Goal: Task Accomplishment & Management: Use online tool/utility

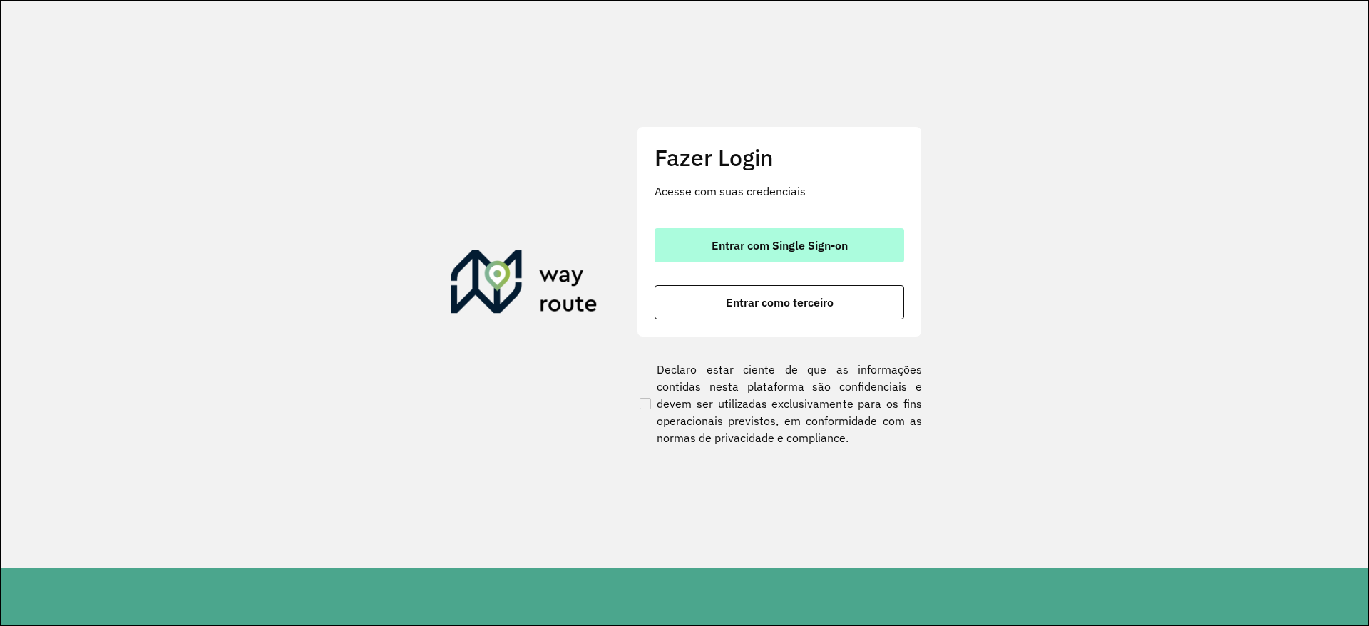
click at [734, 256] on button "Entrar com Single Sign-on" at bounding box center [779, 245] width 250 height 34
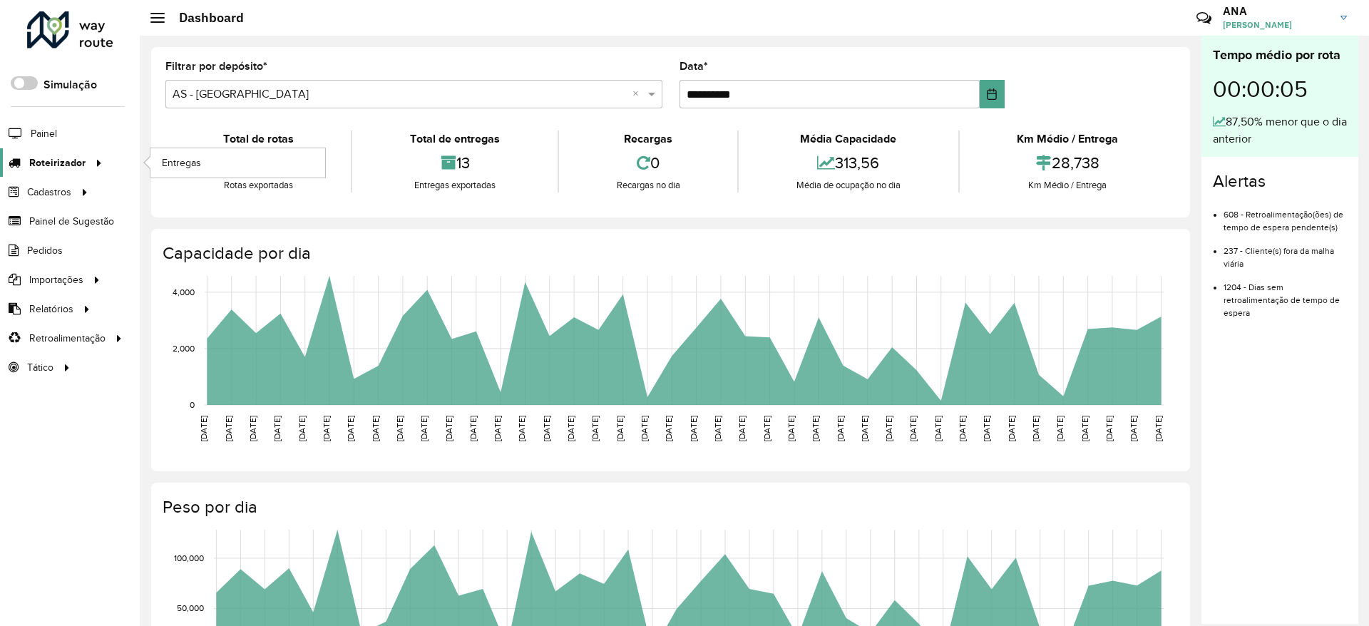
click at [78, 158] on span "Roteirizador" at bounding box center [57, 162] width 56 height 15
click at [205, 155] on link "Entregas" at bounding box center [237, 162] width 175 height 29
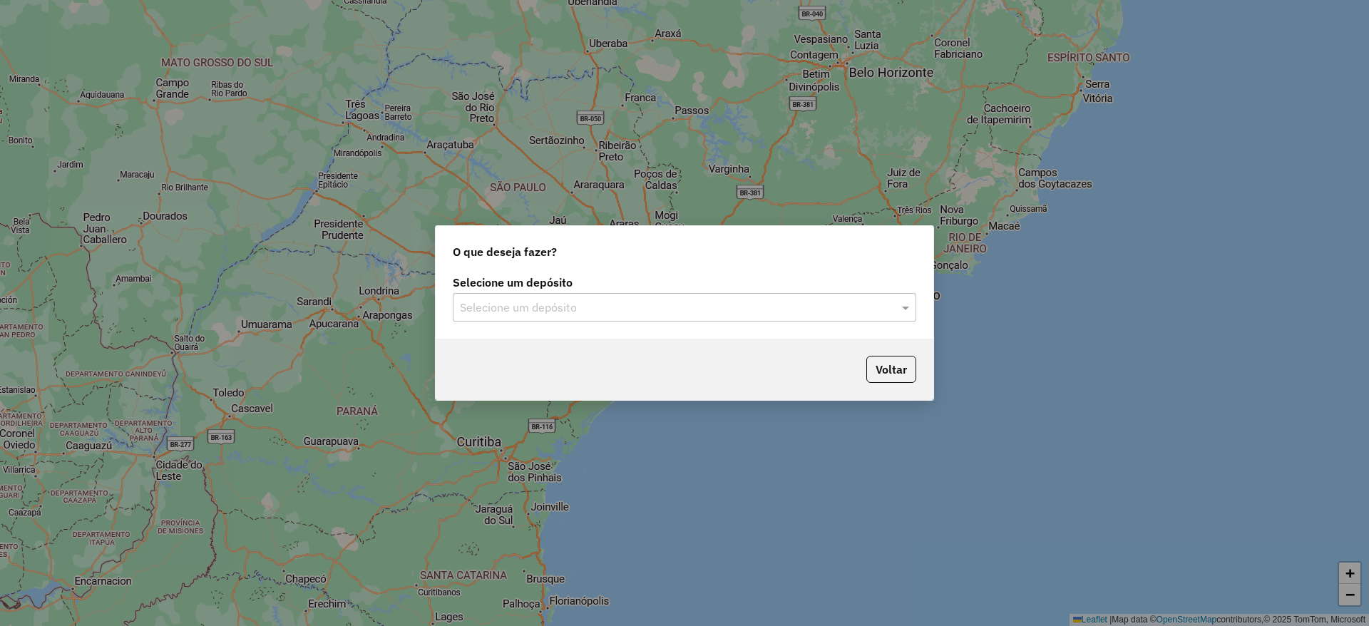
click at [643, 293] on div "Selecione um depósito" at bounding box center [684, 307] width 463 height 29
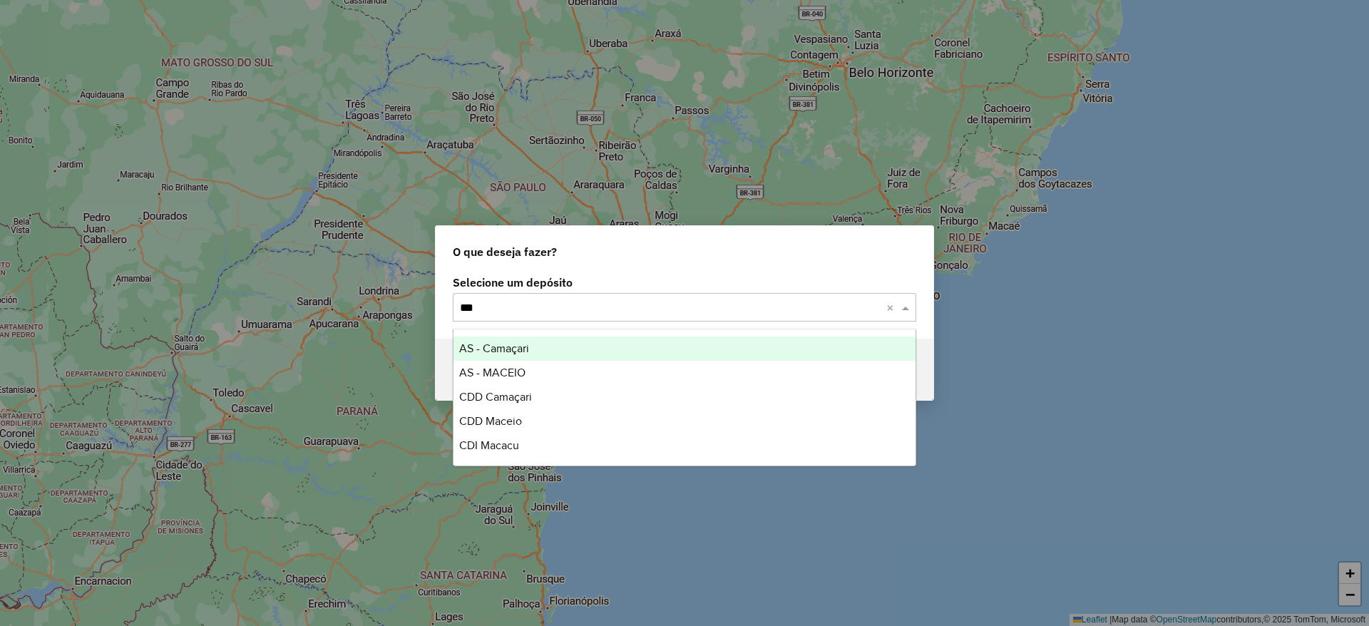
type input "****"
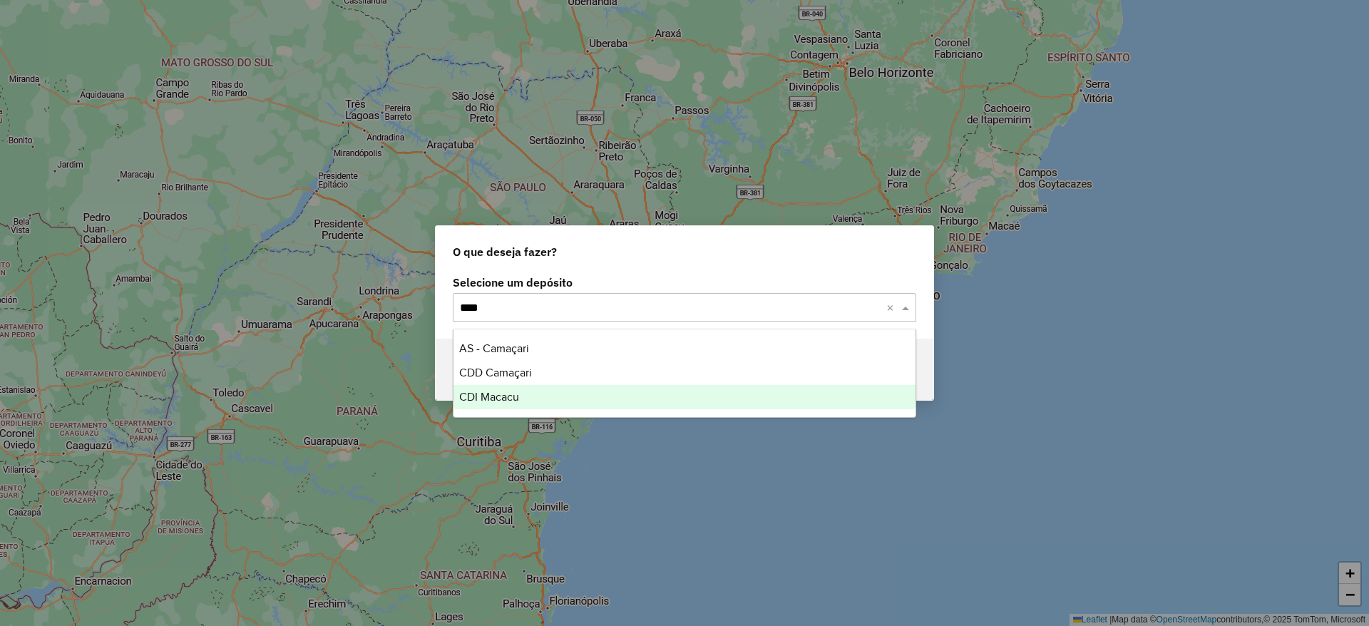
click at [483, 403] on div "CDI Macacu" at bounding box center [684, 397] width 462 height 24
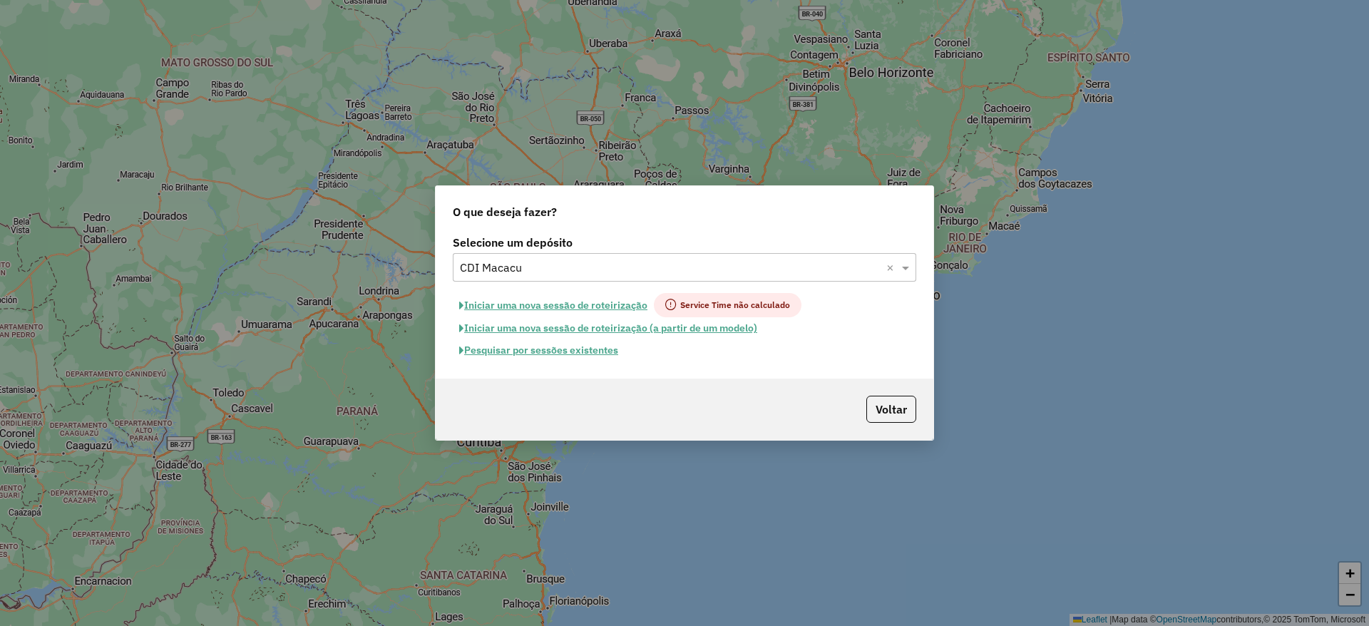
click at [575, 354] on button "Pesquisar por sessões existentes" at bounding box center [539, 350] width 172 height 22
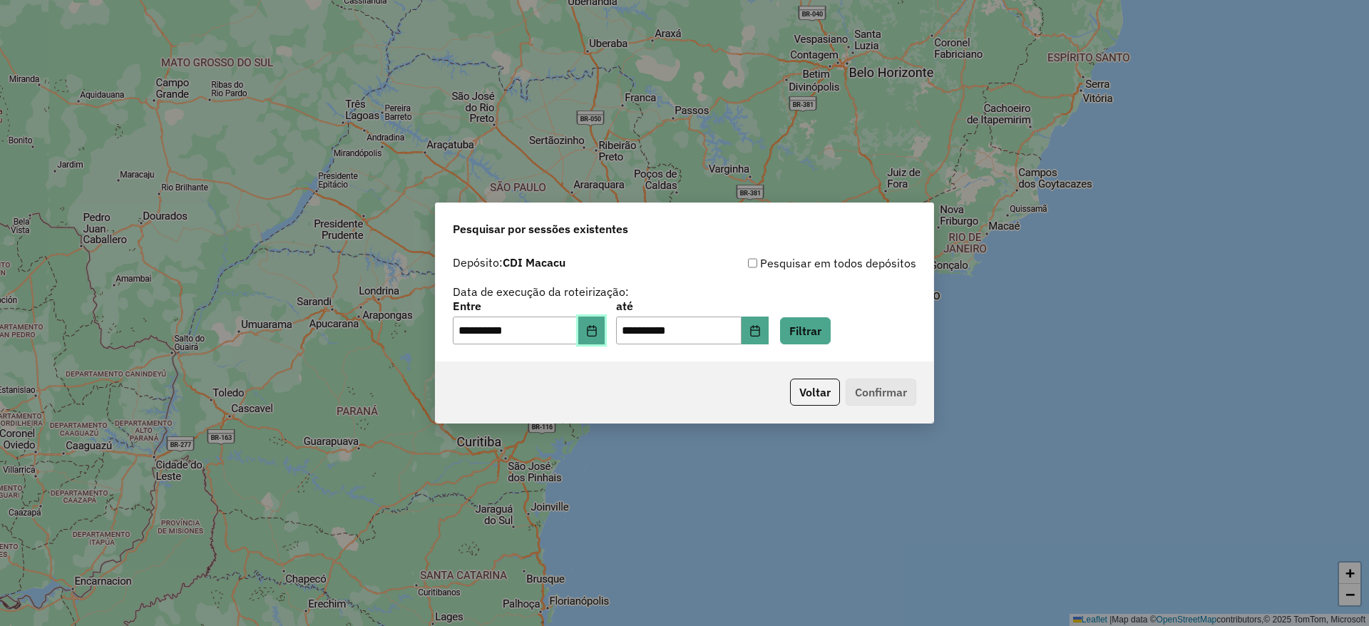
click at [597, 325] on icon "Choose Date" at bounding box center [591, 330] width 11 height 11
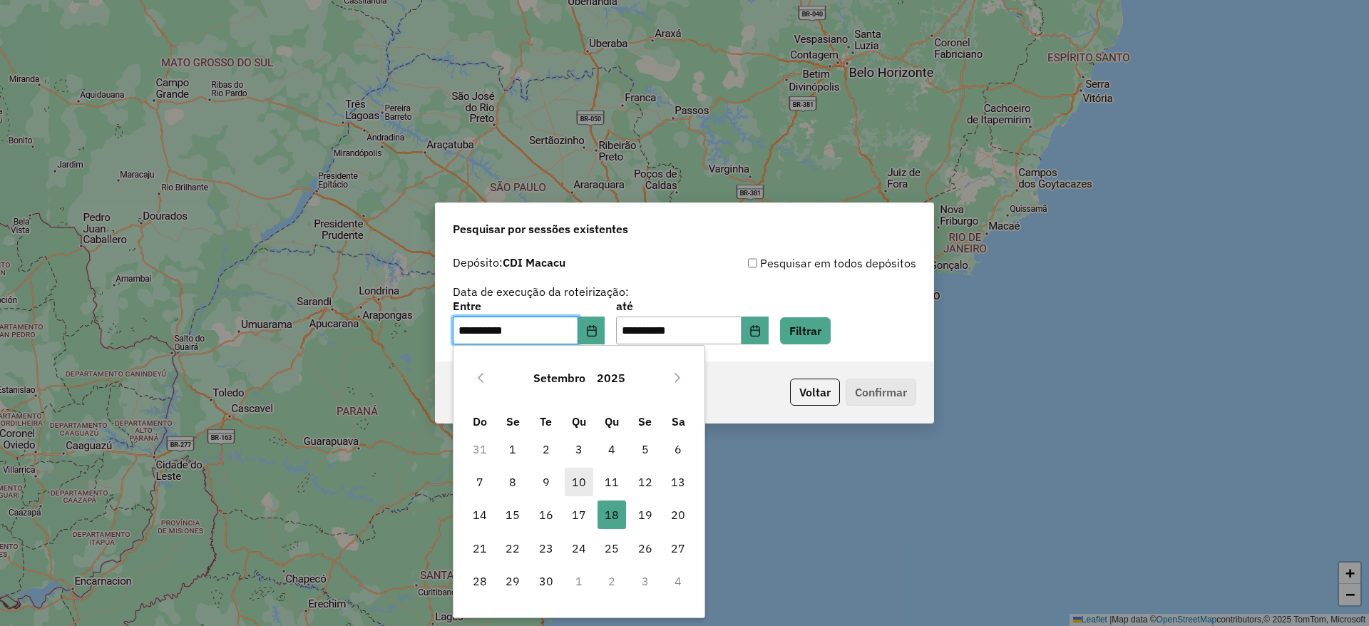
click at [579, 484] on span "10" at bounding box center [579, 482] width 29 height 29
type input "**********"
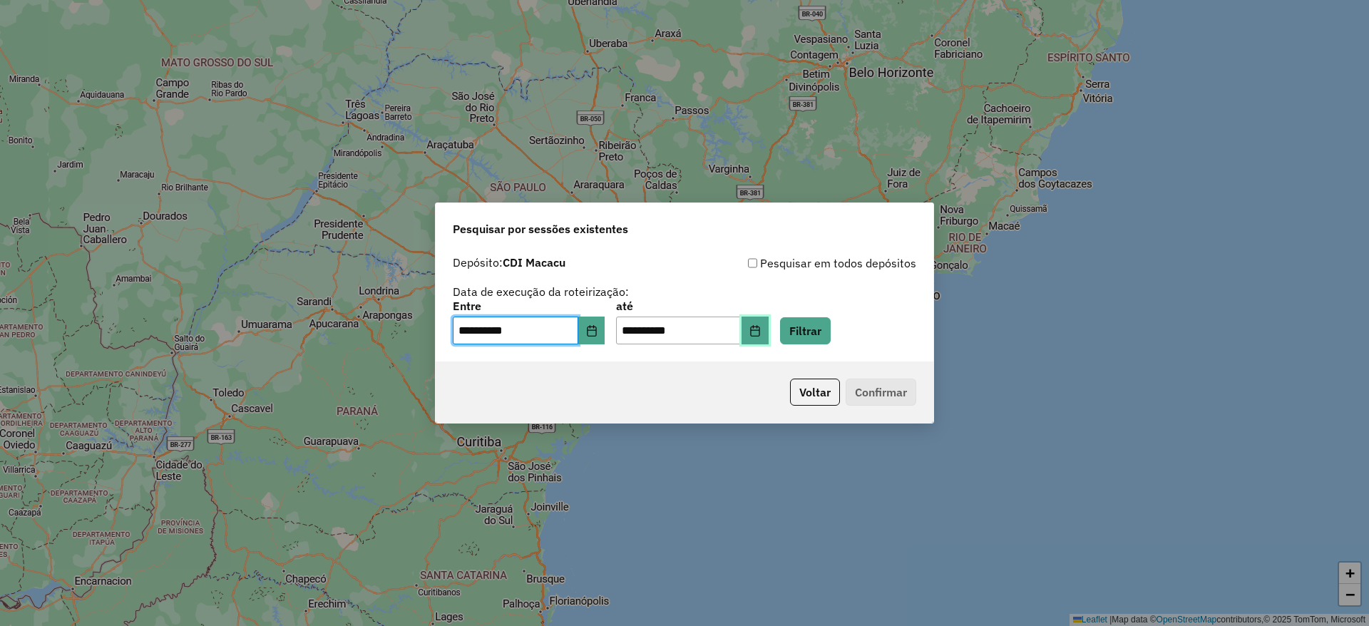
click at [759, 335] on icon "Choose Date" at bounding box center [754, 330] width 9 height 11
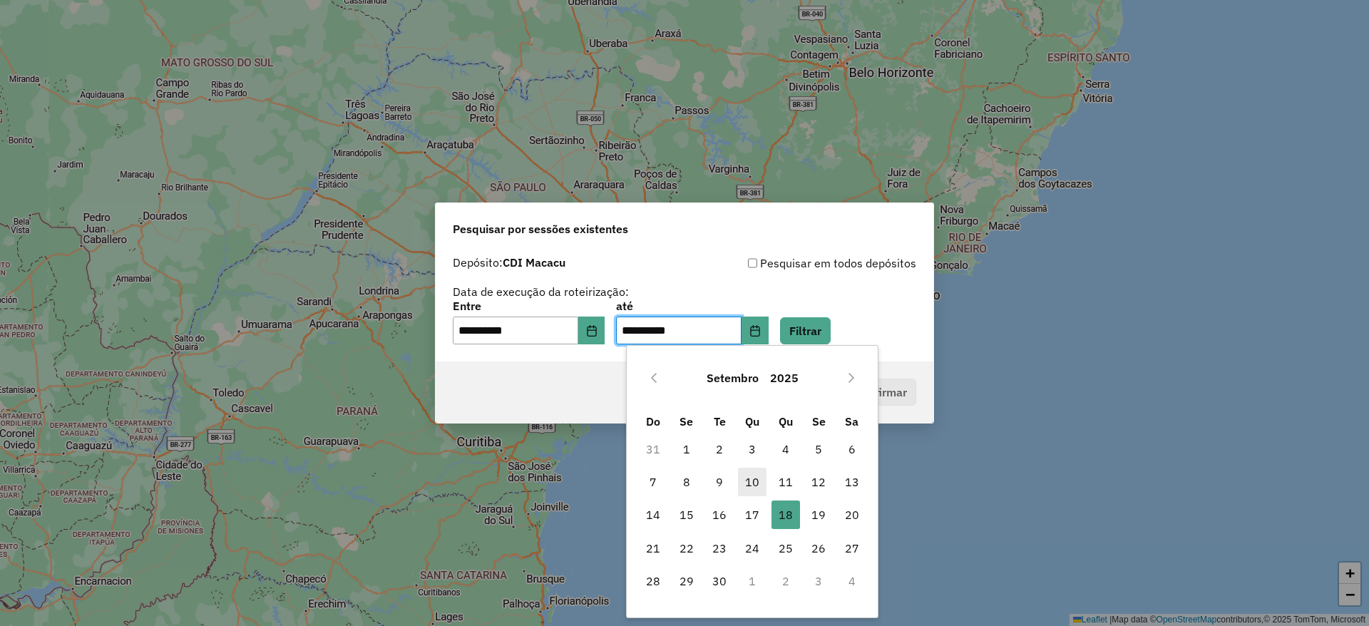
click at [751, 480] on span "10" at bounding box center [752, 482] width 29 height 29
type input "**********"
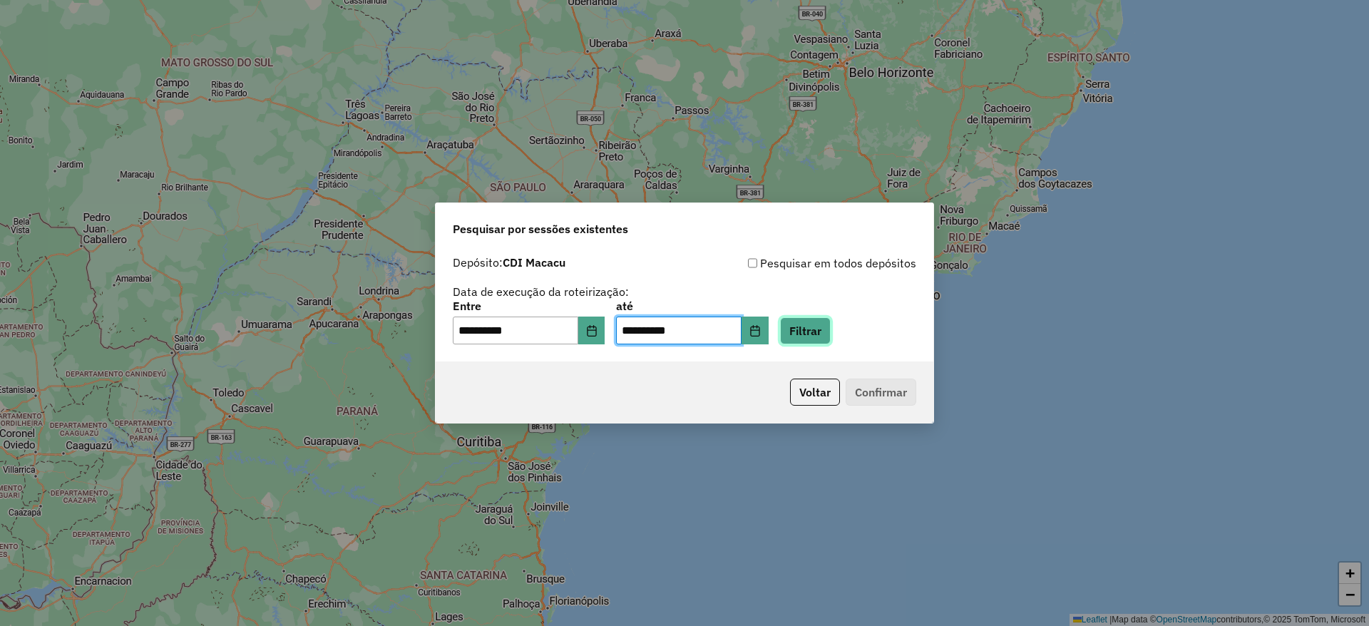
click at [831, 333] on button "Filtrar" at bounding box center [805, 330] width 51 height 27
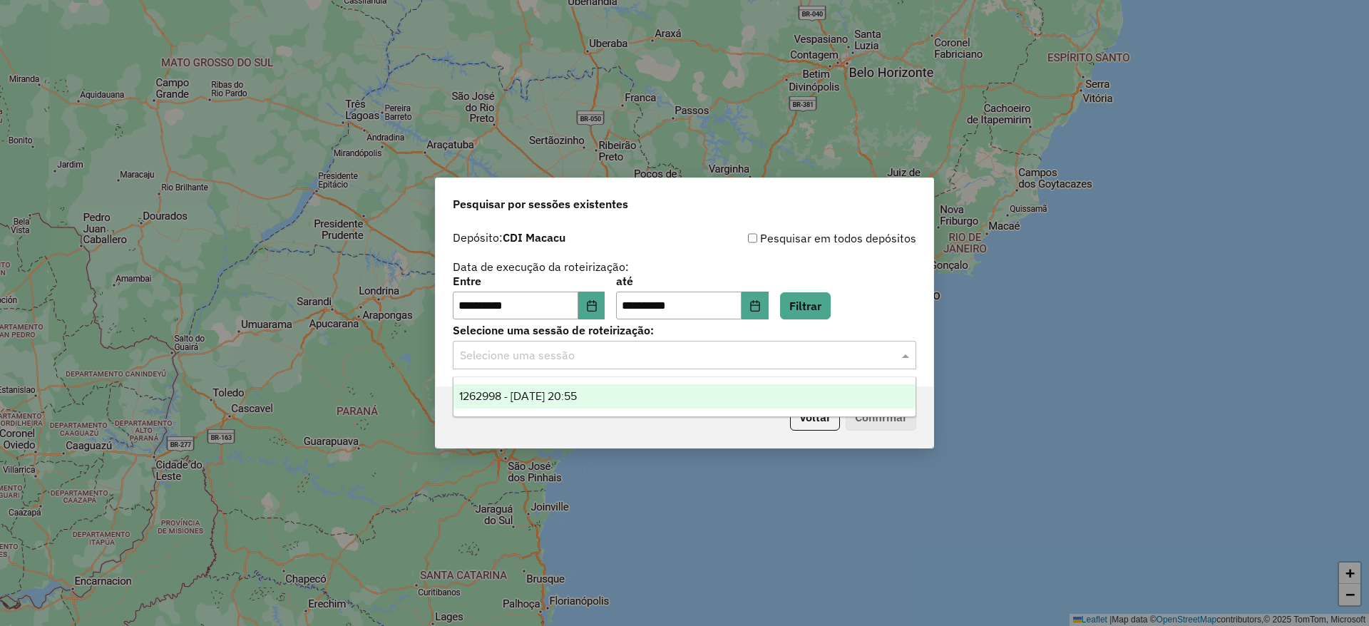
click at [673, 360] on input "text" at bounding box center [670, 355] width 421 height 17
click at [669, 399] on div "1262998 - 10/09/2025 20:55" at bounding box center [684, 396] width 462 height 24
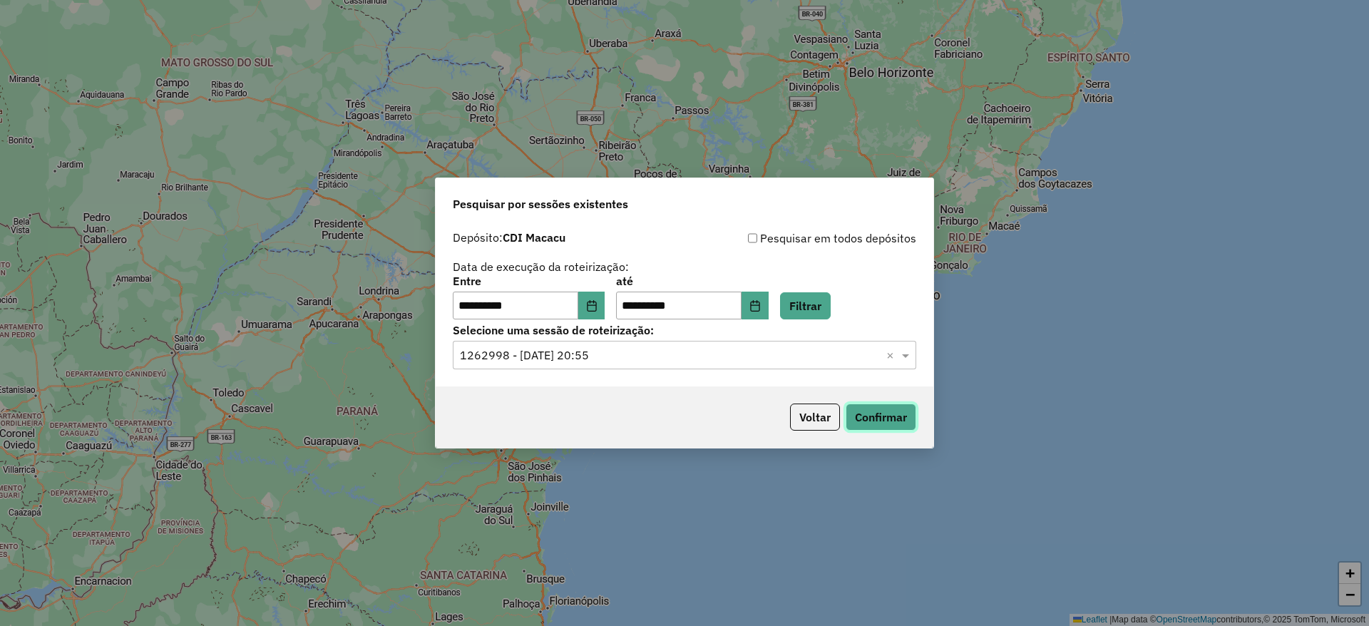
click at [876, 409] on button "Confirmar" at bounding box center [880, 416] width 71 height 27
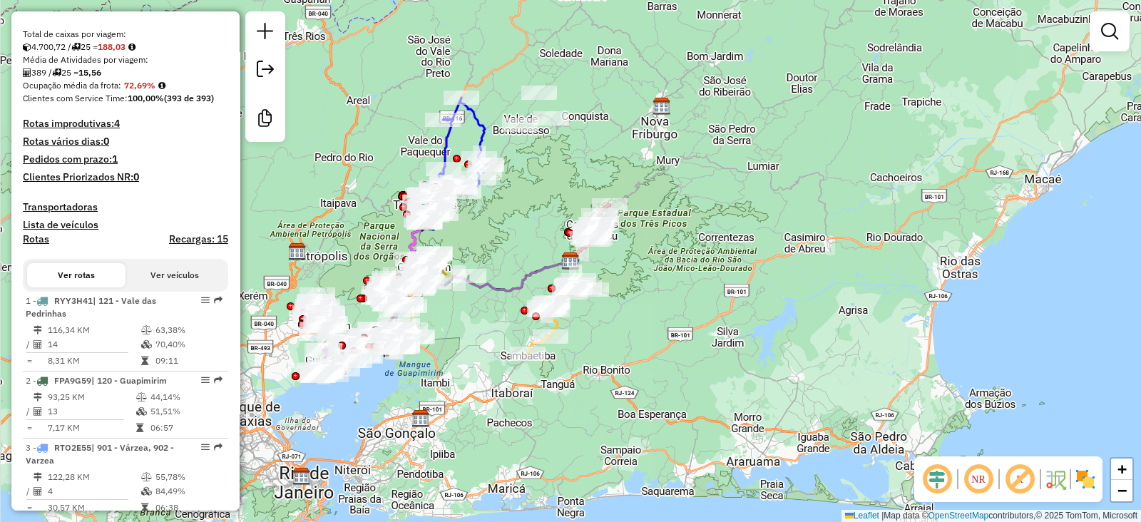
scroll to position [356, 0]
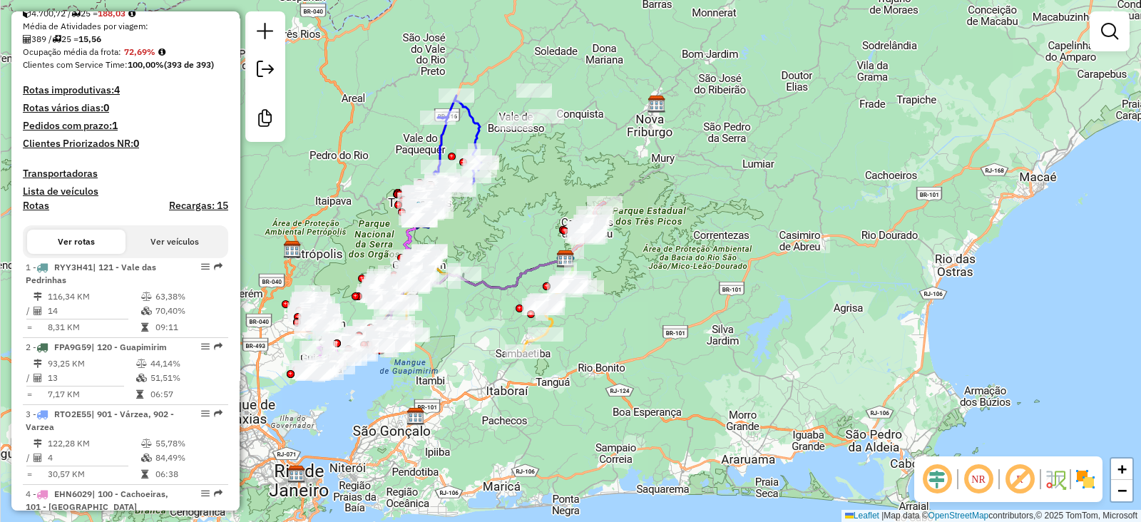
click at [477, 126] on icon at bounding box center [456, 144] width 50 height 96
select select "**********"
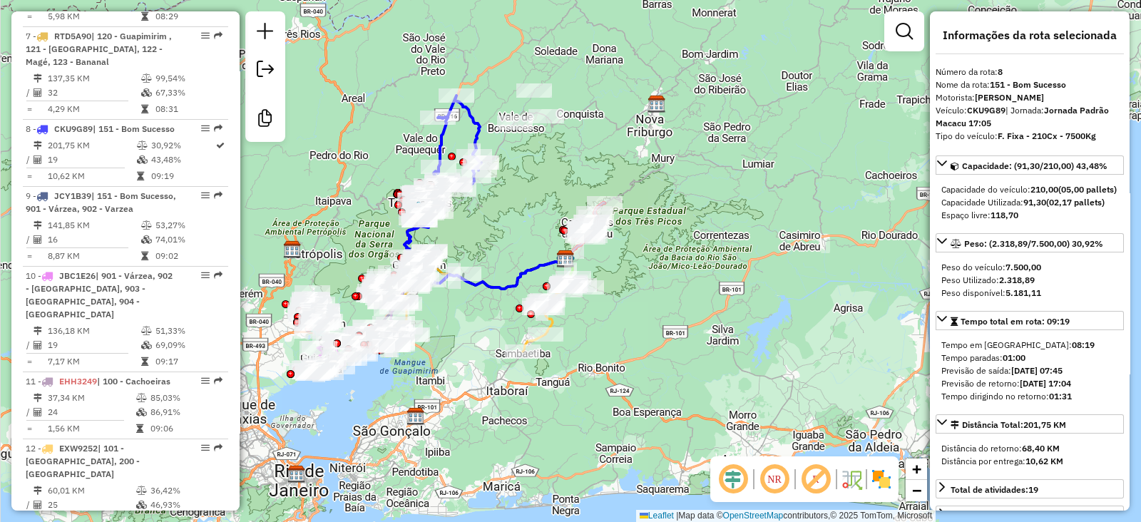
click at [550, 206] on div "Janela de atendimento Grade de atendimento Capacidade Transportadoras Veículos …" at bounding box center [570, 261] width 1141 height 522
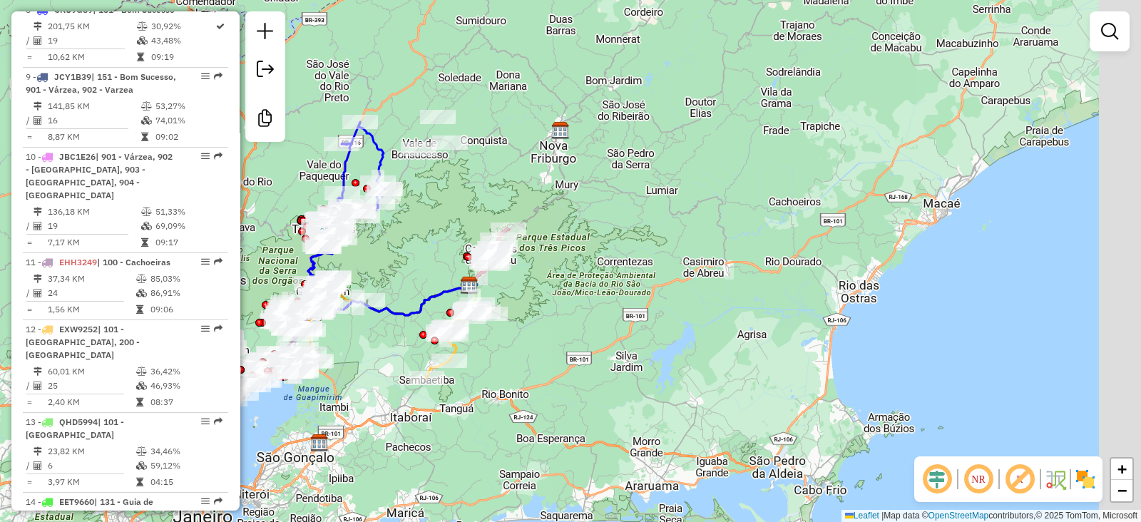
drag, startPoint x: 517, startPoint y: 63, endPoint x: 447, endPoint y: 96, distance: 77.2
click at [418, 100] on div "Janela de atendimento Grade de atendimento Capacidade Transportadoras Veículos …" at bounding box center [570, 261] width 1141 height 522
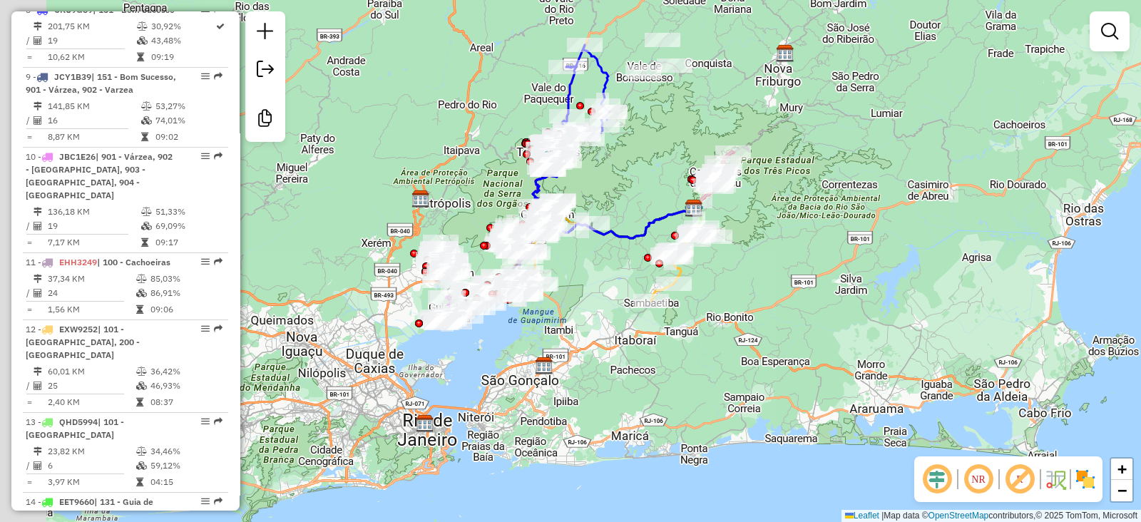
drag, startPoint x: 554, startPoint y: 119, endPoint x: 739, endPoint y: 45, distance: 199.6
click at [739, 45] on div "Janela de atendimento Grade de atendimento Capacidade Transportadoras Veículos …" at bounding box center [570, 261] width 1141 height 522
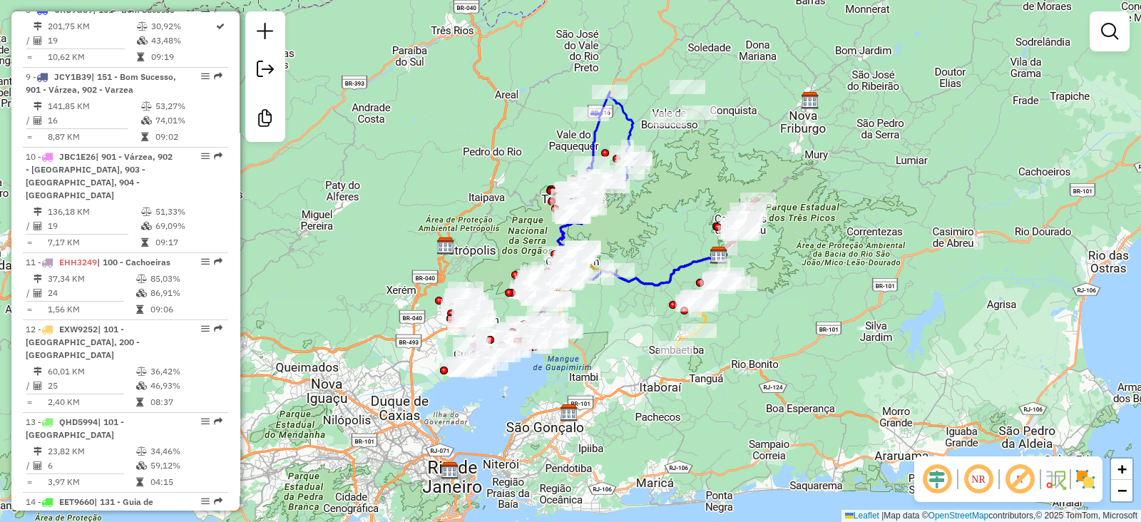
drag, startPoint x: 677, startPoint y: 141, endPoint x: 654, endPoint y: 205, distance: 67.7
click at [659, 203] on div "Janela de atendimento Grade de atendimento Capacidade Transportadoras Veículos …" at bounding box center [570, 261] width 1141 height 522
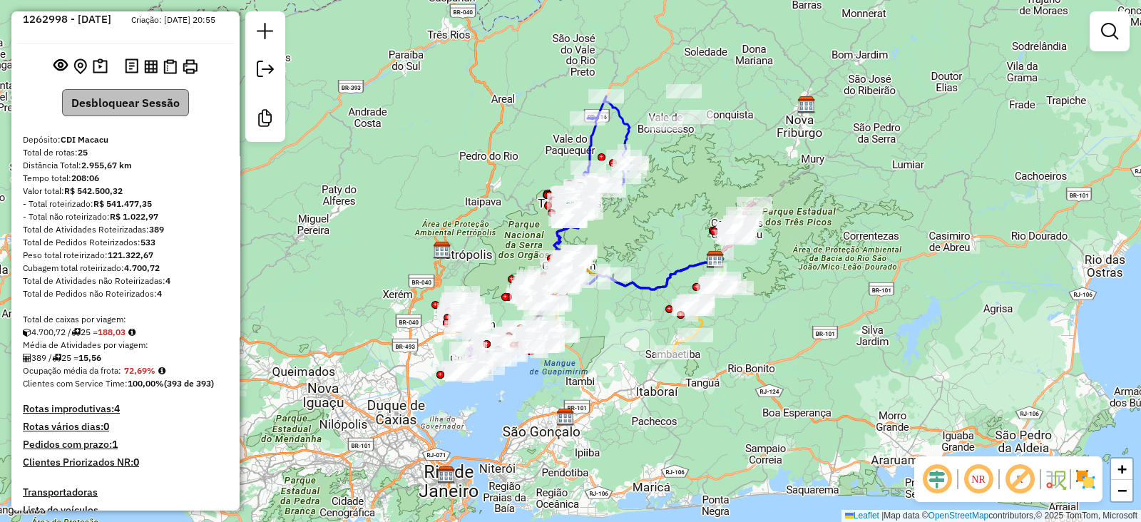
scroll to position [0, 0]
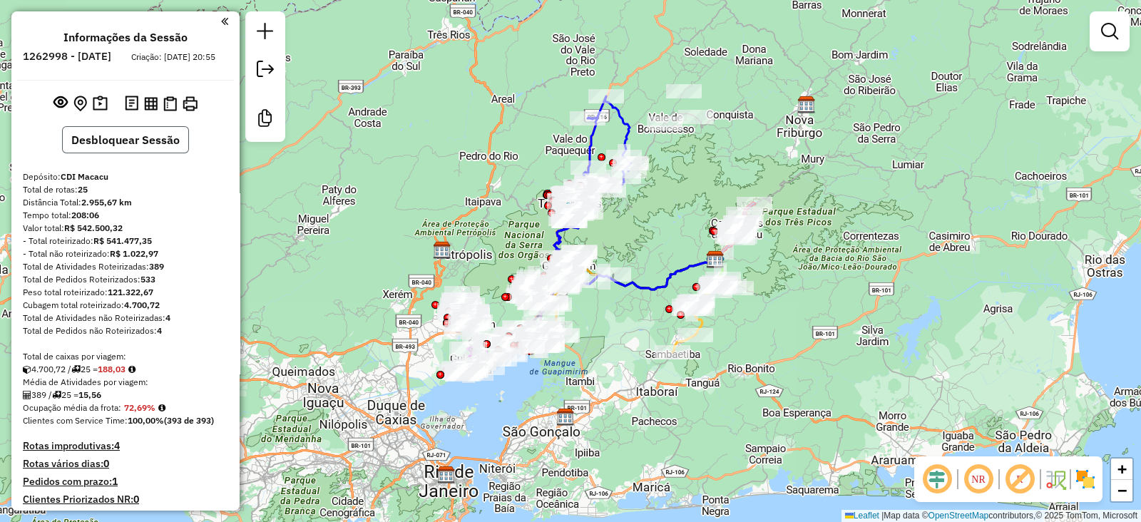
click at [104, 150] on button "Desbloquear Sessão" at bounding box center [125, 139] width 127 height 27
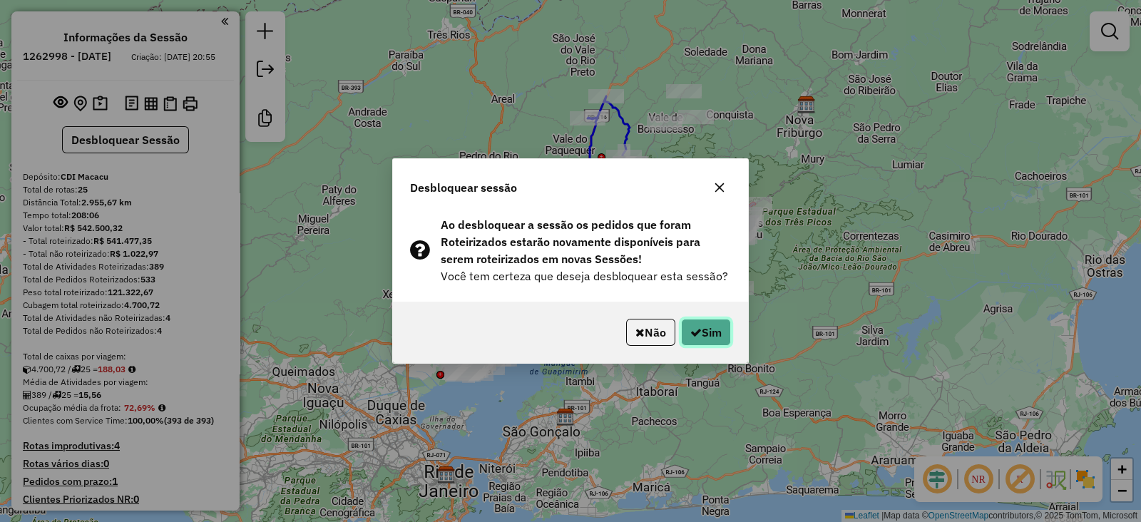
click at [713, 331] on button "Sim" at bounding box center [706, 332] width 50 height 27
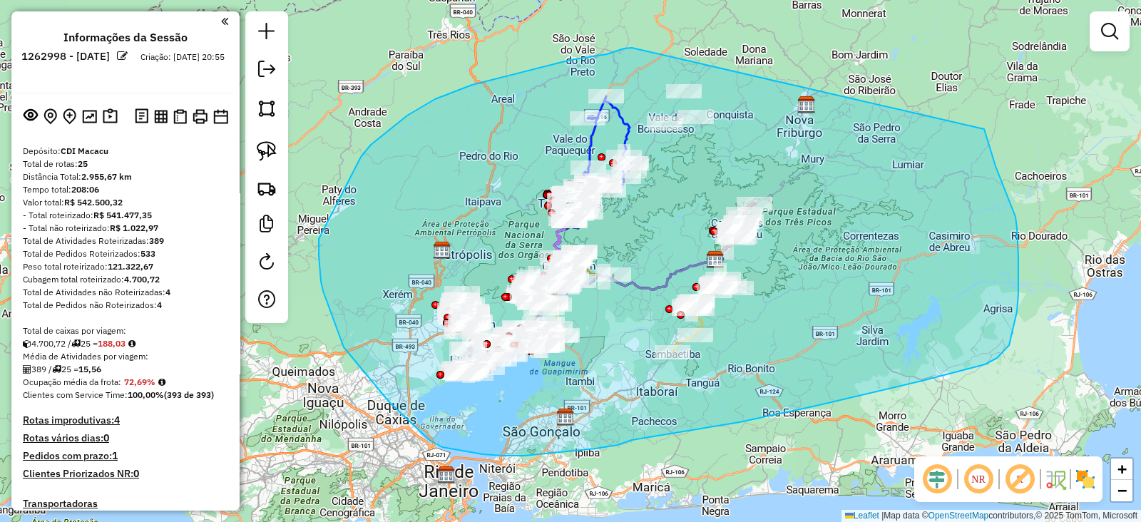
drag, startPoint x: 632, startPoint y: 48, endPoint x: 984, endPoint y: 129, distance: 361.4
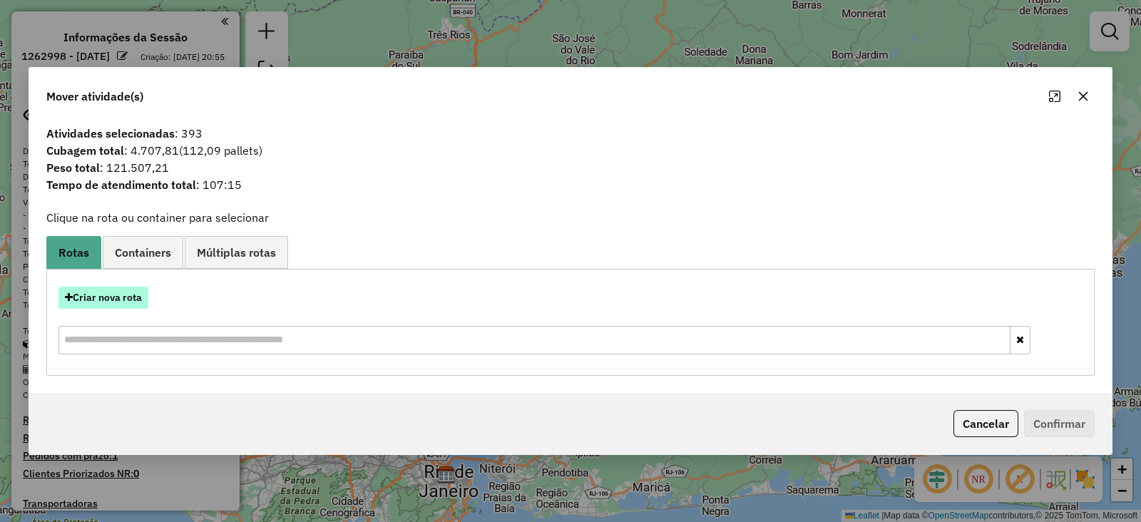
click at [128, 294] on button "Criar nova rota" at bounding box center [103, 298] width 90 height 22
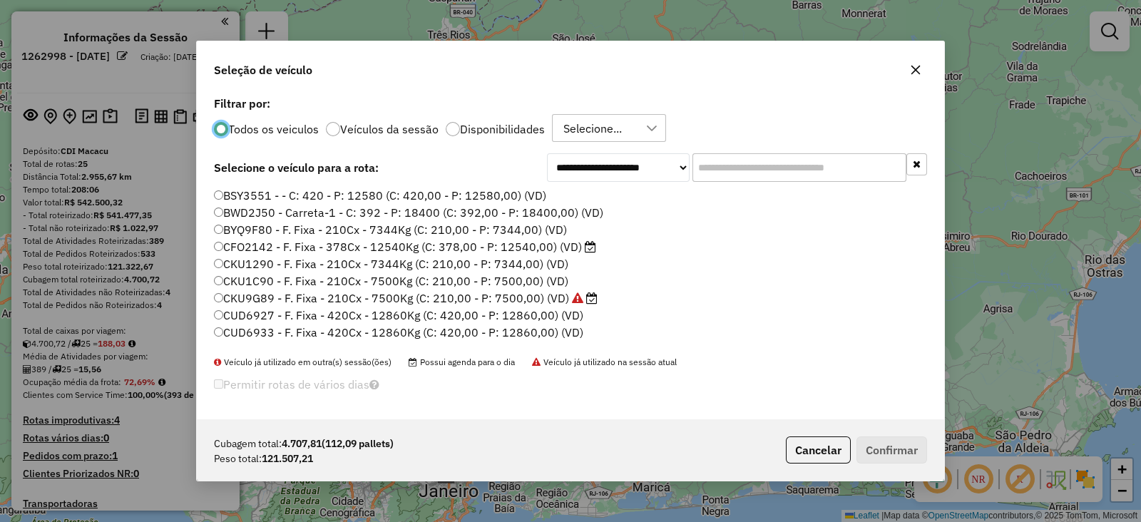
scroll to position [7, 4]
click at [374, 190] on label "BSY3551 - - C: 420 - P: 12580 (C: 420,00 - P: 12580,00) (VD)" at bounding box center [380, 195] width 332 height 17
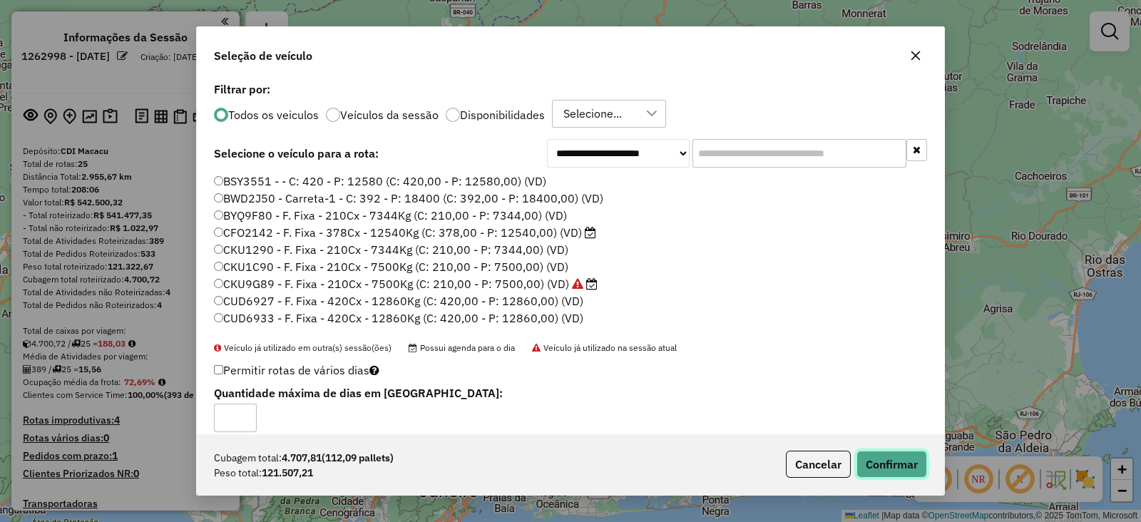
click at [894, 468] on button "Confirmar" at bounding box center [891, 464] width 71 height 27
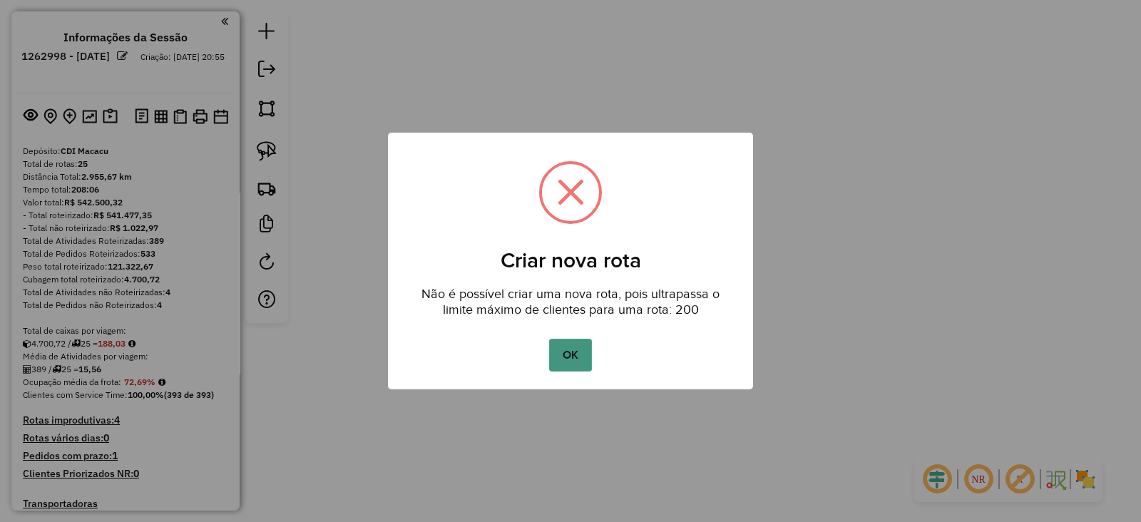
click at [563, 356] on button "OK" at bounding box center [570, 355] width 42 height 33
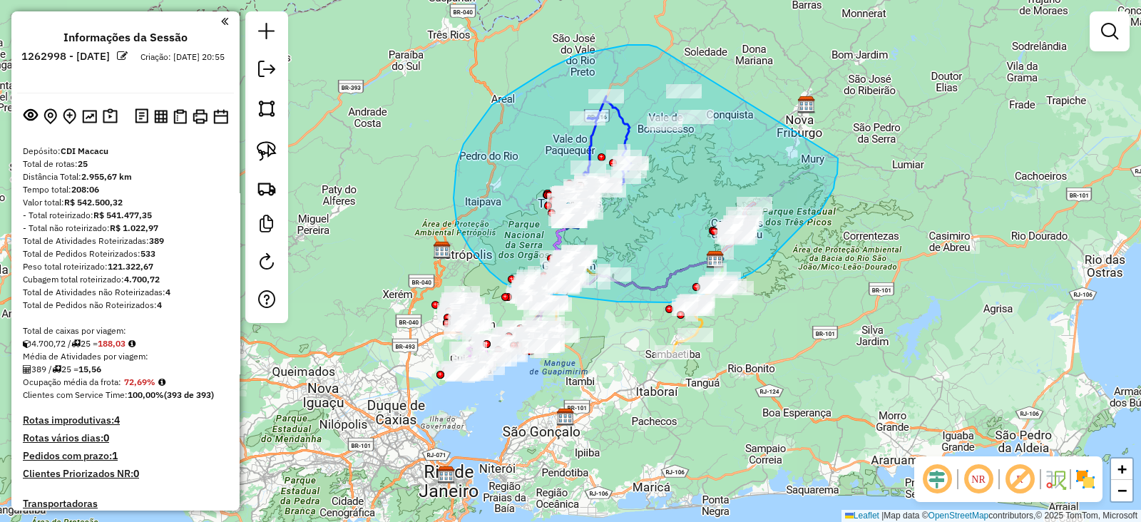
drag, startPoint x: 657, startPoint y: 47, endPoint x: 833, endPoint y: 149, distance: 203.5
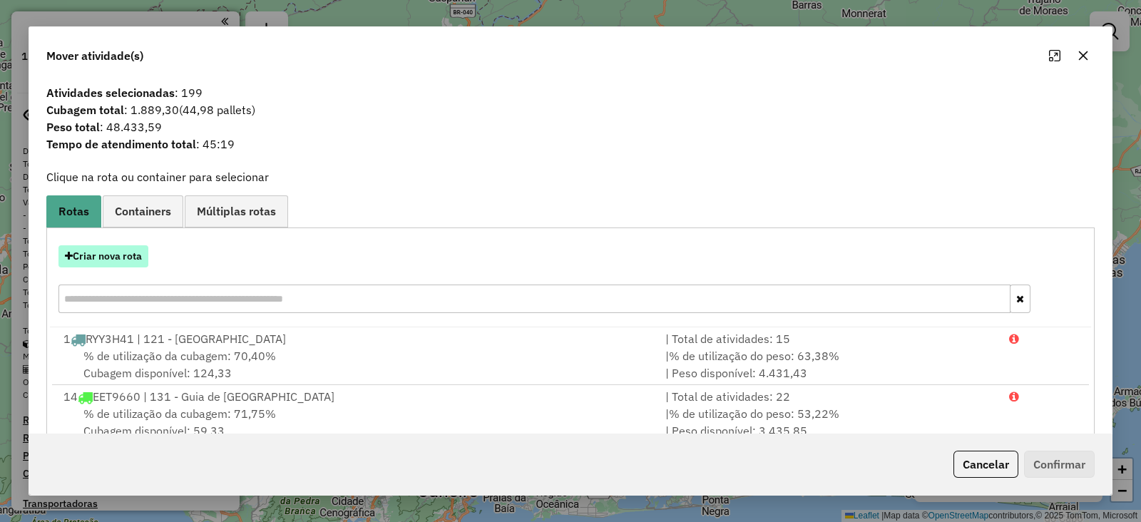
click at [107, 259] on button "Criar nova rota" at bounding box center [103, 256] width 90 height 22
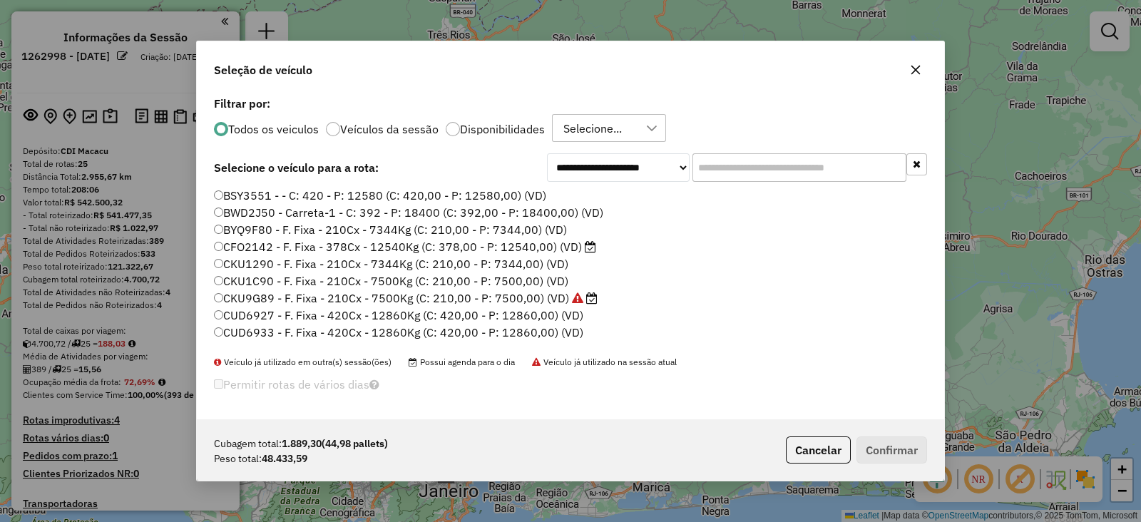
click at [416, 192] on label "BSY3551 - - C: 420 - P: 12580 (C: 420,00 - P: 12580,00) (VD)" at bounding box center [380, 195] width 332 height 17
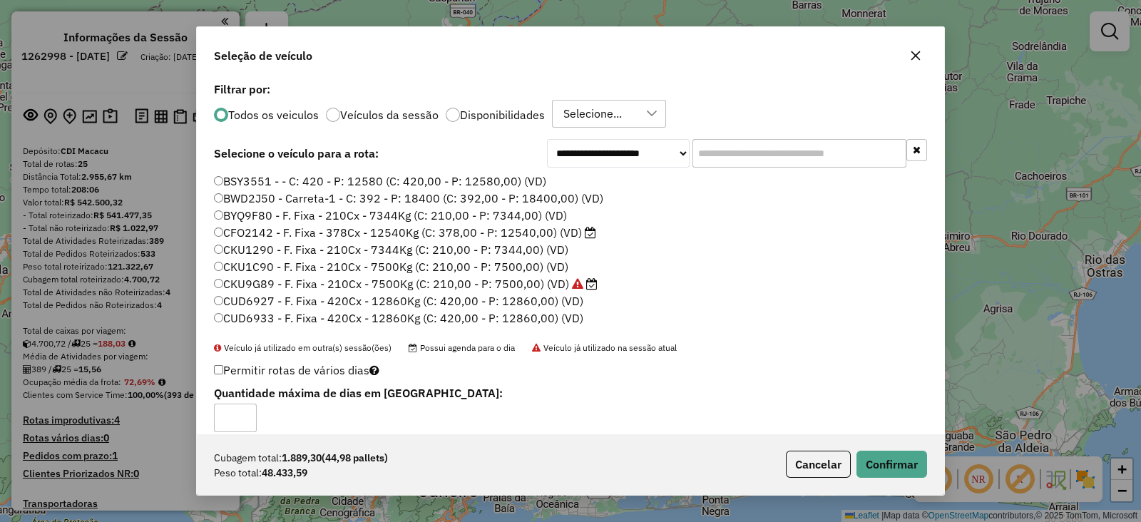
click at [267, 202] on label "BWD2J50 - Carreta-1 - C: 392 - P: 18400 (C: 392,00 - P: 18400,00) (VD)" at bounding box center [408, 198] width 389 height 17
click at [275, 216] on label "BYQ9F80 - F. Fixa - 210Cx - 7344Kg (C: 210,00 - P: 7344,00) (VD)" at bounding box center [390, 215] width 353 height 17
click at [376, 194] on label "BWD2J50 - Carreta-1 - C: 392 - P: 18400 (C: 392,00 - P: 18400,00) (VD)" at bounding box center [408, 198] width 389 height 17
click at [893, 469] on button "Confirmar" at bounding box center [891, 464] width 71 height 27
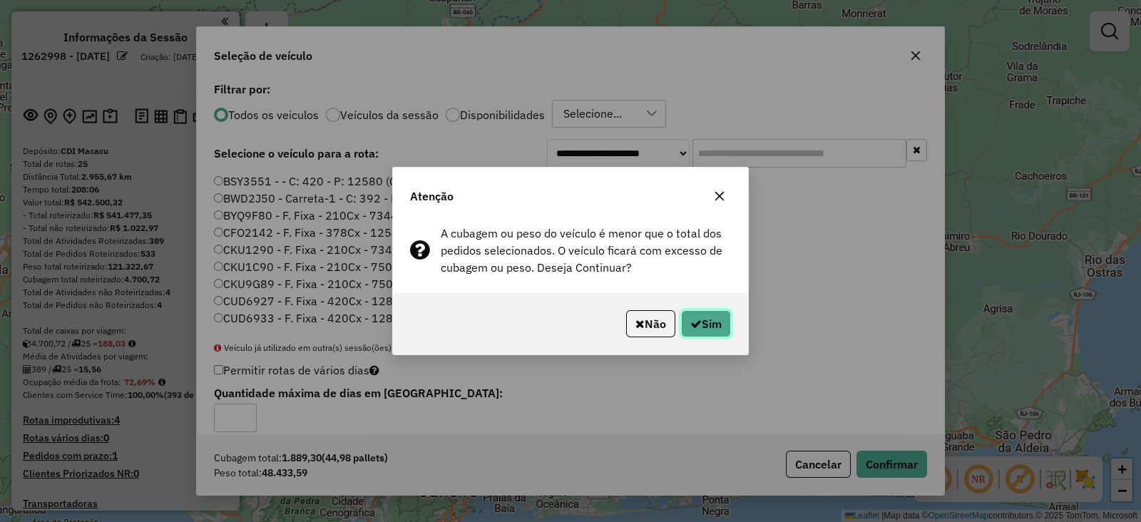
click at [716, 332] on button "Sim" at bounding box center [706, 323] width 50 height 27
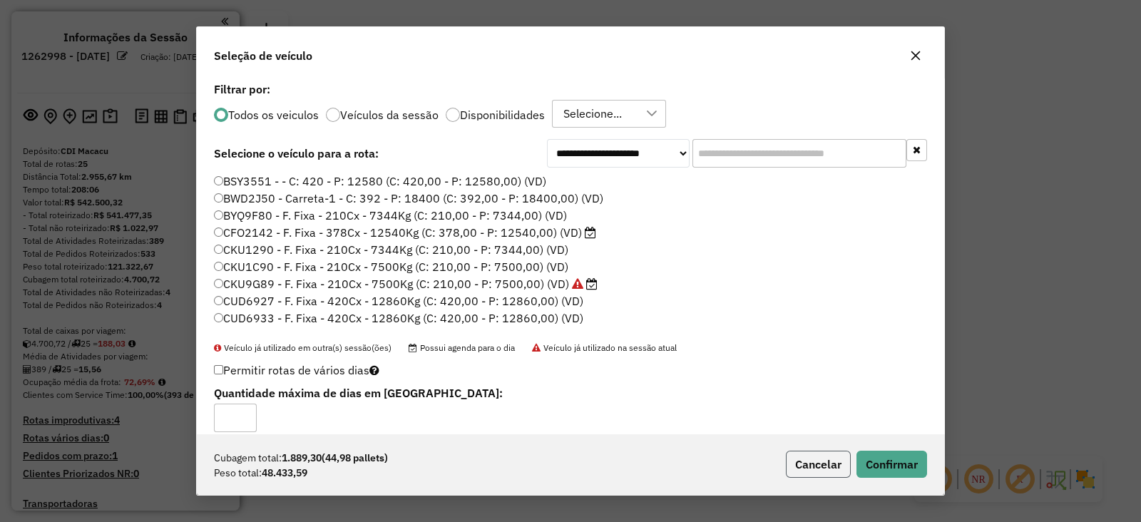
click at [816, 472] on button "Cancelar" at bounding box center [818, 464] width 65 height 27
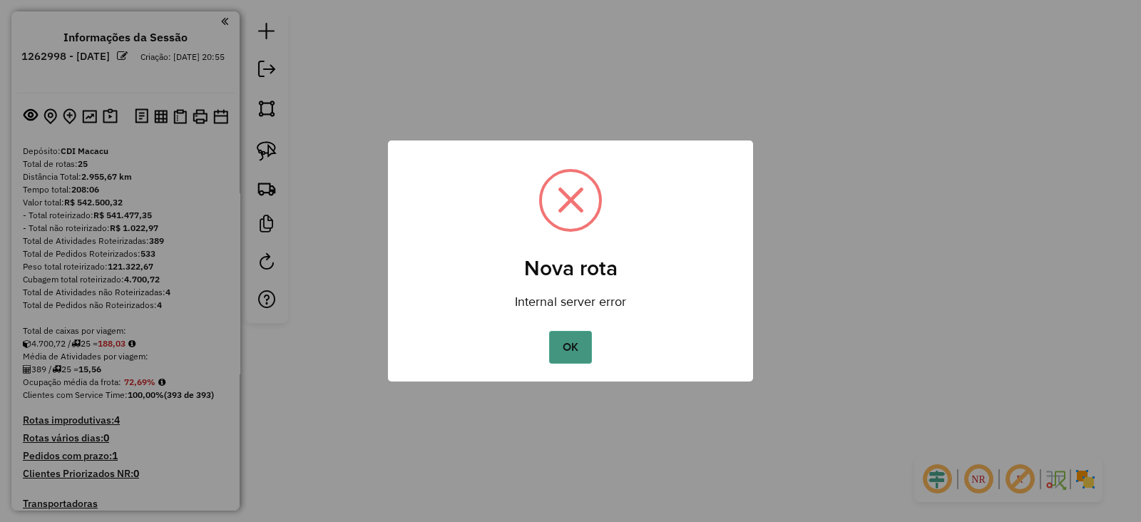
click at [586, 348] on button "OK" at bounding box center [570, 347] width 42 height 33
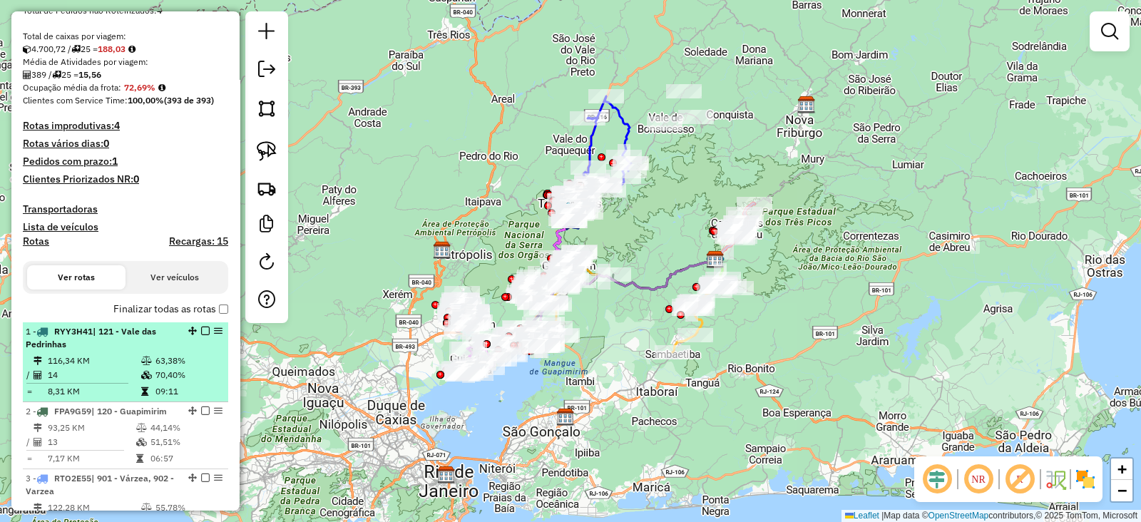
scroll to position [446, 0]
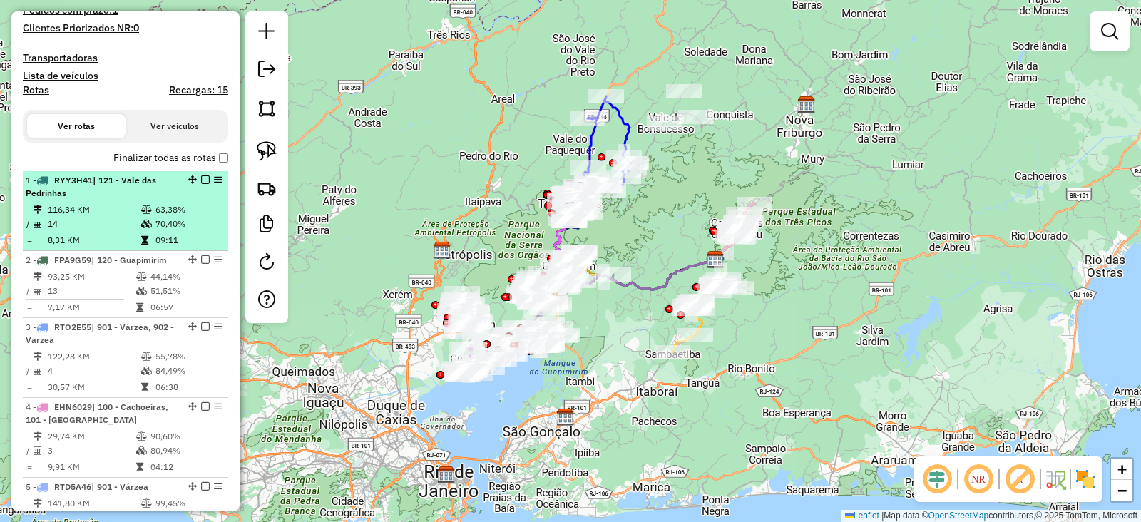
click at [217, 178] on em at bounding box center [218, 179] width 9 height 9
select select "**********"
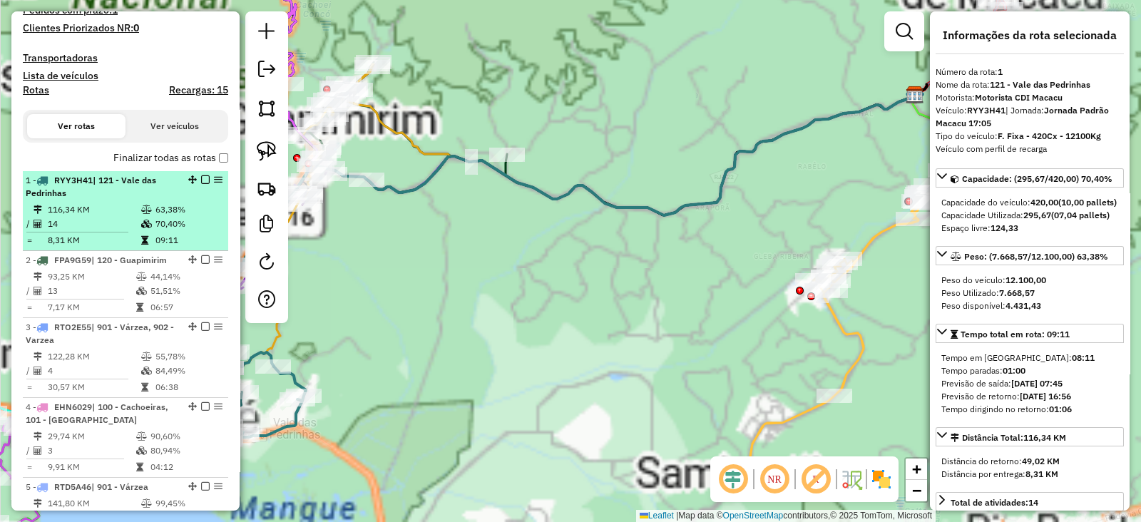
click at [215, 178] on em at bounding box center [218, 179] width 9 height 9
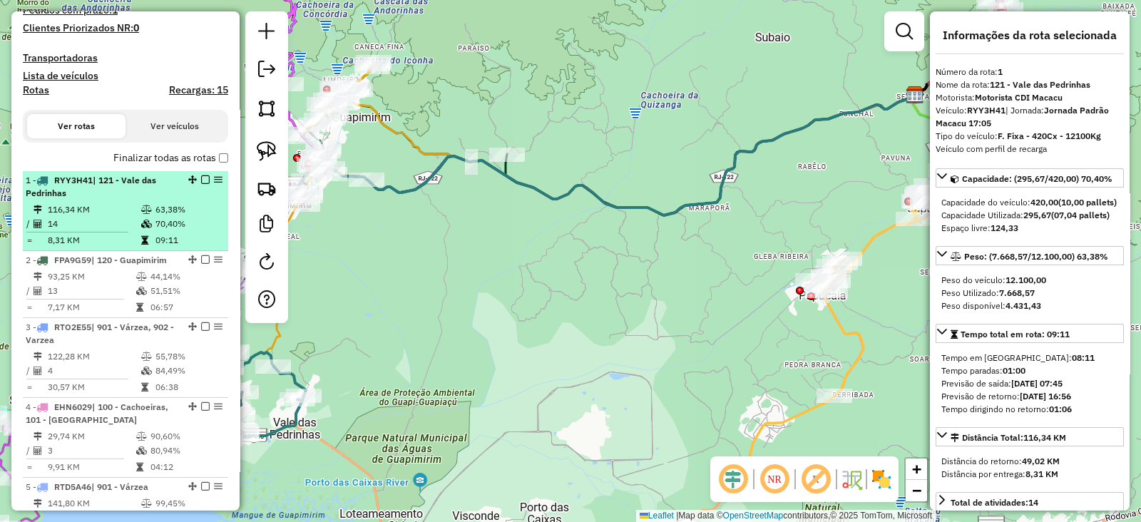
click at [214, 178] on em at bounding box center [218, 179] width 9 height 9
click at [215, 177] on em at bounding box center [218, 179] width 9 height 9
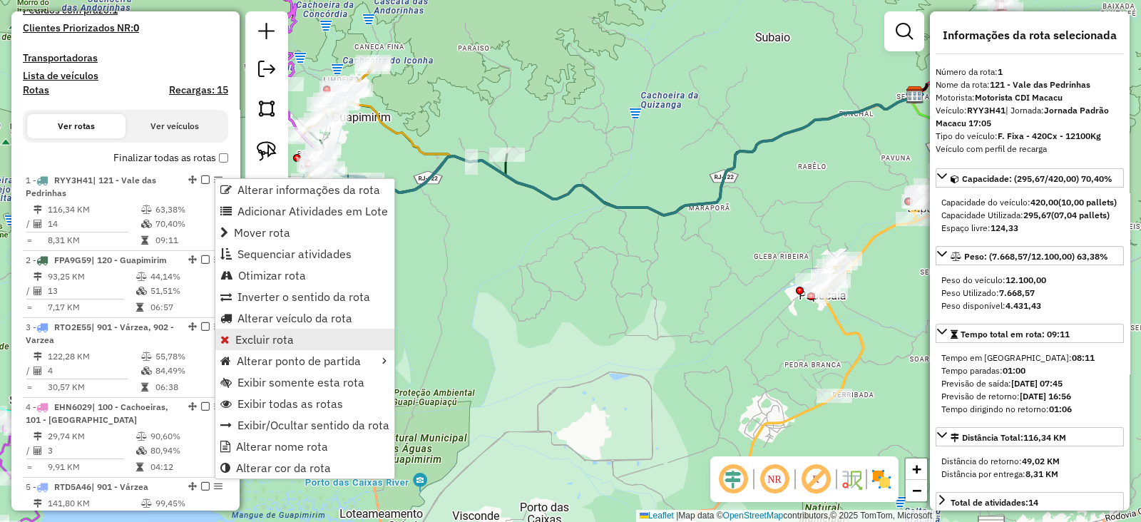
click at [267, 340] on span "Excluir rota" at bounding box center [264, 339] width 58 height 11
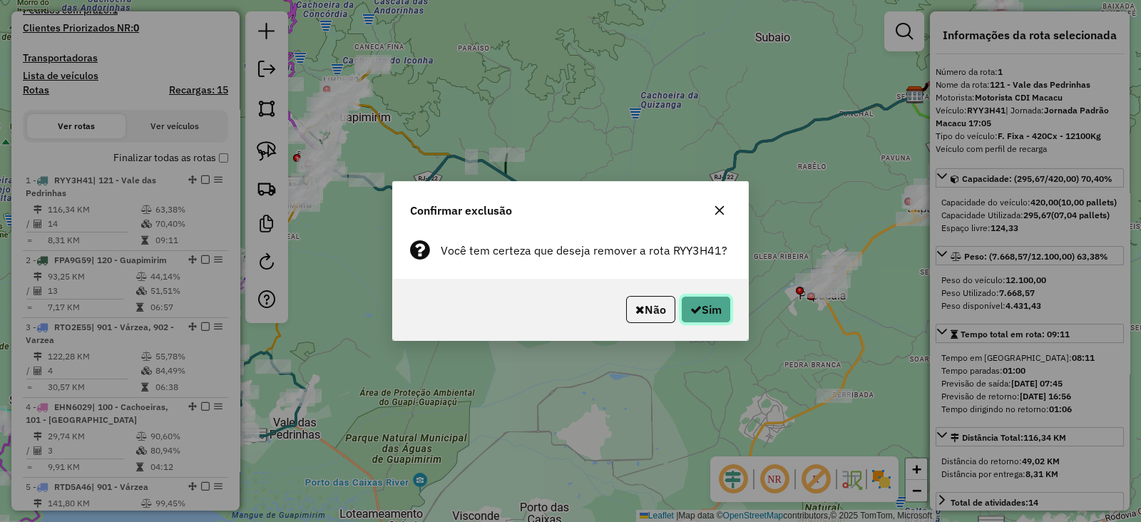
click at [690, 306] on icon "button" at bounding box center [695, 309] width 11 height 11
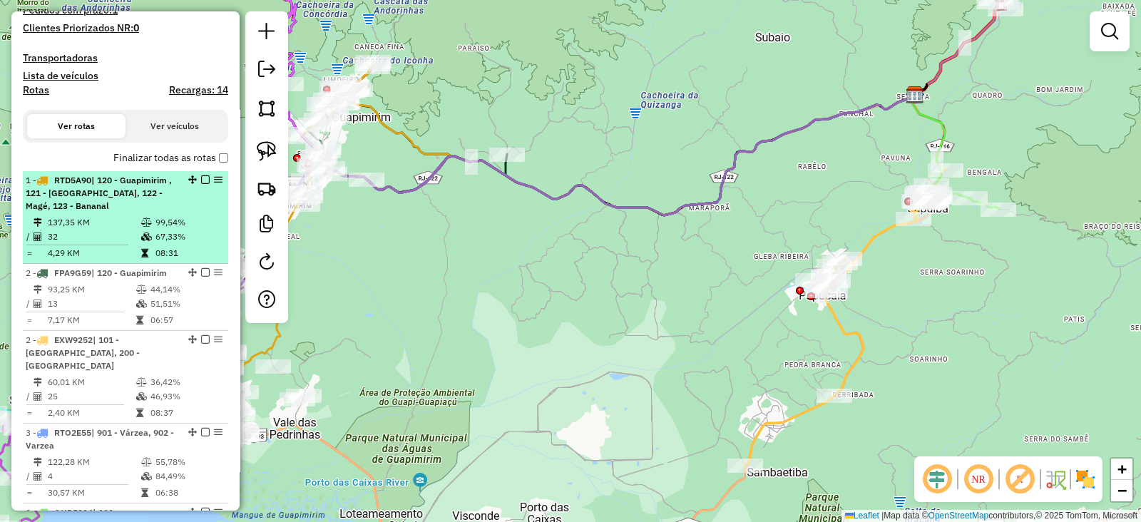
select select "**********"
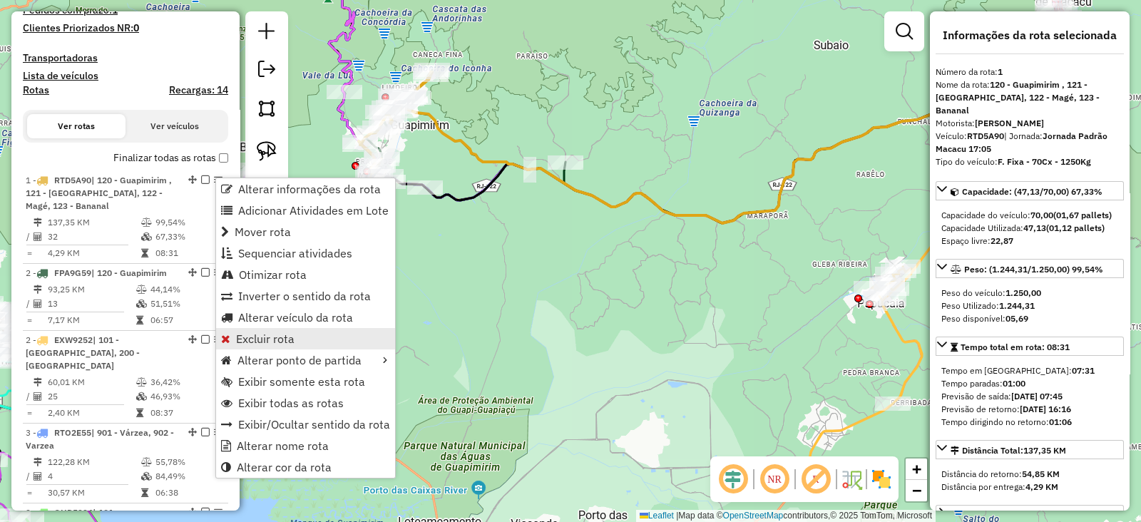
click at [239, 336] on span "Excluir rota" at bounding box center [265, 338] width 58 height 11
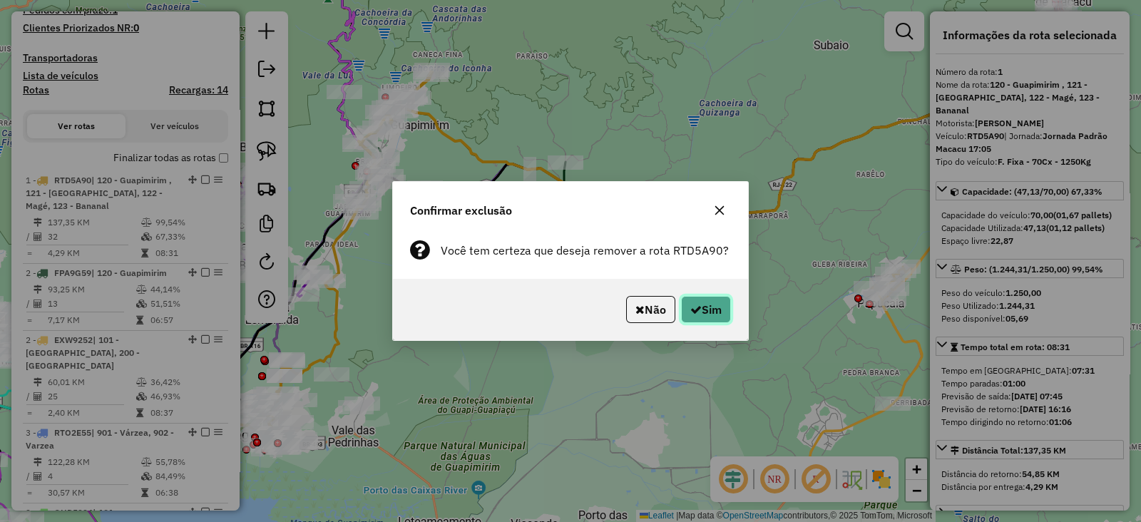
click at [713, 313] on button "Sim" at bounding box center [706, 309] width 50 height 27
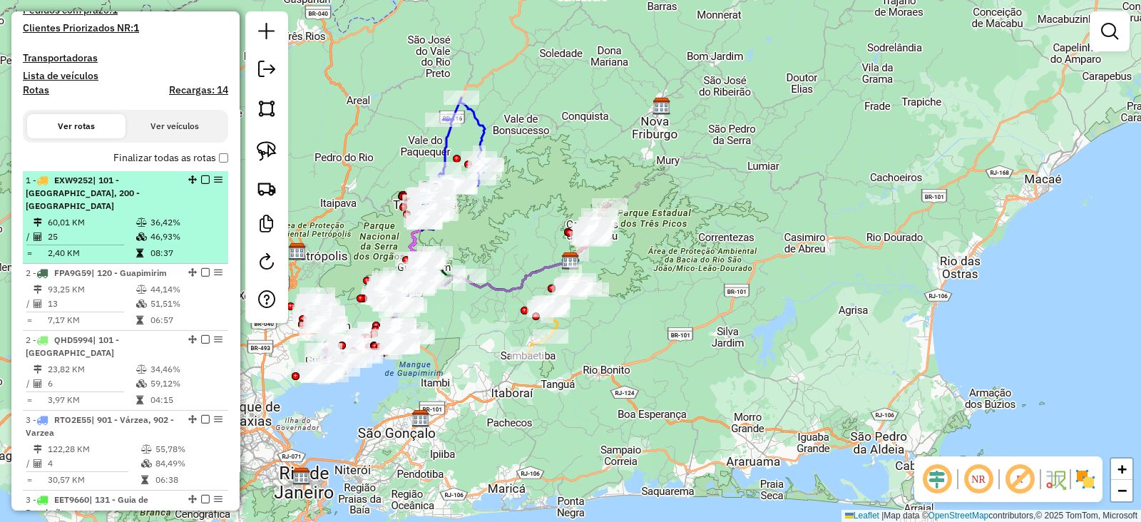
select select "**********"
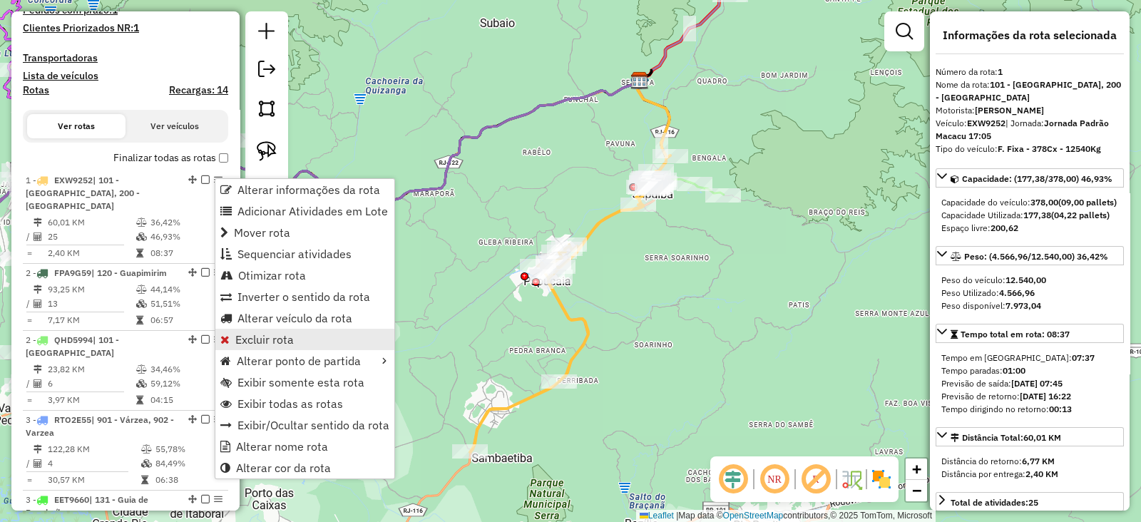
click at [248, 334] on span "Excluir rota" at bounding box center [264, 339] width 58 height 11
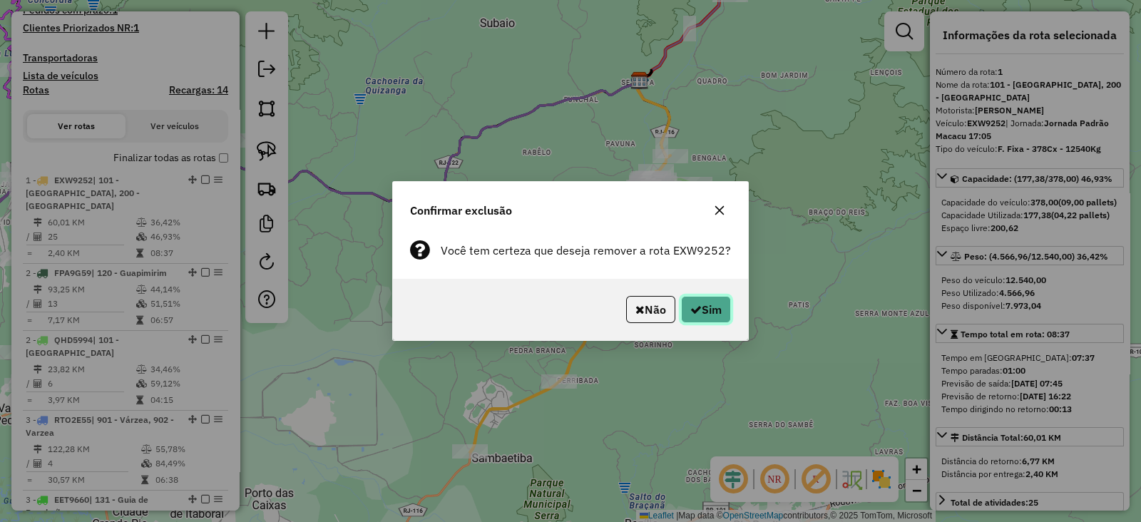
click at [701, 305] on button "Sim" at bounding box center [706, 309] width 50 height 27
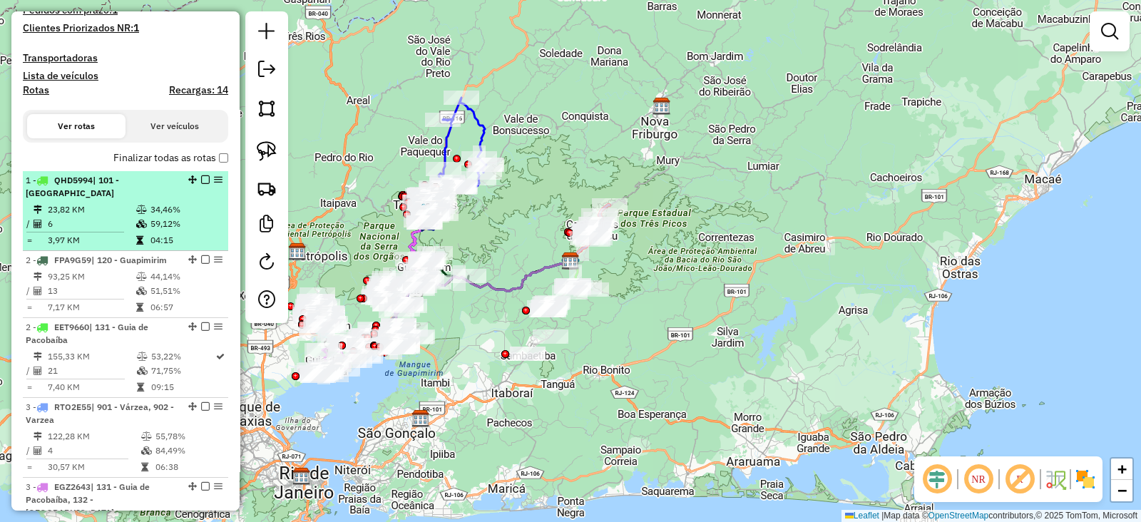
select select "**********"
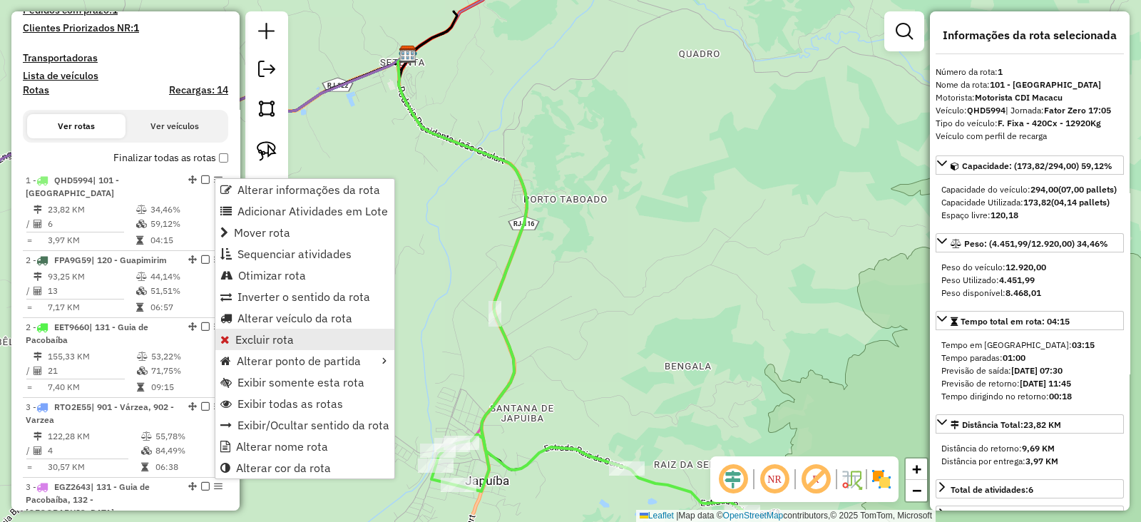
click at [272, 341] on span "Excluir rota" at bounding box center [264, 339] width 58 height 11
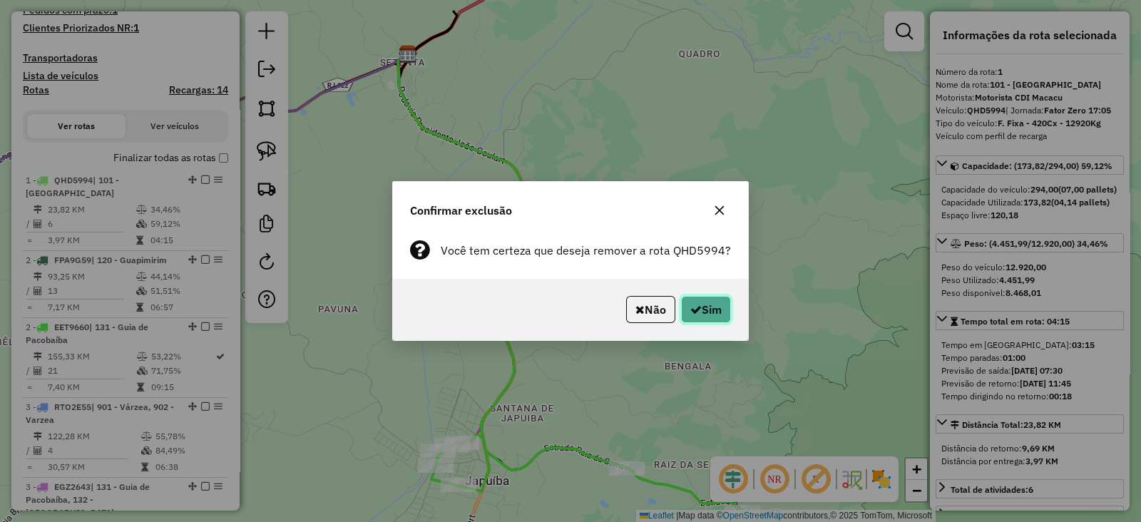
click at [711, 312] on button "Sim" at bounding box center [706, 309] width 50 height 27
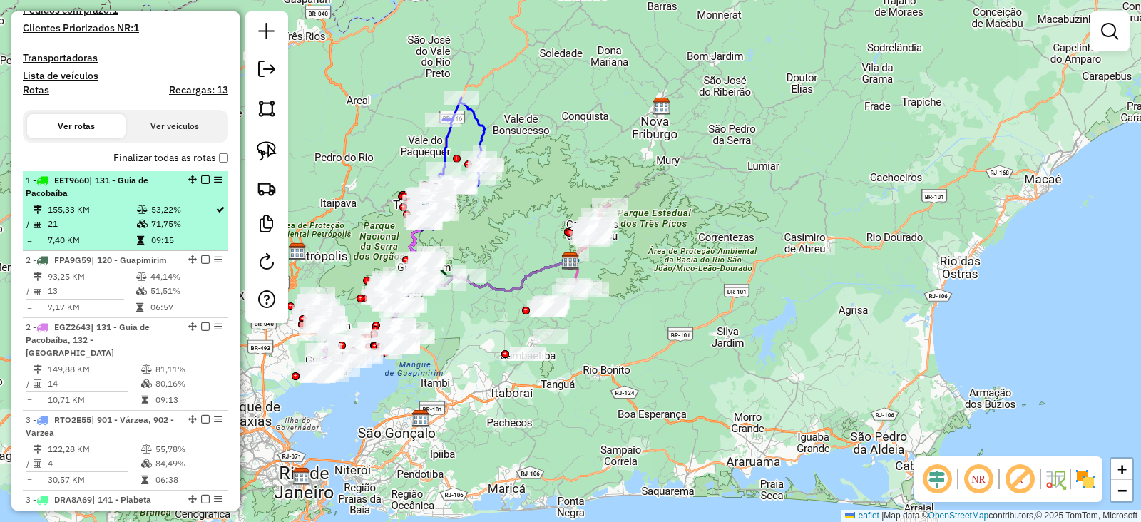
select select "**********"
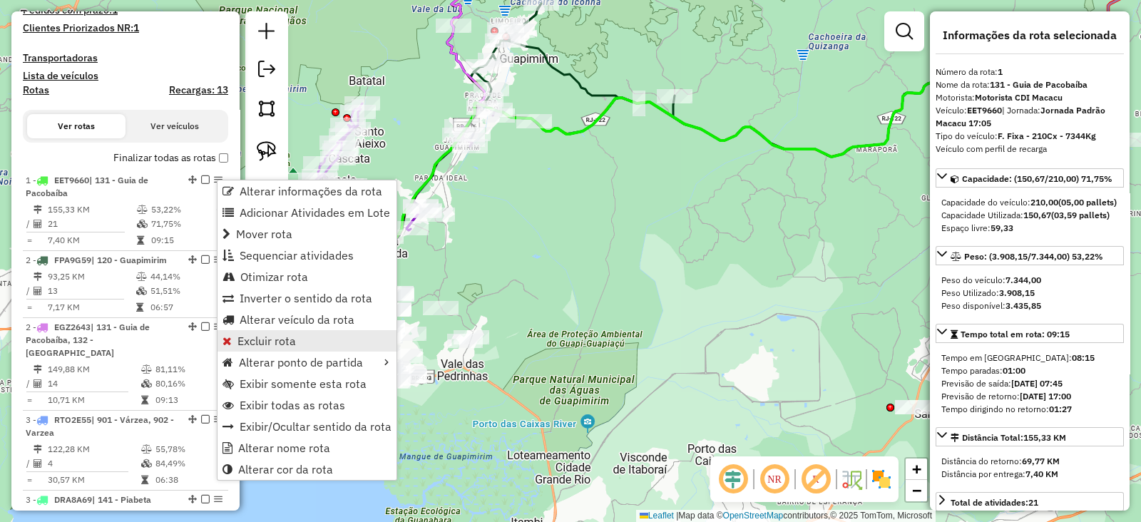
click at [249, 348] on link "Excluir rota" at bounding box center [306, 340] width 179 height 21
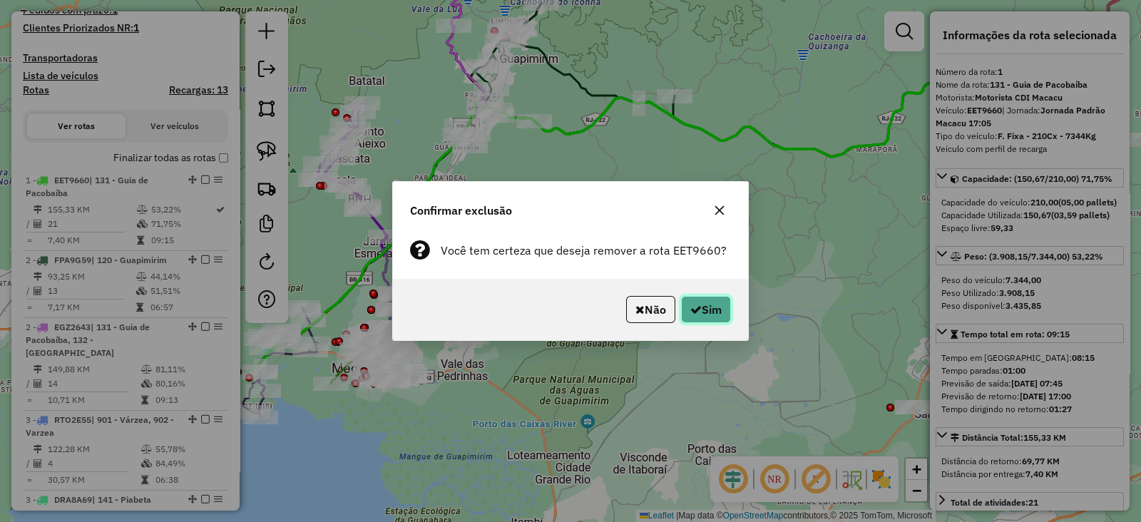
click at [707, 309] on button "Sim" at bounding box center [706, 309] width 50 height 27
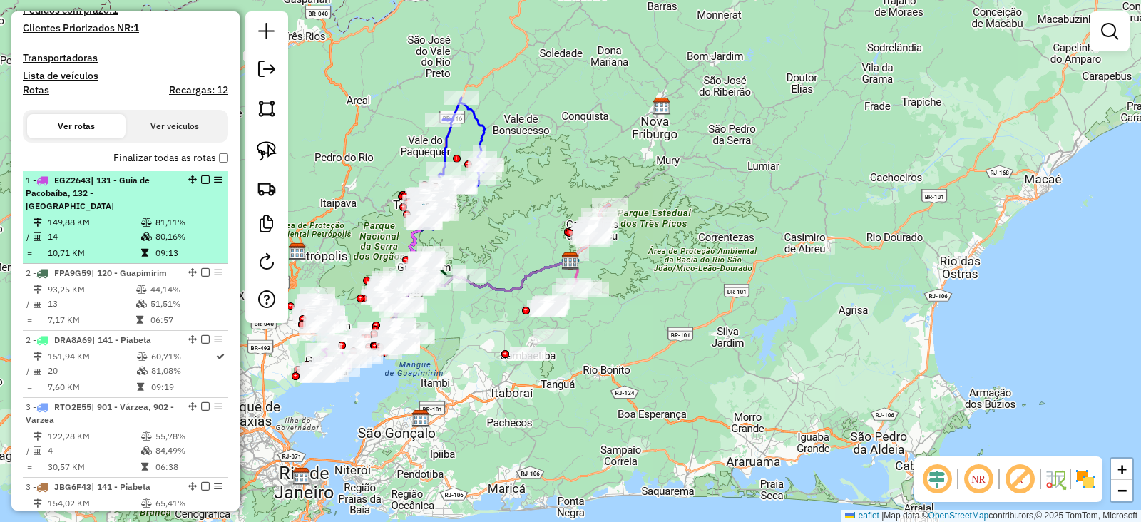
select select "**********"
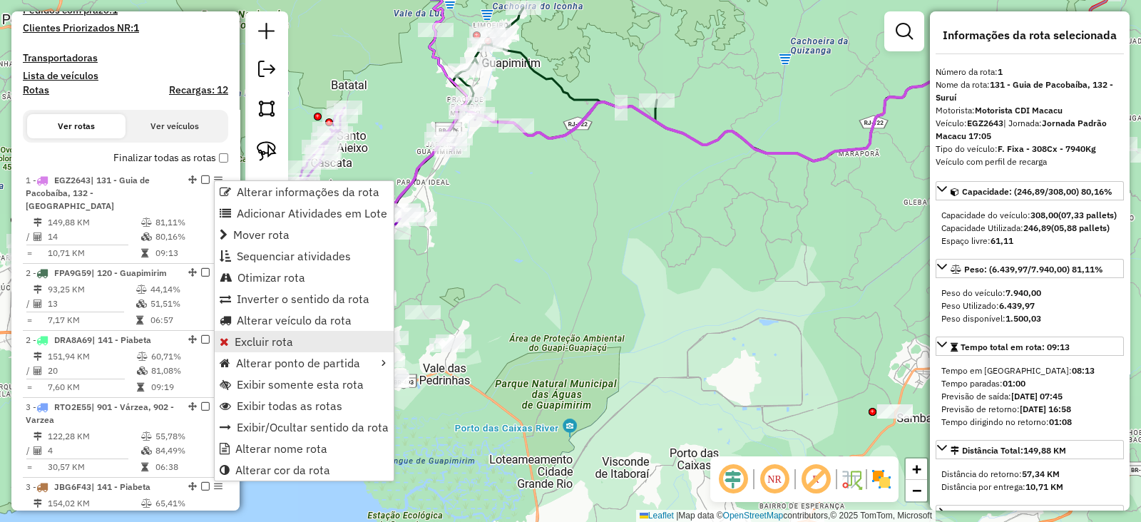
click at [270, 344] on span "Excluir rota" at bounding box center [264, 341] width 58 height 11
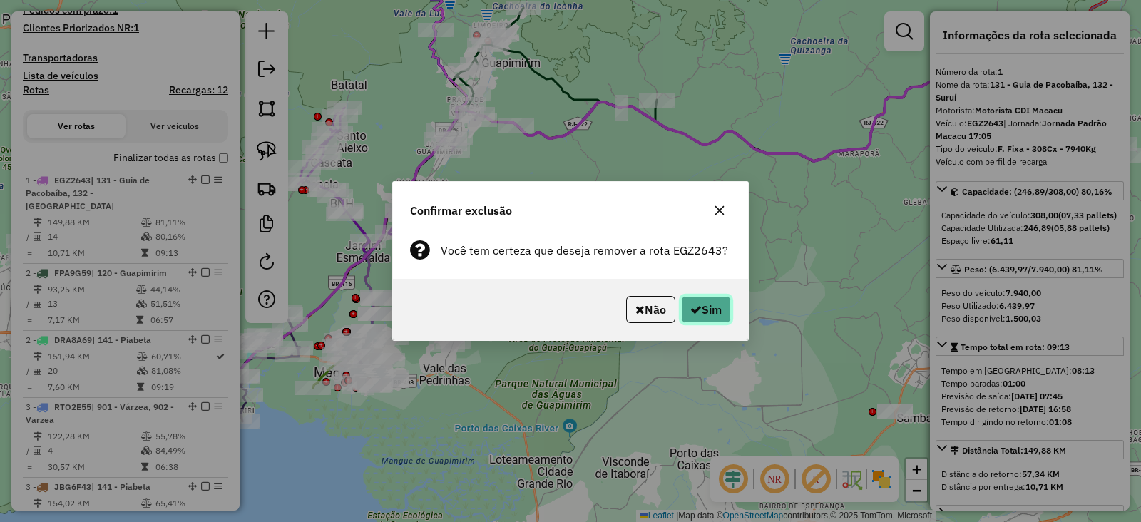
click at [709, 310] on button "Sim" at bounding box center [706, 309] width 50 height 27
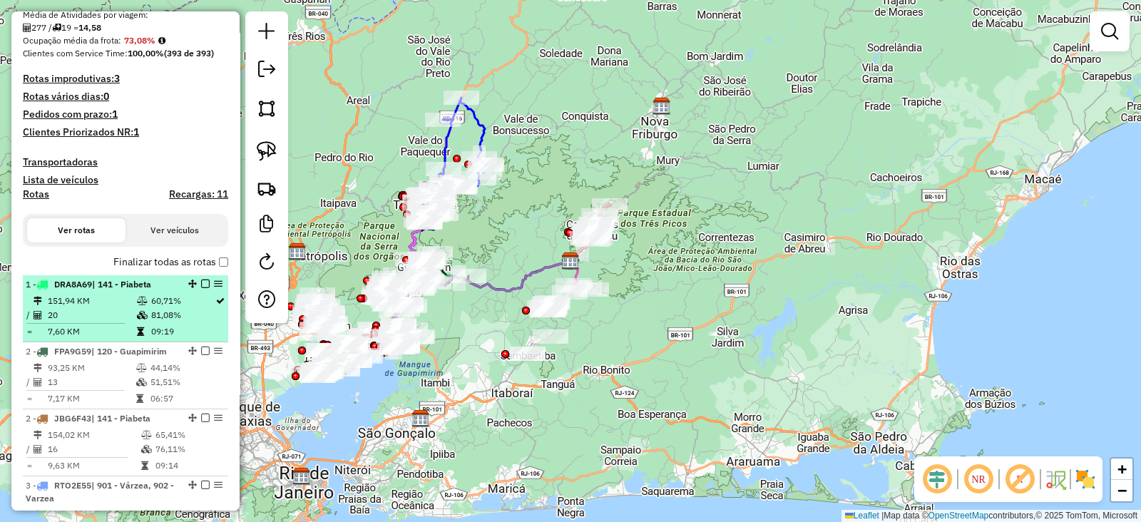
scroll to position [356, 0]
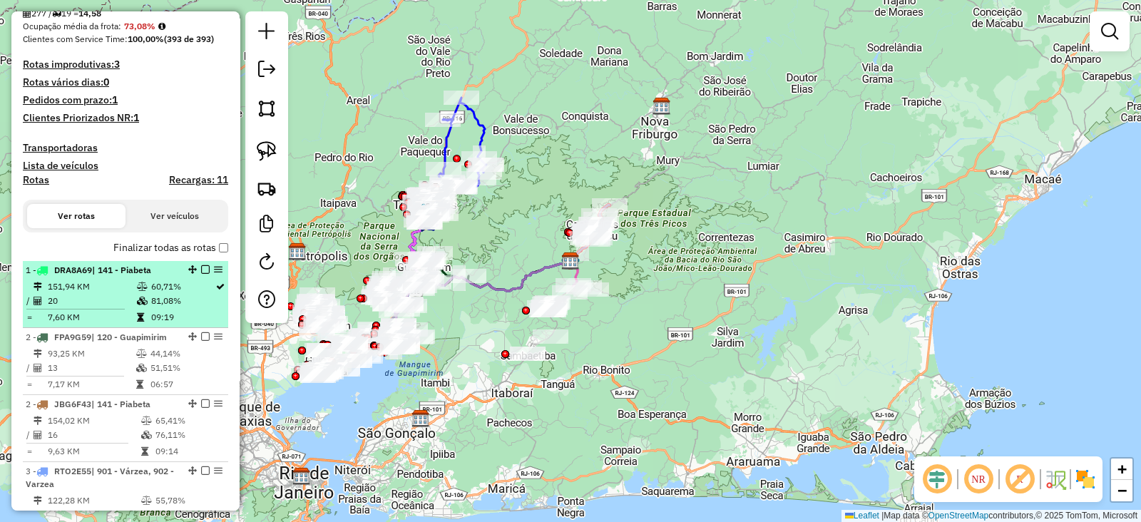
select select "**********"
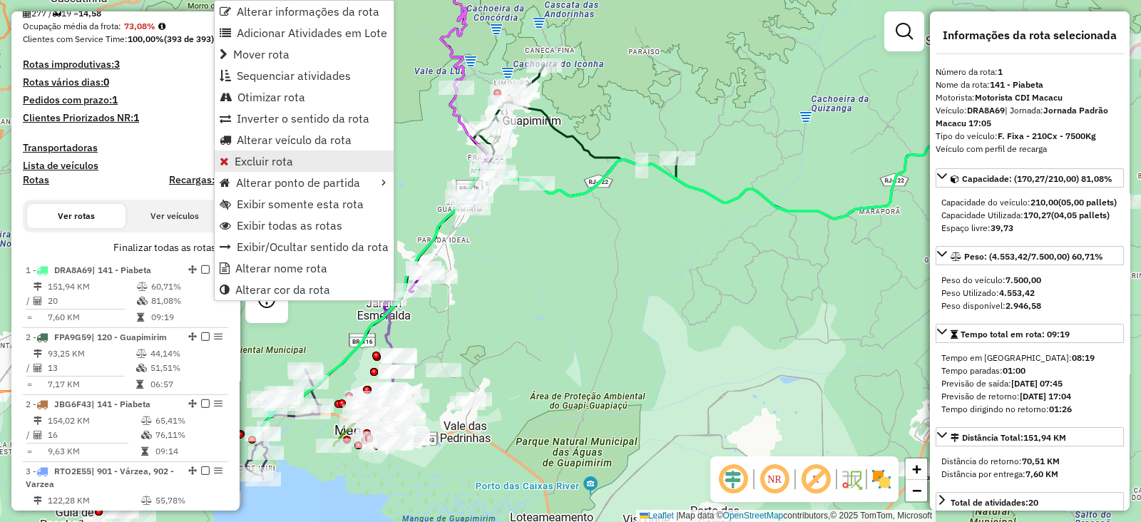
click at [264, 161] on span "Excluir rota" at bounding box center [264, 160] width 58 height 11
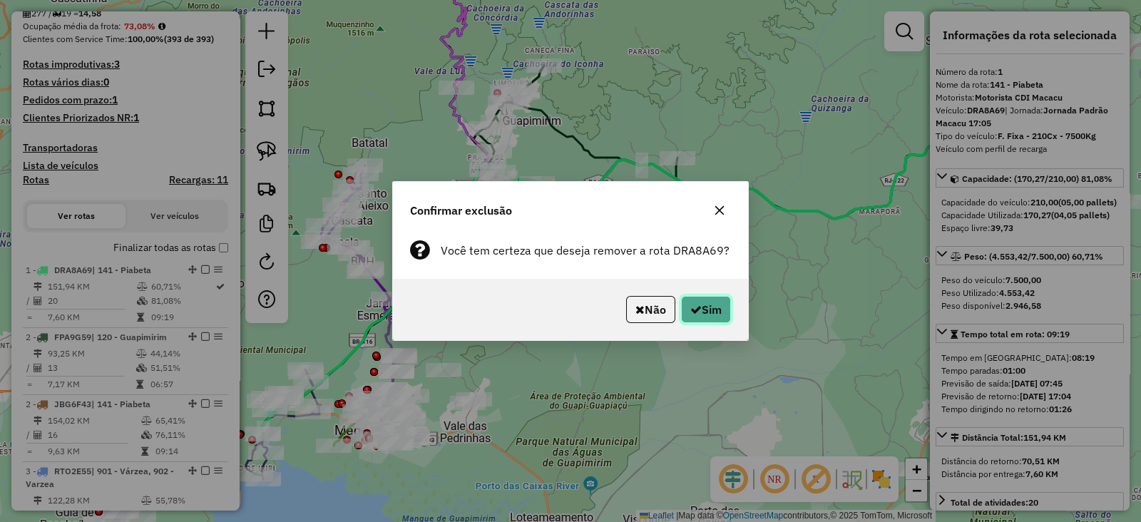
click at [699, 314] on button "Sim" at bounding box center [706, 309] width 50 height 27
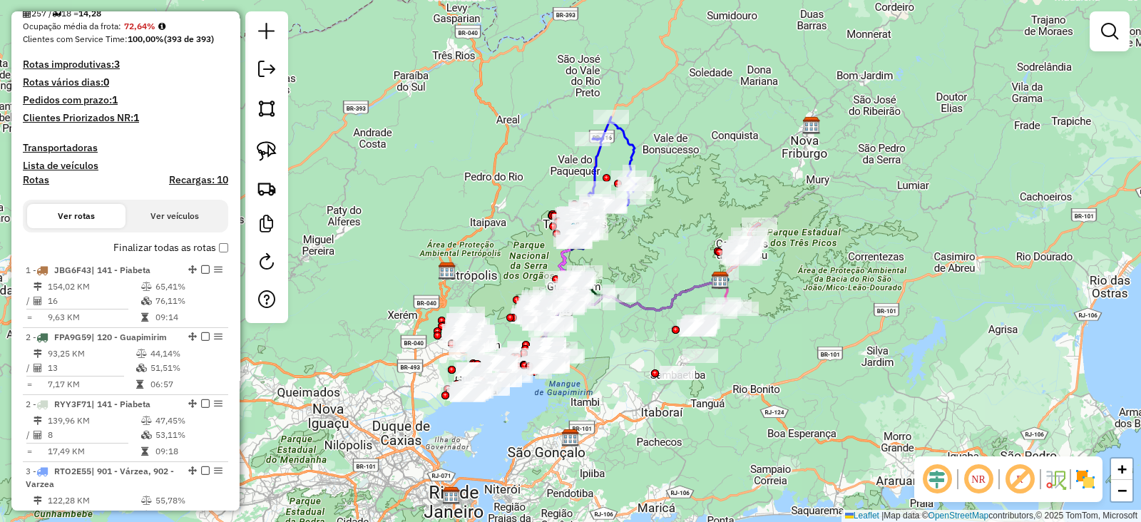
drag, startPoint x: 742, startPoint y: 342, endPoint x: 850, endPoint y: 355, distance: 108.4
click at [850, 355] on div "Janela de atendimento Grade de atendimento Capacidade Transportadoras Veículos …" at bounding box center [570, 261] width 1141 height 522
click at [277, 151] on link at bounding box center [266, 150] width 31 height 31
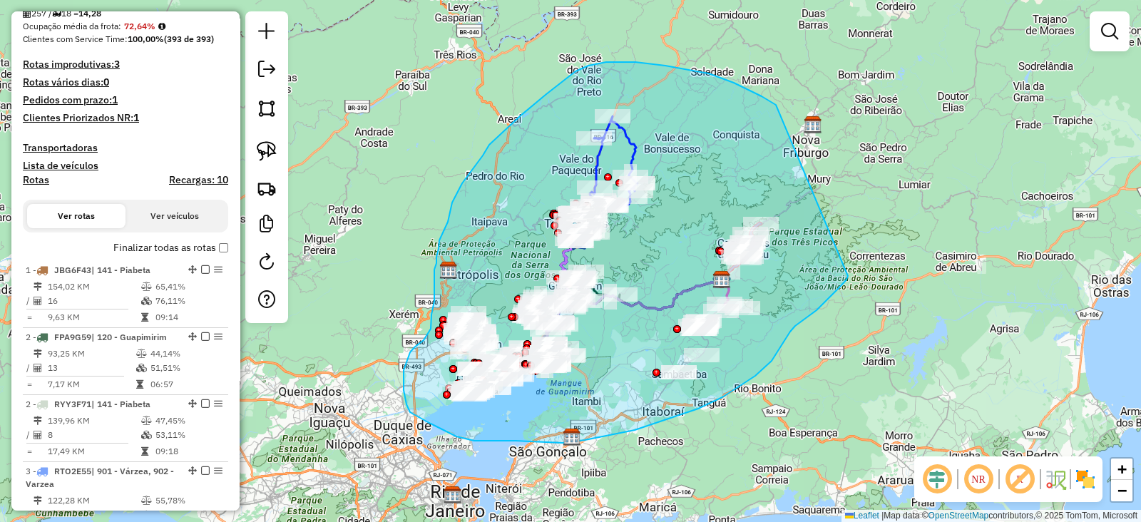
drag, startPoint x: 724, startPoint y: 80, endPoint x: 848, endPoint y: 276, distance: 231.6
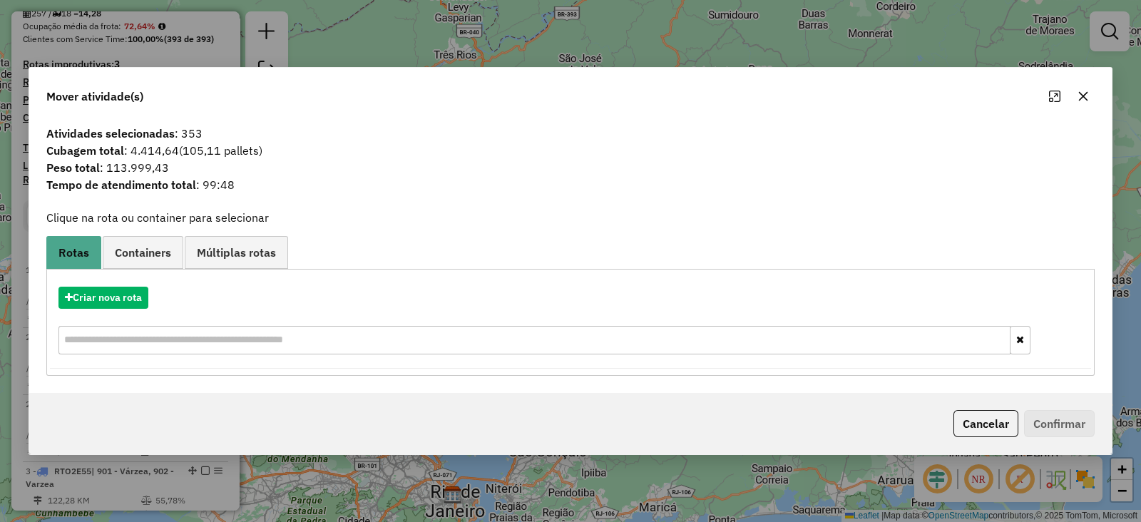
click at [155, 247] on span "Containers" at bounding box center [143, 252] width 56 height 11
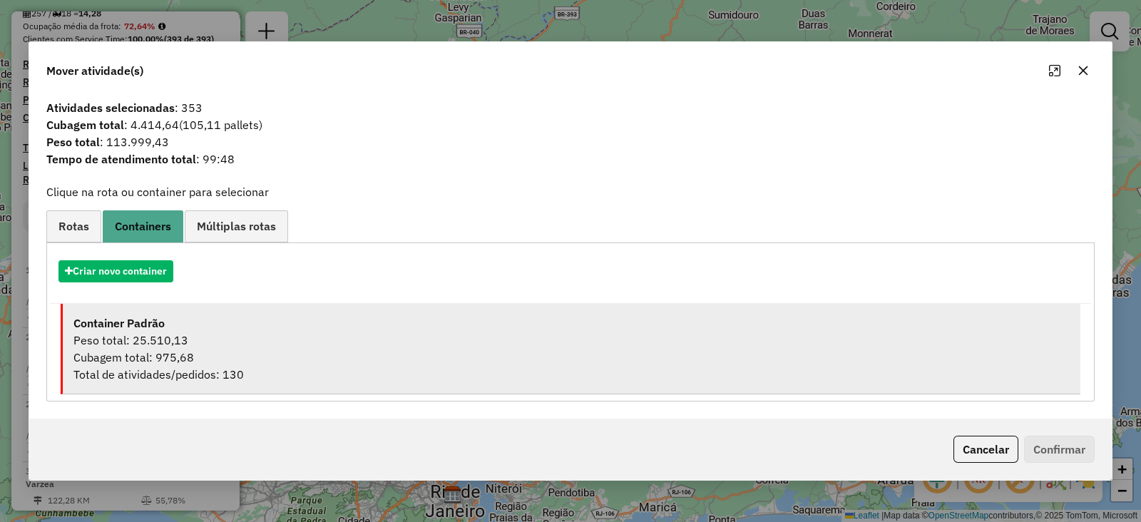
click at [189, 319] on div "Container Padrão" at bounding box center [571, 322] width 996 height 17
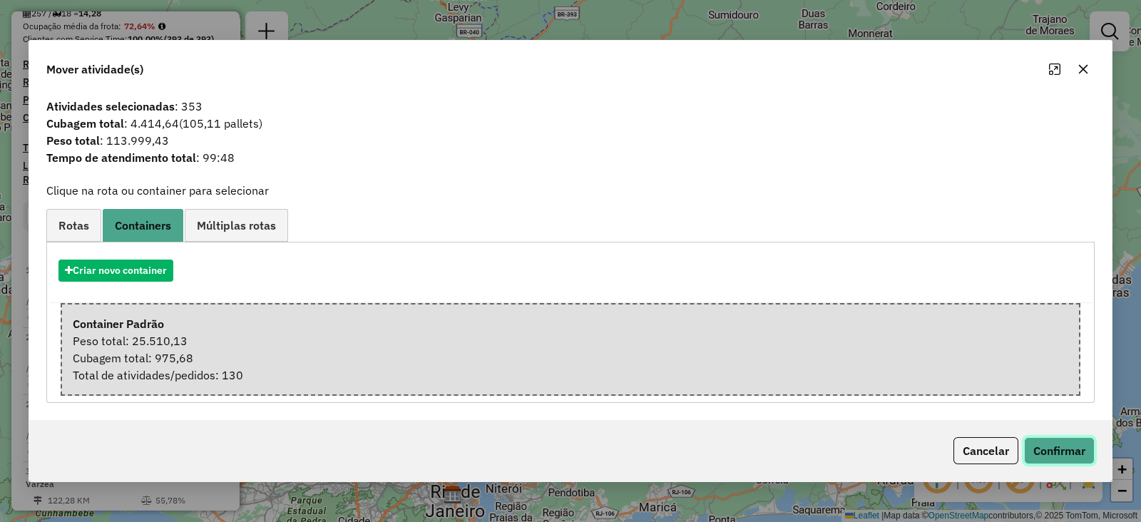
click at [1064, 441] on button "Confirmar" at bounding box center [1059, 450] width 71 height 27
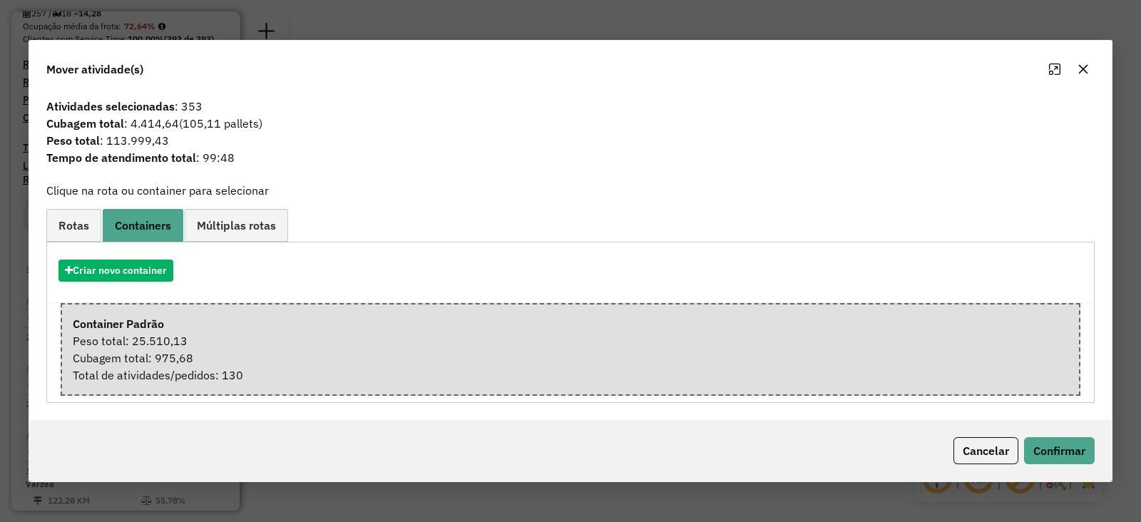
click at [1081, 70] on icon "button" at bounding box center [1083, 69] width 9 height 9
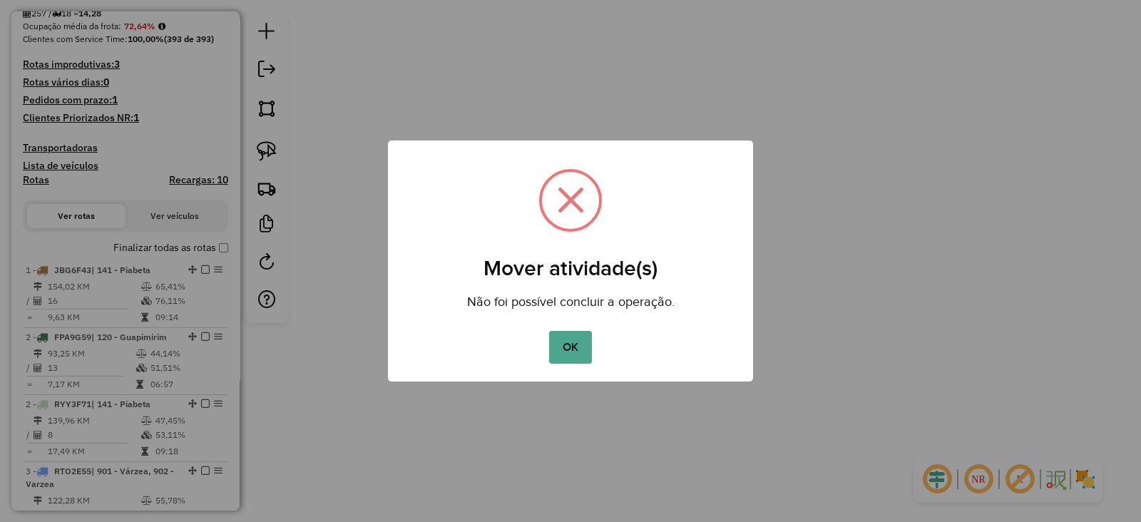
click at [592, 336] on div "OK No Cancel" at bounding box center [570, 347] width 365 height 40
click at [578, 349] on button "OK" at bounding box center [570, 347] width 42 height 33
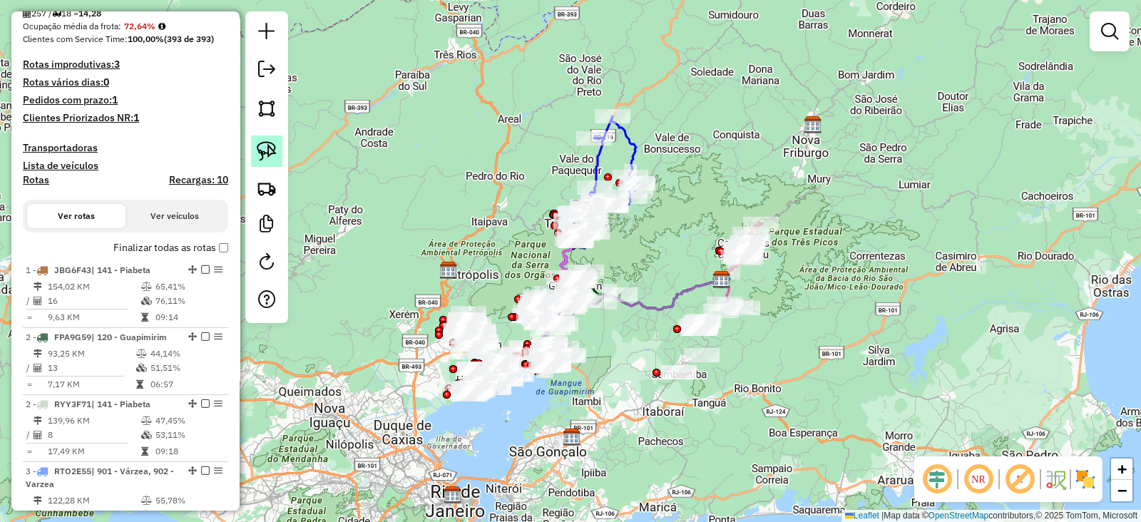
click at [272, 149] on img at bounding box center [267, 151] width 20 height 20
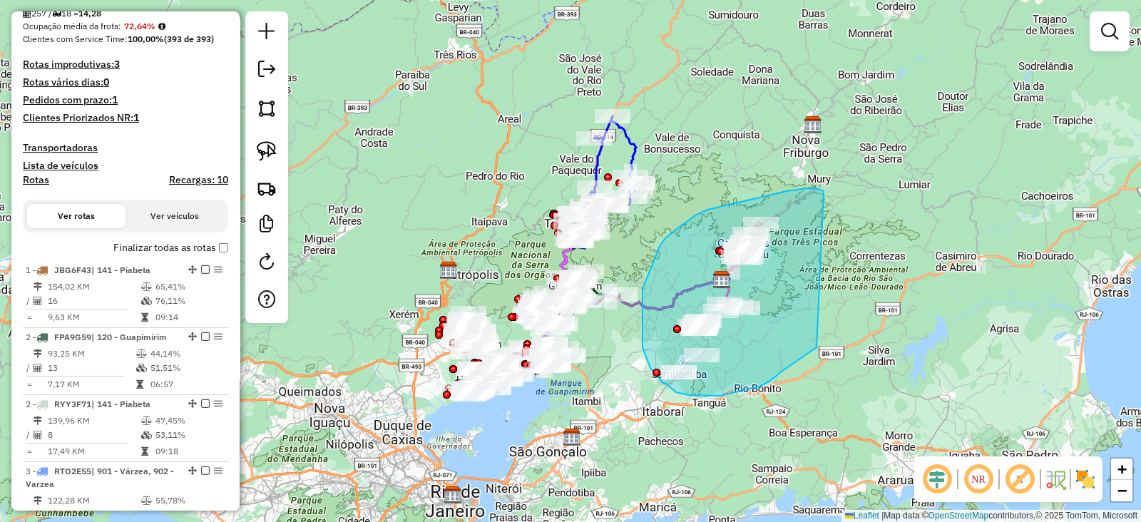
drag, startPoint x: 815, startPoint y: 188, endPoint x: 823, endPoint y: 340, distance: 152.1
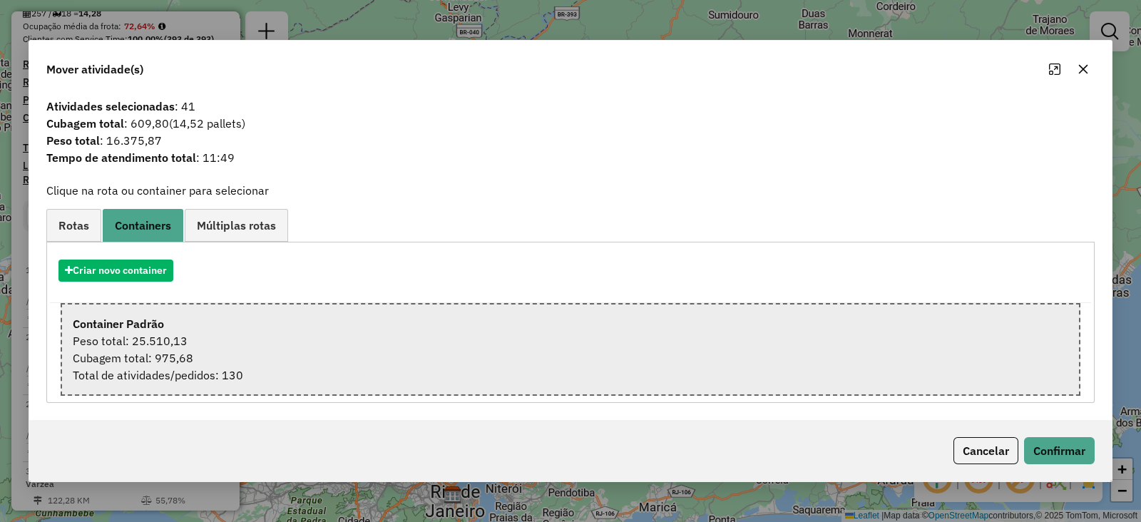
click at [128, 322] on strong "Container Padrão" at bounding box center [118, 324] width 91 height 14
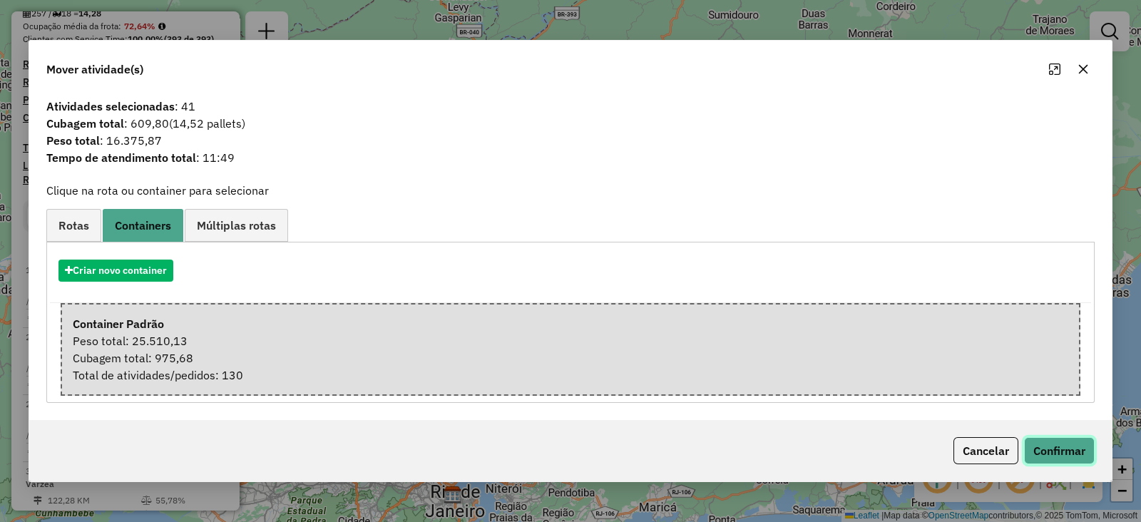
click at [1048, 451] on button "Confirmar" at bounding box center [1059, 450] width 71 height 27
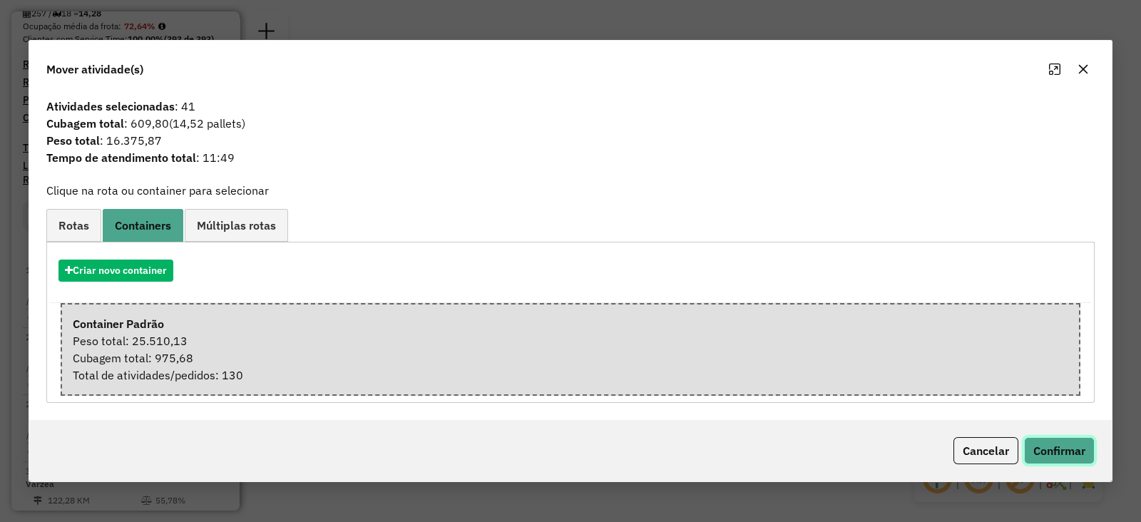
click at [1059, 451] on button "Confirmar" at bounding box center [1059, 450] width 71 height 27
drag, startPoint x: 1055, startPoint y: 458, endPoint x: 1049, endPoint y: 453, distance: 7.6
click at [1057, 458] on button "Confirmar" at bounding box center [1059, 450] width 71 height 27
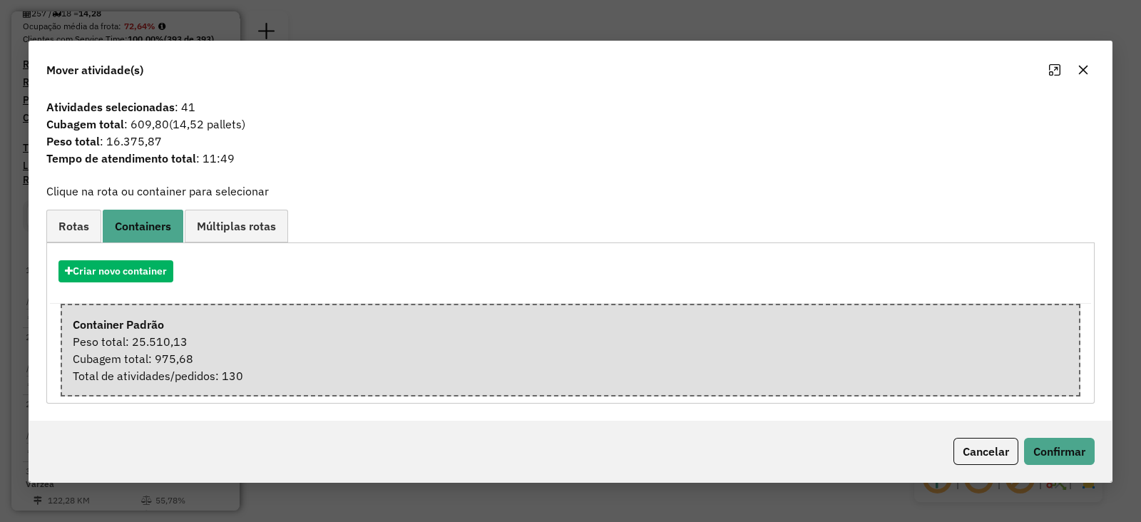
click at [1084, 71] on icon "button" at bounding box center [1083, 70] width 9 height 9
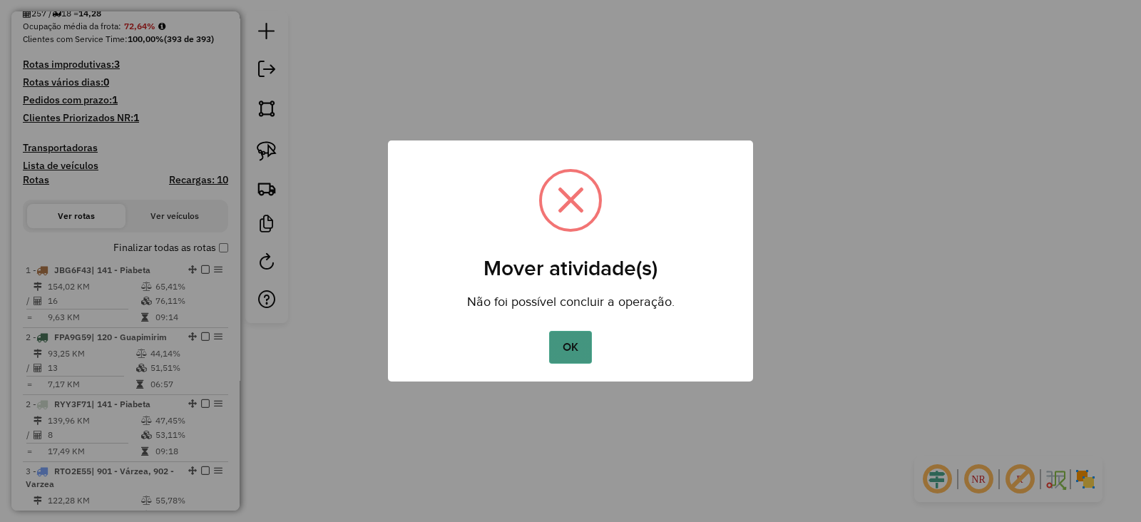
click at [565, 358] on button "OK" at bounding box center [570, 347] width 42 height 33
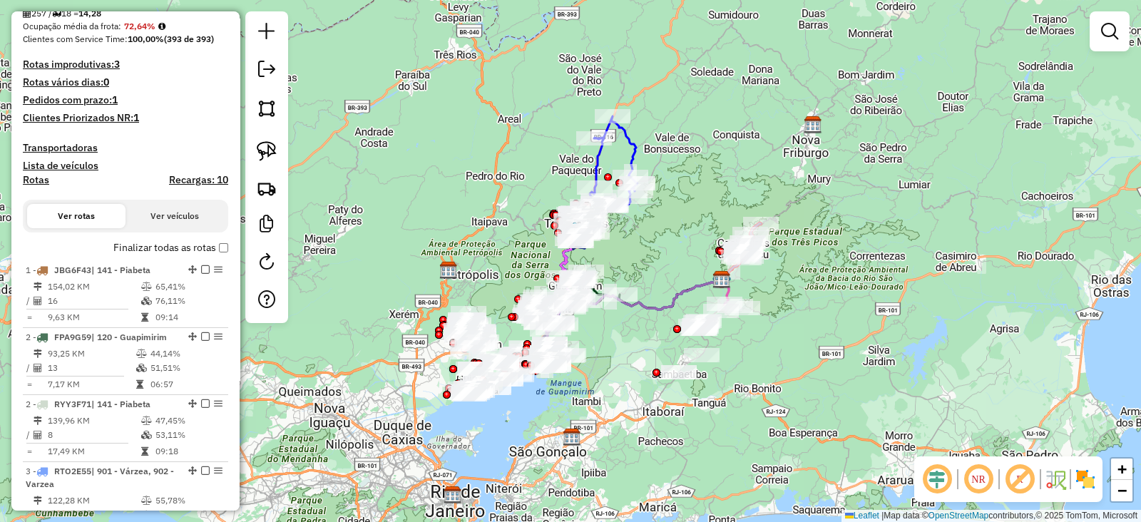
click at [1023, 485] on em at bounding box center [1019, 479] width 34 height 34
click at [1081, 486] on img at bounding box center [1085, 479] width 23 height 23
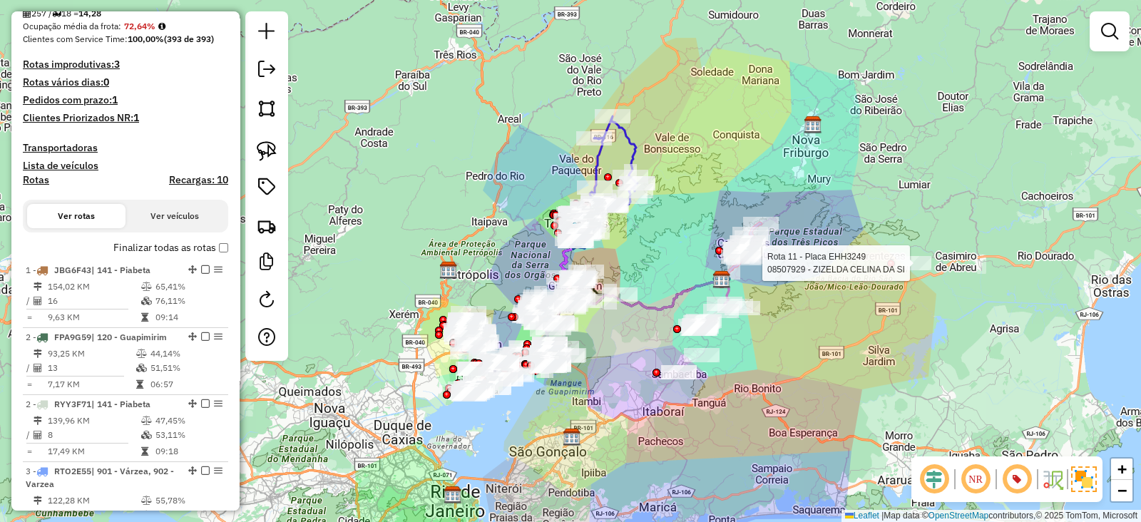
drag, startPoint x: 721, startPoint y: 232, endPoint x: 885, endPoint y: 248, distance: 165.5
click at [895, 259] on div at bounding box center [891, 263] width 8 height 8
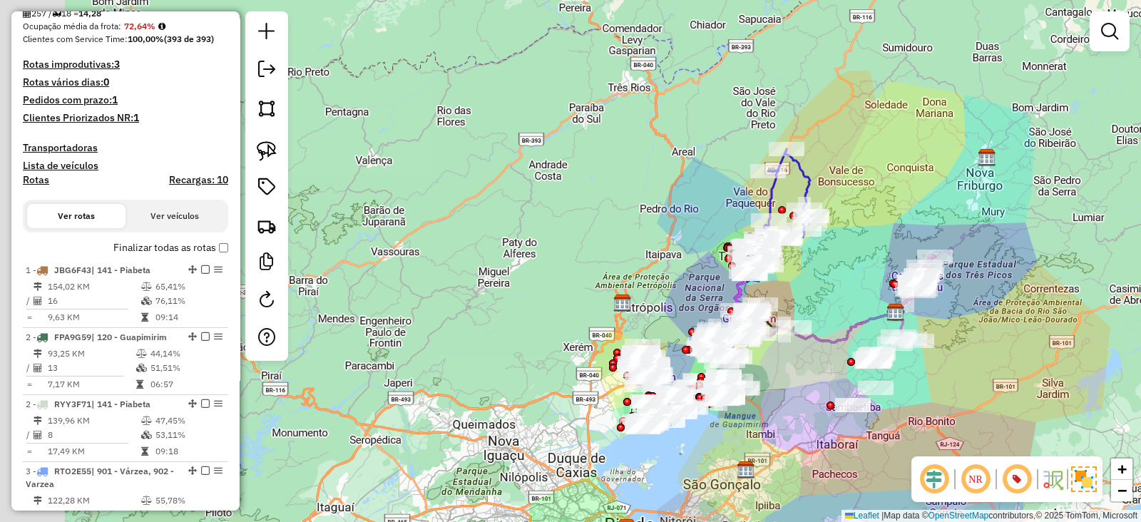
drag, startPoint x: 919, startPoint y: 285, endPoint x: 1139, endPoint y: 321, distance: 223.1
click at [1139, 321] on div "Janela de atendimento Grade de atendimento Capacidade Transportadoras Veículos …" at bounding box center [570, 261] width 1141 height 522
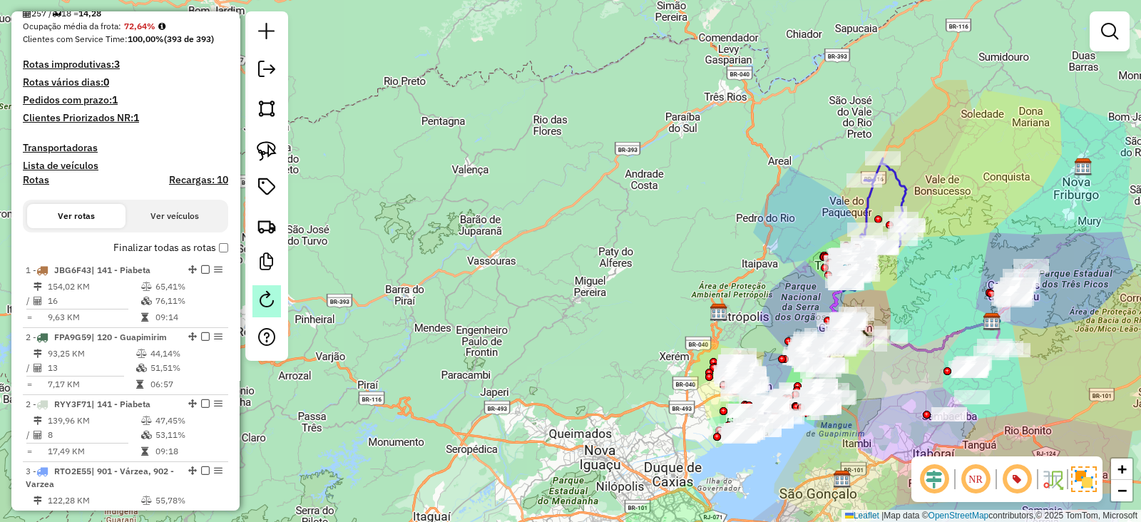
click at [267, 295] on em at bounding box center [266, 299] width 17 height 17
select select "*"
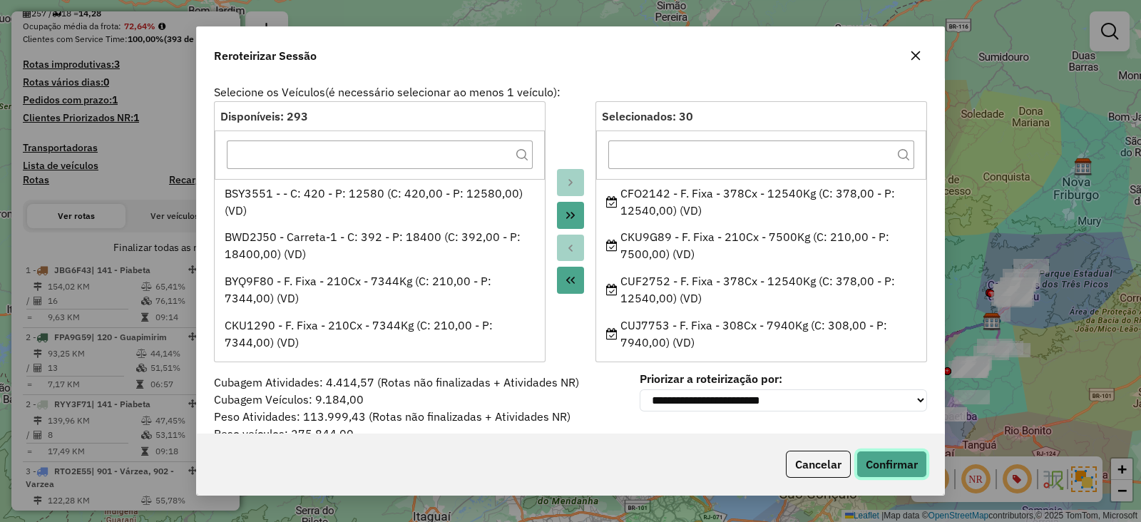
click at [878, 458] on button "Confirmar" at bounding box center [891, 464] width 71 height 27
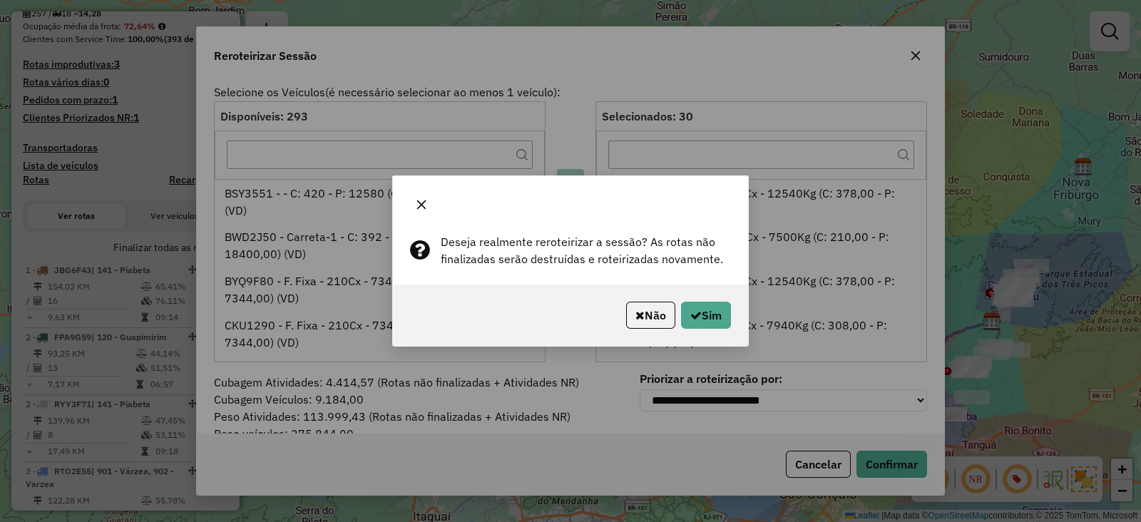
click at [734, 322] on div "Não Sim" at bounding box center [570, 314] width 355 height 61
click at [727, 317] on button "Sim" at bounding box center [706, 315] width 50 height 27
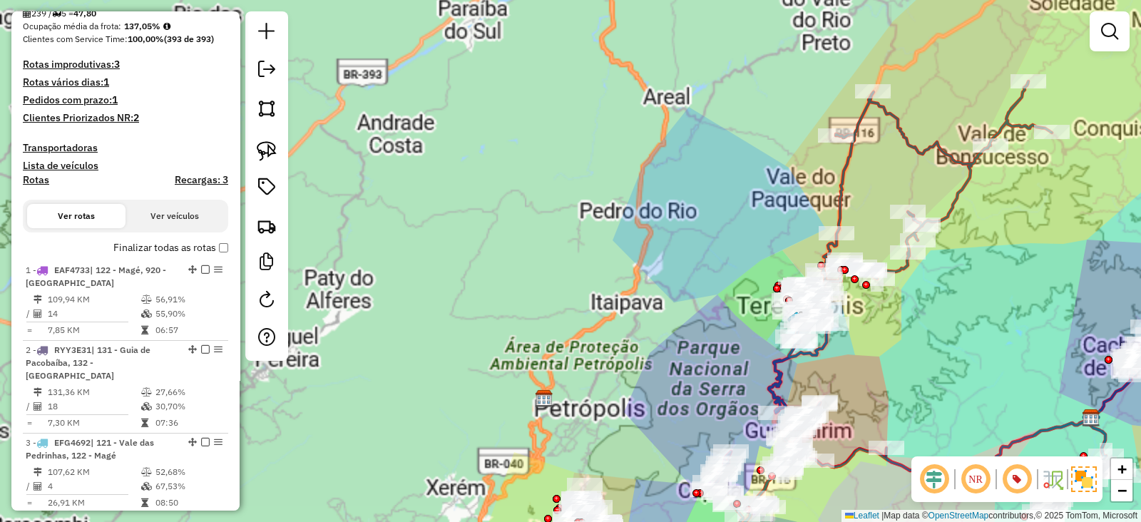
click at [952, 215] on icon at bounding box center [940, 304] width 458 height 446
select select "**********"
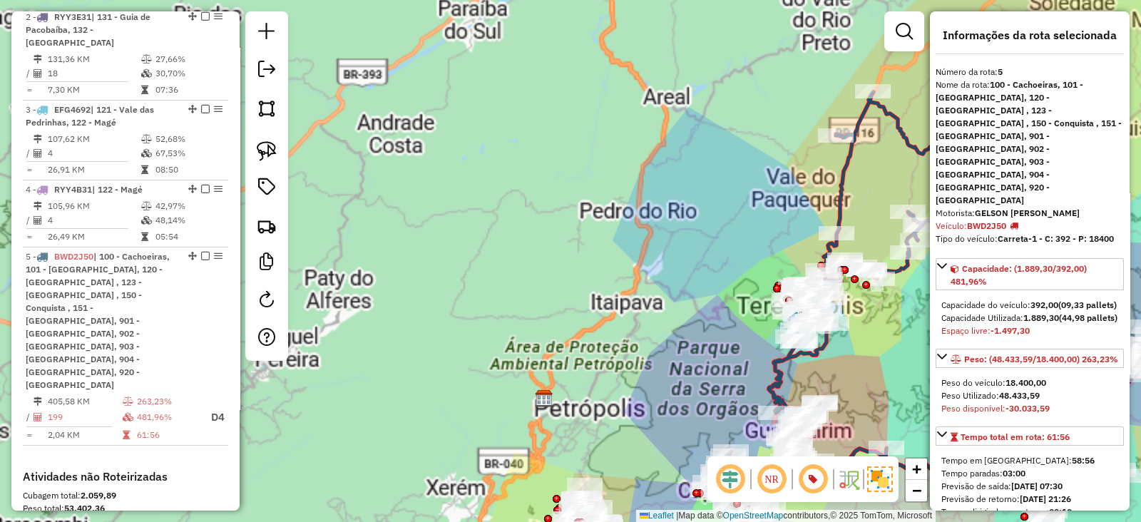
scroll to position [863, 0]
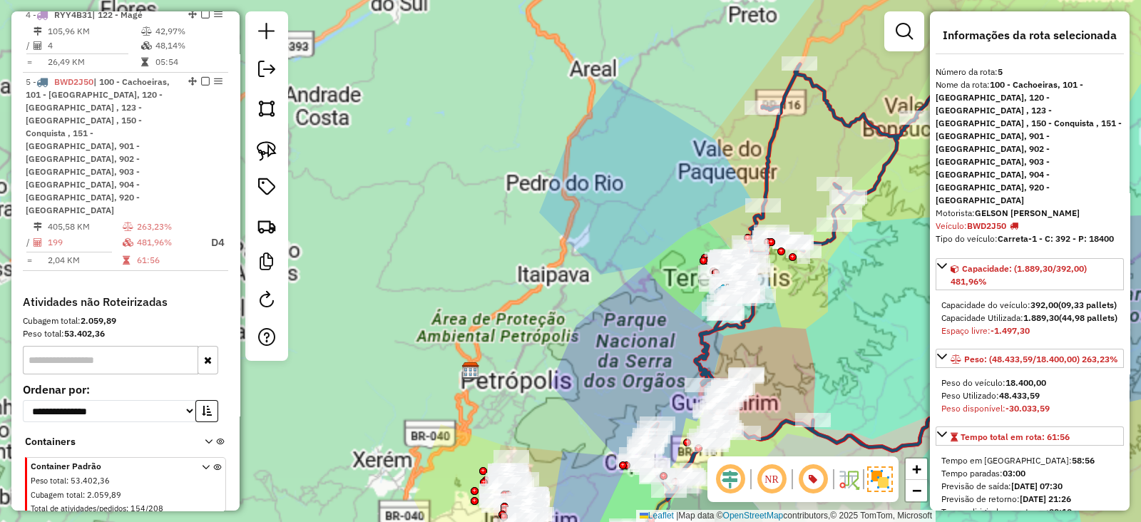
drag, startPoint x: 705, startPoint y: 173, endPoint x: 619, endPoint y: 145, distance: 90.6
click at [625, 124] on div "Janela de atendimento Grade de atendimento Capacidade Transportadoras Veículos …" at bounding box center [570, 261] width 1141 height 522
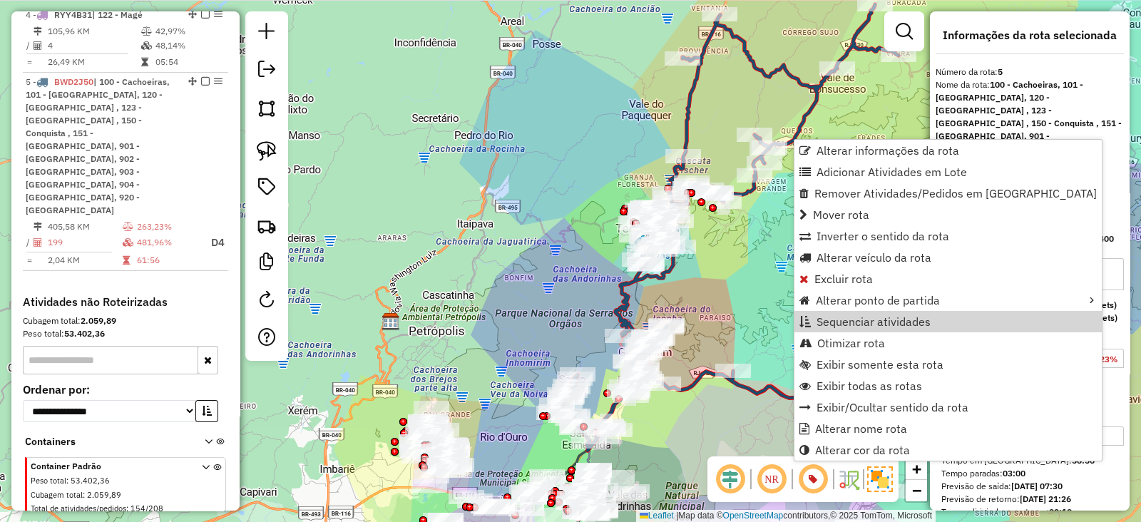
click at [787, 287] on div "Janela de atendimento Grade de atendimento Capacidade Transportadoras Veículos …" at bounding box center [570, 261] width 1141 height 522
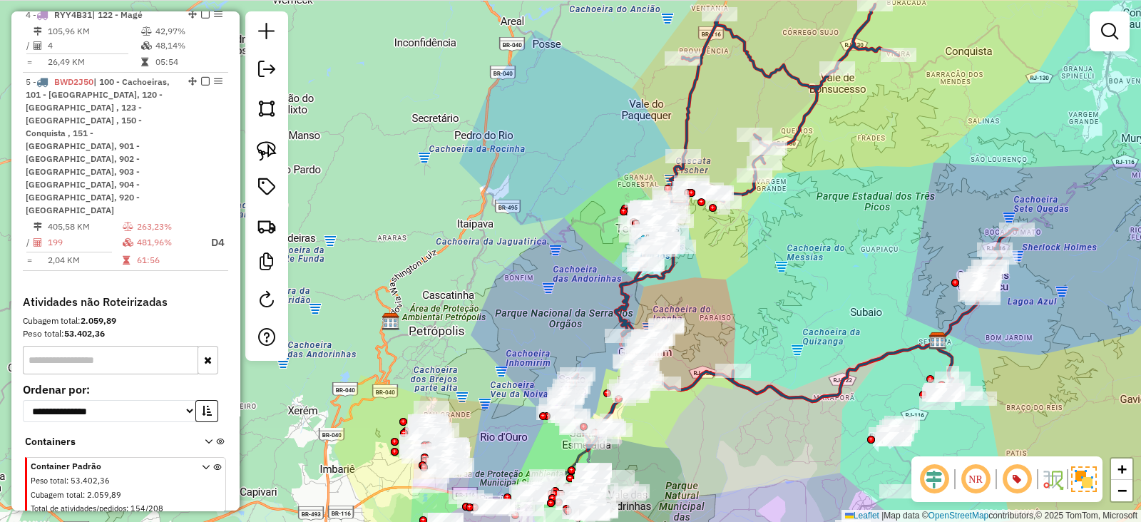
click at [870, 358] on icon at bounding box center [787, 227] width 458 height 446
select select "**********"
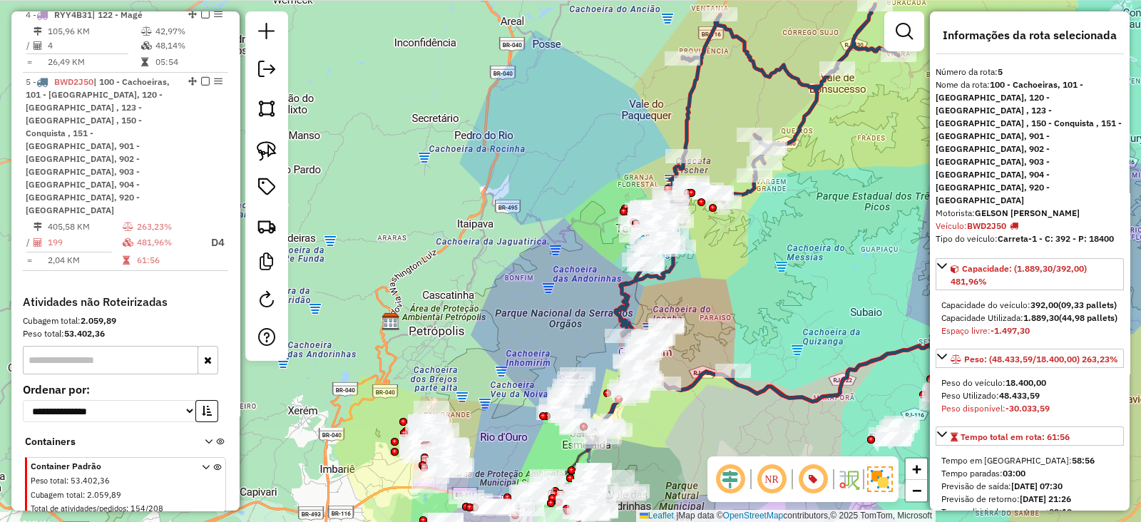
drag, startPoint x: 899, startPoint y: 349, endPoint x: 908, endPoint y: 355, distance: 11.3
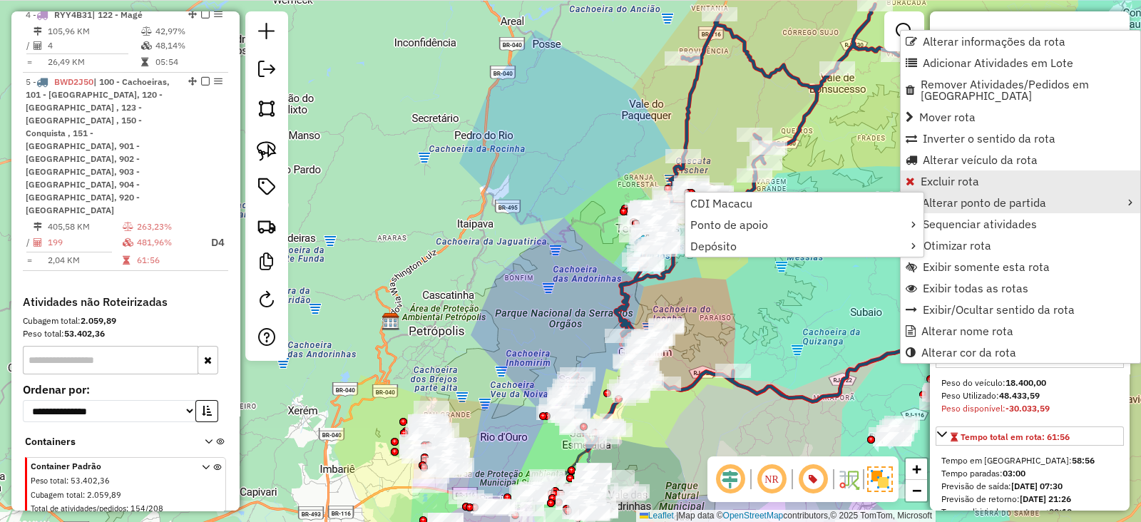
click at [987, 170] on link "Excluir rota" at bounding box center [1020, 180] width 240 height 21
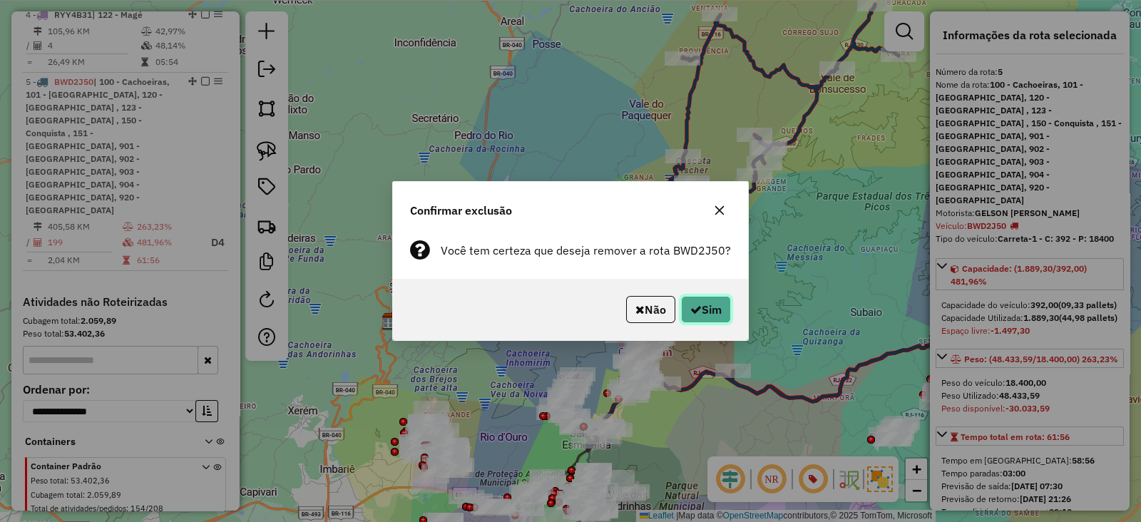
click at [719, 304] on button "Sim" at bounding box center [706, 309] width 50 height 27
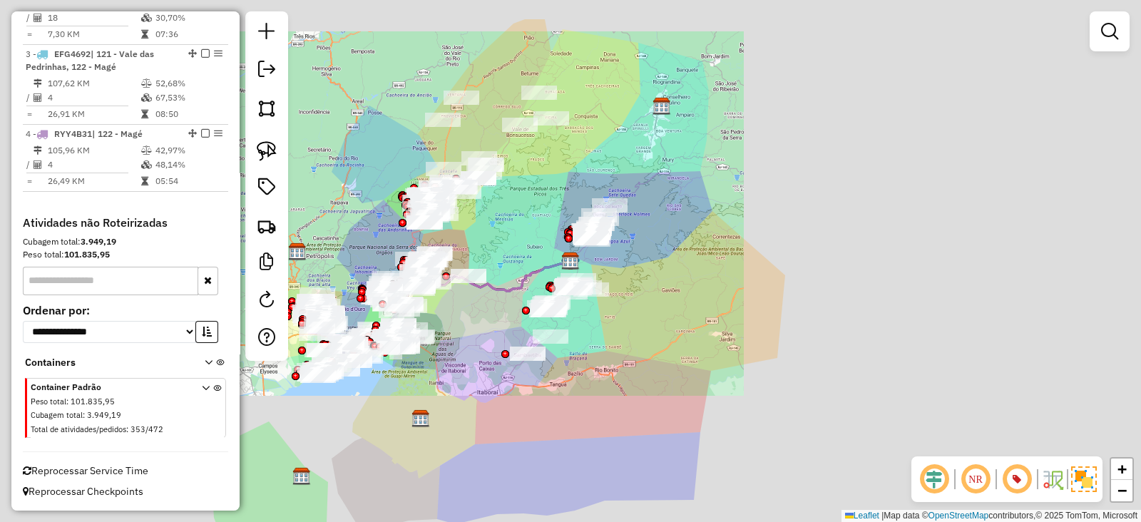
scroll to position [730, 0]
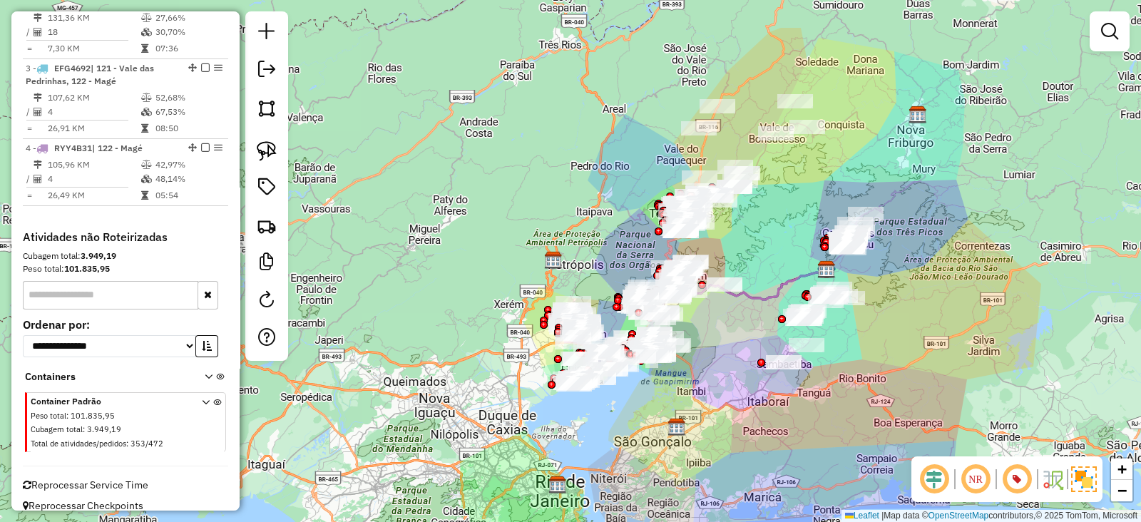
drag, startPoint x: 550, startPoint y: 237, endPoint x: 815, endPoint y: 241, distance: 265.2
click at [815, 241] on div "Janela de atendimento Grade de atendimento Capacidade Transportadoras Veículos …" at bounding box center [570, 261] width 1141 height 522
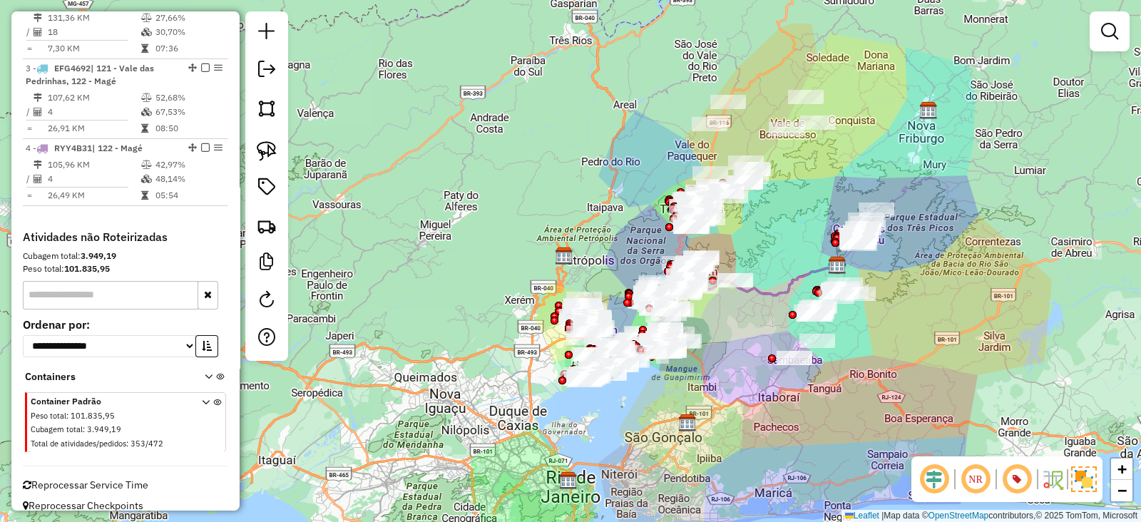
click at [1022, 480] on em at bounding box center [1016, 479] width 34 height 34
click at [1022, 482] on em at bounding box center [1016, 479] width 34 height 34
click at [1021, 482] on em at bounding box center [1016, 479] width 34 height 34
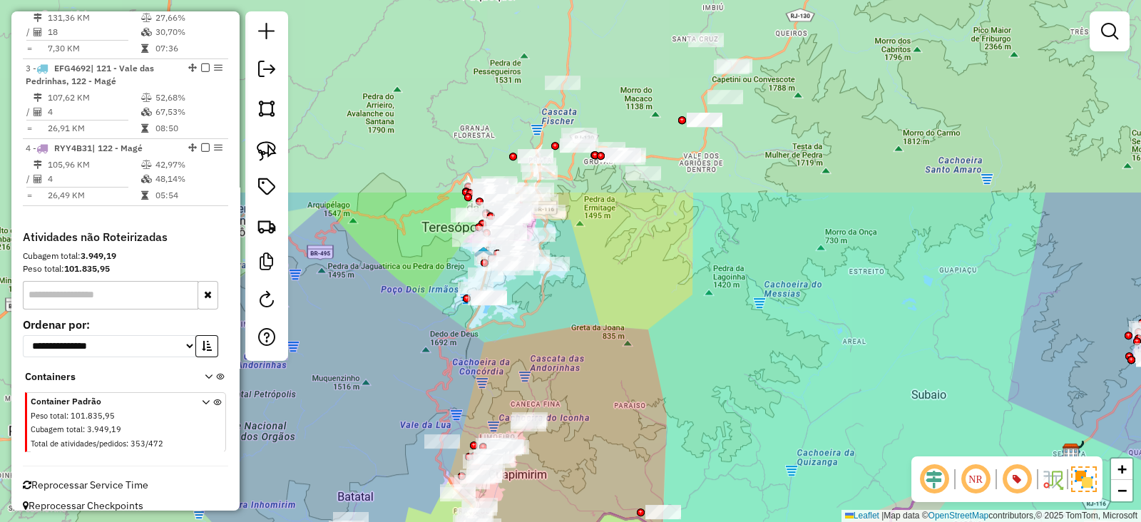
drag, startPoint x: 707, startPoint y: 252, endPoint x: 763, endPoint y: 417, distance: 173.8
click at [763, 417] on div "Janela de atendimento Grade de atendimento Capacidade Transportadoras Veículos …" at bounding box center [570, 261] width 1141 height 522
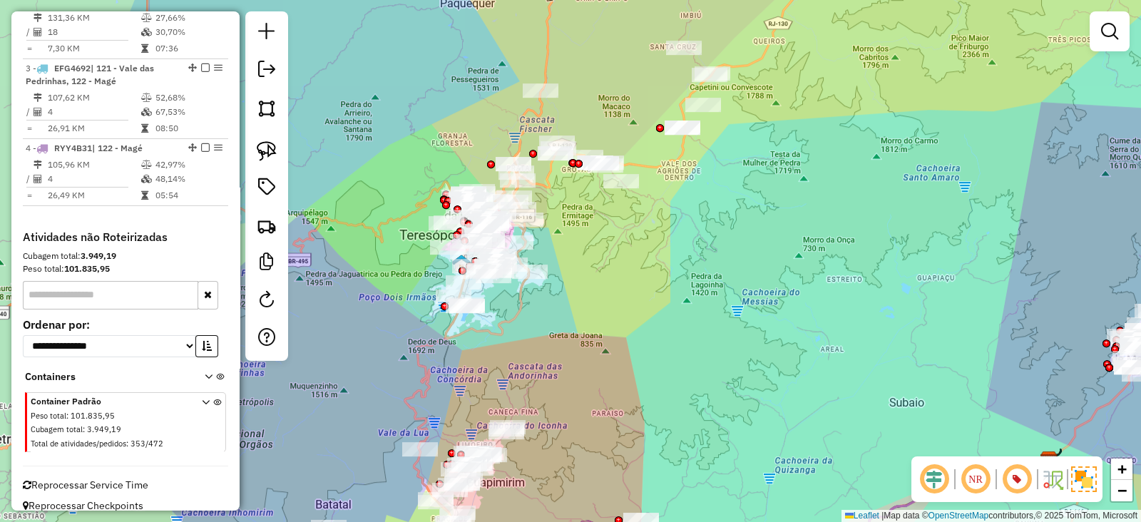
drag, startPoint x: 613, startPoint y: 289, endPoint x: 622, endPoint y: 242, distance: 48.0
click at [622, 242] on div "Janela de atendimento Grade de atendimento Capacidade Transportadoras Veículos …" at bounding box center [570, 261] width 1141 height 522
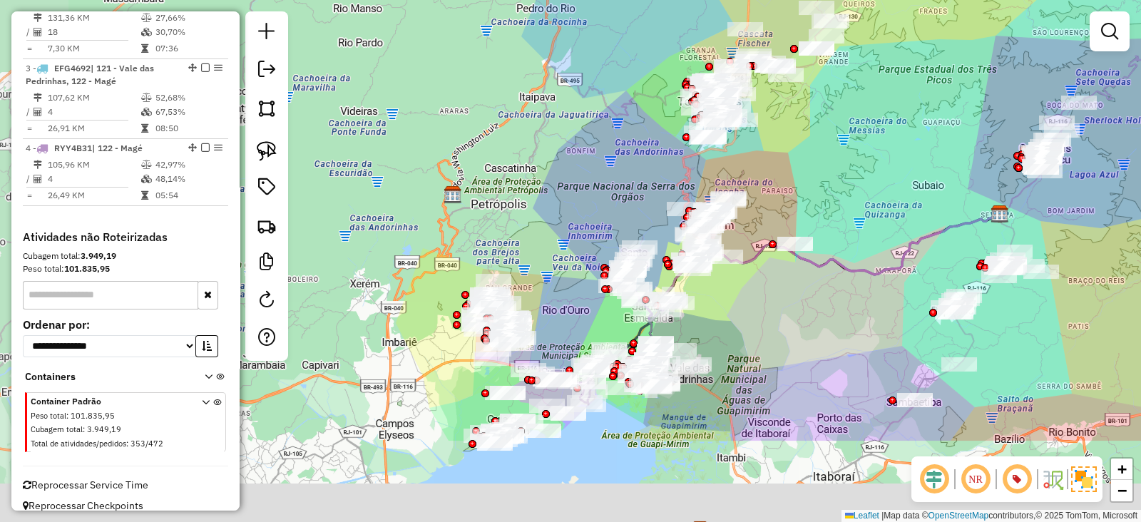
drag, startPoint x: 836, startPoint y: 207, endPoint x: 873, endPoint y: 150, distance: 68.4
click at [873, 150] on div "Janela de atendimento Grade de atendimento Capacidade Transportadoras Veículos …" at bounding box center [570, 261] width 1141 height 522
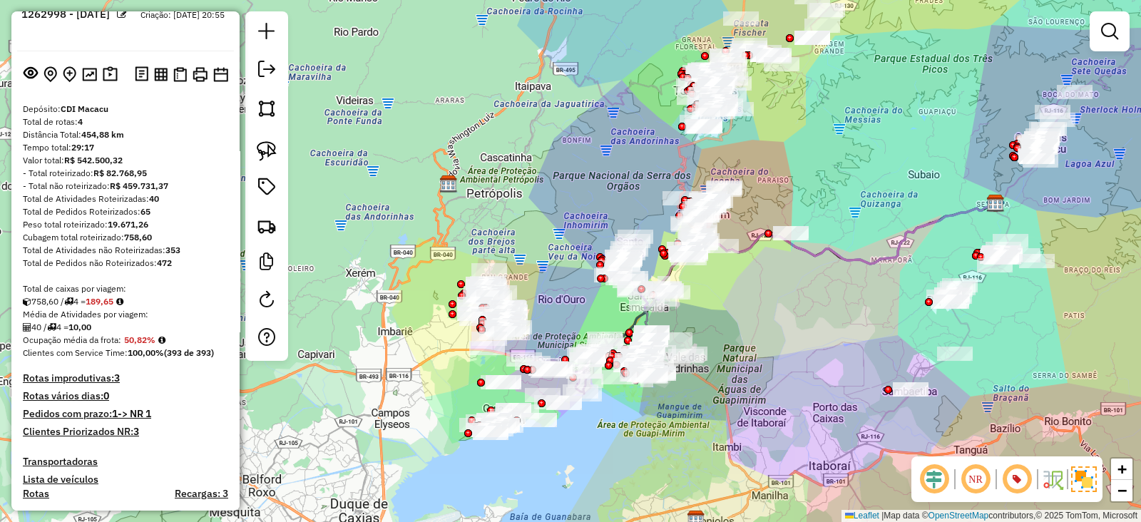
scroll to position [0, 0]
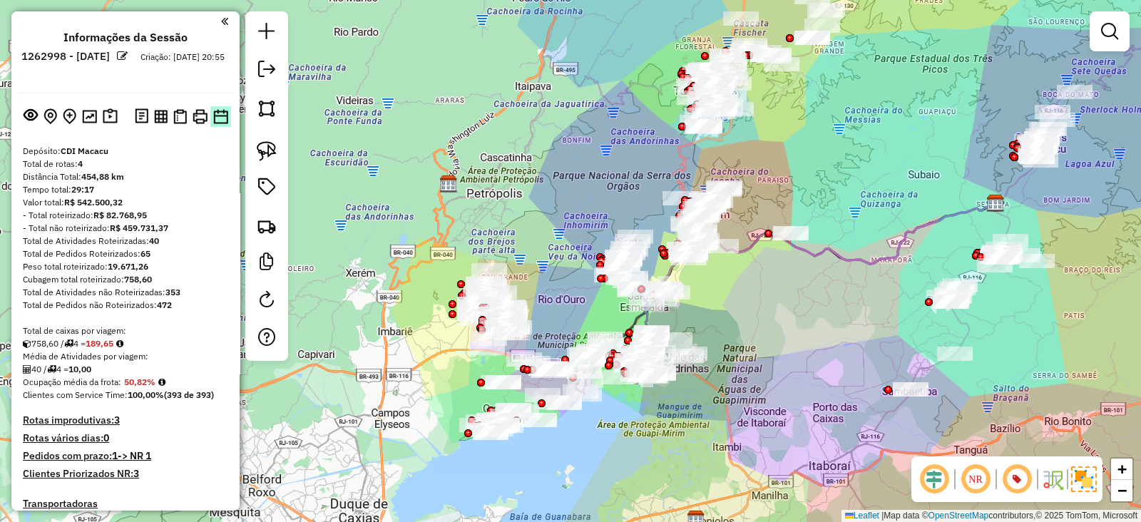
click at [217, 112] on img at bounding box center [220, 116] width 15 height 15
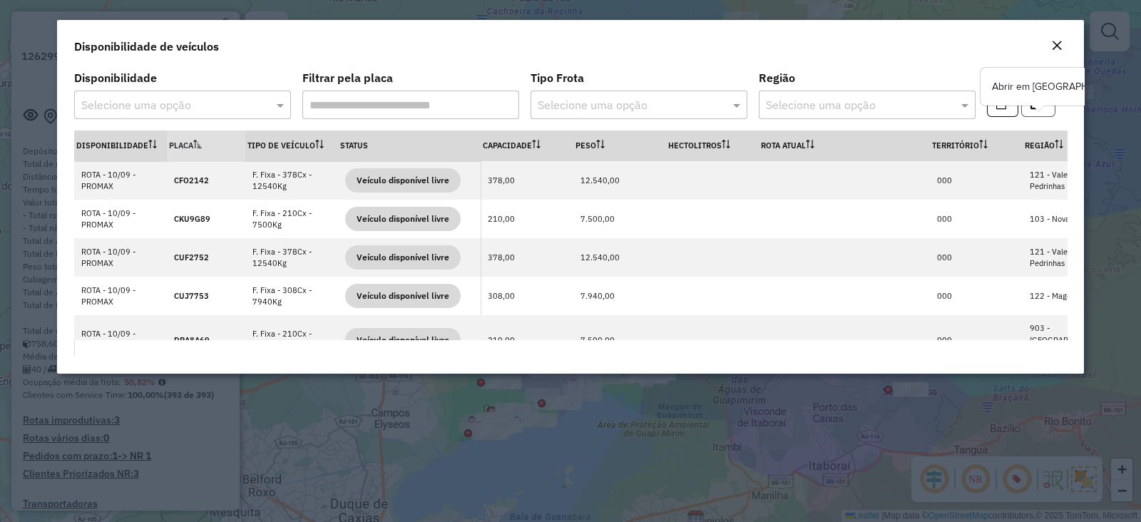
click at [1034, 112] on button "button" at bounding box center [1038, 103] width 34 height 27
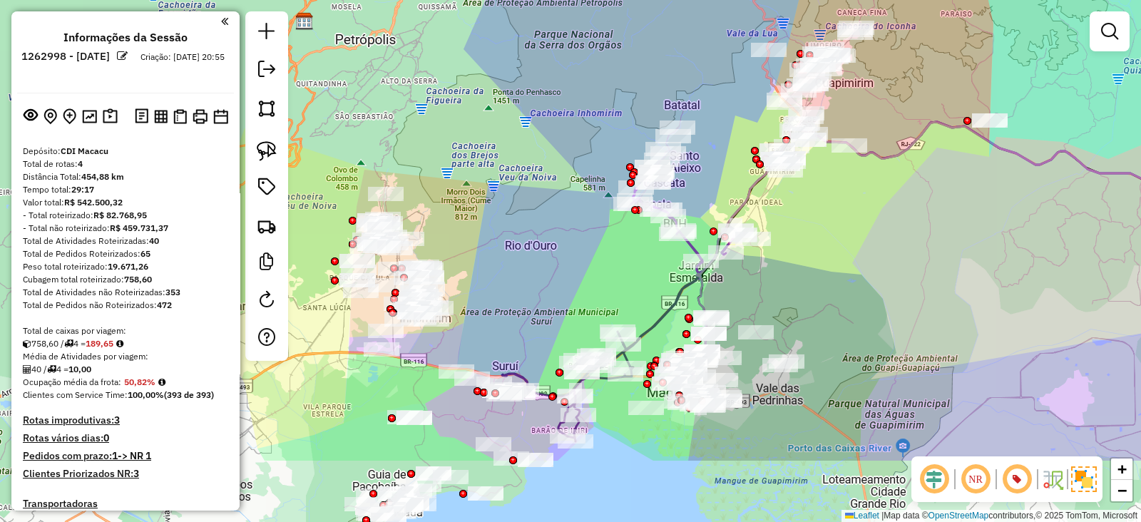
drag, startPoint x: 805, startPoint y: 290, endPoint x: 863, endPoint y: 197, distance: 110.2
click at [863, 197] on div "Janela de atendimento Grade de atendimento Capacidade Transportadoras Veículos …" at bounding box center [570, 261] width 1141 height 522
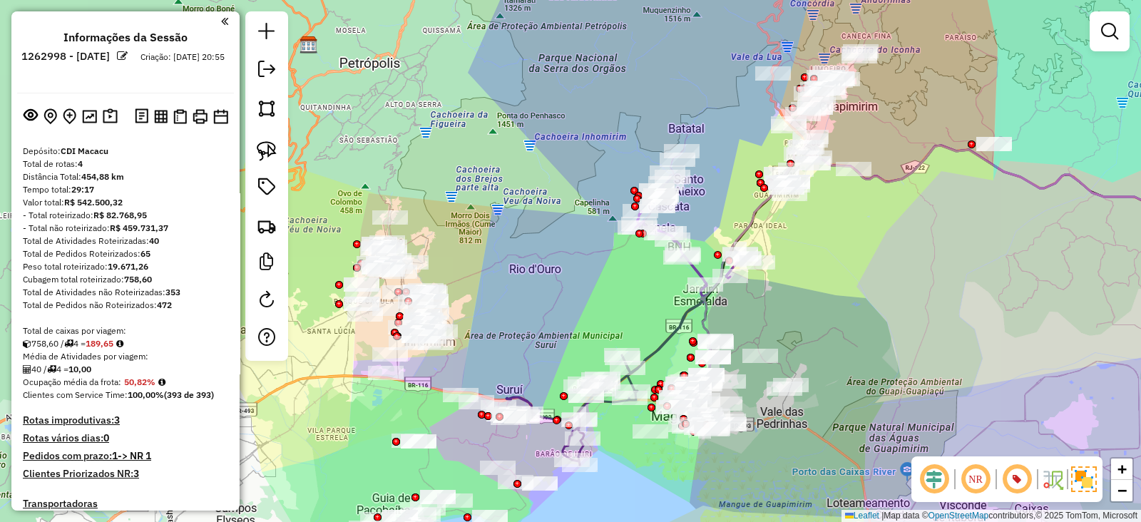
drag, startPoint x: 848, startPoint y: 228, endPoint x: 853, endPoint y: 242, distance: 15.1
click at [853, 242] on div "Janela de atendimento Grade de atendimento Capacidade Transportadoras Veículos …" at bounding box center [570, 261] width 1141 height 522
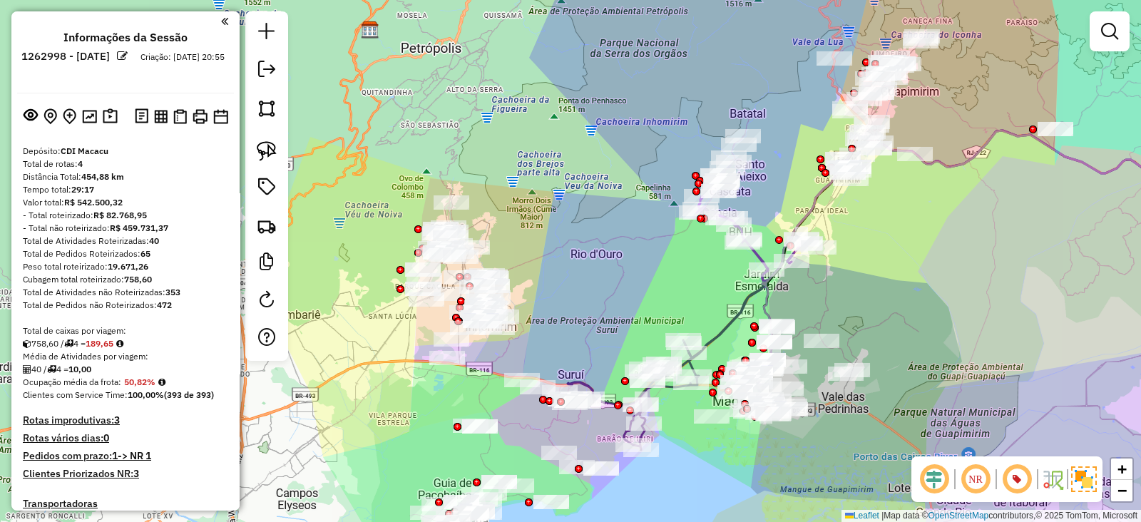
drag, startPoint x: 677, startPoint y: 277, endPoint x: 687, endPoint y: 275, distance: 10.2
click at [687, 275] on div "Janela de atendimento Grade de atendimento Capacidade Transportadoras Veículos …" at bounding box center [570, 261] width 1141 height 522
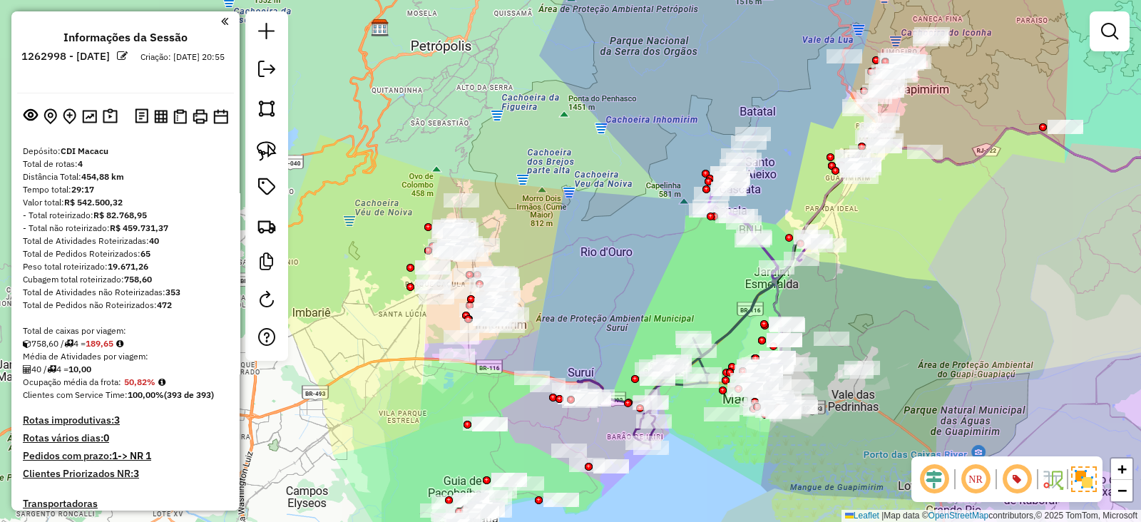
click at [906, 276] on div "Janela de atendimento Grade de atendimento Capacidade Transportadoras Veículos …" at bounding box center [570, 261] width 1141 height 522
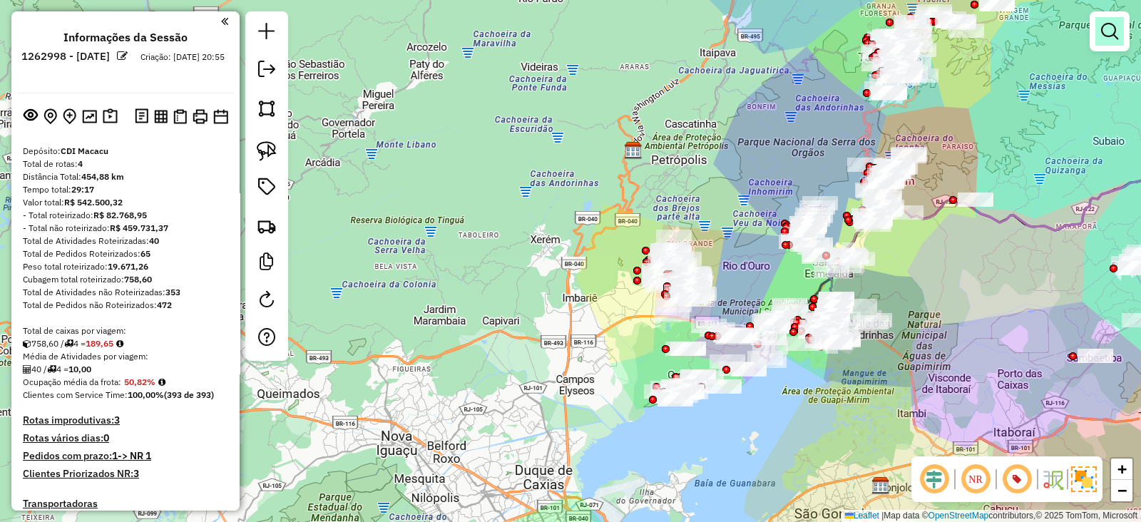
click at [1111, 32] on em at bounding box center [1109, 31] width 17 height 17
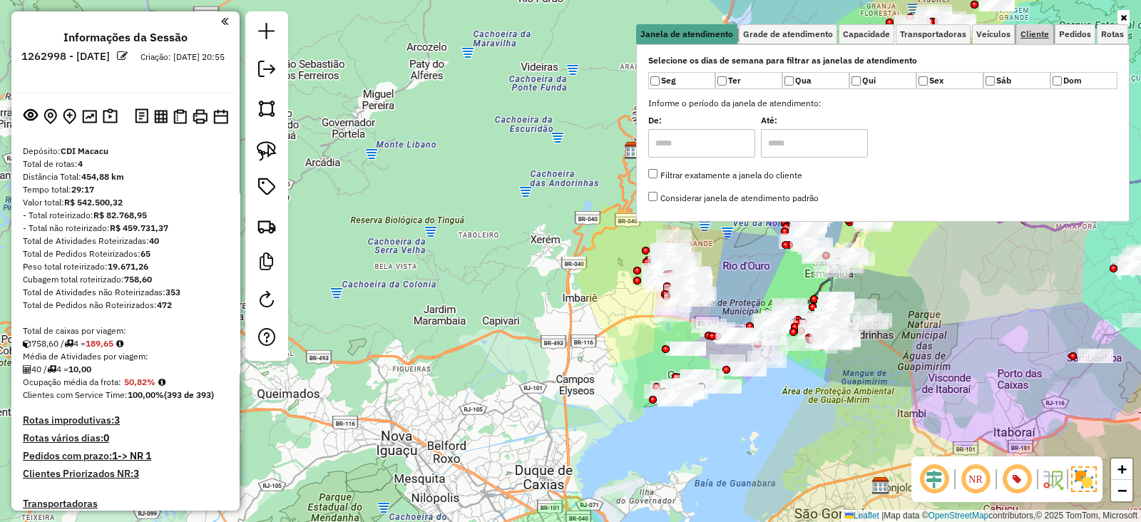
click at [1033, 32] on span "Cliente" at bounding box center [1034, 34] width 29 height 9
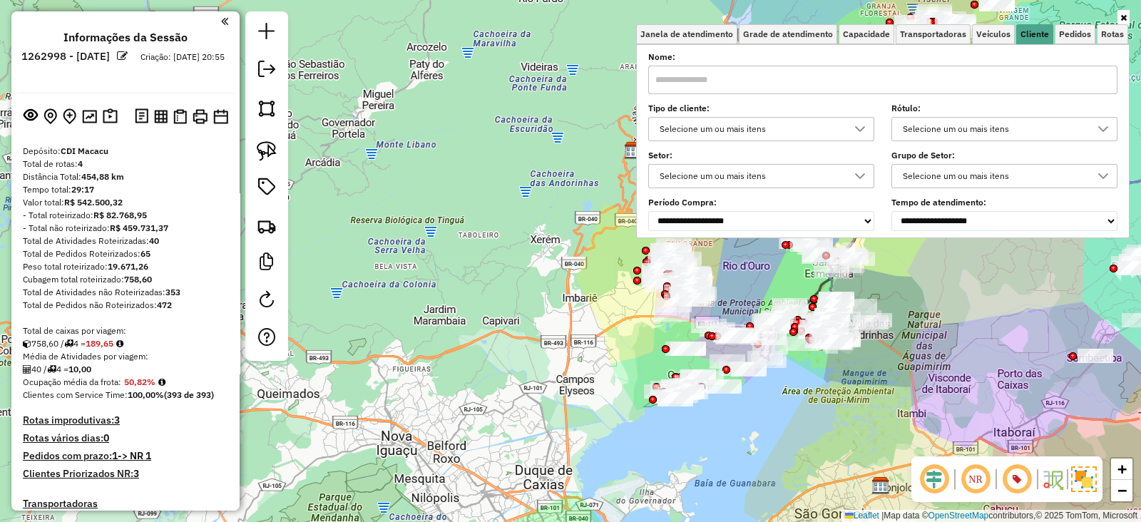
click at [812, 123] on div "Selecione um ou mais itens" at bounding box center [750, 129] width 192 height 23
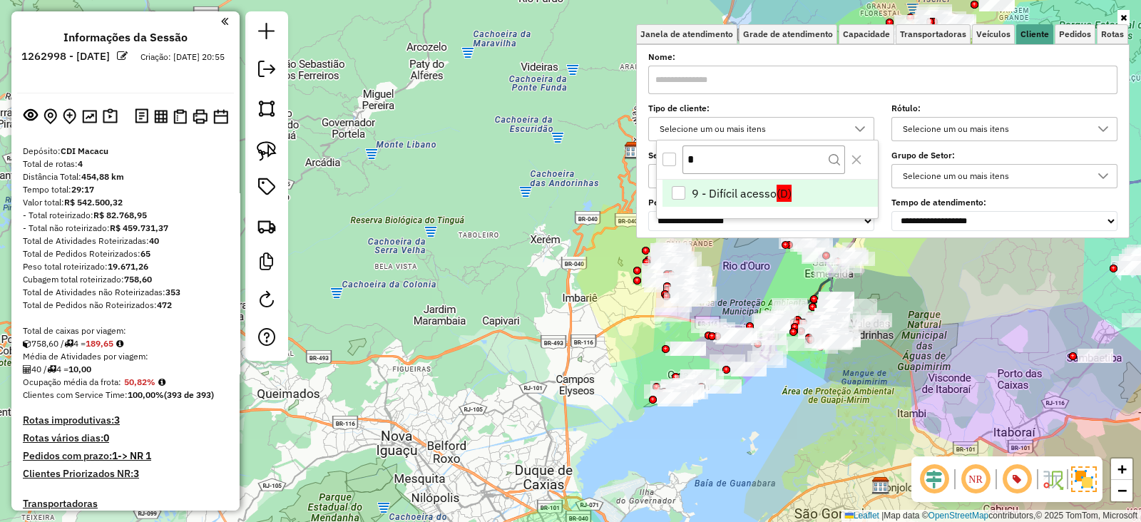
type input "*"
click at [739, 184] on li "9 - Difícil acesso (D)" at bounding box center [769, 193] width 215 height 27
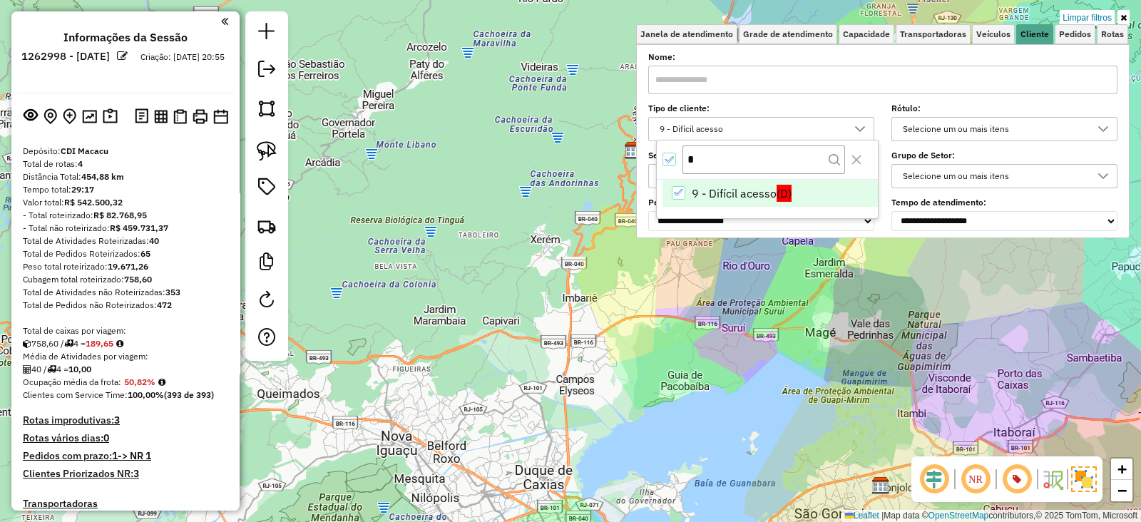
click at [613, 206] on div "Limpar filtros Janela de atendimento Grade de atendimento Capacidade Transporta…" at bounding box center [570, 261] width 1141 height 522
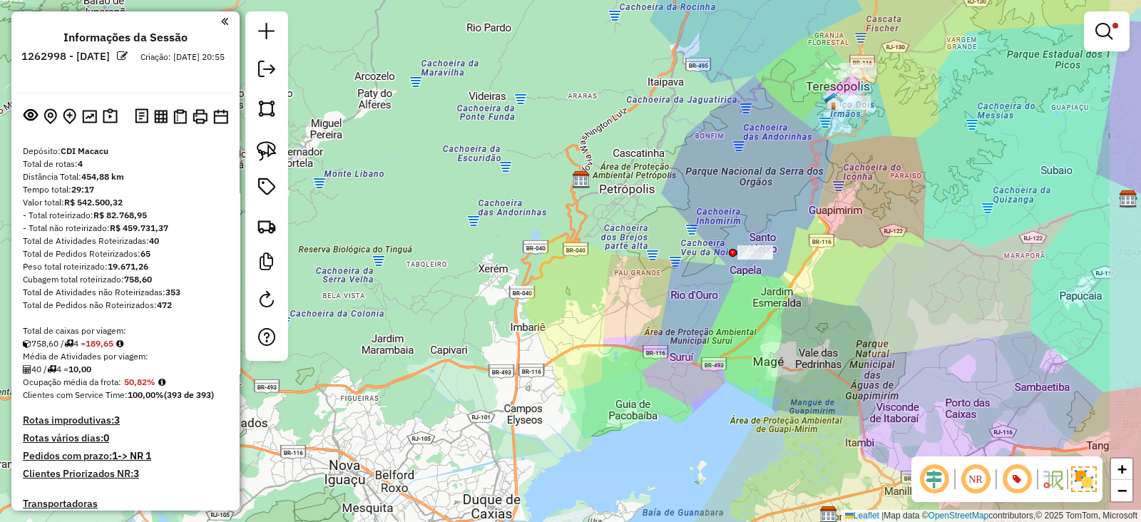
drag, startPoint x: 741, startPoint y: 220, endPoint x: 696, endPoint y: 245, distance: 51.0
click at [696, 245] on div "Limpar filtros Janela de atendimento Grade de atendimento Capacidade Transporta…" at bounding box center [570, 261] width 1141 height 522
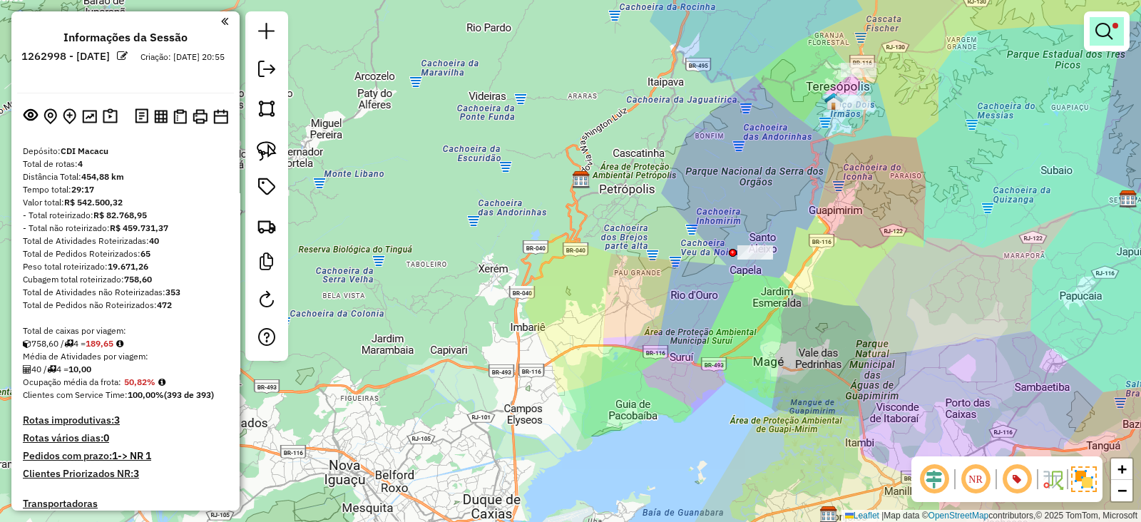
click at [1101, 43] on link at bounding box center [1106, 31] width 34 height 29
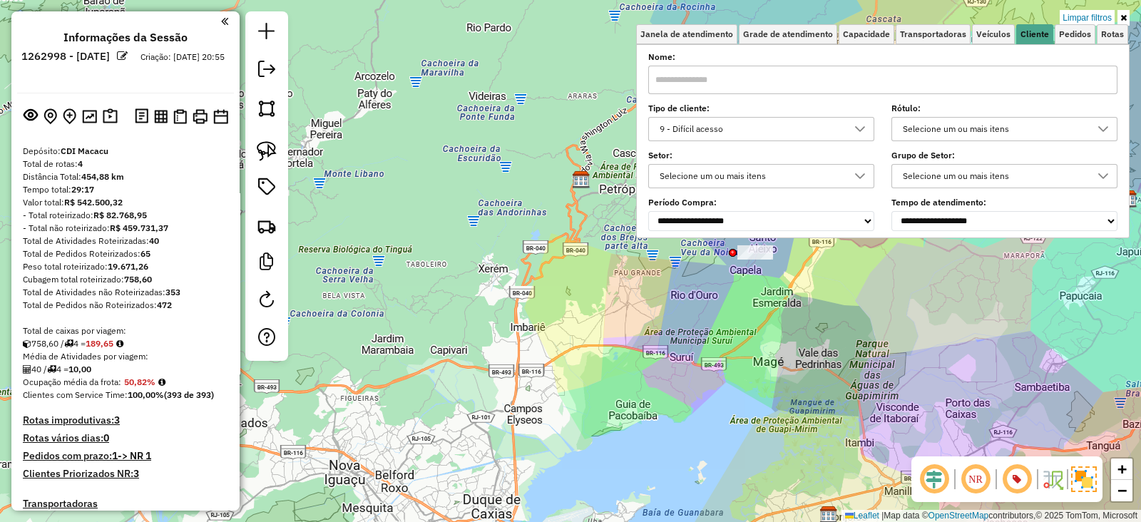
click at [835, 128] on div "9 - Difícil acesso" at bounding box center [750, 129] width 192 height 23
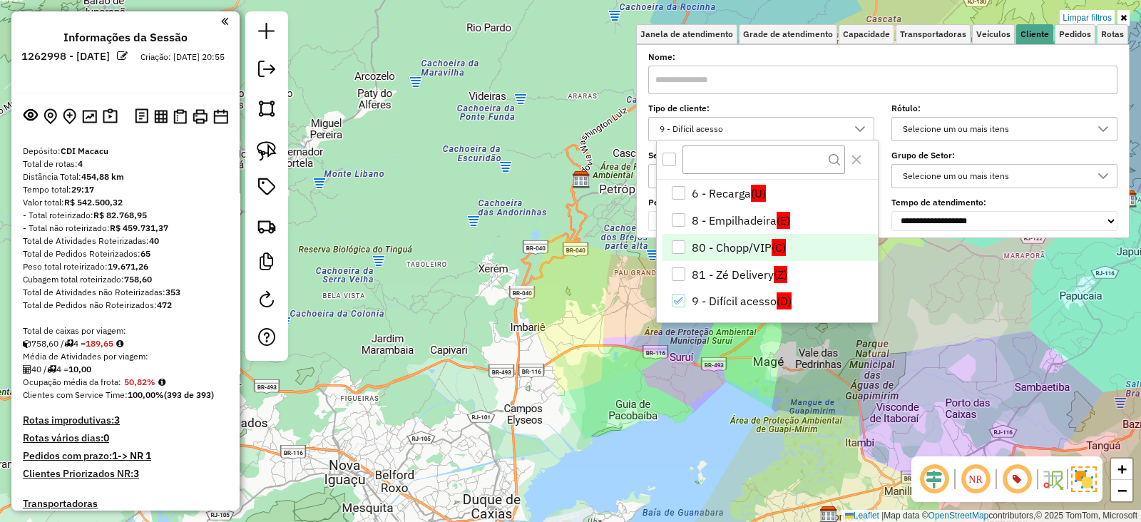
scroll to position [218, 0]
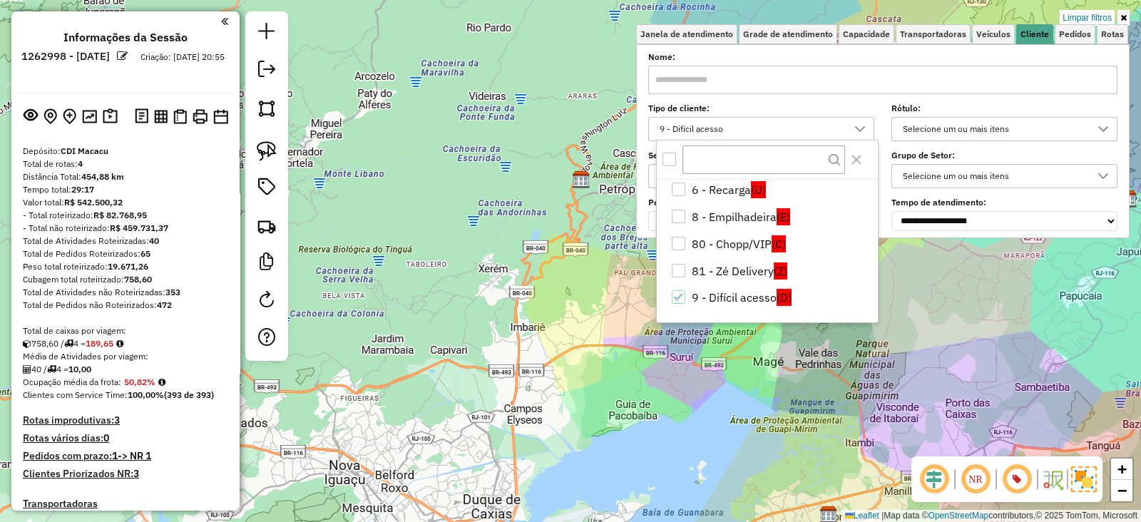
click at [612, 290] on div "Limpar filtros Janela de atendimento Grade de atendimento Capacidade Transporta…" at bounding box center [570, 261] width 1141 height 522
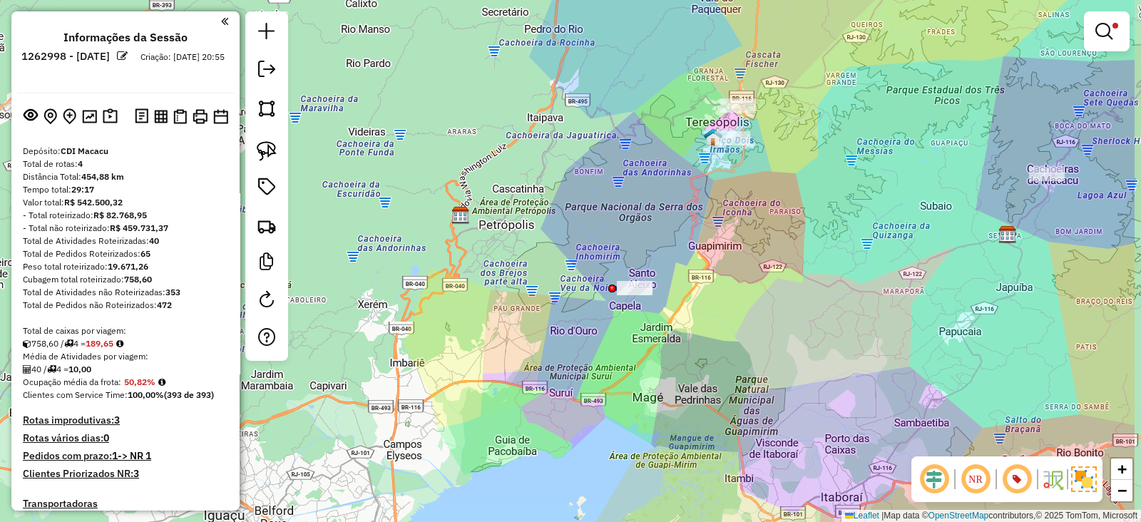
drag, startPoint x: 860, startPoint y: 230, endPoint x: 741, endPoint y: 263, distance: 123.0
click at [741, 263] on div "Limpar filtros Janela de atendimento Grade de atendimento Capacidade Transporta…" at bounding box center [570, 261] width 1141 height 522
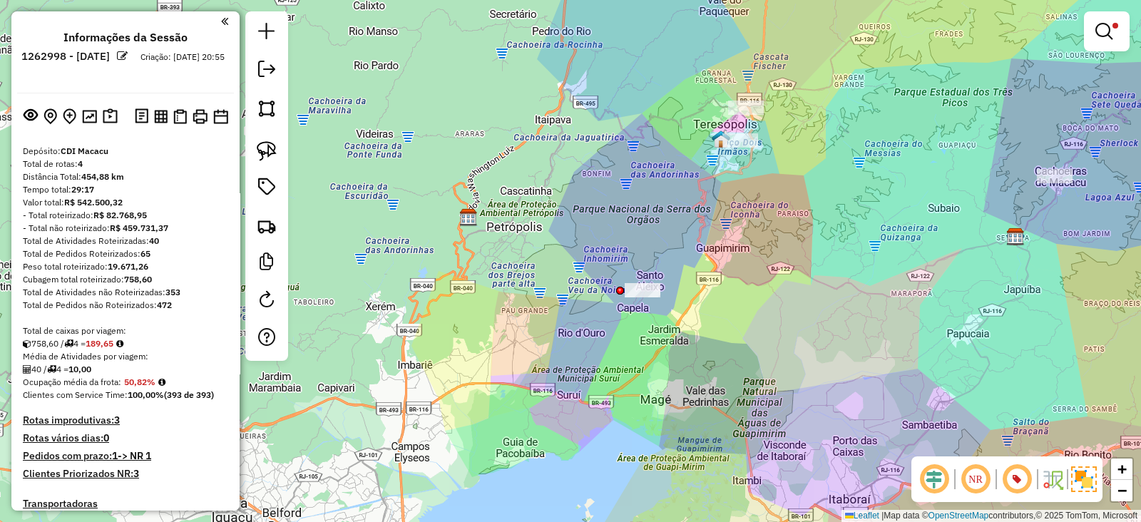
drag, startPoint x: 749, startPoint y: 250, endPoint x: 830, endPoint y: 299, distance: 95.4
click at [830, 299] on div "Limpar filtros Janela de atendimento Grade de atendimento Capacidade Transporta…" at bounding box center [570, 261] width 1141 height 522
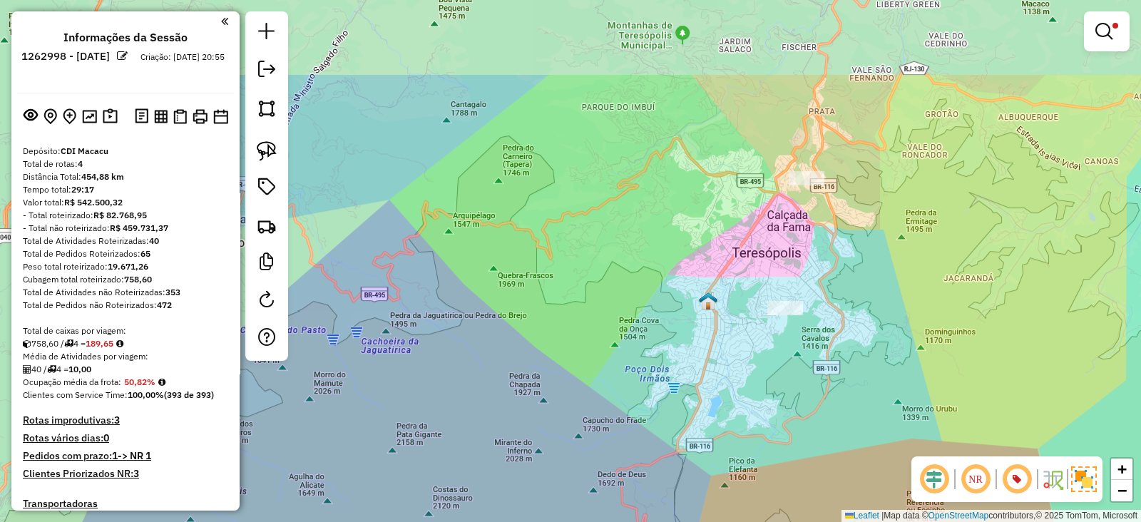
drag, startPoint x: 853, startPoint y: 162, endPoint x: 821, endPoint y: 279, distance: 121.2
click at [821, 279] on div "Limpar filtros Janela de atendimento Grade de atendimento Capacidade Transporta…" at bounding box center [570, 261] width 1141 height 522
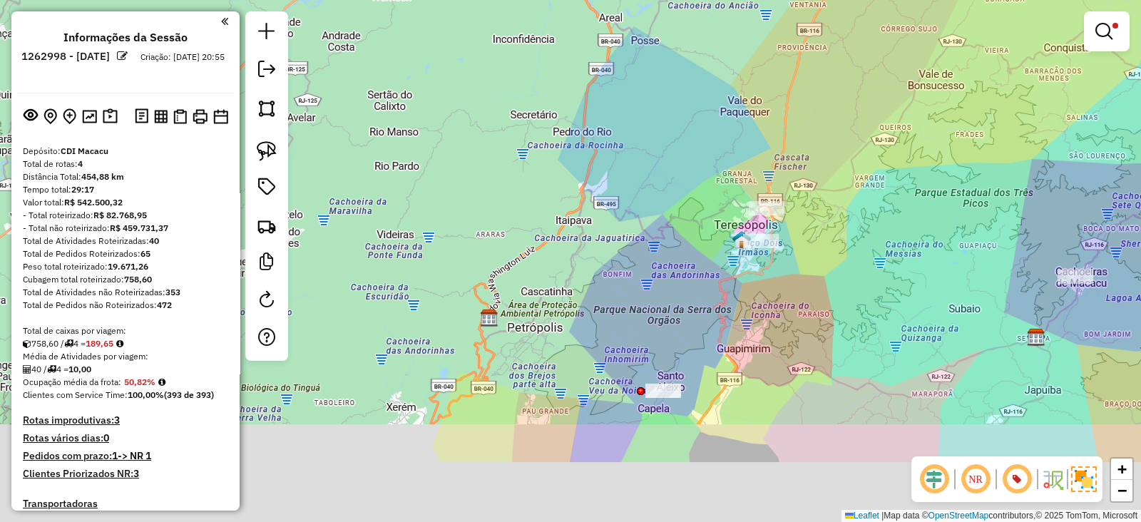
drag, startPoint x: 819, startPoint y: 255, endPoint x: 799, endPoint y: 226, distance: 34.8
click at [798, 215] on div "Limpar filtros Janela de atendimento Grade de atendimento Capacidade Transporta…" at bounding box center [570, 261] width 1141 height 522
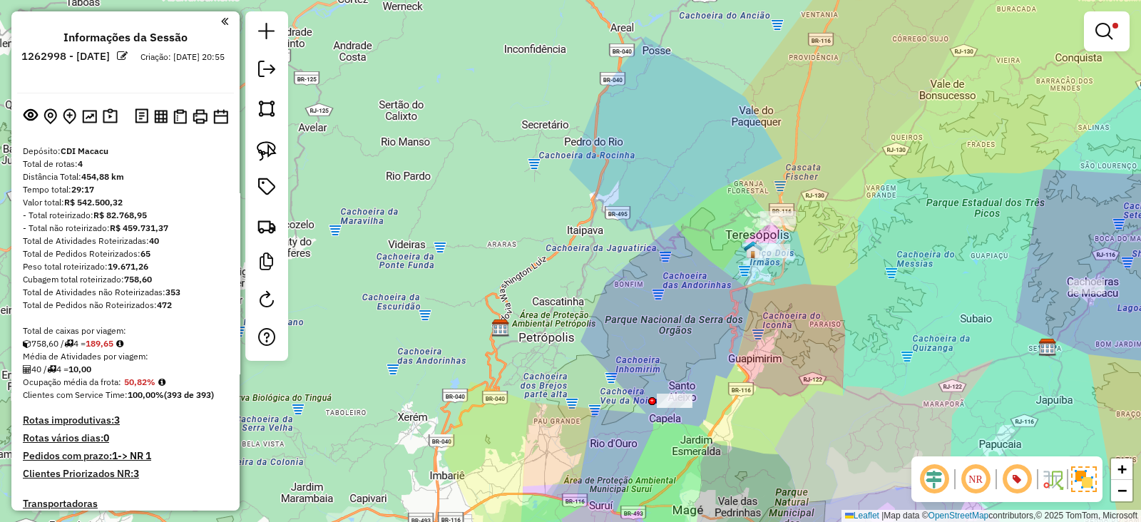
drag, startPoint x: 803, startPoint y: 226, endPoint x: 825, endPoint y: 262, distance: 42.5
click at [825, 262] on div "Limpar filtros Janela de atendimento Grade de atendimento Capacidade Transporta…" at bounding box center [570, 261] width 1141 height 522
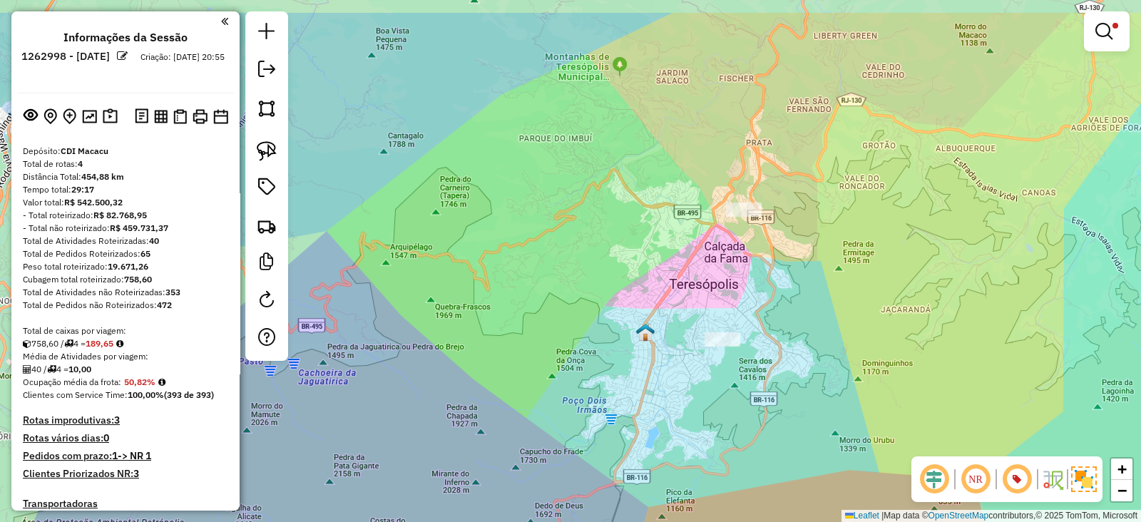
drag, startPoint x: 816, startPoint y: 255, endPoint x: 798, endPoint y: 298, distance: 46.3
click at [801, 309] on div "Limpar filtros Janela de atendimento Grade de atendimento Capacidade Transporta…" at bounding box center [570, 261] width 1141 height 522
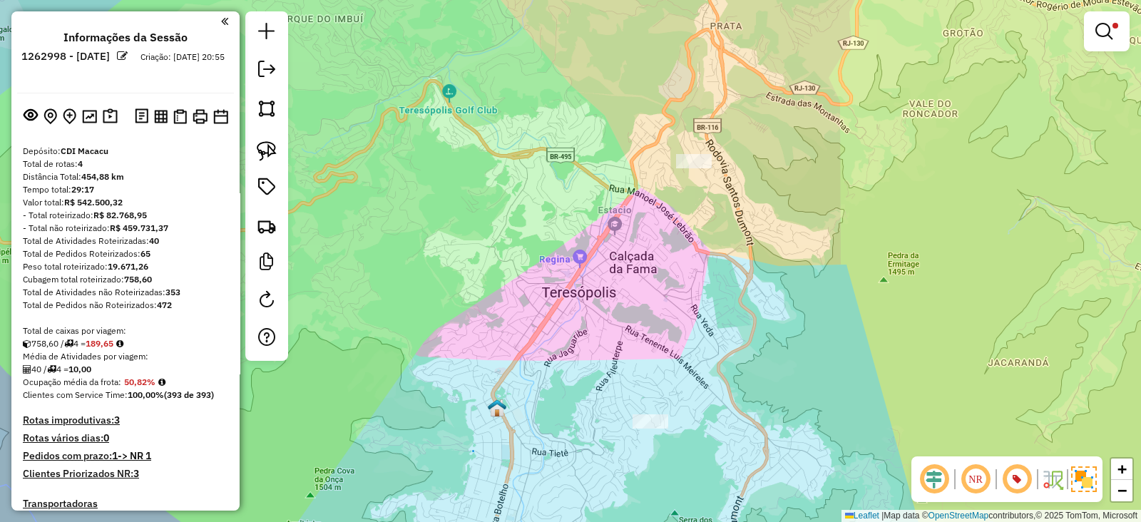
drag, startPoint x: 650, startPoint y: 380, endPoint x: 644, endPoint y: 283, distance: 97.2
click at [644, 283] on div "Limpar filtros Janela de atendimento Grade de atendimento Capacidade Transporta…" at bounding box center [570, 261] width 1141 height 522
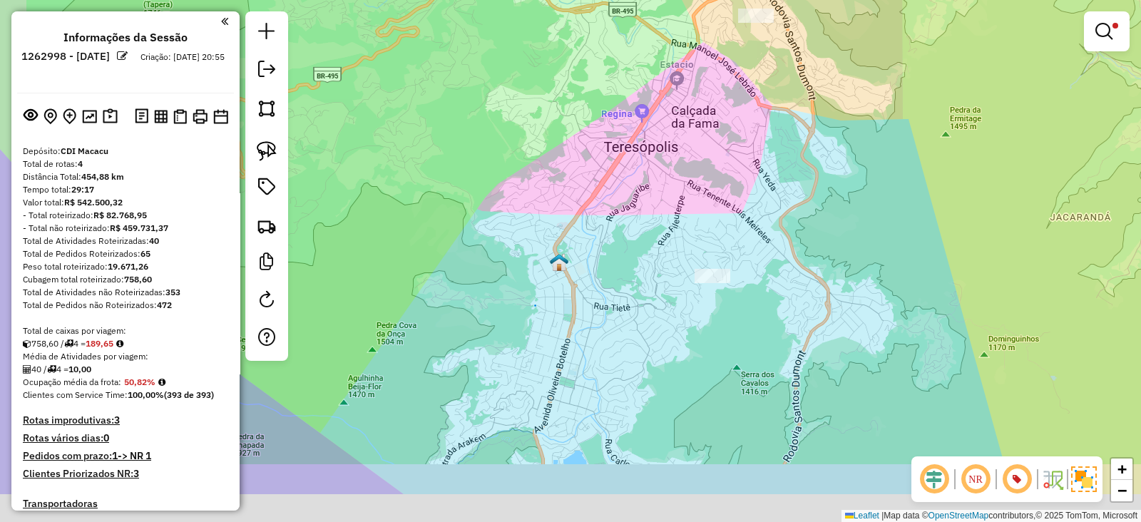
drag, startPoint x: 598, startPoint y: 368, endPoint x: 663, endPoint y: 282, distance: 107.4
click at [663, 282] on div "Limpar filtros Janela de atendimento Grade de atendimento Capacidade Transporta…" at bounding box center [570, 261] width 1141 height 522
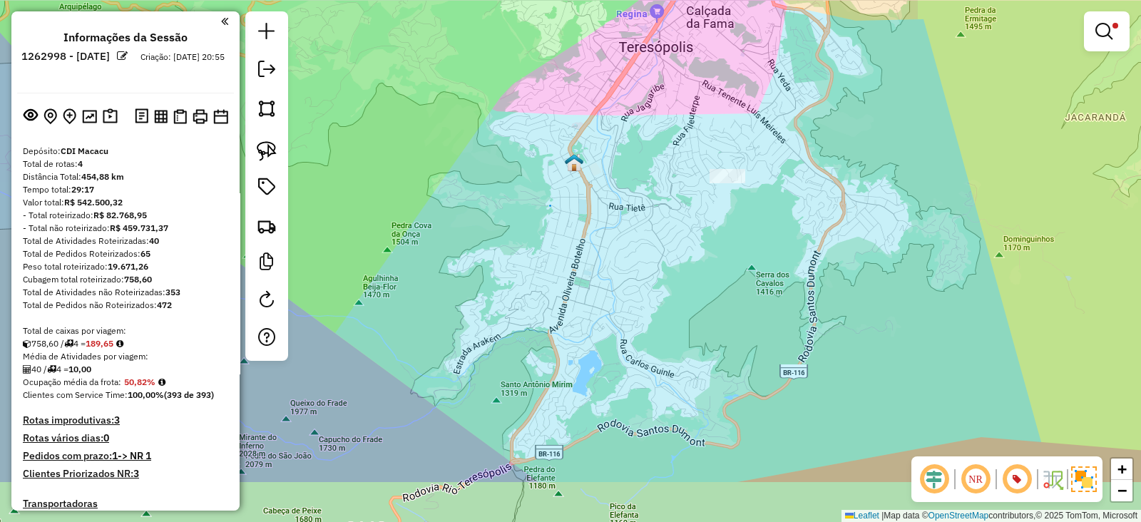
drag, startPoint x: 676, startPoint y: 364, endPoint x: 674, endPoint y: 292, distance: 71.3
click at [679, 294] on div "Limpar filtros Janela de atendimento Grade de atendimento Capacidade Transporta…" at bounding box center [570, 261] width 1141 height 522
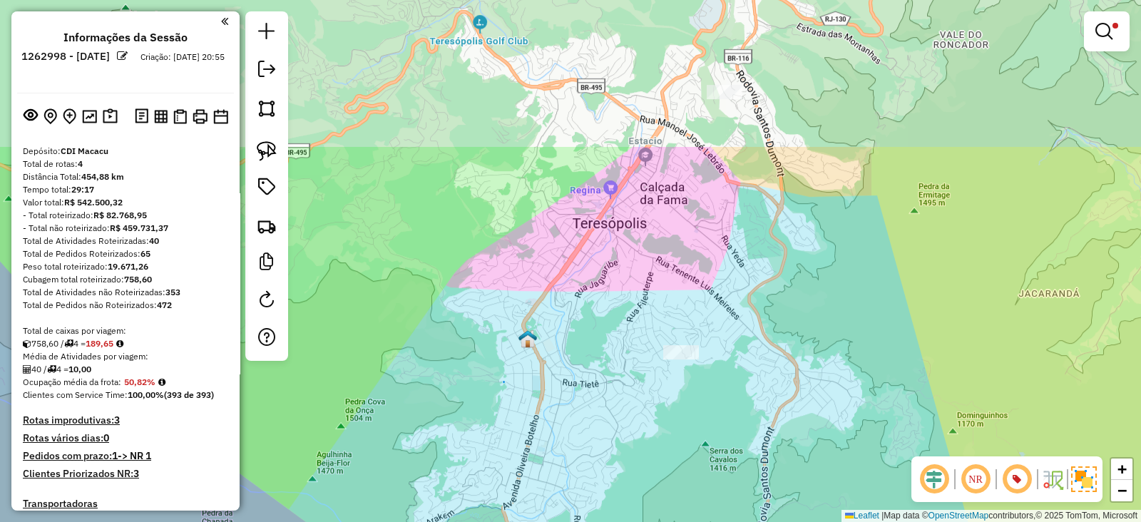
drag, startPoint x: 603, startPoint y: 344, endPoint x: 593, endPoint y: 376, distance: 34.3
click at [593, 376] on div "Limpar filtros Janela de atendimento Grade de atendimento Capacidade Transporta…" at bounding box center [570, 261] width 1141 height 522
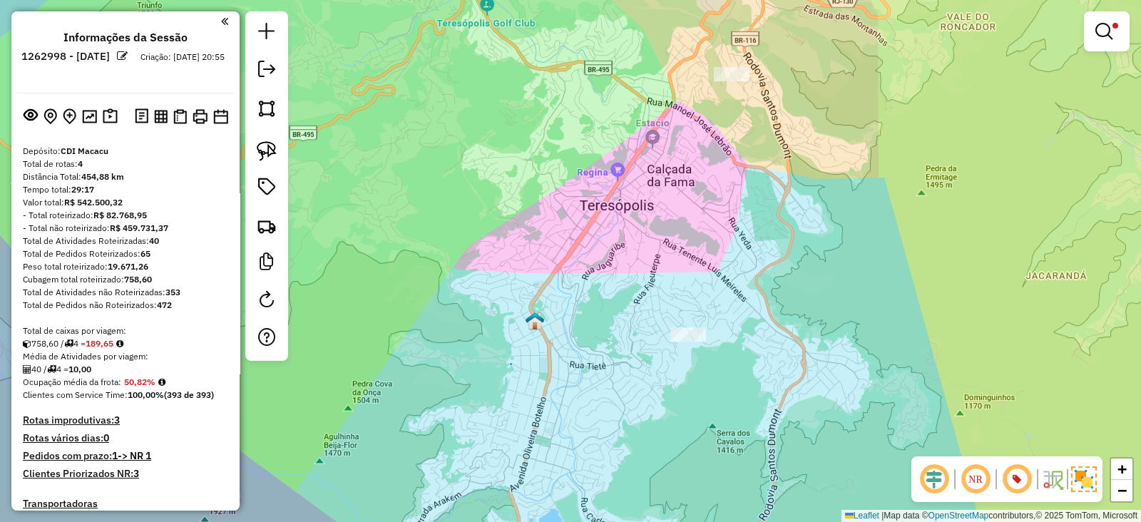
drag, startPoint x: 613, startPoint y: 359, endPoint x: 631, endPoint y: 300, distance: 61.1
click at [631, 300] on div "Limpar filtros Janela de atendimento Grade de atendimento Capacidade Transporta…" at bounding box center [570, 261] width 1141 height 522
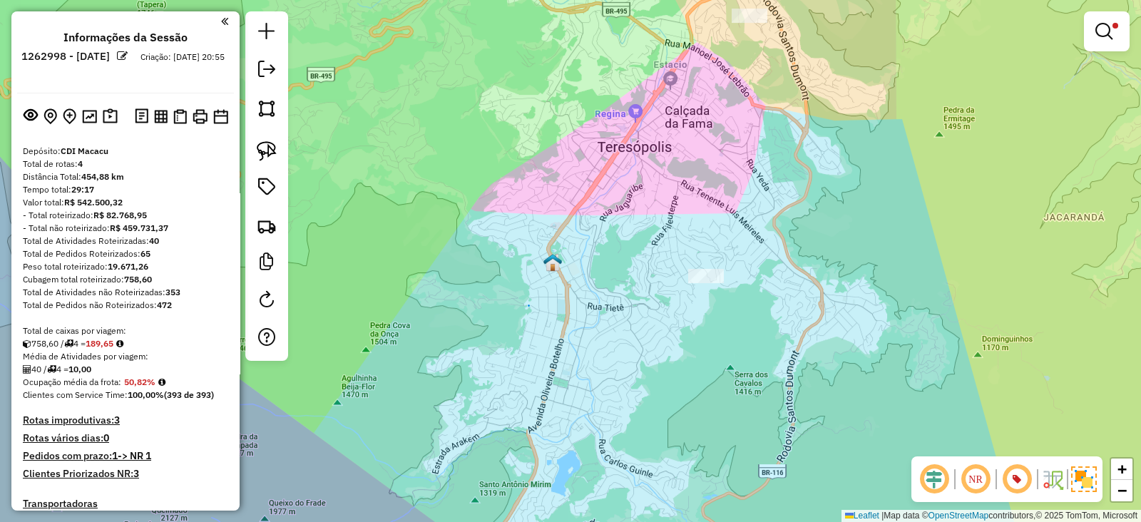
drag, startPoint x: 622, startPoint y: 329, endPoint x: 629, endPoint y: 302, distance: 28.0
click at [629, 302] on div "Limpar filtros Janela de atendimento Grade de atendimento Capacidade Transporta…" at bounding box center [570, 261] width 1141 height 522
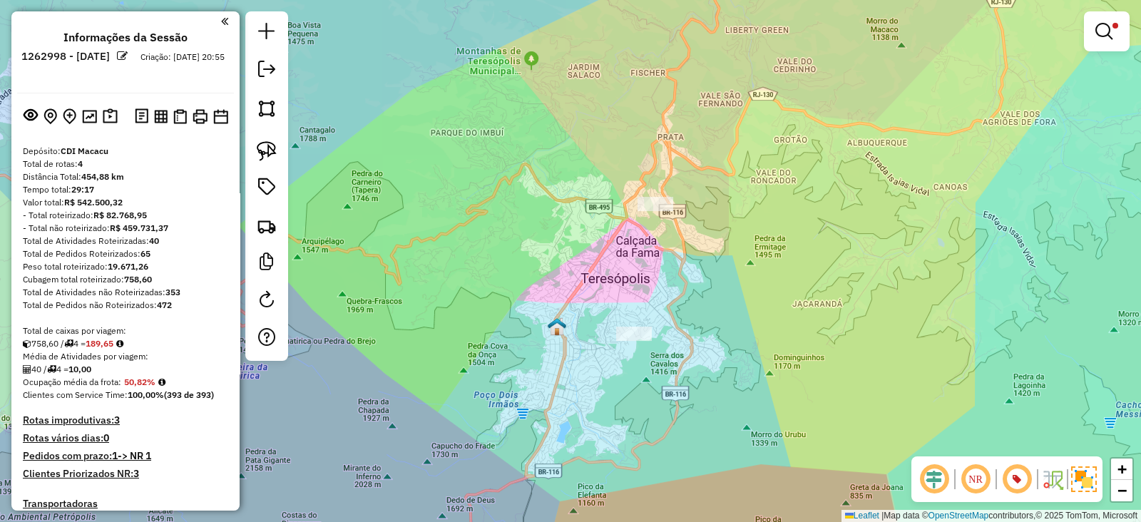
click at [674, 327] on div "Limpar filtros Janela de atendimento Grade de atendimento Capacidade Transporta…" at bounding box center [570, 261] width 1141 height 522
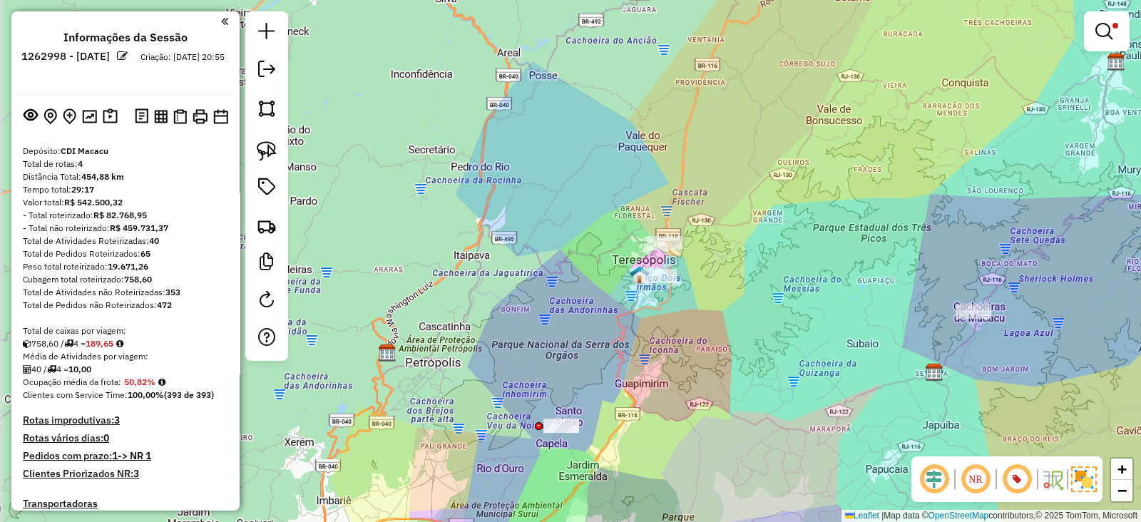
click at [688, 272] on div "Limpar filtros Janela de atendimento Grade de atendimento Capacidade Transporta…" at bounding box center [570, 261] width 1141 height 522
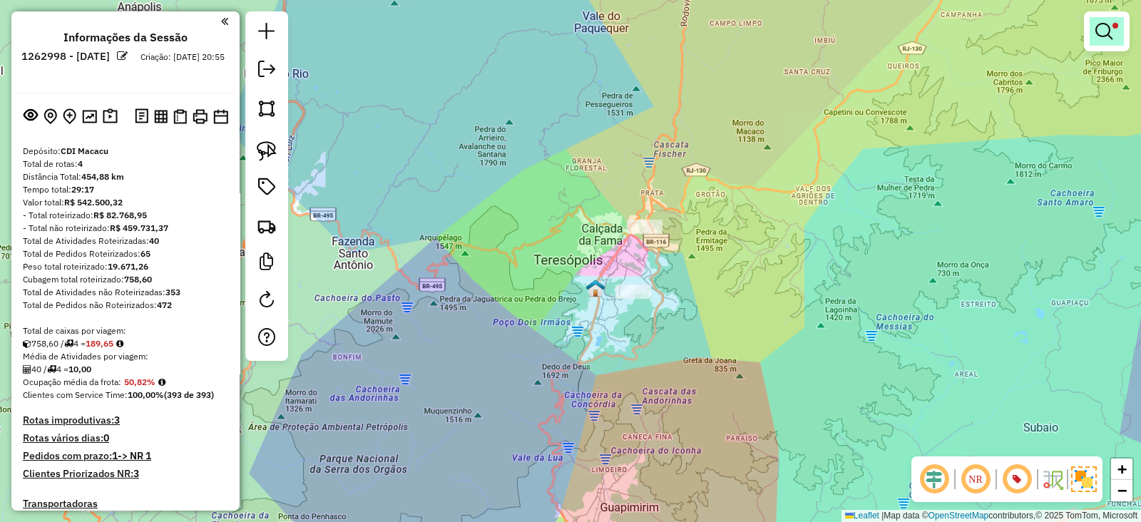
click at [1109, 43] on link at bounding box center [1106, 31] width 34 height 29
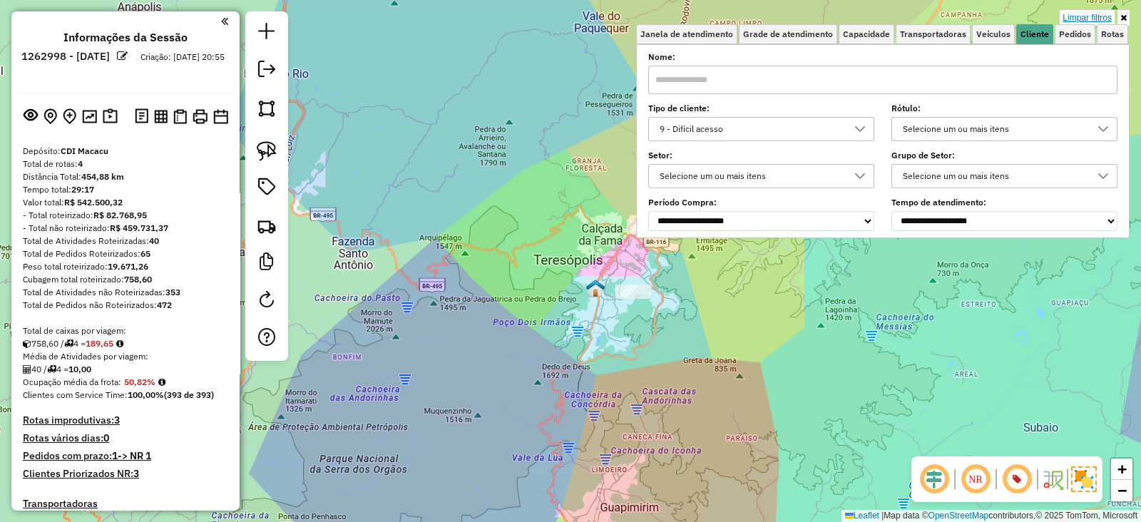
click at [1101, 15] on link "Limpar filtros" at bounding box center [1086, 18] width 55 height 16
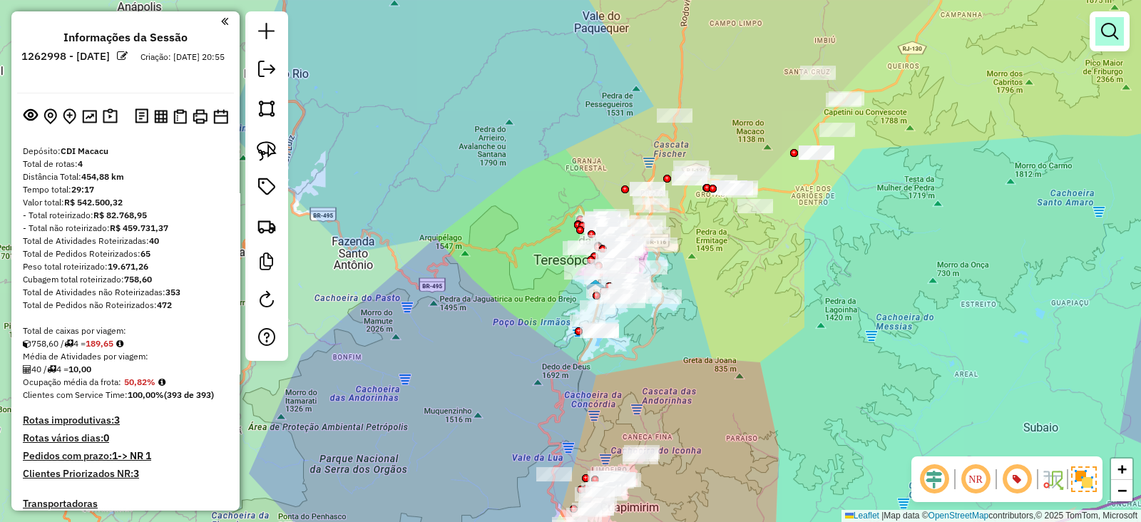
click at [1109, 26] on em at bounding box center [1109, 31] width 17 height 17
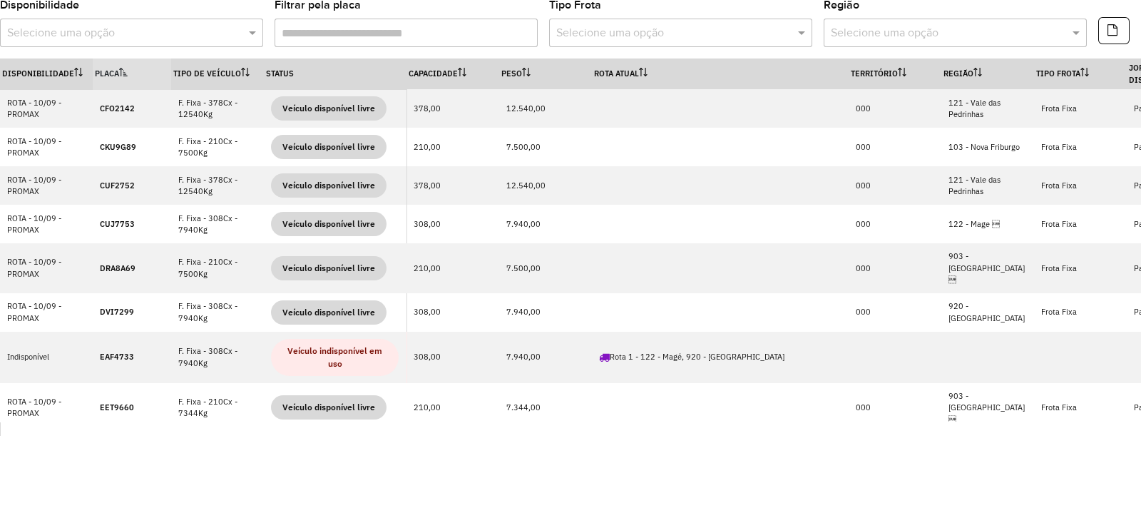
click at [103, 44] on div "Selecione uma opção" at bounding box center [131, 33] width 263 height 29
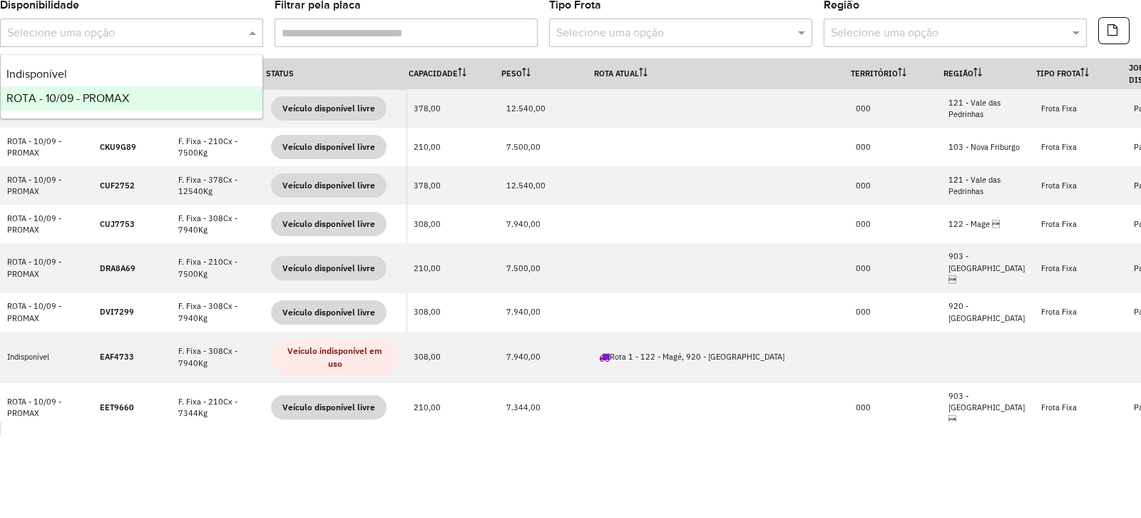
click at [126, 94] on span "ROTA - 10/09 - PROMAX" at bounding box center [67, 98] width 123 height 12
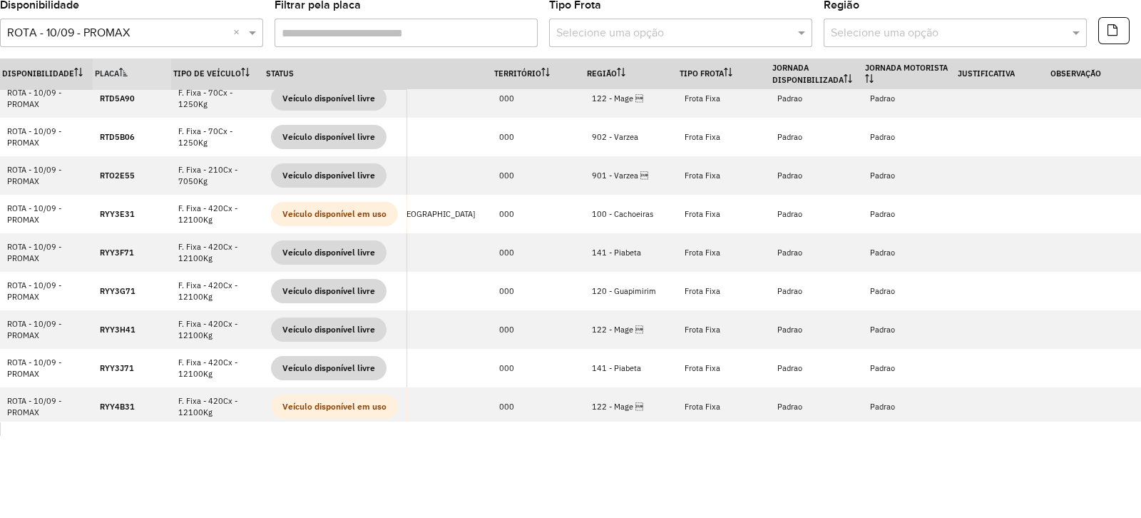
scroll to position [824, 0]
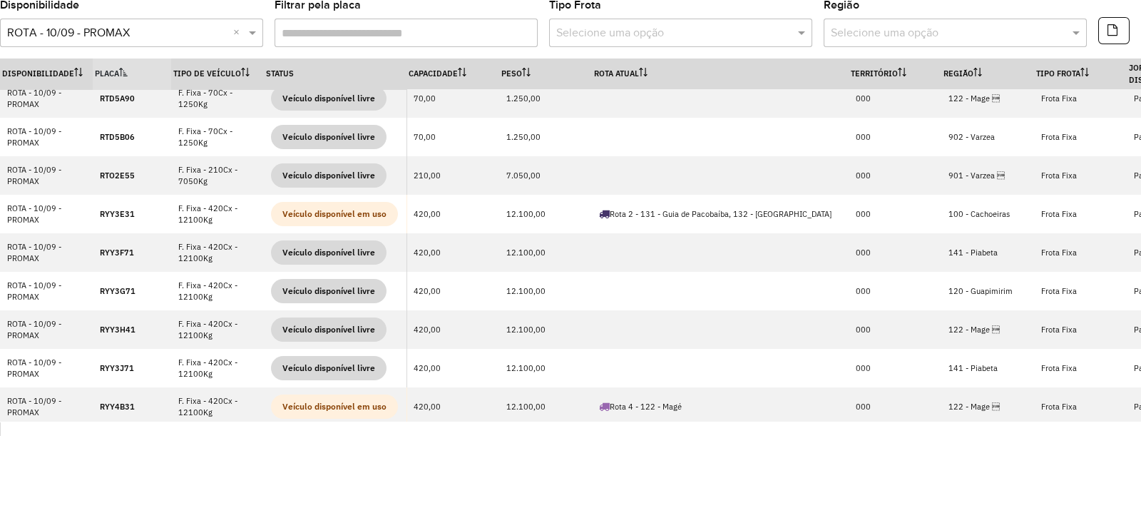
click at [203, 33] on input "text" at bounding box center [117, 33] width 220 height 17
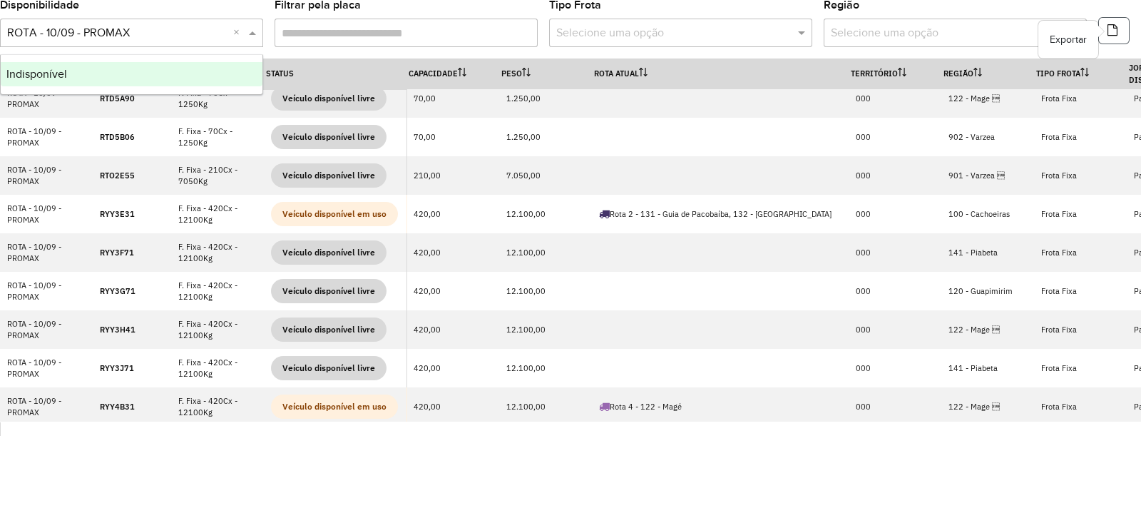
click at [1114, 32] on icon "button" at bounding box center [1112, 29] width 10 height 11
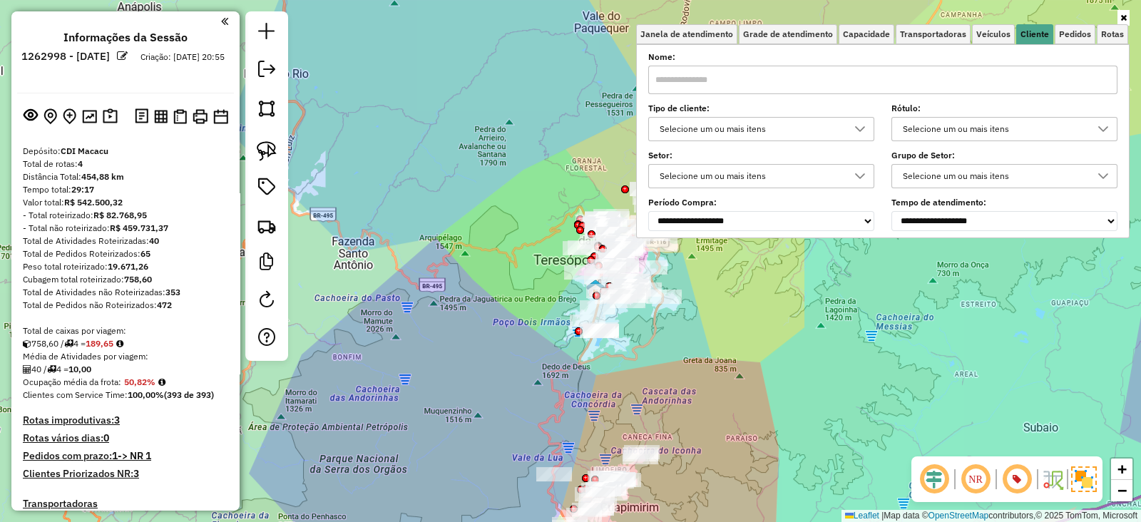
scroll to position [7, 48]
click at [1072, 34] on span "Pedidos" at bounding box center [1075, 34] width 32 height 9
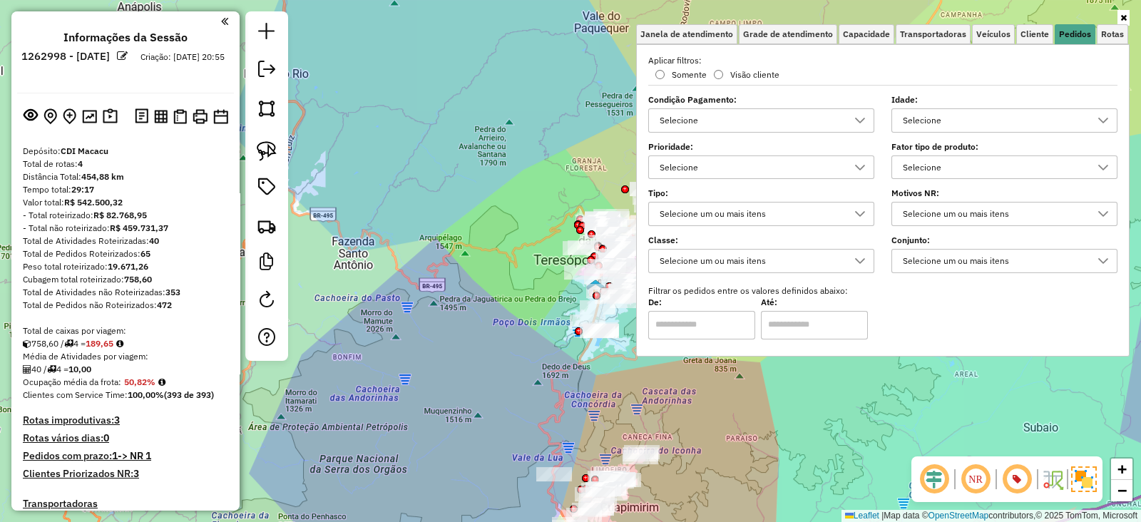
click at [970, 165] on div "Selecione" at bounding box center [994, 167] width 192 height 23
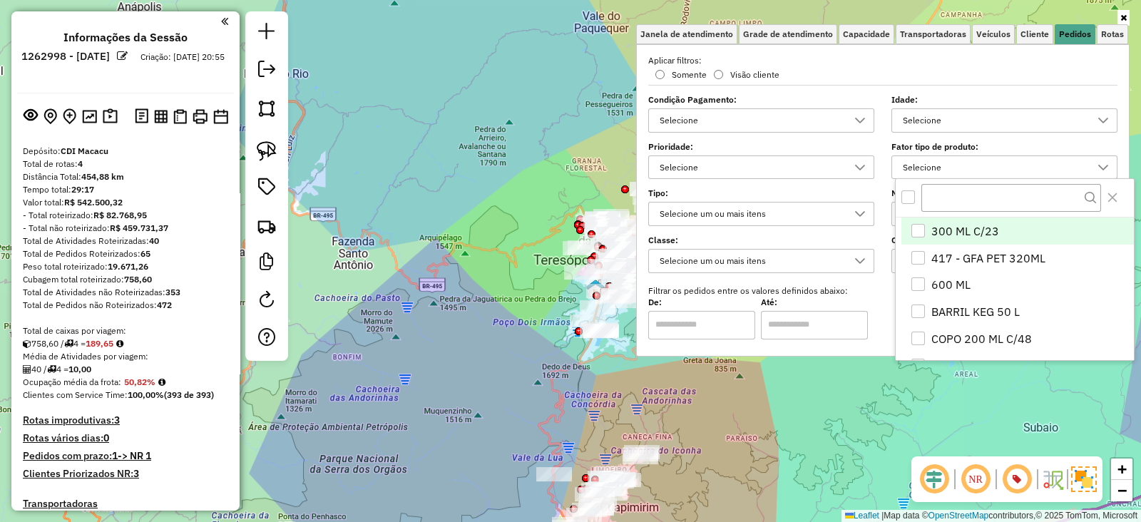
click at [966, 176] on div "Selecione" at bounding box center [994, 167] width 192 height 23
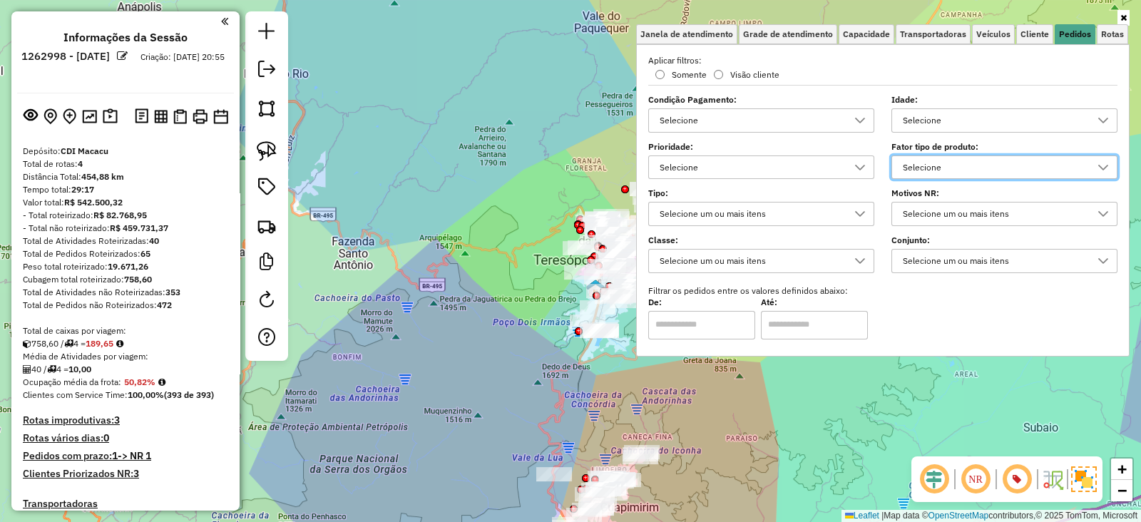
click at [1025, 188] on label "Motivos NR:" at bounding box center [1004, 193] width 226 height 13
click at [1032, 171] on div "Selecione" at bounding box center [994, 167] width 192 height 23
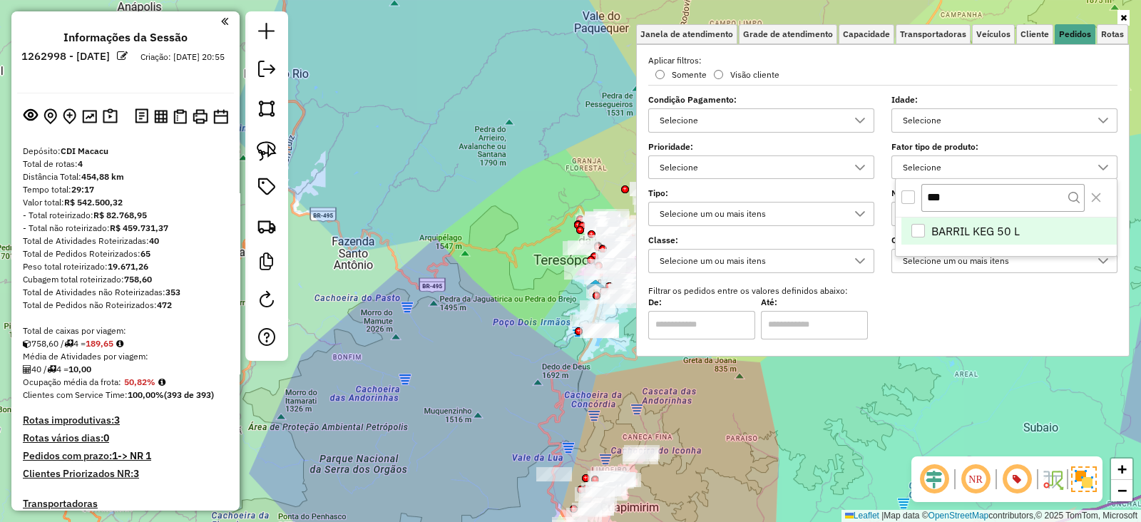
type input "***"
click at [987, 219] on li "BARRIL KEG 50 L" at bounding box center [1008, 230] width 215 height 27
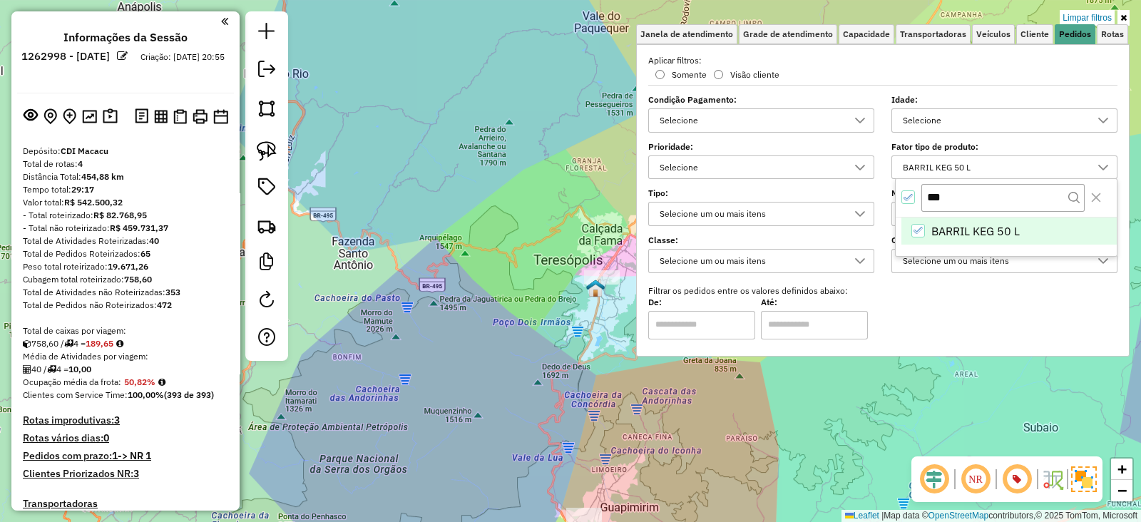
click at [797, 404] on div "Limpar filtros Janela de atendimento Grade de atendimento Capacidade Transporta…" at bounding box center [570, 261] width 1141 height 522
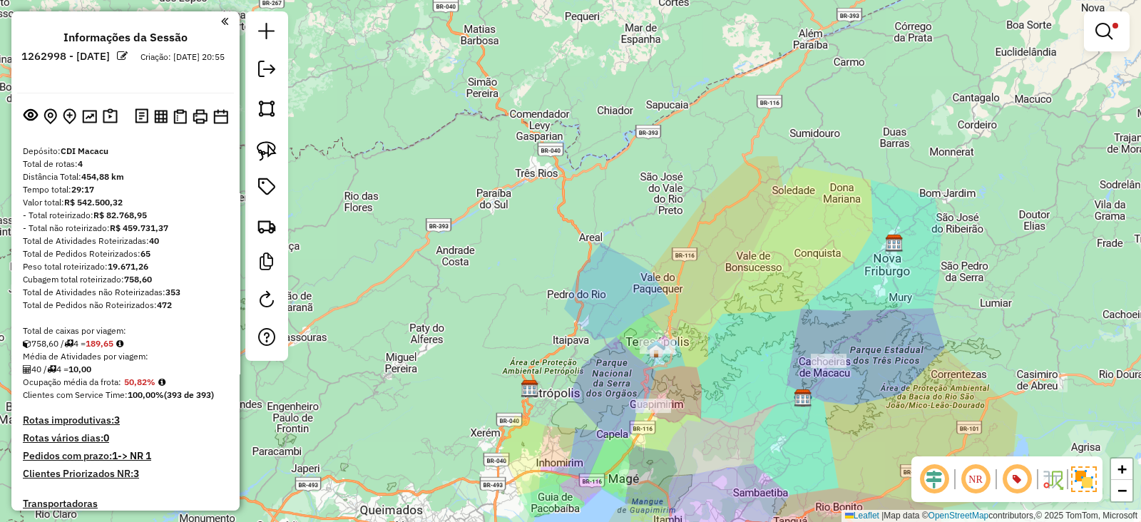
drag, startPoint x: 719, startPoint y: 396, endPoint x: 711, endPoint y: 354, distance: 42.2
click at [711, 354] on div "Limpar filtros Janela de atendimento Grade de atendimento Capacidade Transporta…" at bounding box center [570, 261] width 1141 height 522
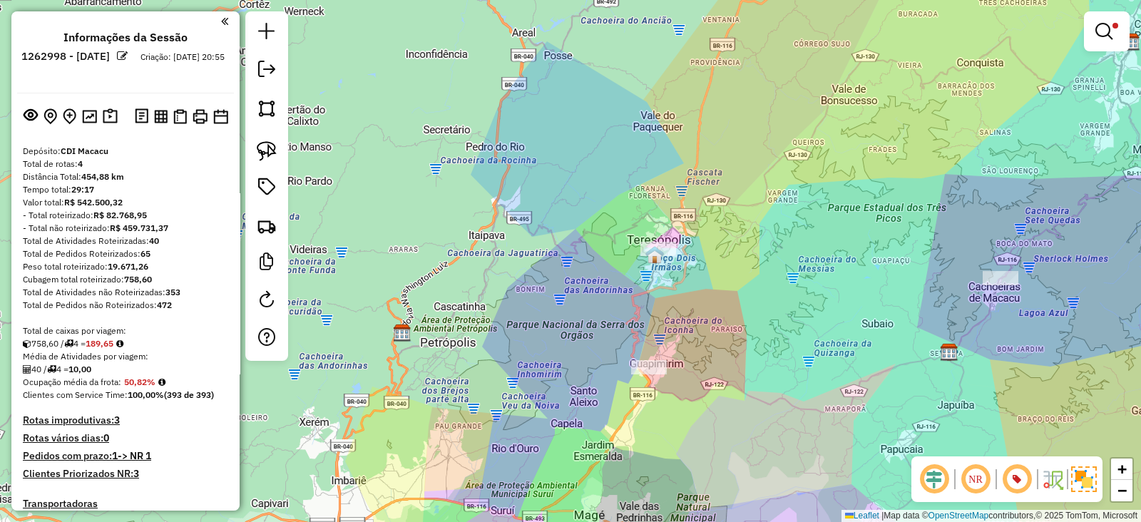
drag, startPoint x: 692, startPoint y: 294, endPoint x: 686, endPoint y: 290, distance: 7.3
click at [689, 292] on div "Limpar filtros Janela de atendimento Grade de atendimento Capacidade Transporta…" at bounding box center [570, 261] width 1141 height 522
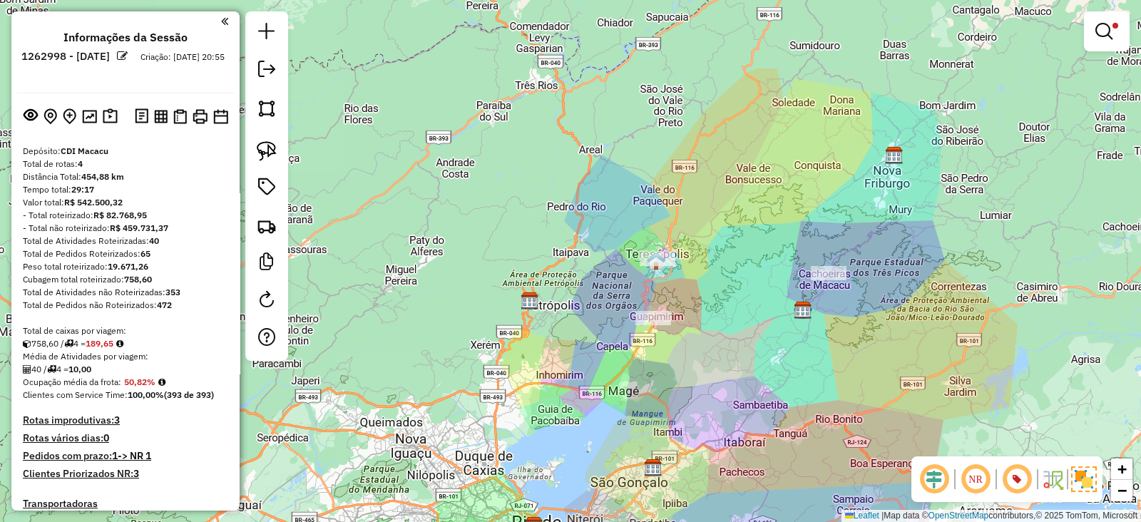
click at [744, 151] on div "Limpar filtros Janela de atendimento Grade de atendimento Capacidade Transporta…" at bounding box center [570, 261] width 1141 height 522
click at [264, 158] on img at bounding box center [267, 151] width 20 height 20
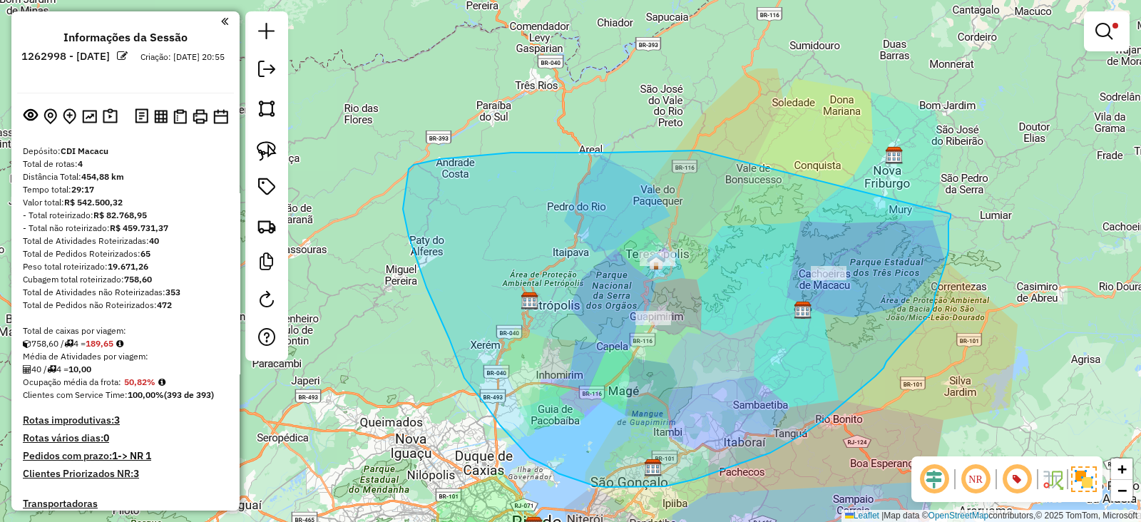
drag, startPoint x: 677, startPoint y: 150, endPoint x: 950, endPoint y: 214, distance: 281.0
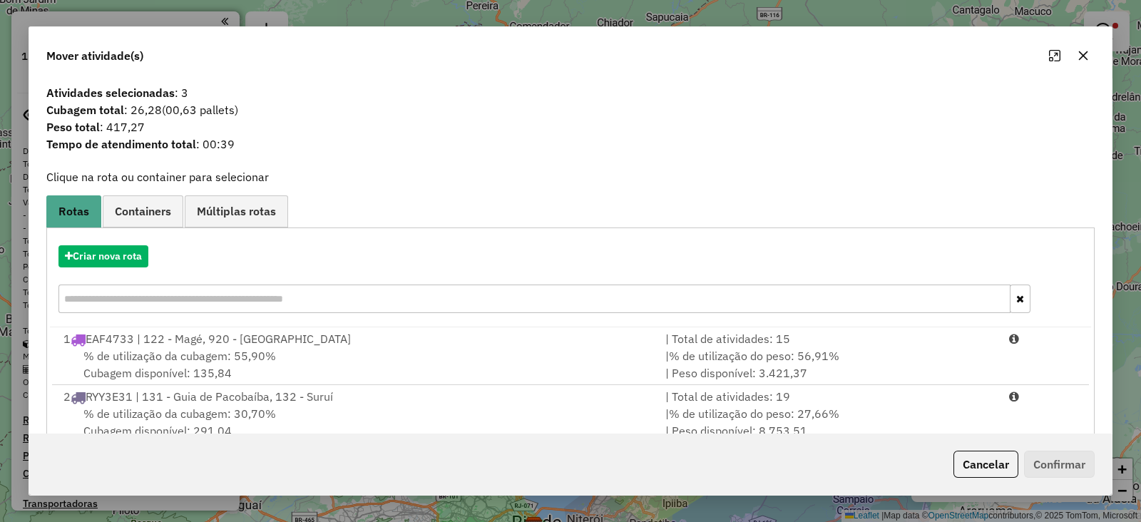
click at [150, 209] on span "Containers" at bounding box center [143, 210] width 56 height 11
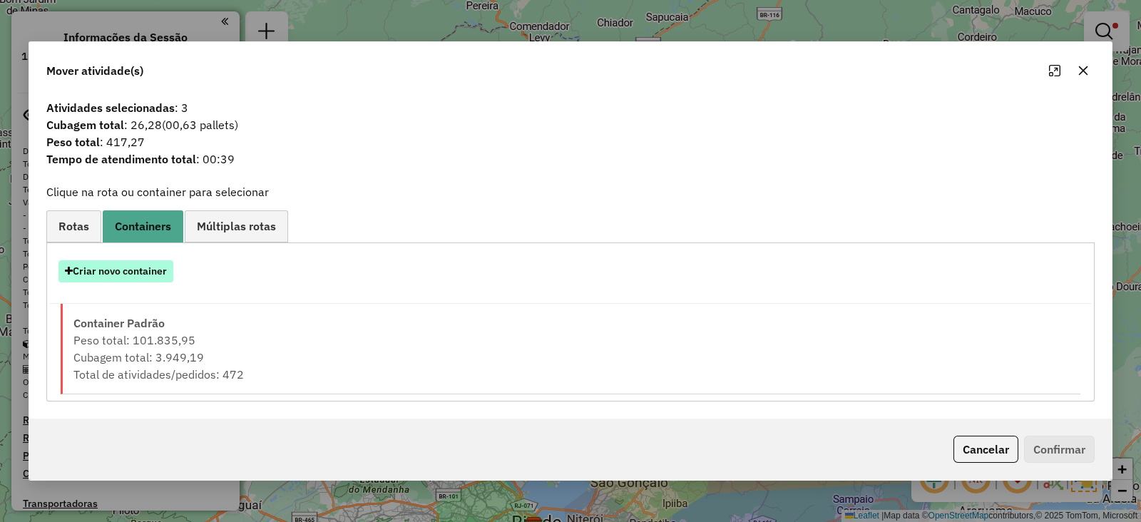
click at [120, 279] on button "Criar novo container" at bounding box center [115, 271] width 115 height 22
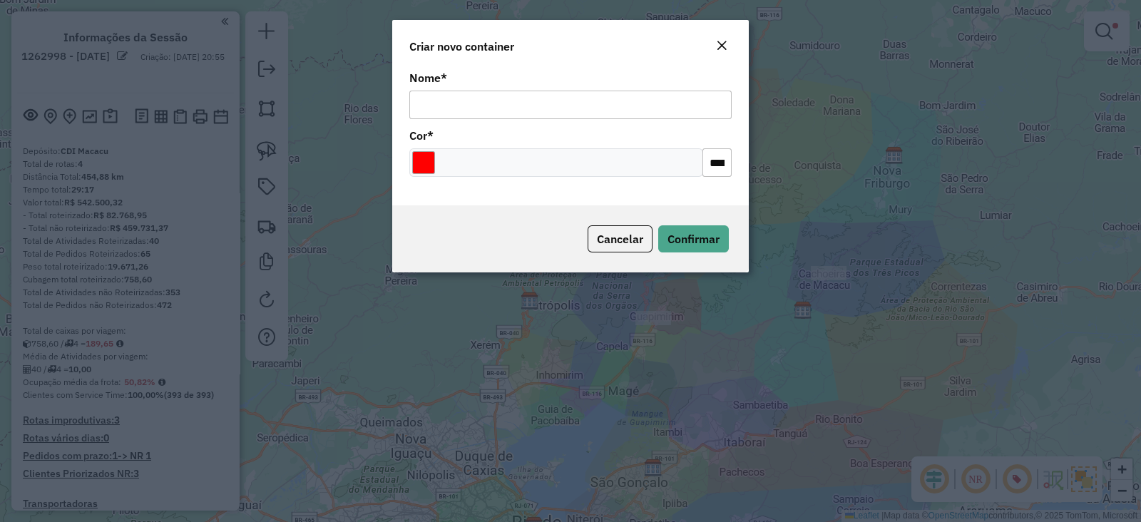
click at [521, 94] on input "Nome *" at bounding box center [570, 105] width 322 height 29
type input "***"
click at [432, 159] on input "Select a color" at bounding box center [423, 162] width 23 height 23
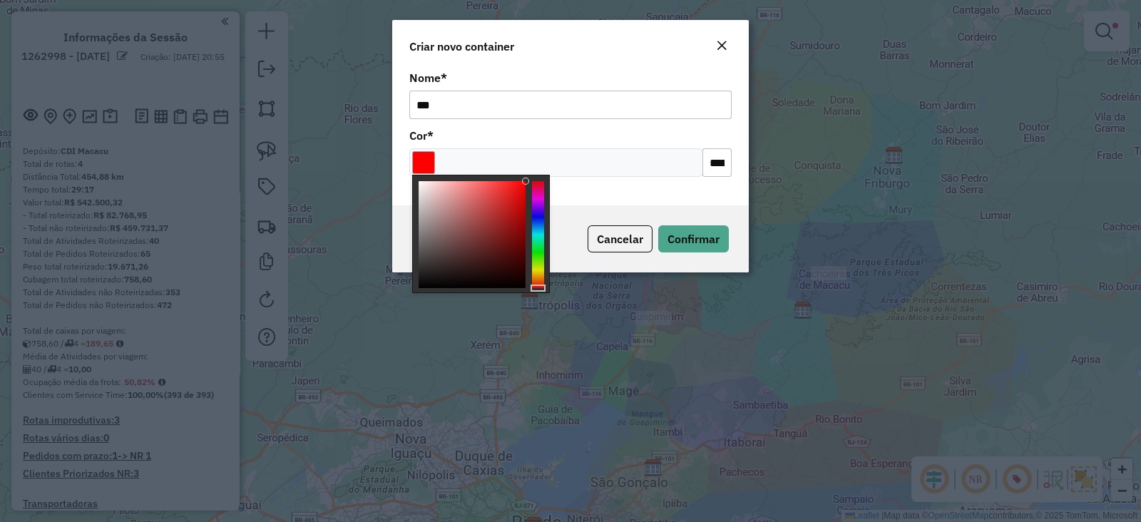
type input "*******"
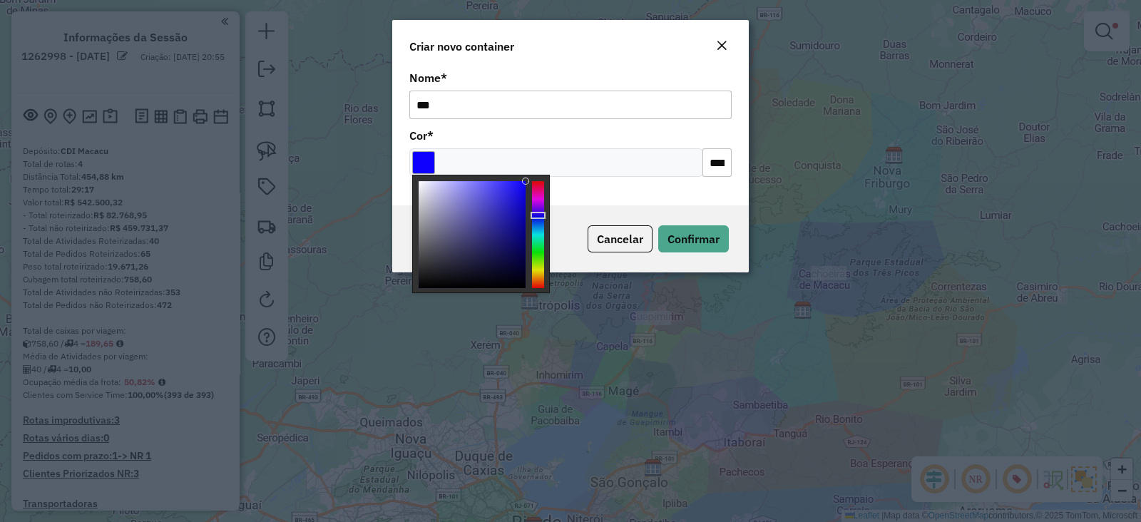
click at [543, 215] on div at bounding box center [538, 234] width 12 height 107
click at [703, 235] on span "Confirmar" at bounding box center [693, 239] width 52 height 14
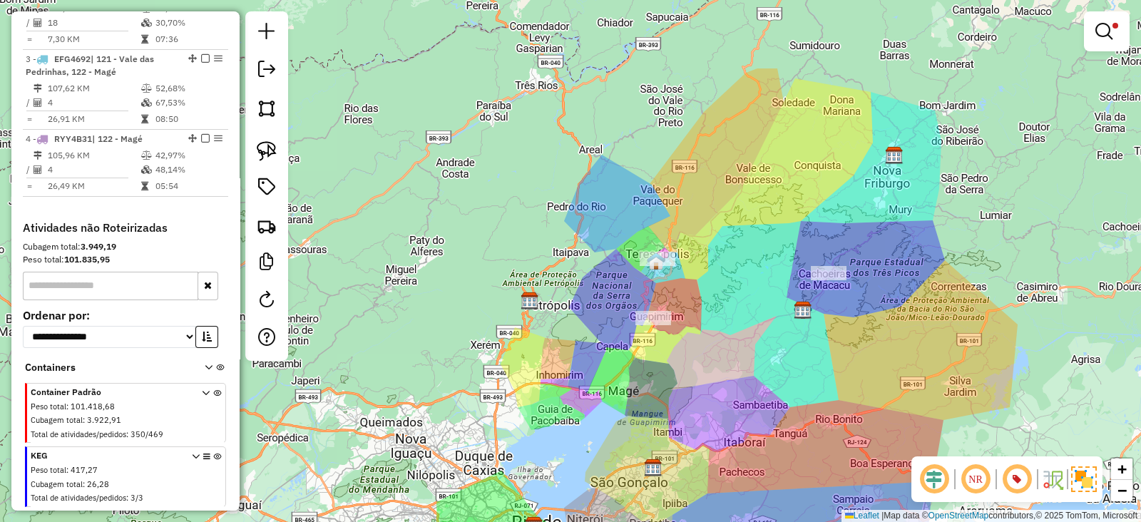
scroll to position [793, 0]
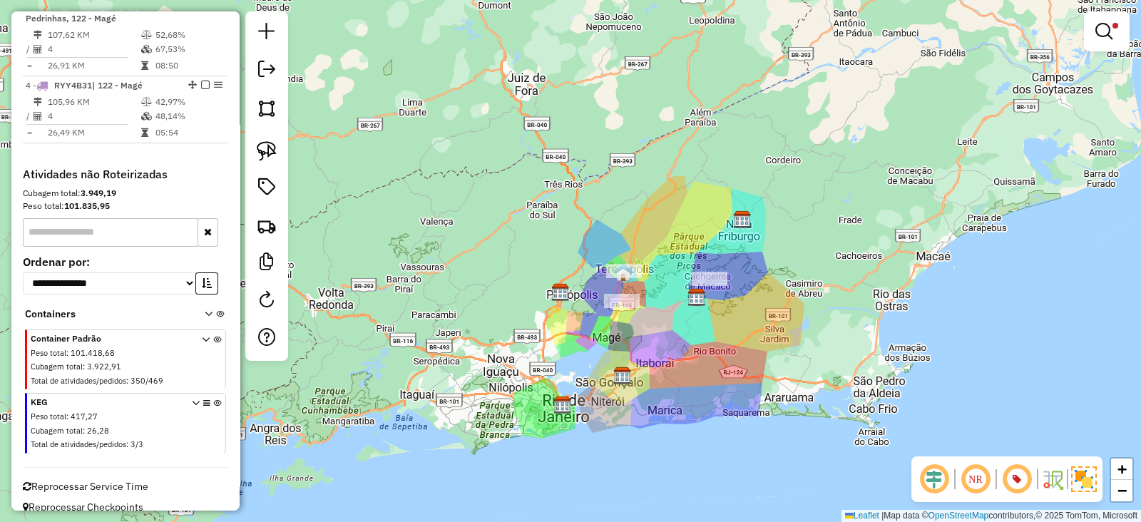
click at [976, 71] on div "Limpar filtros Janela de atendimento Grade de atendimento Capacidade Transporta…" at bounding box center [570, 261] width 1141 height 522
drag, startPoint x: 834, startPoint y: 101, endPoint x: 828, endPoint y: 117, distance: 17.6
click at [834, 101] on div "Limpar filtros Janela de atendimento Grade de atendimento Capacidade Transporta…" at bounding box center [570, 261] width 1141 height 522
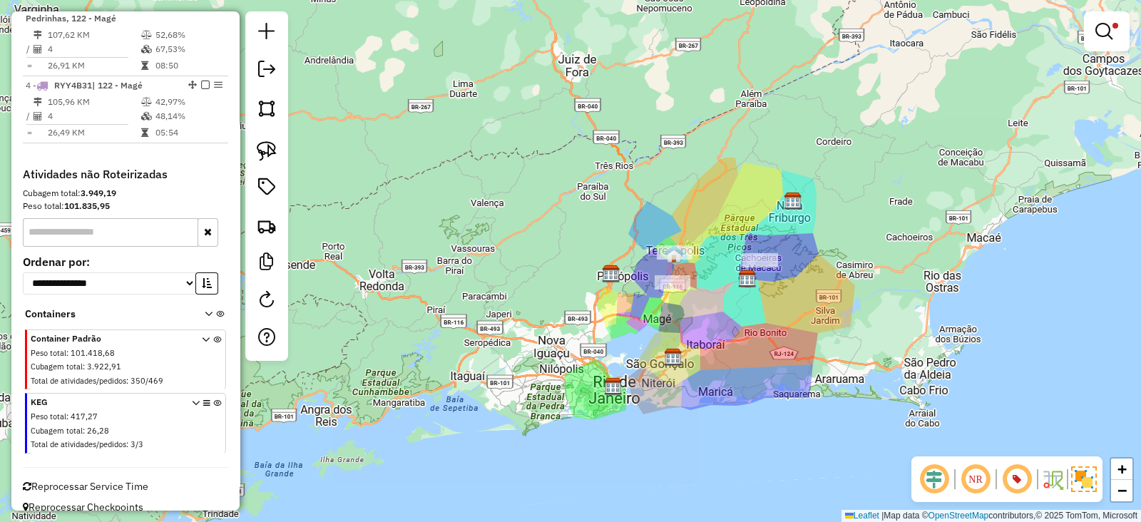
drag, startPoint x: 663, startPoint y: 244, endPoint x: 740, endPoint y: 205, distance: 86.1
click at [740, 205] on div "Limpar filtros Janela de atendimento Grade de atendimento Capacidade Transporta…" at bounding box center [570, 261] width 1141 height 522
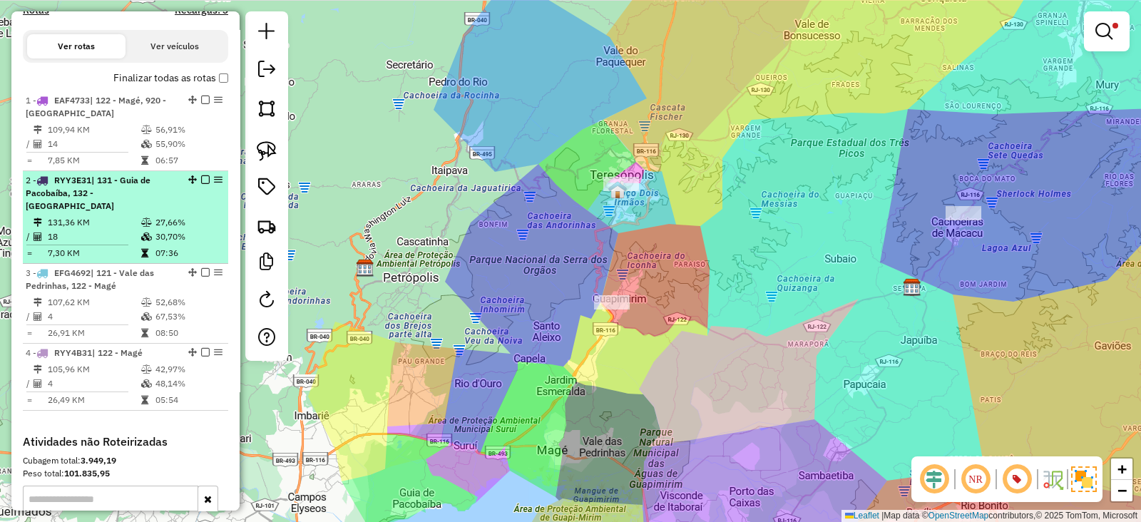
scroll to position [0, 0]
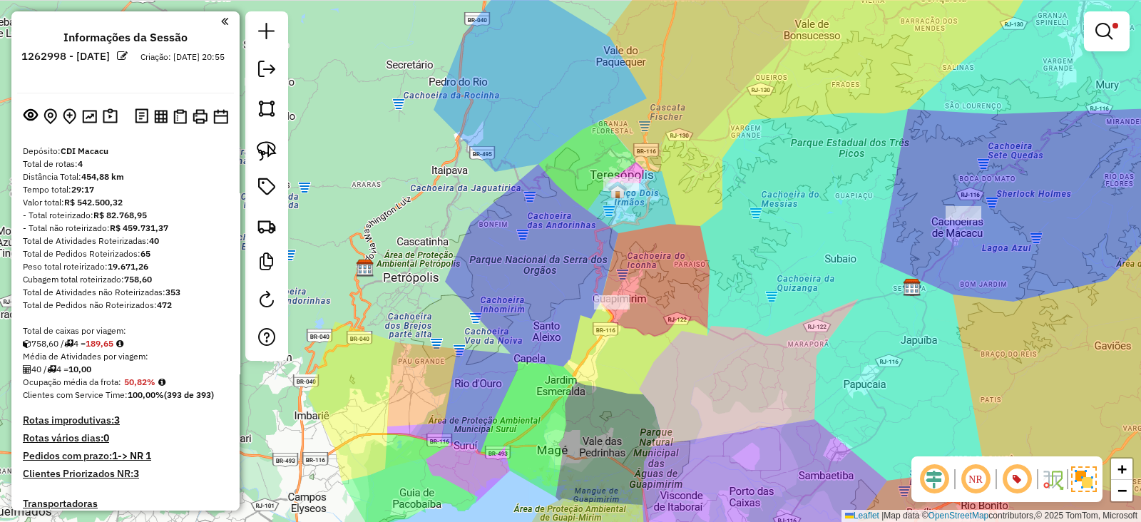
click at [52, 19] on div at bounding box center [122, 20] width 211 height 19
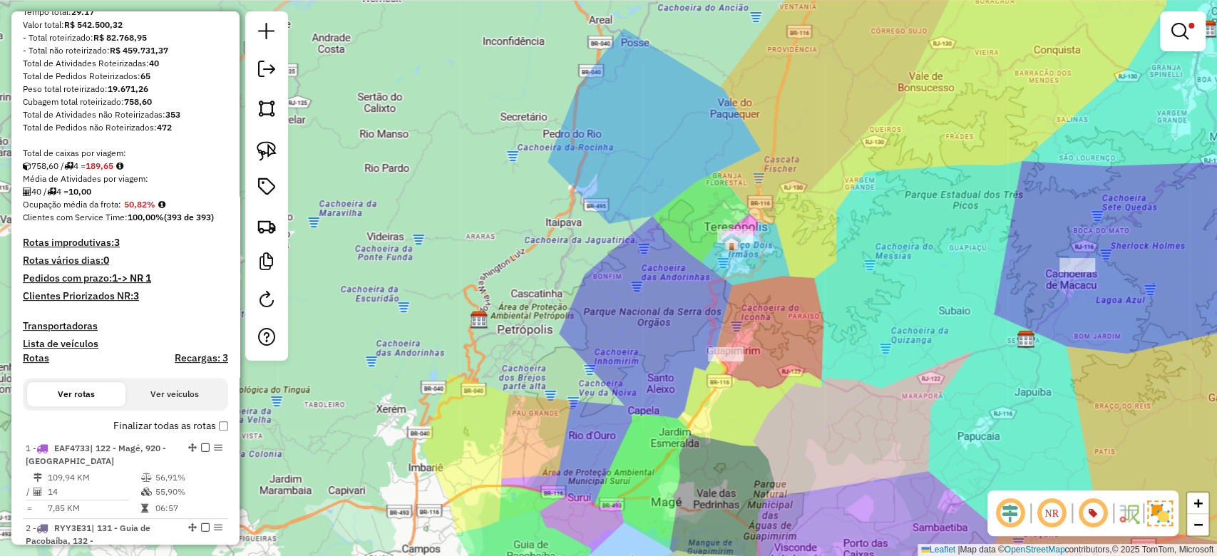
scroll to position [178, 0]
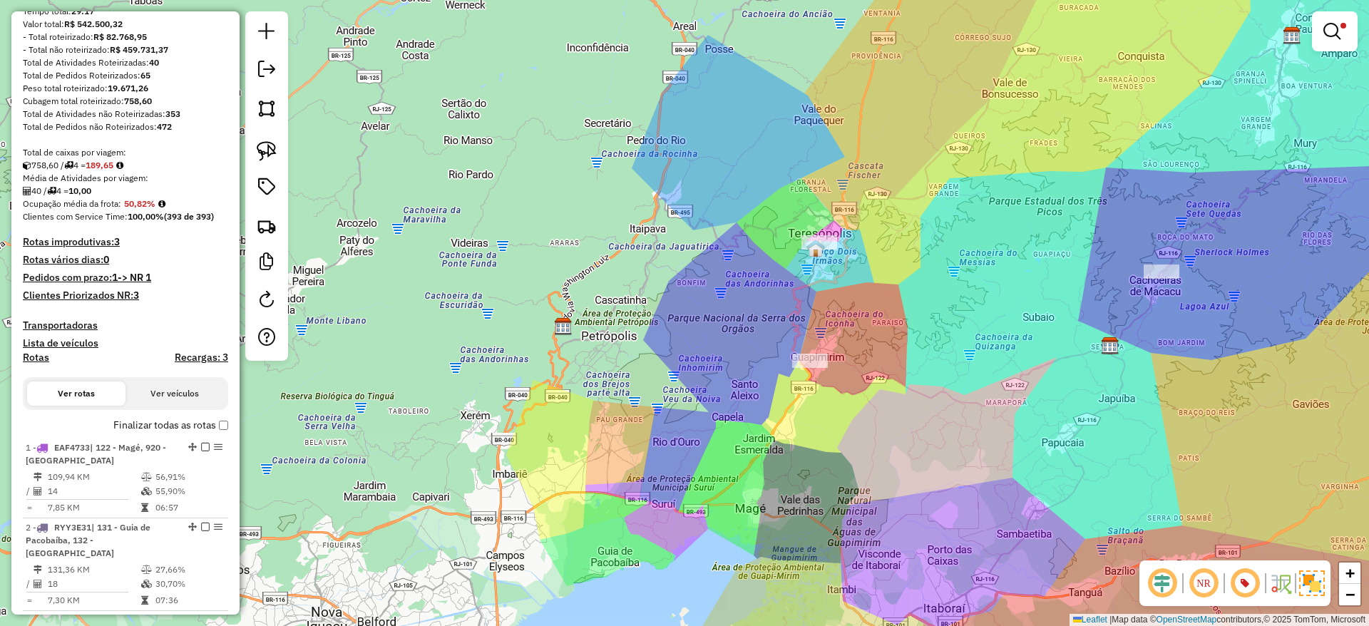
drag, startPoint x: 365, startPoint y: 241, endPoint x: 449, endPoint y: 247, distance: 84.4
click at [449, 247] on div "Limpar filtros Janela de atendimento Grade de atendimento Capacidade Transporta…" at bounding box center [684, 313] width 1369 height 626
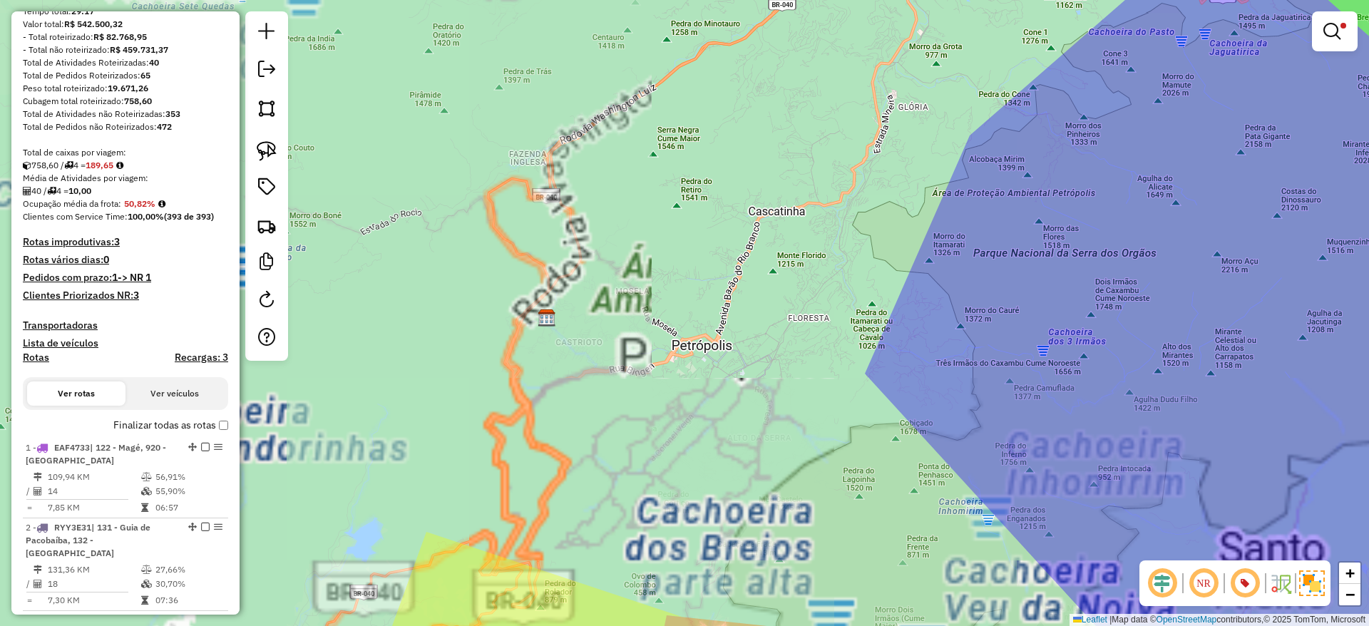
drag, startPoint x: 960, startPoint y: 366, endPoint x: 841, endPoint y: 347, distance: 119.8
click at [858, 345] on div "Limpar filtros Janela de atendimento Grade de atendimento Capacidade Transporta…" at bounding box center [684, 313] width 1369 height 626
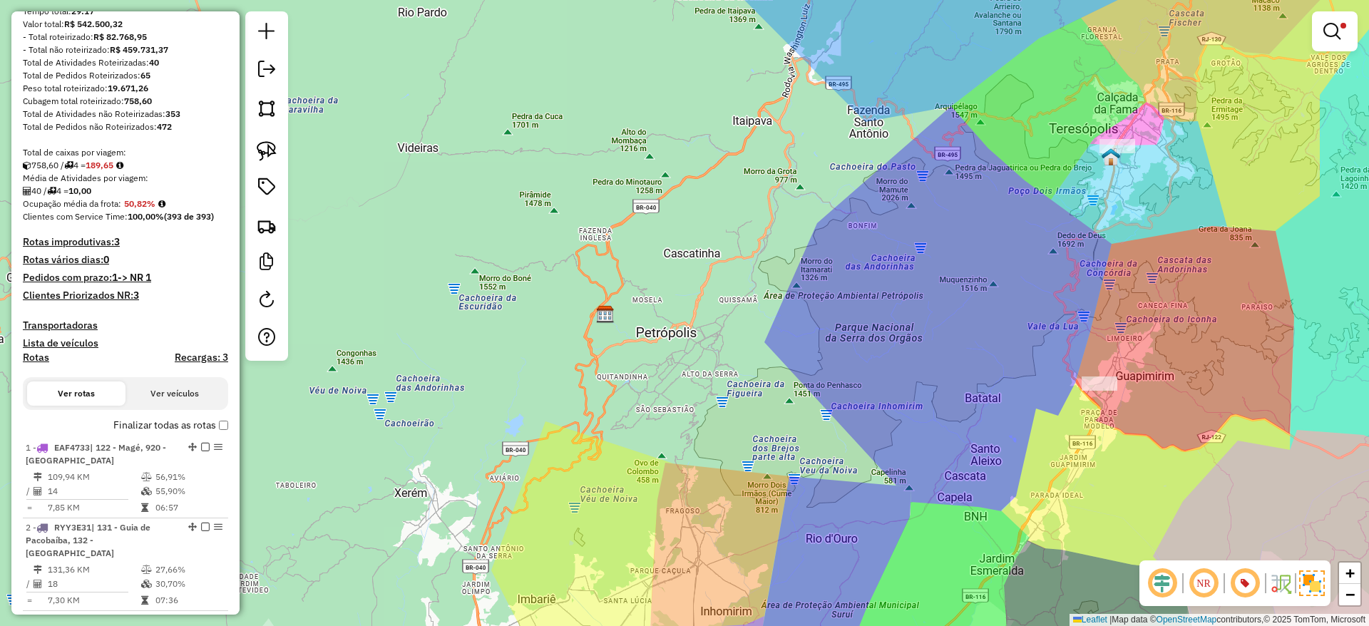
drag, startPoint x: 486, startPoint y: 321, endPoint x: 473, endPoint y: 337, distance: 21.3
click at [473, 337] on div "Limpar filtros Janela de atendimento Grade de atendimento Capacidade Transporta…" at bounding box center [684, 313] width 1369 height 626
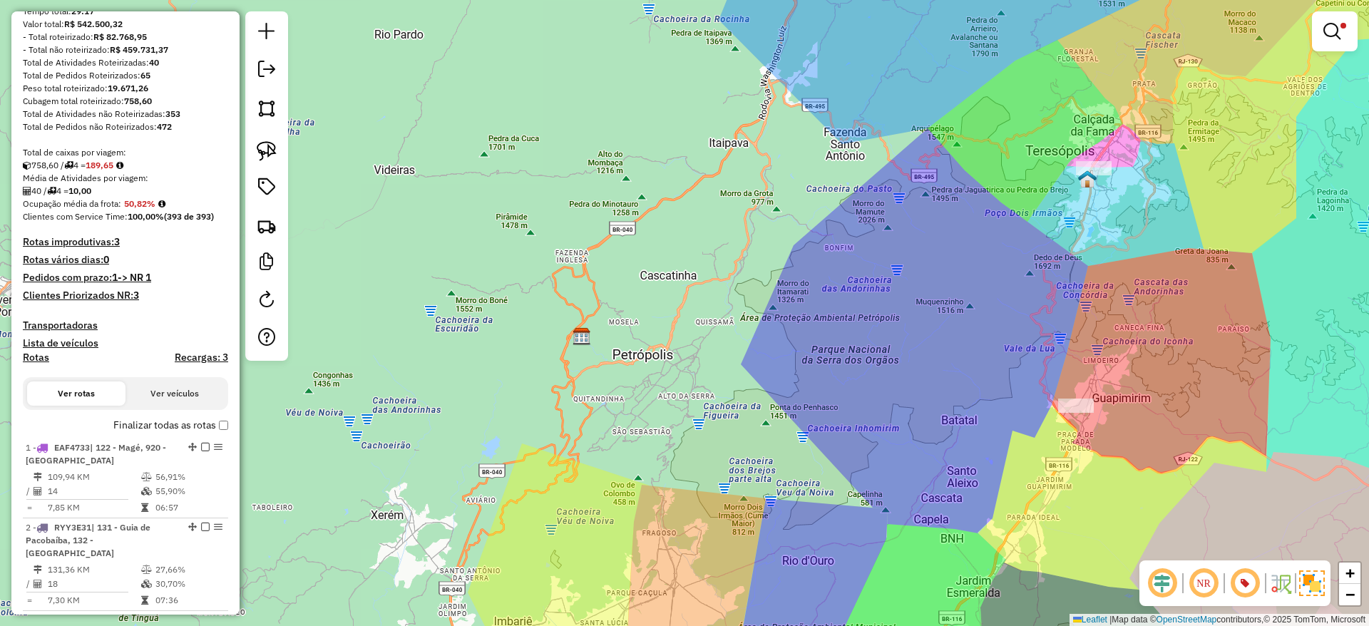
drag, startPoint x: 709, startPoint y: 403, endPoint x: 693, endPoint y: 400, distance: 16.8
click at [693, 400] on div "Limpar filtros Janela de atendimento Grade de atendimento Capacidade Transporta…" at bounding box center [684, 313] width 1369 height 626
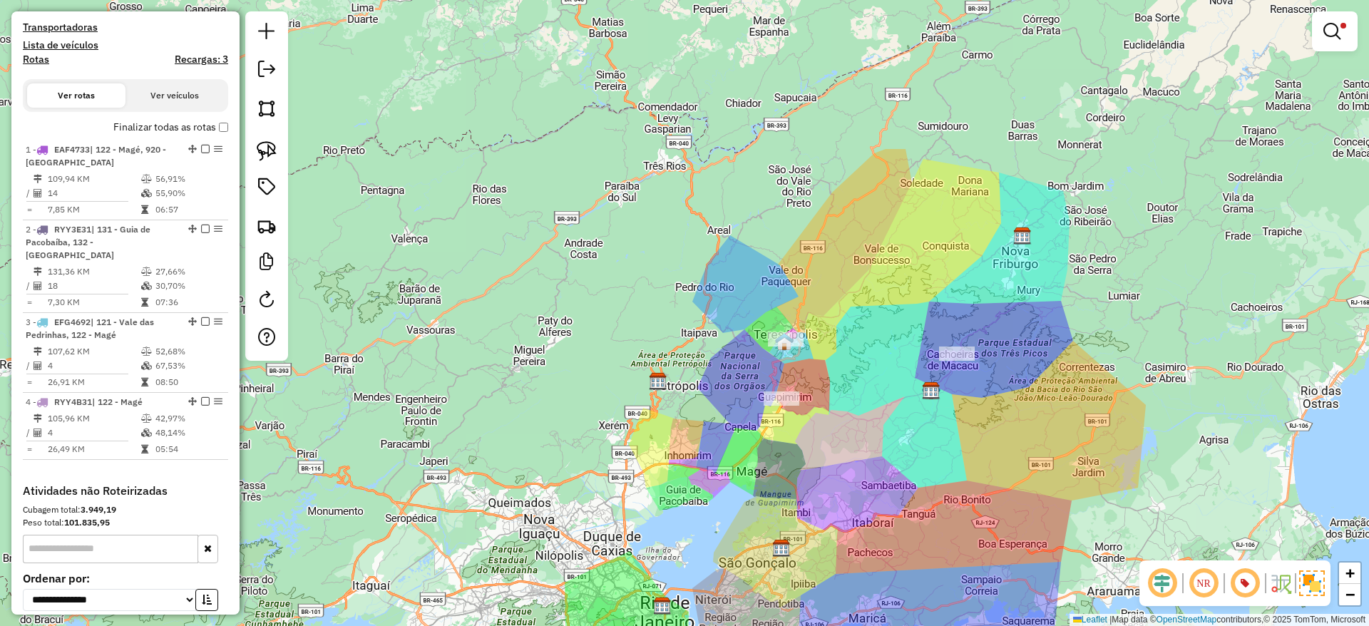
scroll to position [692, 0]
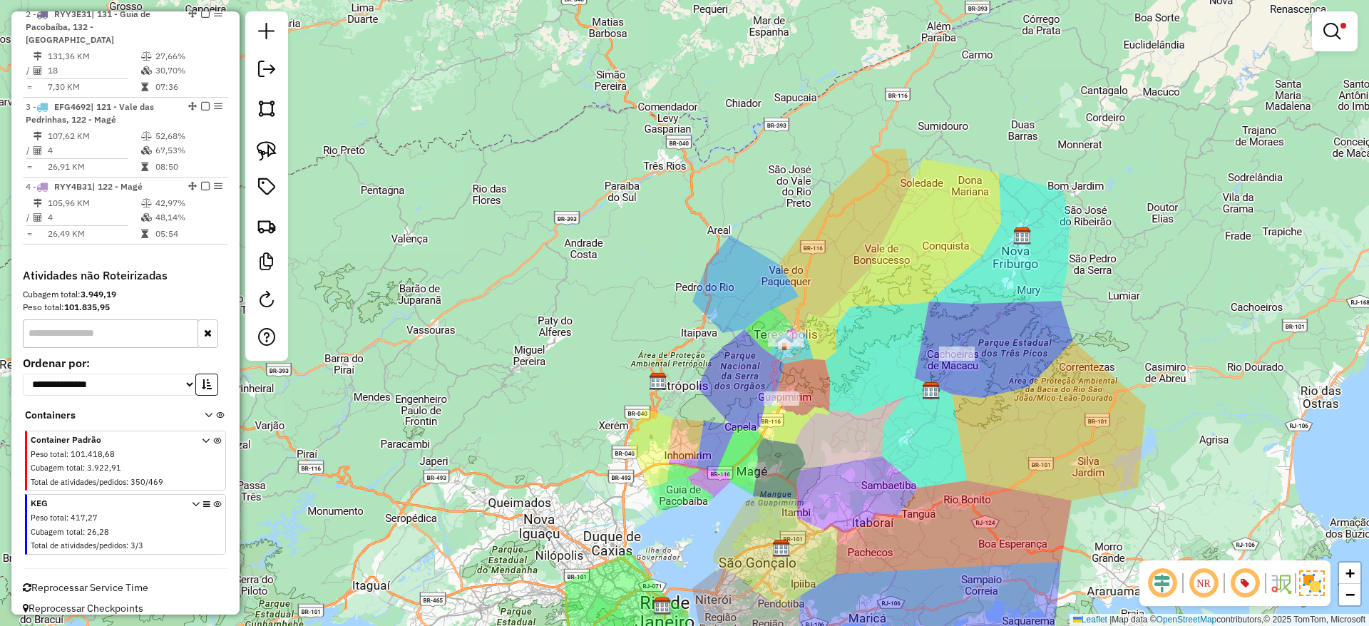
click at [213, 500] on icon at bounding box center [217, 526] width 8 height 53
click at [1140, 38] on div "Limpar filtros Janela de atendimento Grade de atendimento Capacidade Transporta…" at bounding box center [684, 313] width 1369 height 626
click at [1140, 34] on div at bounding box center [1335, 31] width 46 height 40
click at [1140, 29] on link at bounding box center [1334, 31] width 34 height 29
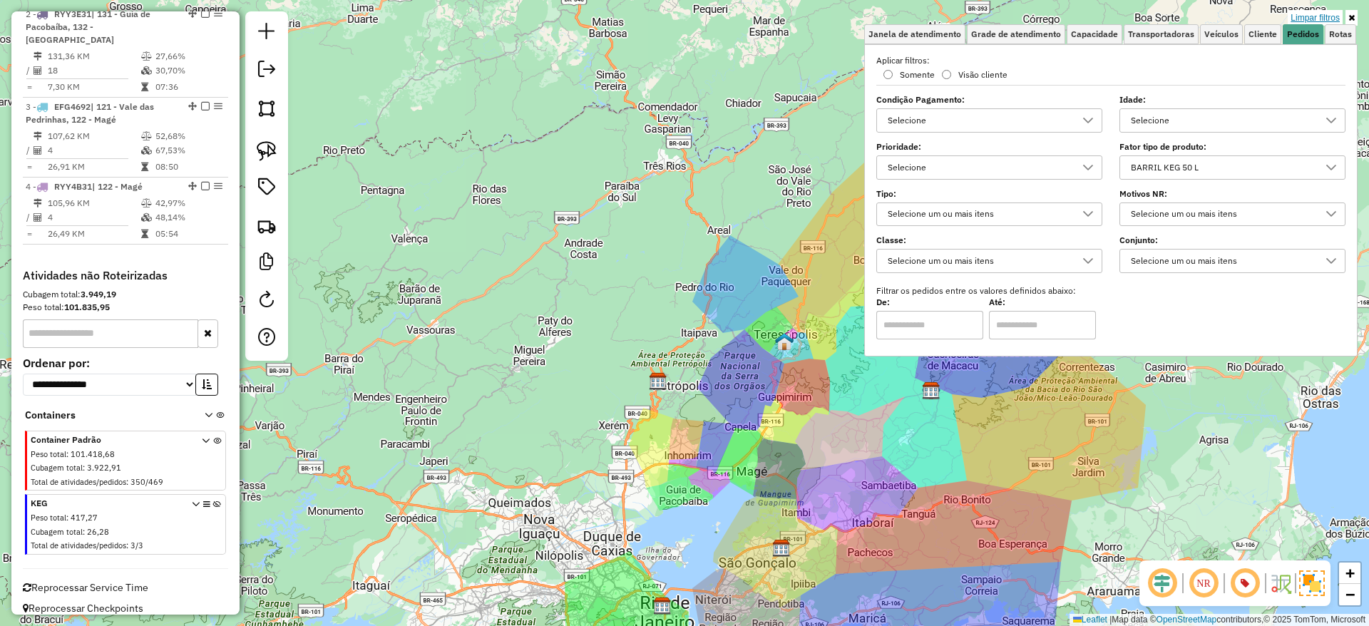
click at [1140, 16] on link "Limpar filtros" at bounding box center [1314, 18] width 55 height 16
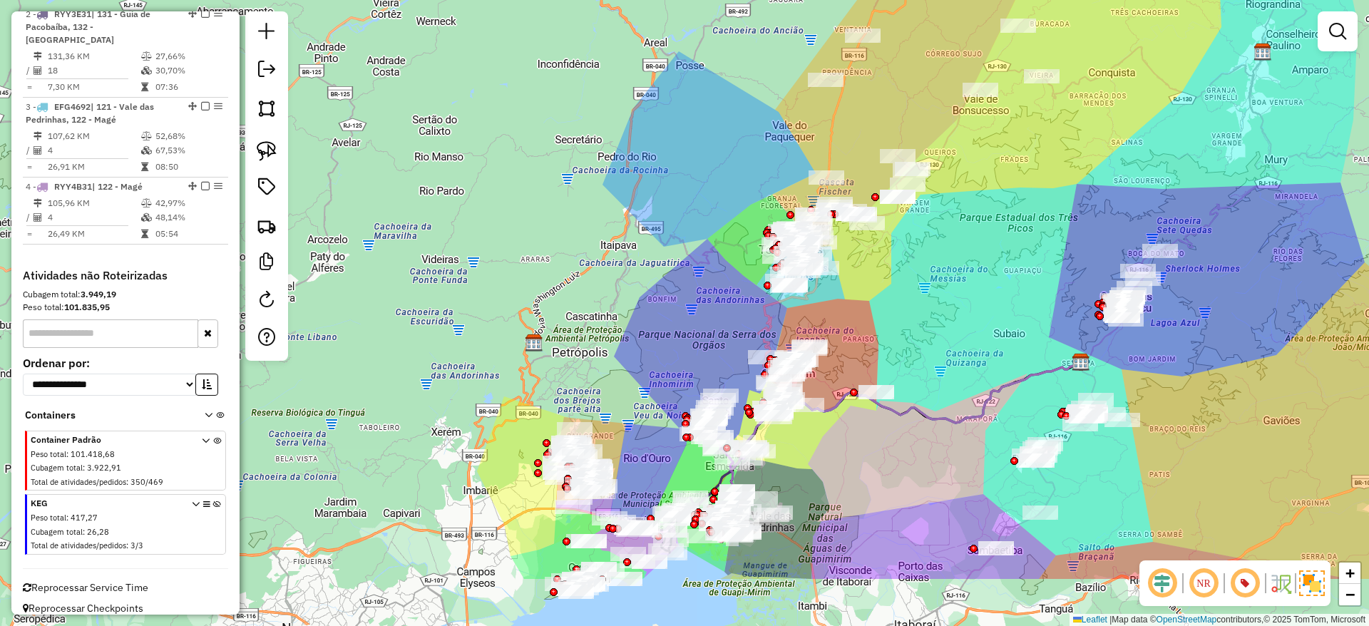
drag, startPoint x: 1029, startPoint y: 365, endPoint x: 1014, endPoint y: 324, distance: 43.6
click at [1014, 324] on div "Janela de atendimento Grade de atendimento Capacidade Transportadoras Veículos …" at bounding box center [684, 313] width 1369 height 626
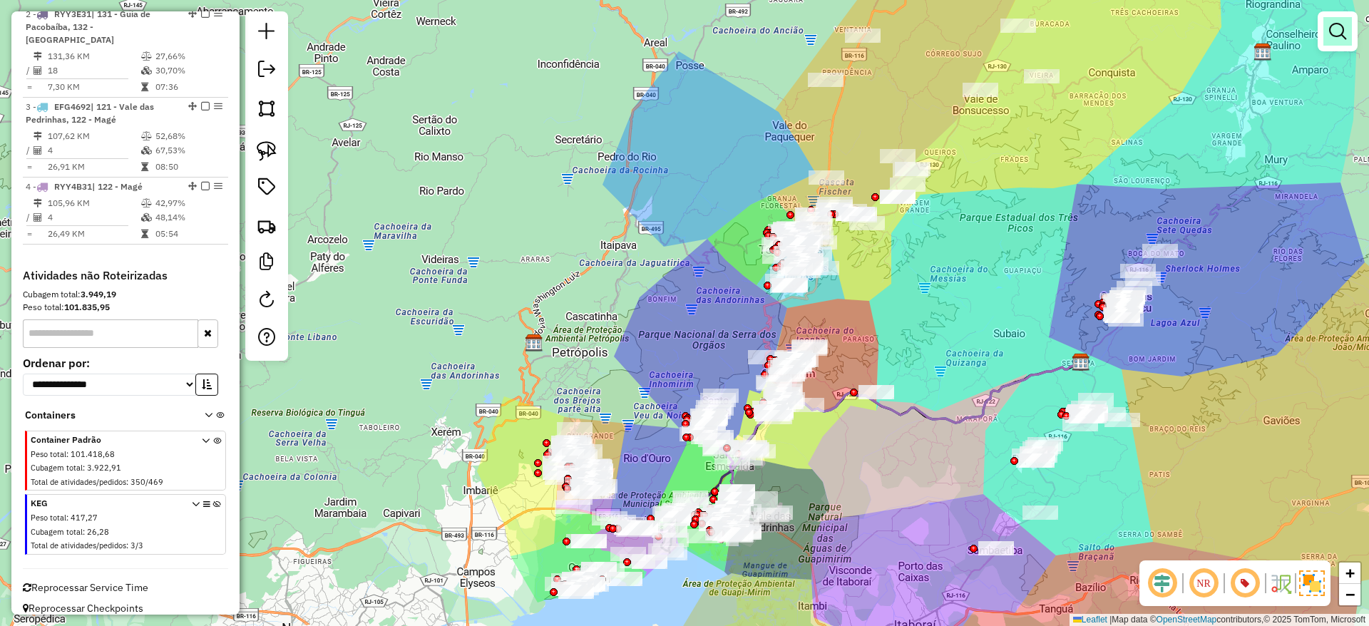
click at [1140, 32] on link at bounding box center [1337, 31] width 29 height 29
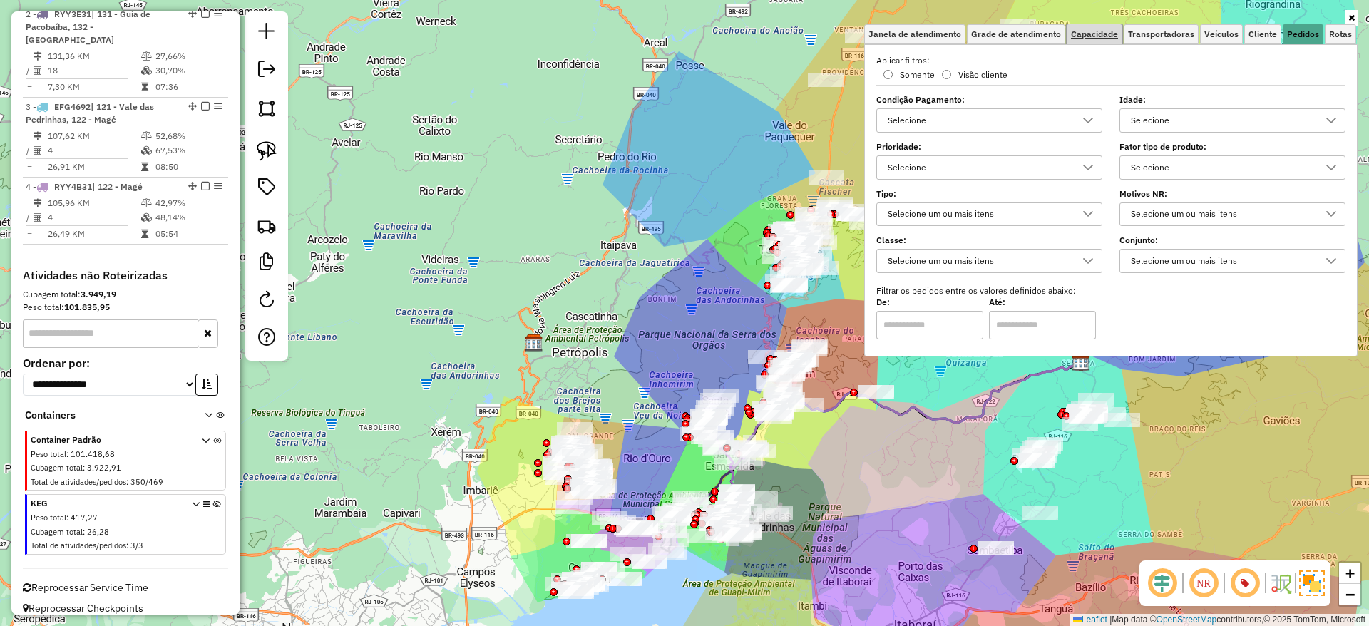
click at [1099, 41] on link "Capacidade" at bounding box center [1094, 34] width 56 height 20
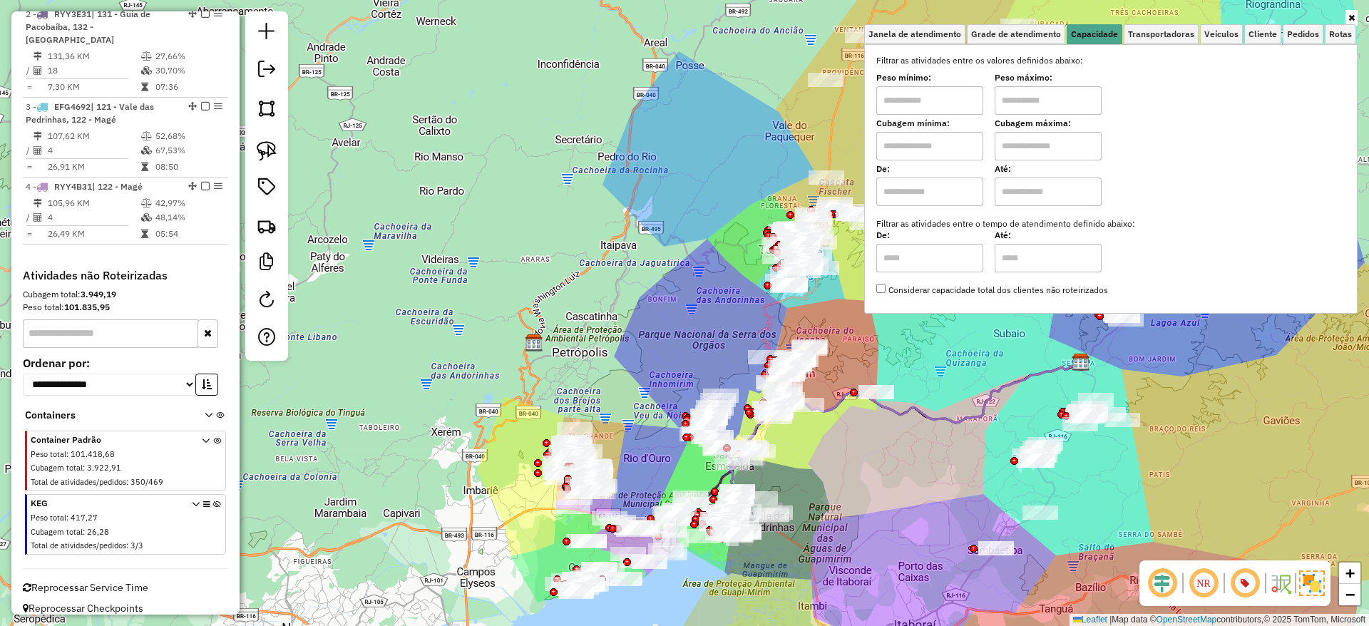
click at [953, 88] on input "text" at bounding box center [929, 100] width 107 height 29
click at [1140, 18] on icon at bounding box center [1351, 18] width 6 height 9
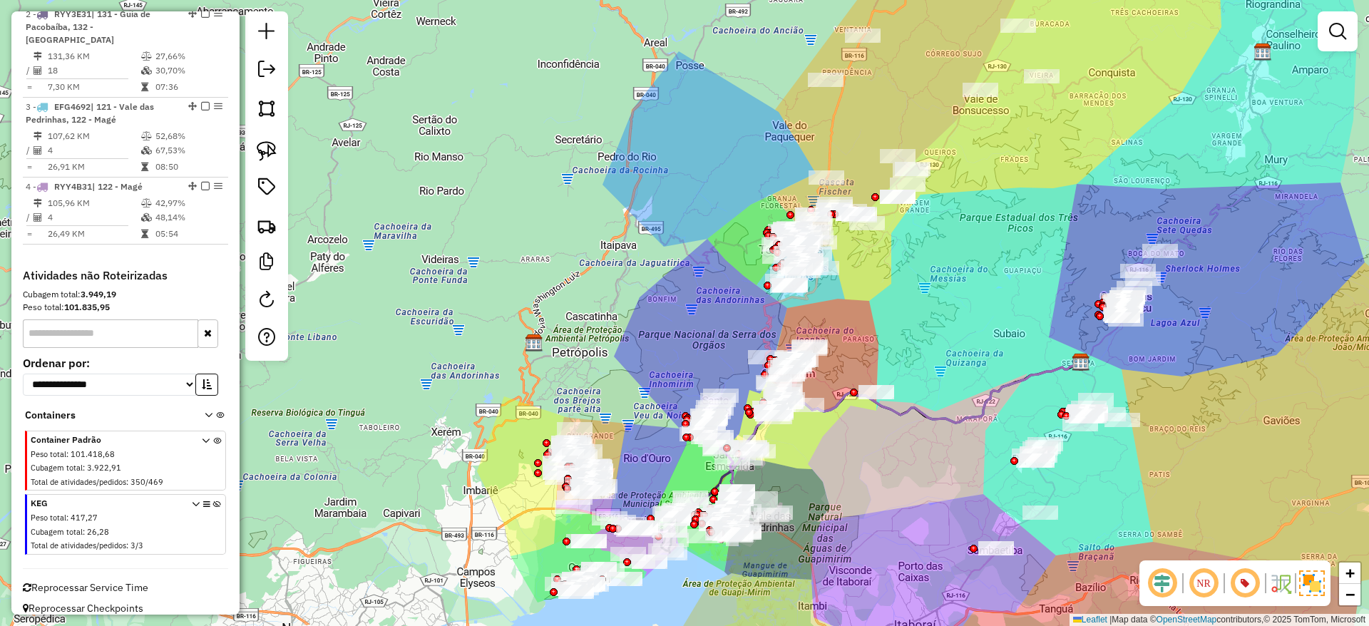
click at [1140, 51] on div "Janela de atendimento Grade de atendimento Capacidade Transportadoras Veículos …" at bounding box center [684, 313] width 1369 height 626
click at [1140, 42] on link at bounding box center [1337, 31] width 29 height 29
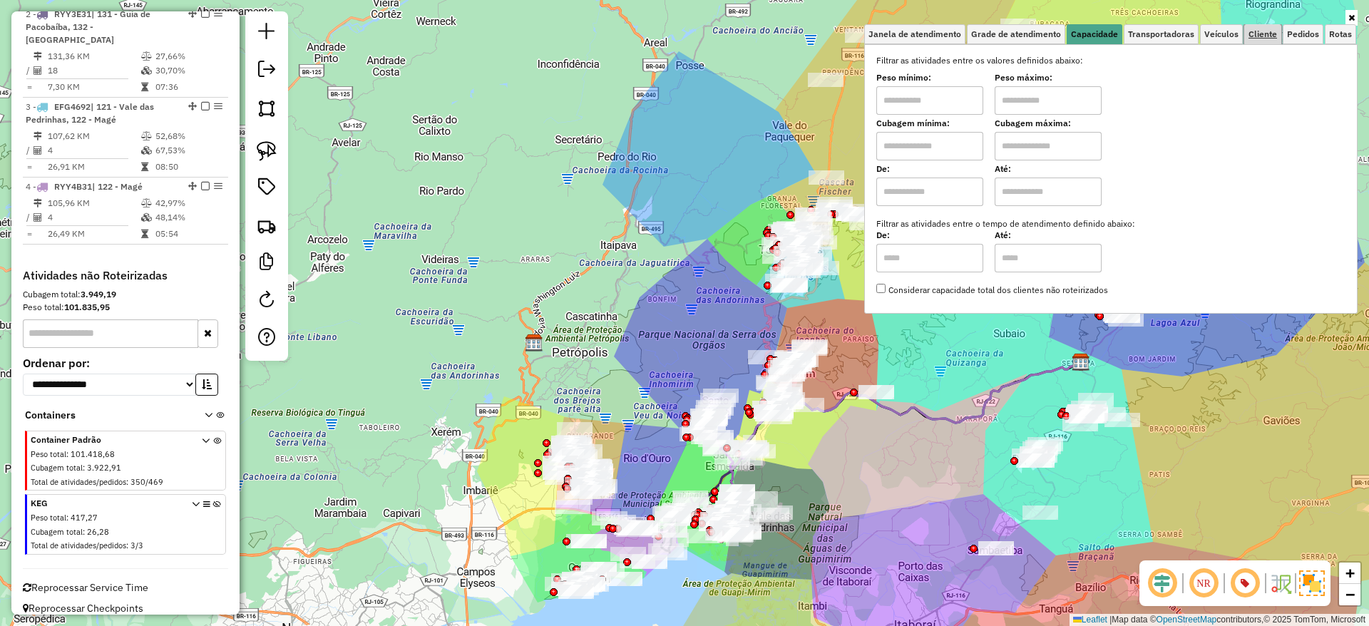
click at [1140, 33] on span "Cliente" at bounding box center [1262, 34] width 29 height 9
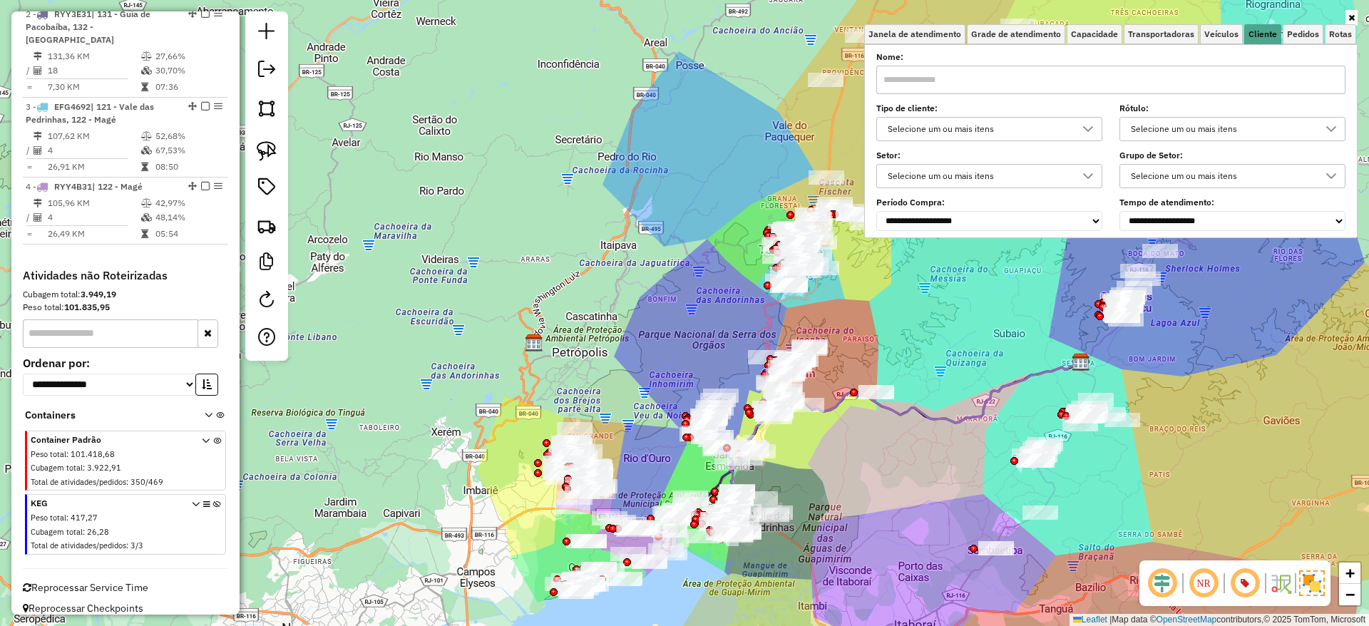
click at [1005, 121] on div "Selecione um ou mais itens" at bounding box center [979, 129] width 192 height 23
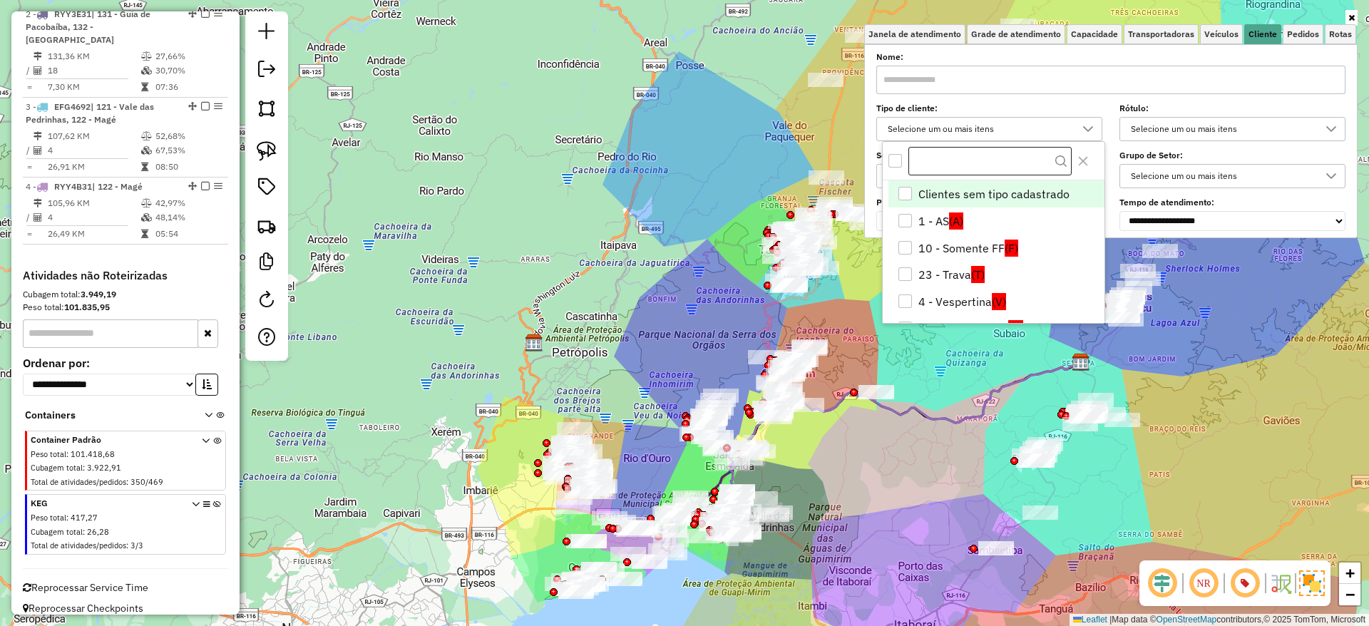
scroll to position [9, 49]
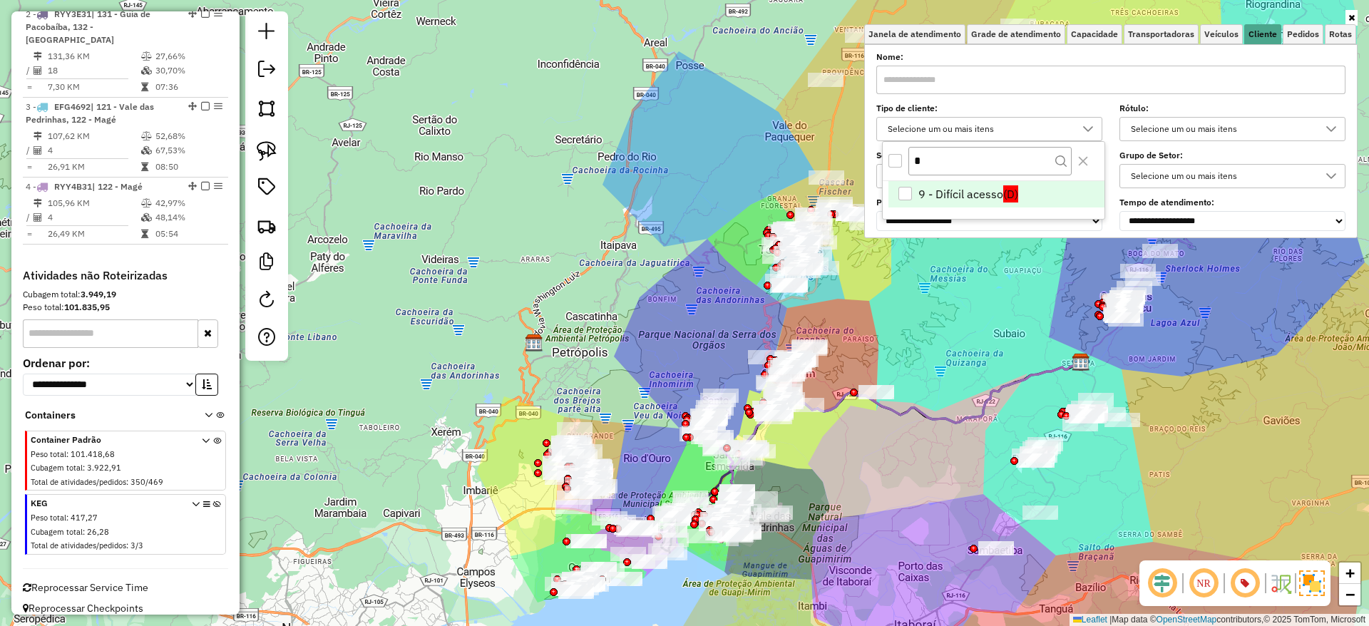
type input "*"
click at [972, 190] on li "9 - Difícil acesso (D)" at bounding box center [996, 194] width 216 height 27
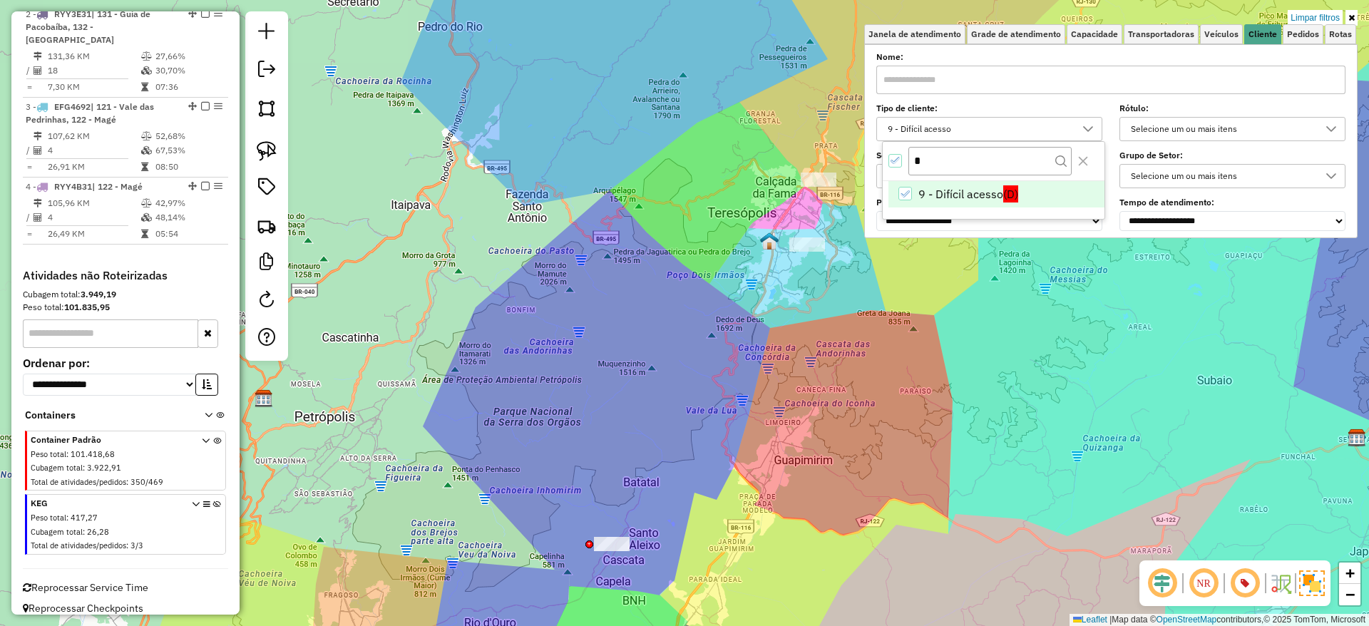
drag, startPoint x: 887, startPoint y: 341, endPoint x: 809, endPoint y: 406, distance: 100.8
click at [809, 406] on div "Limpar filtros Janela de atendimento Grade de atendimento Capacidade Transporta…" at bounding box center [684, 313] width 1369 height 626
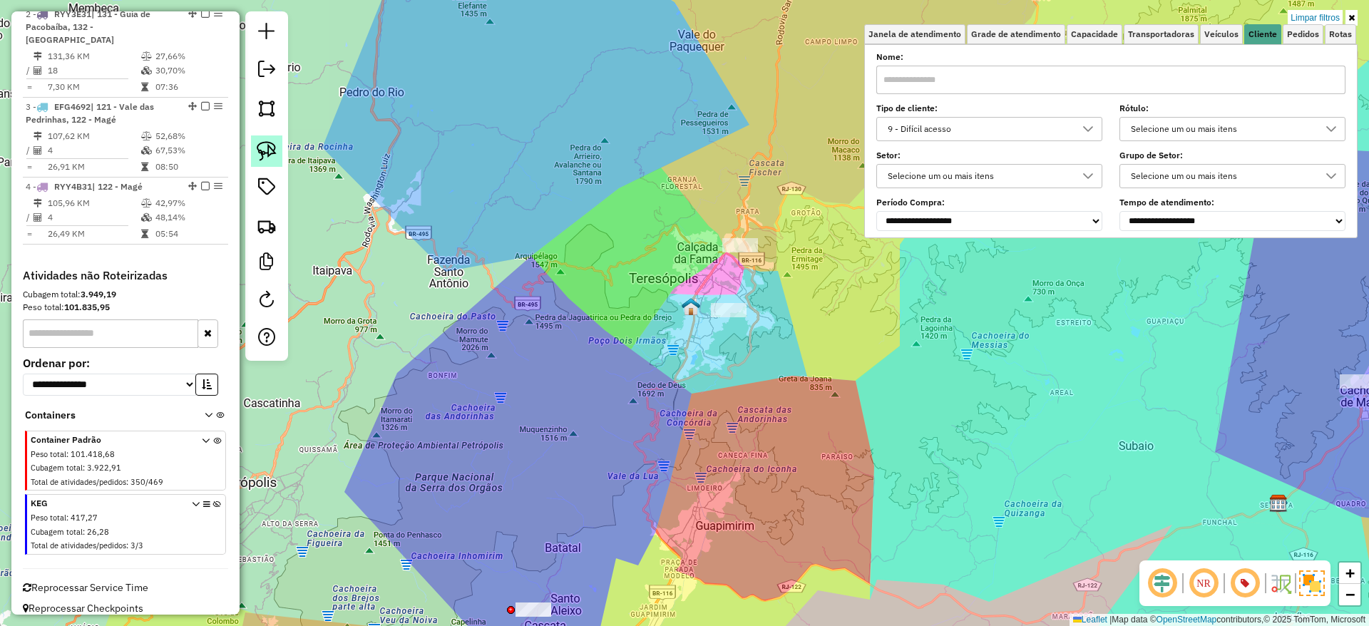
click at [273, 150] on img at bounding box center [267, 151] width 20 height 20
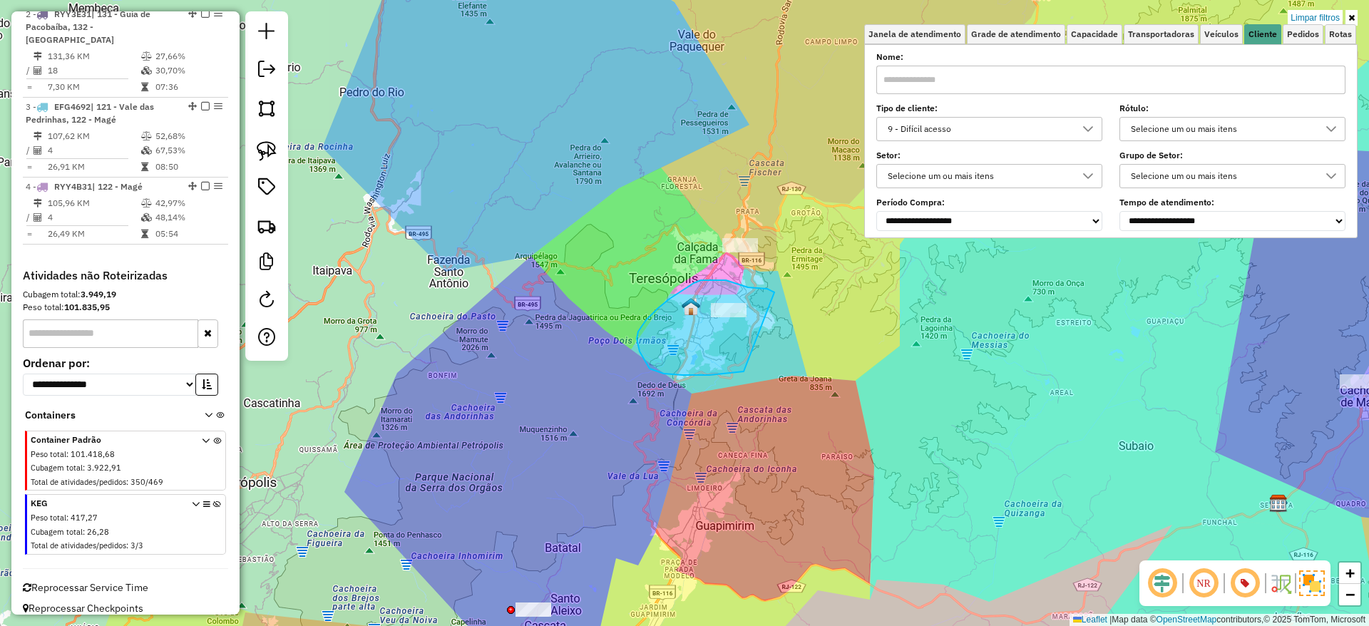
drag, startPoint x: 767, startPoint y: 289, endPoint x: 784, endPoint y: 362, distance: 75.4
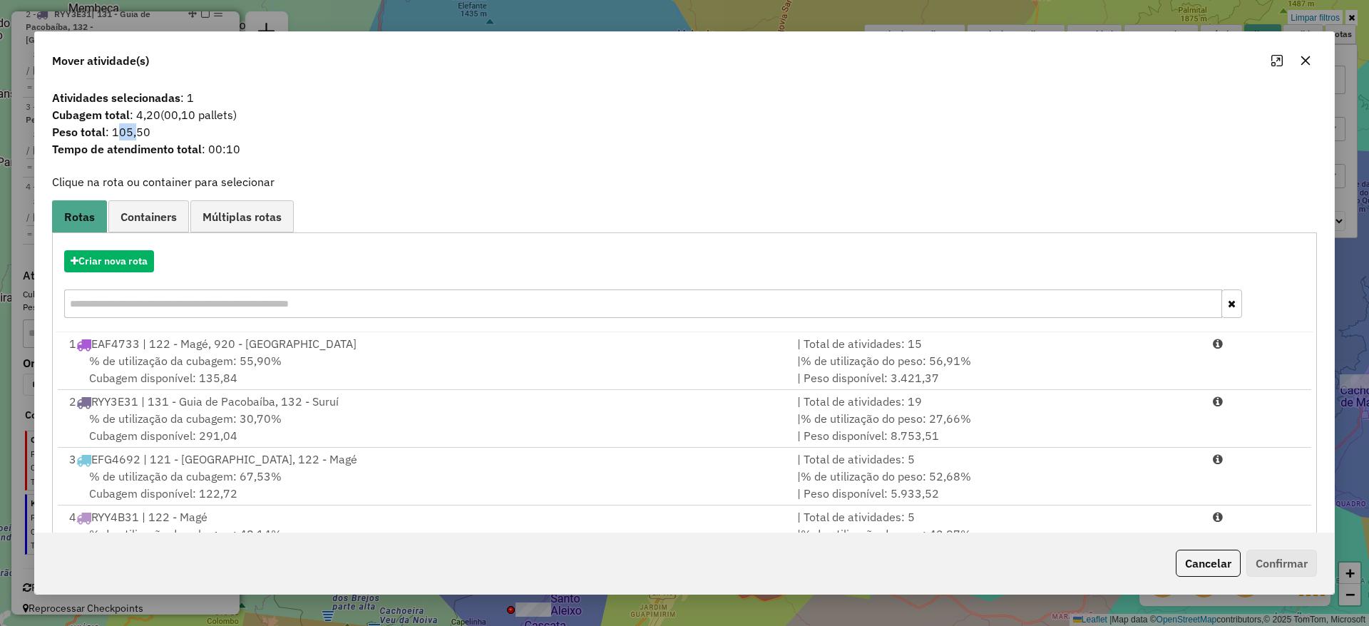
drag, startPoint x: 118, startPoint y: 125, endPoint x: 133, endPoint y: 125, distance: 15.7
click at [133, 125] on span "Peso total : 105,50" at bounding box center [684, 131] width 1282 height 17
click at [1140, 67] on button "button" at bounding box center [1305, 60] width 23 height 23
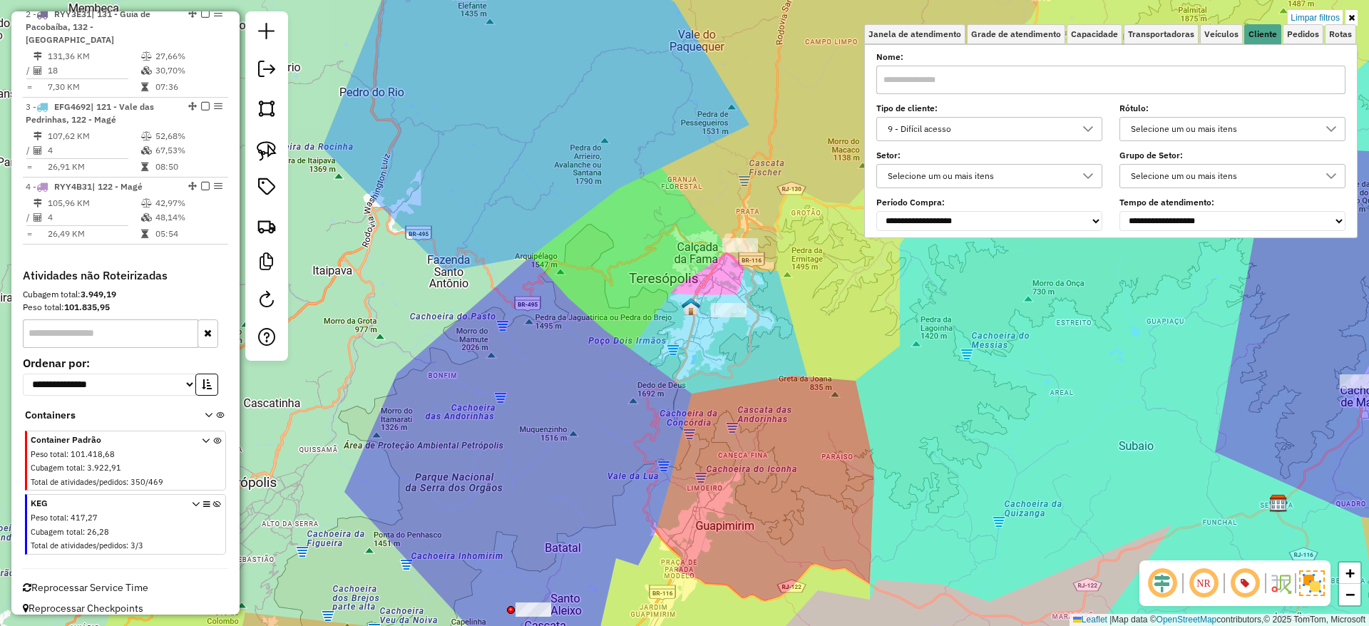
click at [287, 164] on div at bounding box center [266, 185] width 43 height 349
click at [277, 155] on link at bounding box center [266, 150] width 31 height 31
drag, startPoint x: 732, startPoint y: 207, endPoint x: 803, endPoint y: 225, distance: 72.8
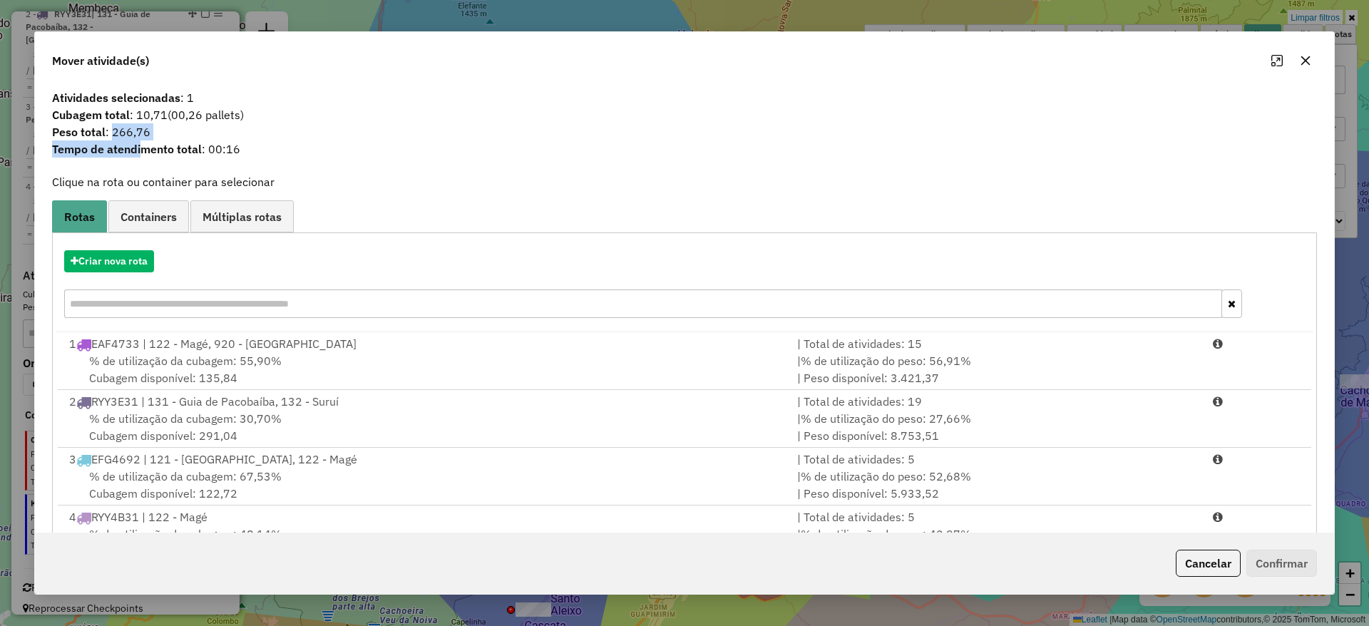
drag, startPoint x: 120, startPoint y: 139, endPoint x: 151, endPoint y: 138, distance: 30.7
click at [140, 139] on span "Peso total : 266,76" at bounding box center [684, 131] width 1282 height 17
drag, startPoint x: 138, startPoint y: 116, endPoint x: 163, endPoint y: 128, distance: 27.4
click at [155, 128] on div "Atividades selecionadas : 1 Cubagem total : 10,71 (00,26 pallets) Peso total : …" at bounding box center [684, 128] width 1282 height 78
click at [190, 120] on span "(00,26 pallets)" at bounding box center [206, 115] width 76 height 14
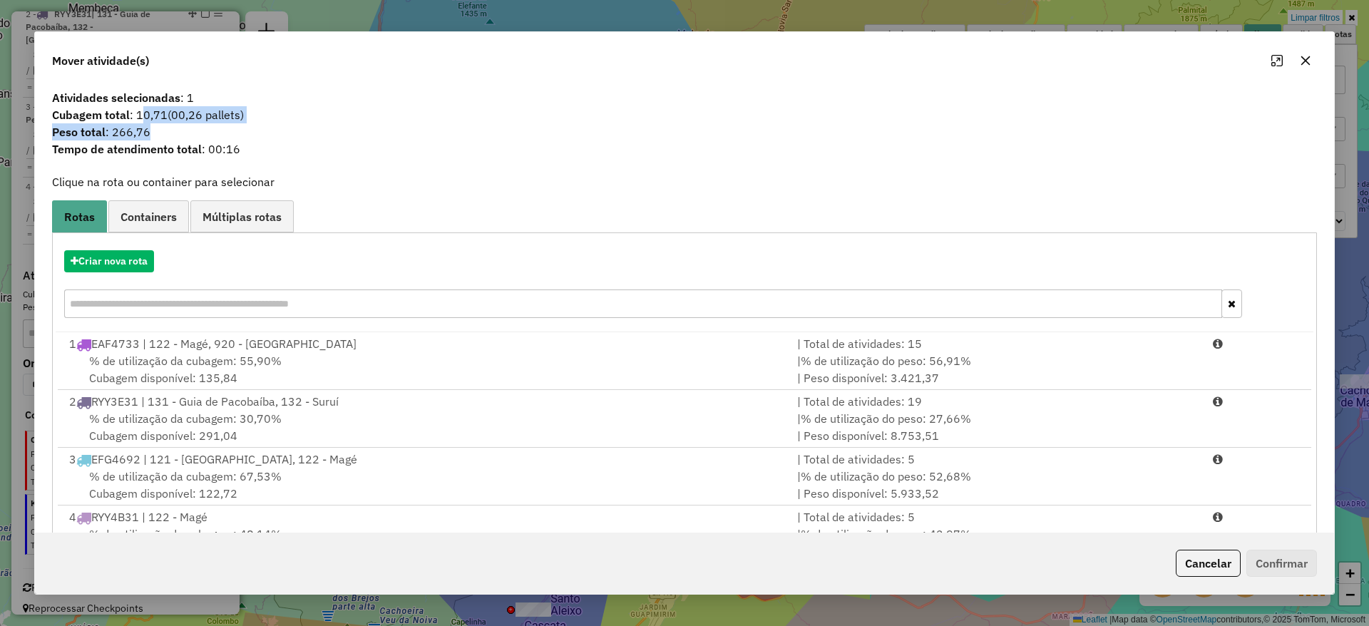
click at [123, 134] on span "Peso total : 266,76" at bounding box center [684, 131] width 1282 height 17
drag, startPoint x: 112, startPoint y: 135, endPoint x: 135, endPoint y: 138, distance: 23.8
click at [135, 138] on span "Peso total : 266,76" at bounding box center [684, 131] width 1282 height 17
click at [1140, 57] on icon "button" at bounding box center [1305, 60] width 11 height 11
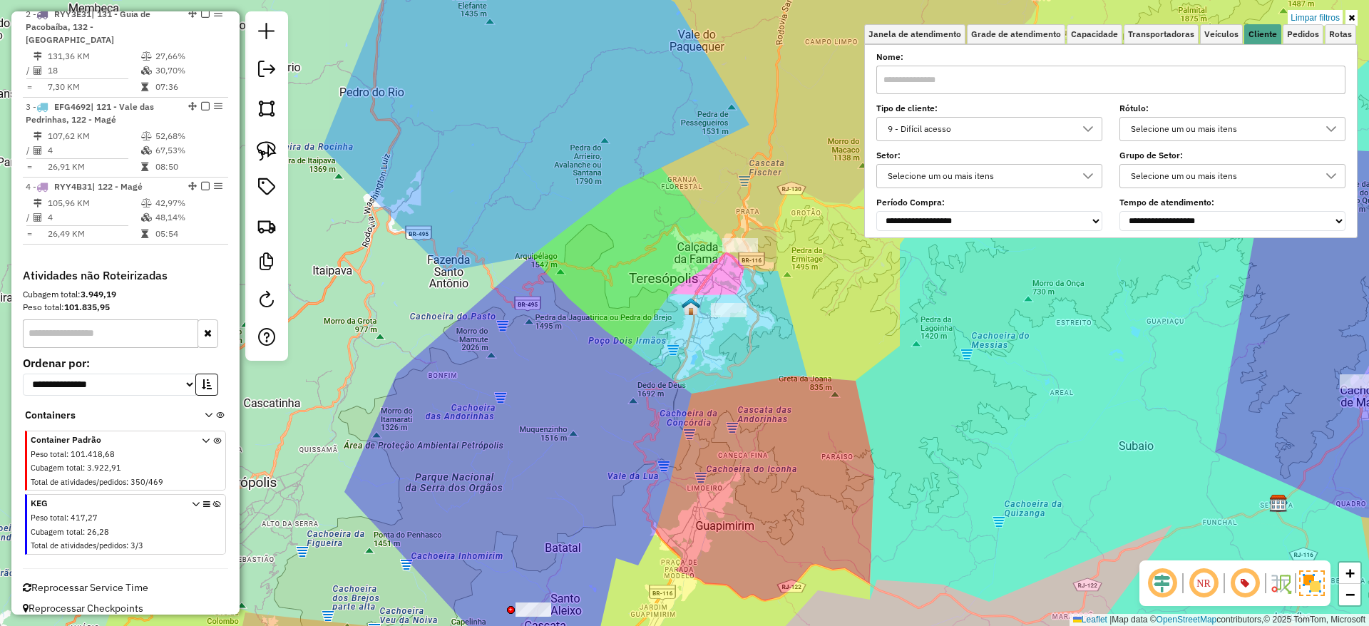
click at [840, 279] on div "Limpar filtros Janela de atendimento Grade de atendimento Capacidade Transporta…" at bounding box center [684, 313] width 1369 height 626
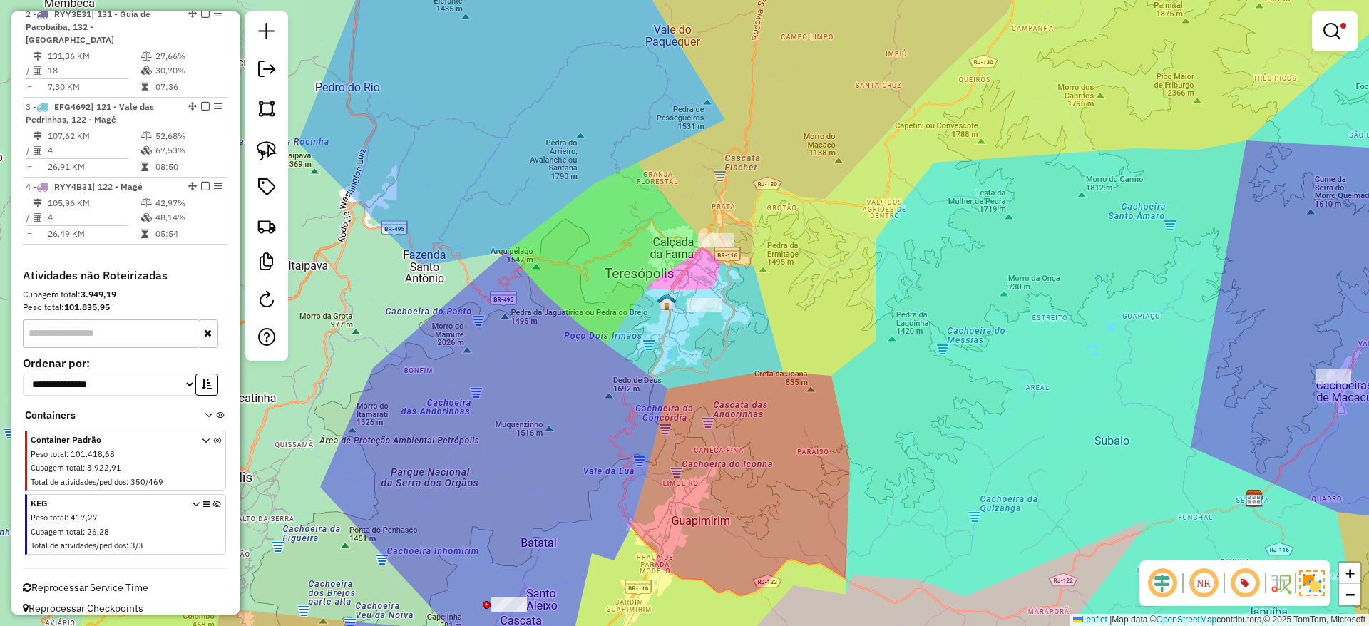
drag, startPoint x: 894, startPoint y: 344, endPoint x: 885, endPoint y: 340, distance: 9.9
click at [885, 340] on div "Limpar filtros Janela de atendimento Grade de atendimento Capacidade Transporta…" at bounding box center [684, 313] width 1369 height 626
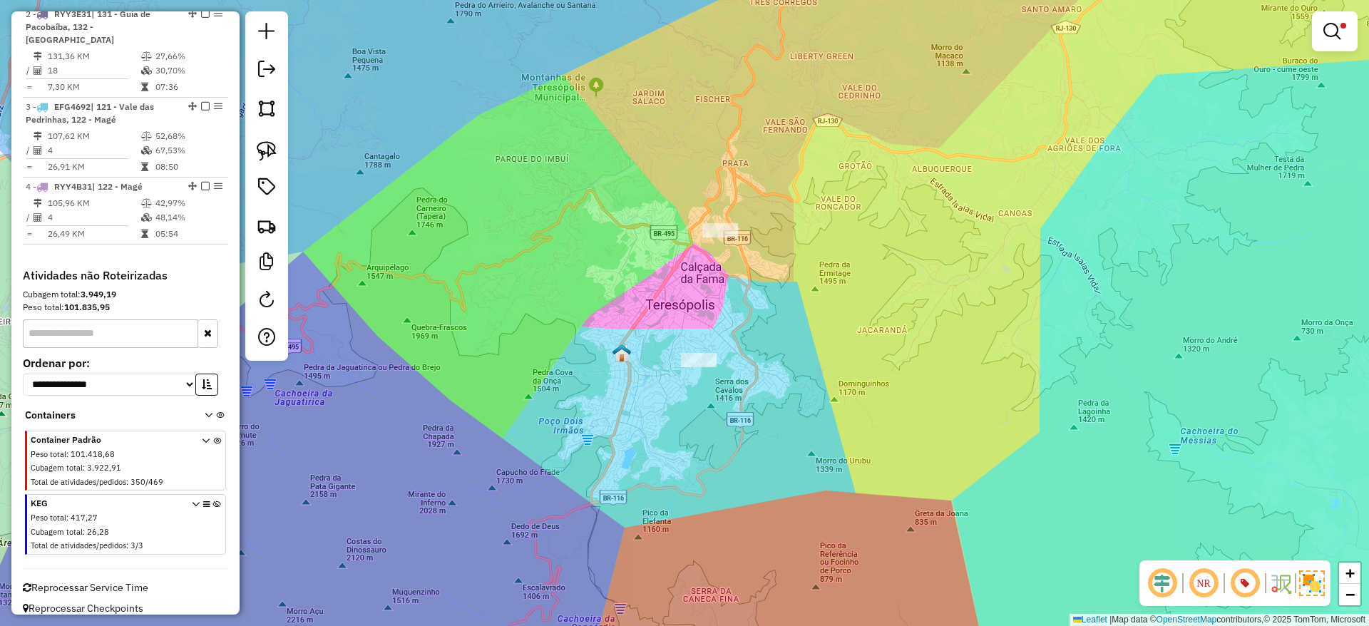
click at [741, 280] on div "Limpar filtros Janela de atendimento Grade de atendimento Capacidade Transporta…" at bounding box center [684, 313] width 1369 height 626
click at [1140, 38] on em at bounding box center [1331, 31] width 17 height 17
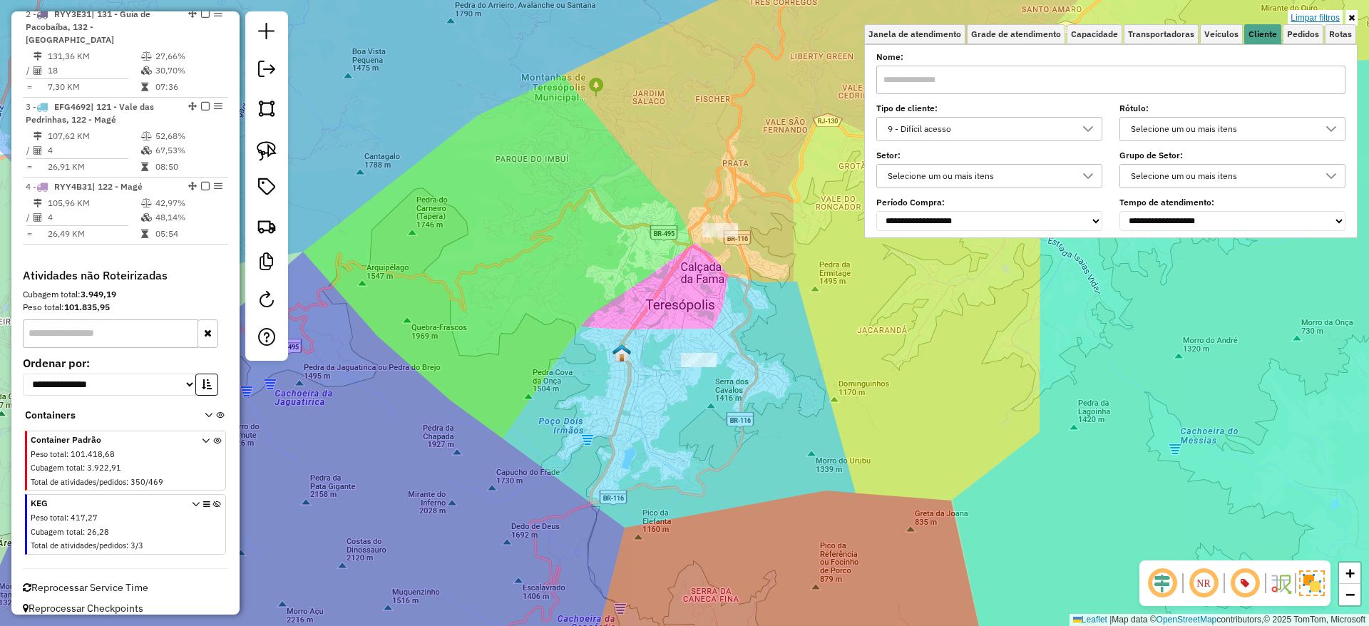
click at [1140, 15] on link "Limpar filtros" at bounding box center [1314, 18] width 55 height 16
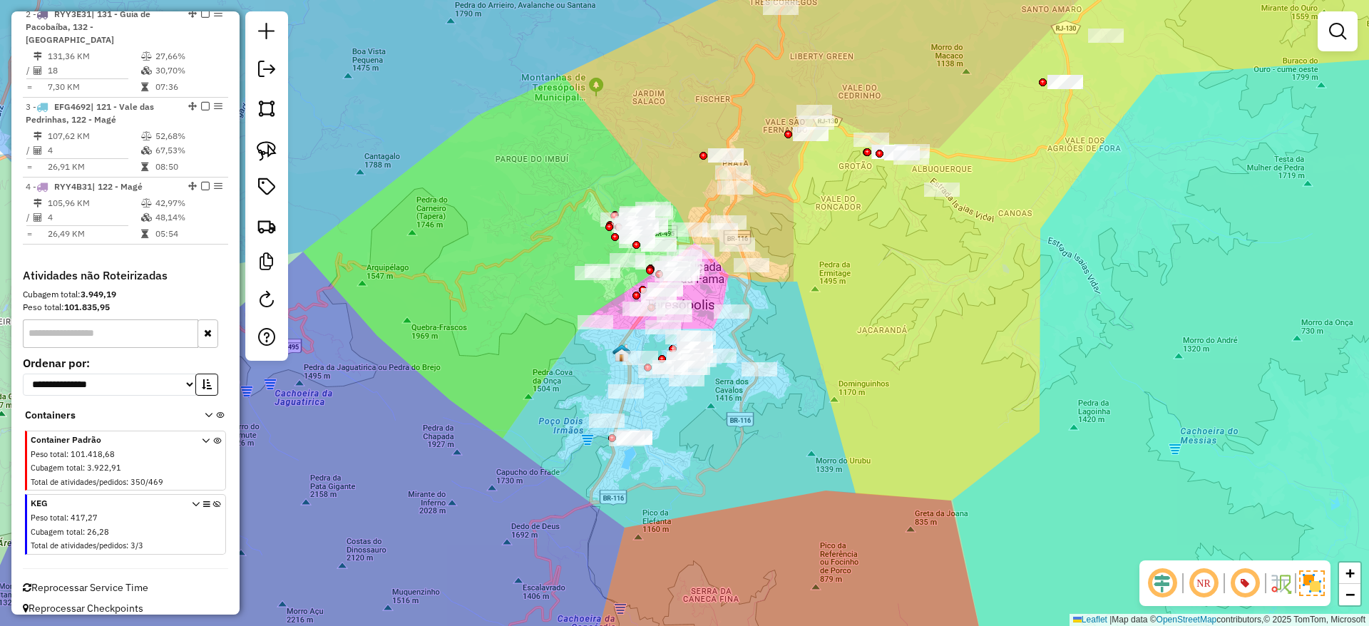
click at [1140, 38] on em at bounding box center [1337, 31] width 17 height 17
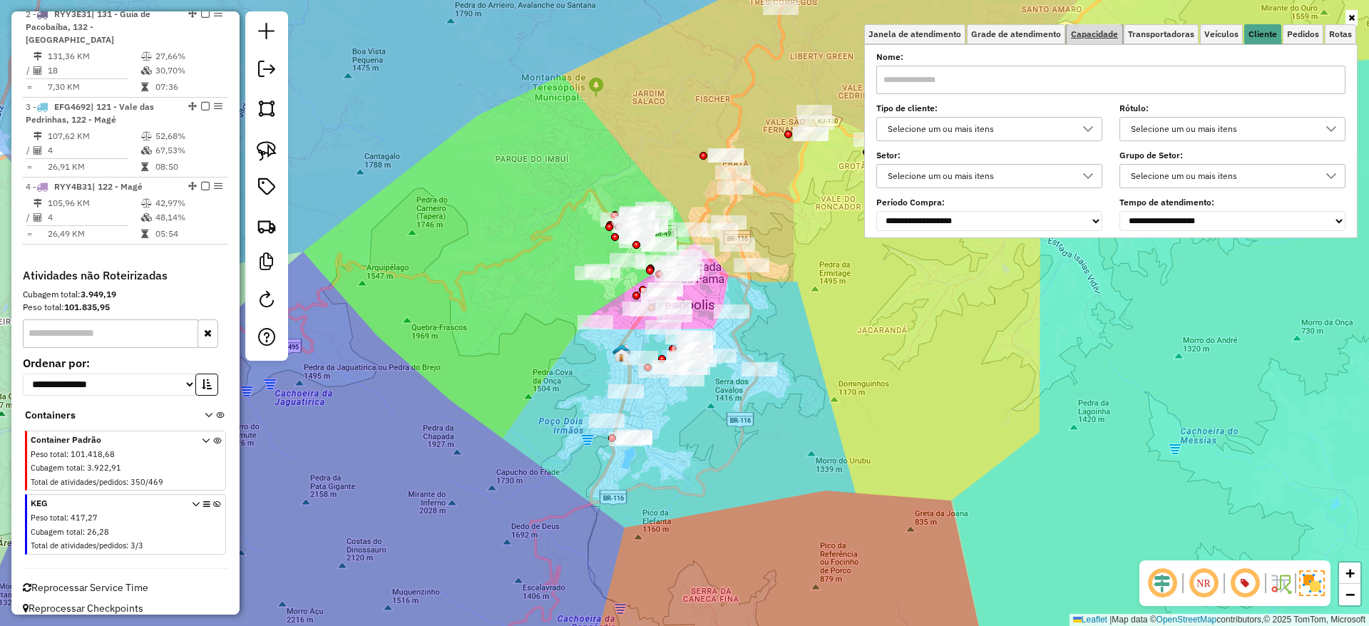
click at [1105, 36] on span "Capacidade" at bounding box center [1094, 34] width 47 height 9
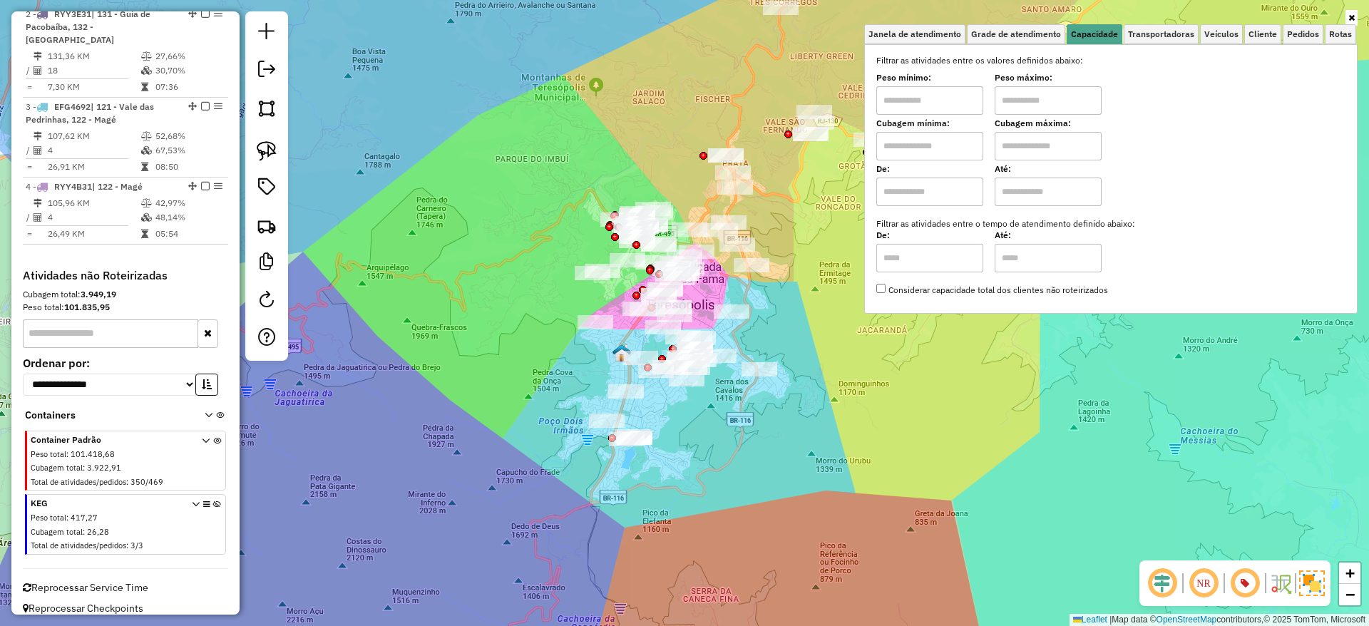
click at [956, 95] on input "text" at bounding box center [929, 100] width 107 height 29
type input "****"
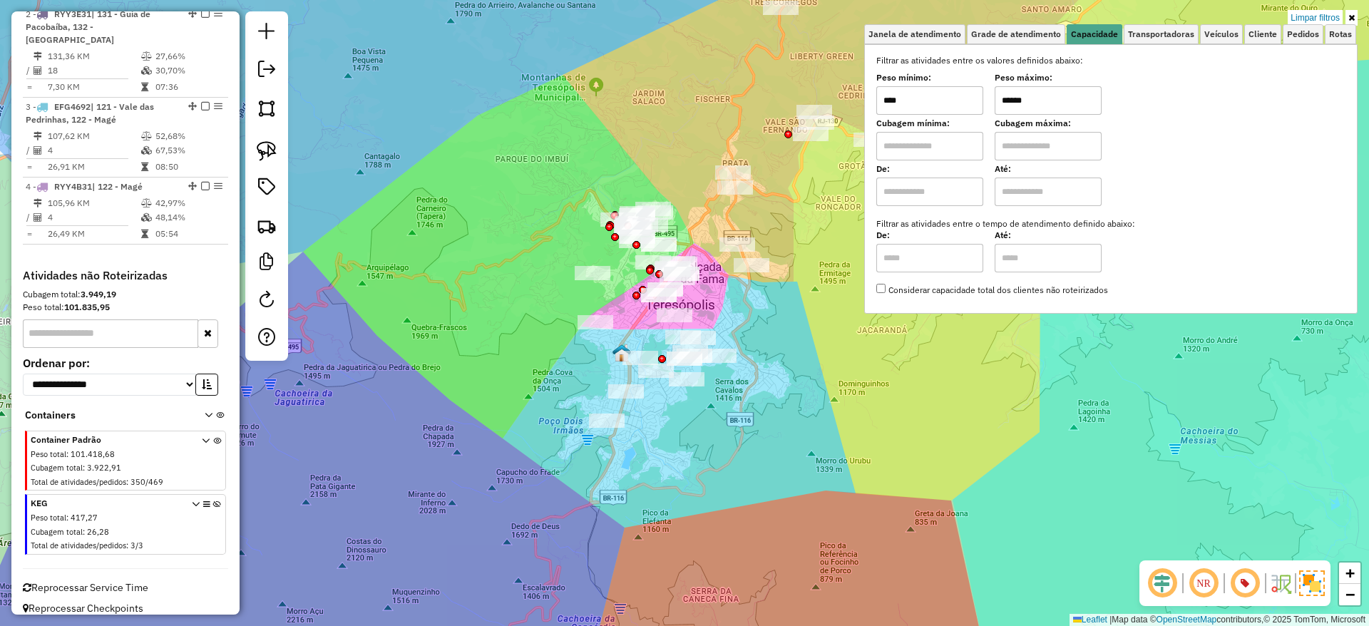
type input "******"
click at [759, 369] on div "Limpar filtros Janela de atendimento Grade de atendimento Capacidade Transporta…" at bounding box center [684, 313] width 1369 height 626
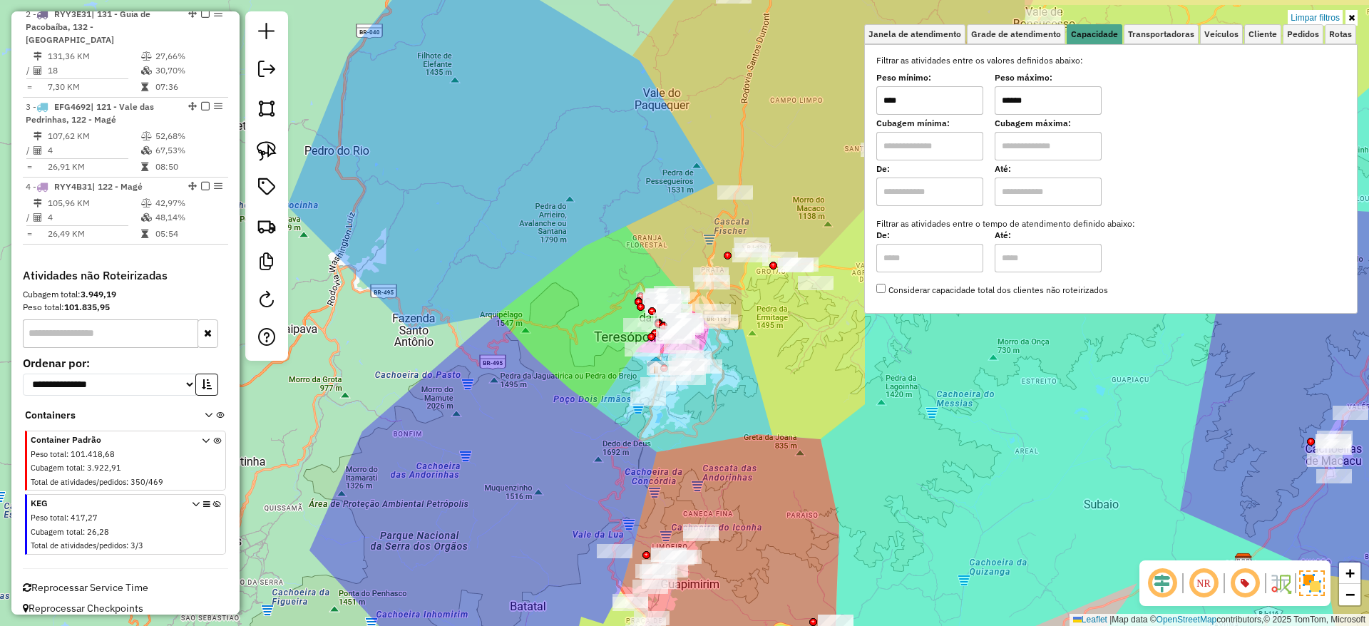
click at [759, 396] on div "Limpar filtros Janela de atendimento Grade de atendimento Capacidade Transporta…" at bounding box center [684, 313] width 1369 height 626
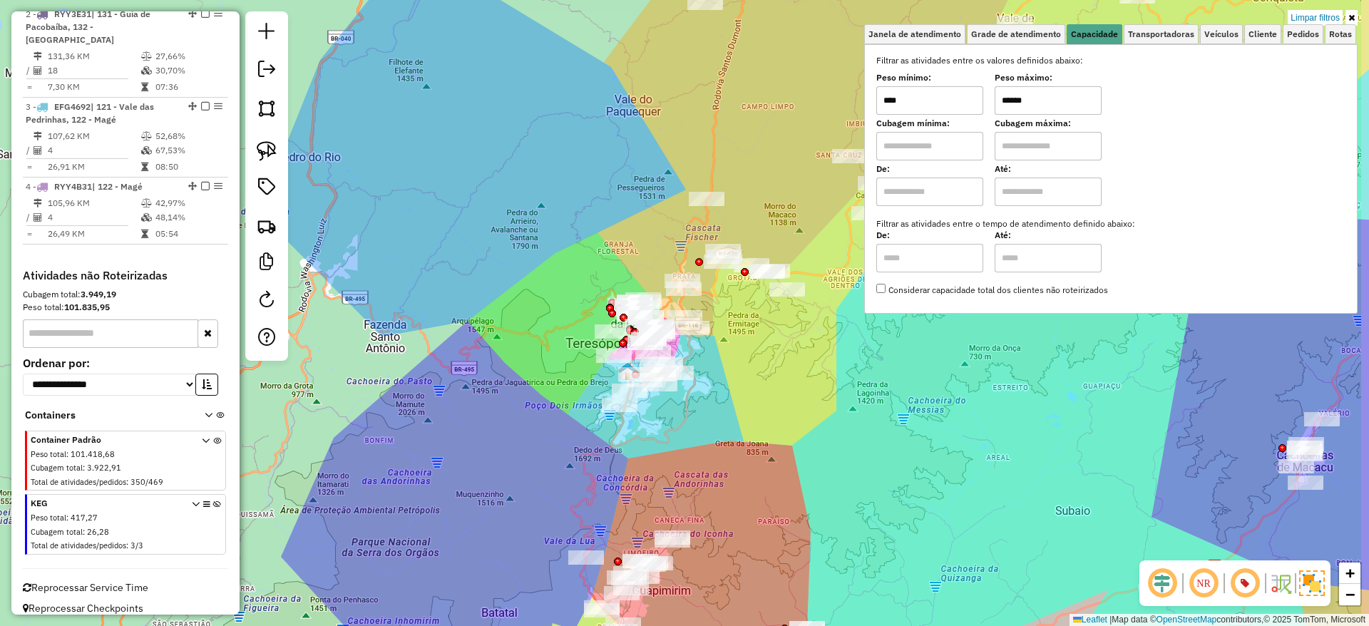
drag, startPoint x: 801, startPoint y: 435, endPoint x: 733, endPoint y: 418, distance: 70.4
click at [745, 413] on div "Limpar filtros Janela de atendimento Grade de atendimento Capacidade Transporta…" at bounding box center [684, 313] width 1369 height 626
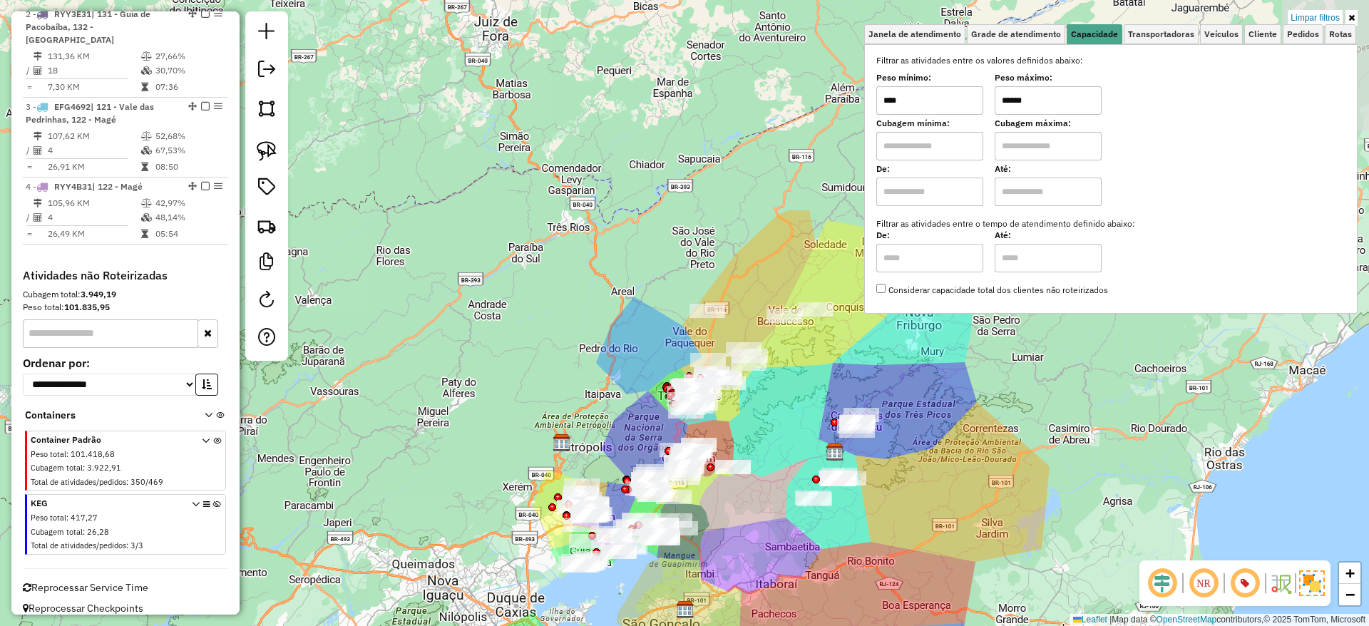
click at [823, 423] on div "Limpar filtros Janela de atendimento Grade de atendimento Capacidade Transporta…" at bounding box center [684, 313] width 1369 height 626
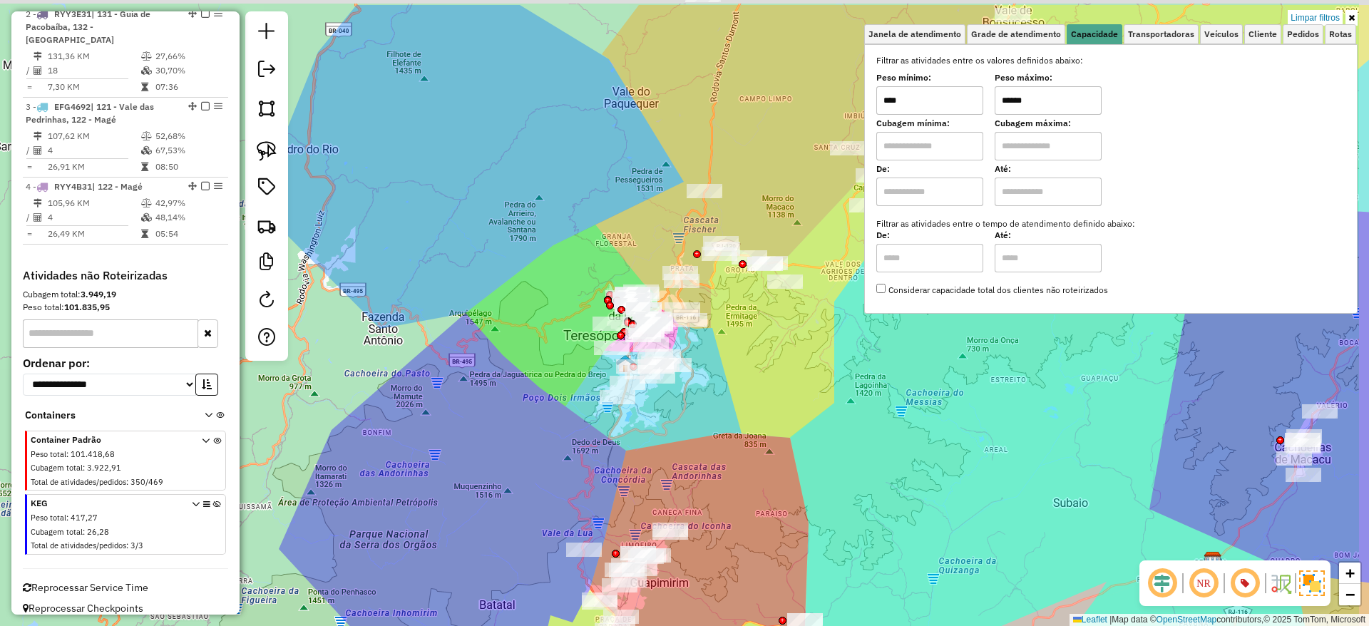
drag, startPoint x: 794, startPoint y: 411, endPoint x: 742, endPoint y: 508, distance: 110.0
click at [752, 521] on div "Limpar filtros Janela de atendimento Grade de atendimento Capacidade Transporta…" at bounding box center [684, 313] width 1369 height 626
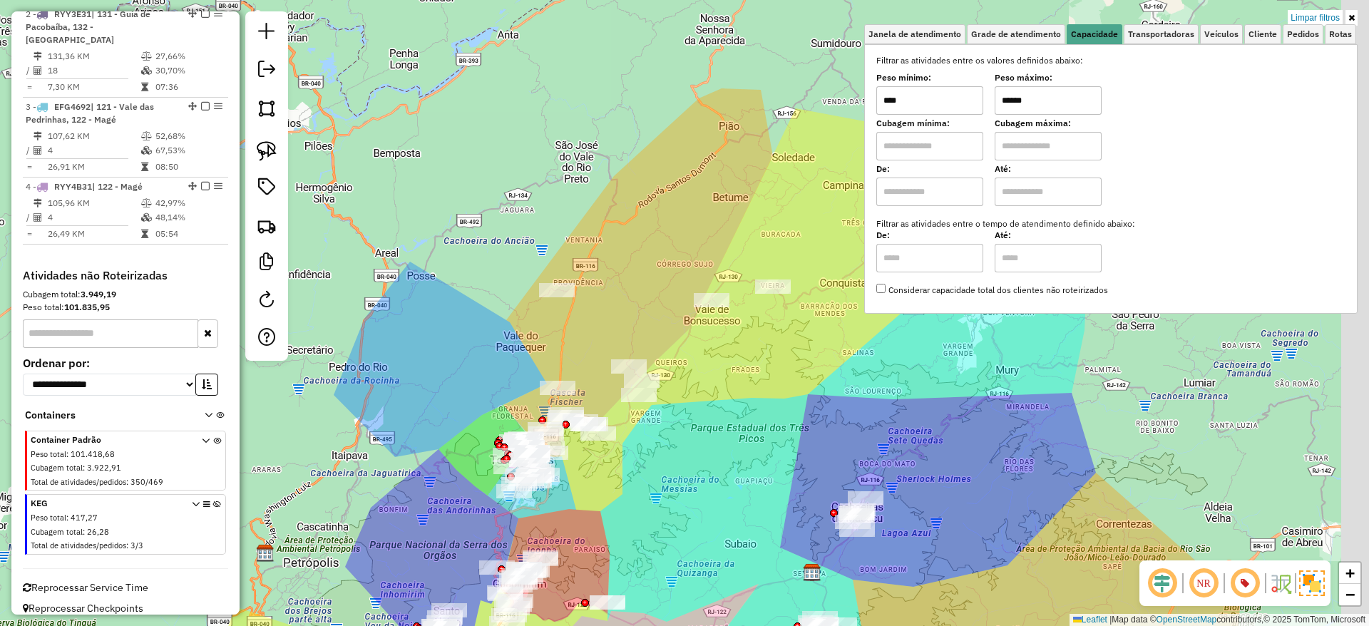
drag, startPoint x: 735, startPoint y: 458, endPoint x: 617, endPoint y: 530, distance: 137.9
click at [617, 521] on div "Limpar filtros Janela de atendimento Grade de atendimento Capacidade Transporta…" at bounding box center [684, 313] width 1369 height 626
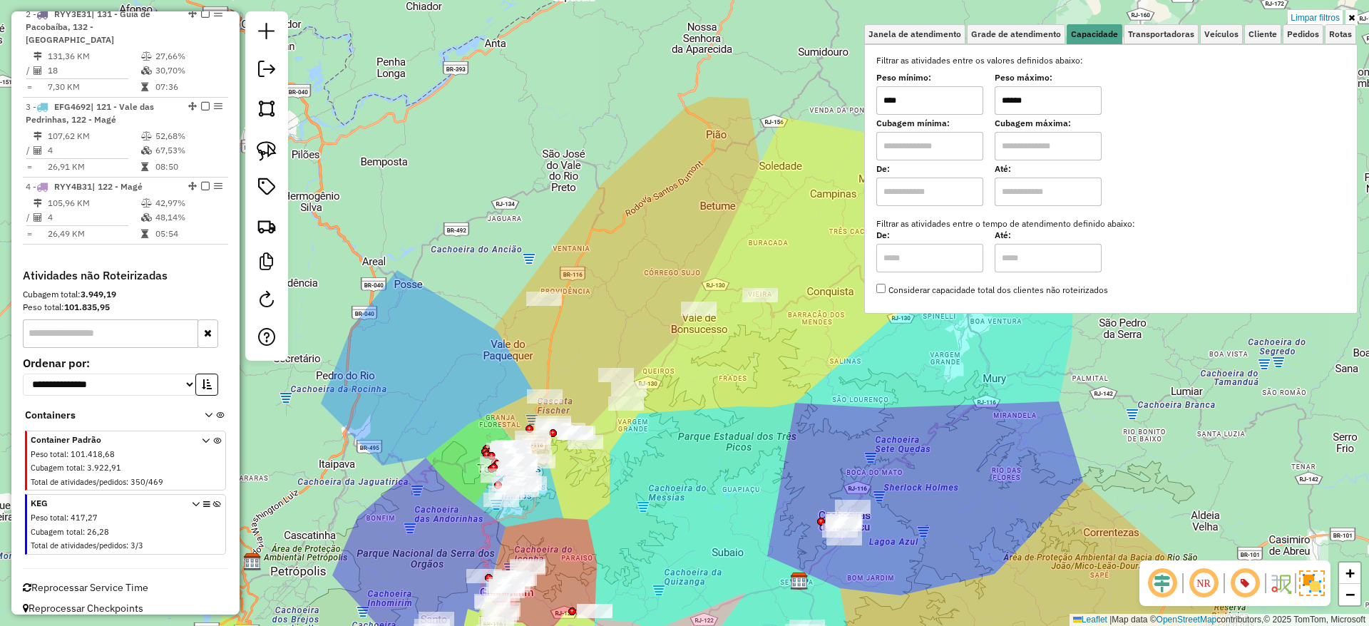
drag, startPoint x: 727, startPoint y: 456, endPoint x: 732, endPoint y: 442, distance: 15.1
click at [732, 442] on div "Limpar filtros Janela de atendimento Grade de atendimento Capacidade Transporta…" at bounding box center [684, 313] width 1369 height 626
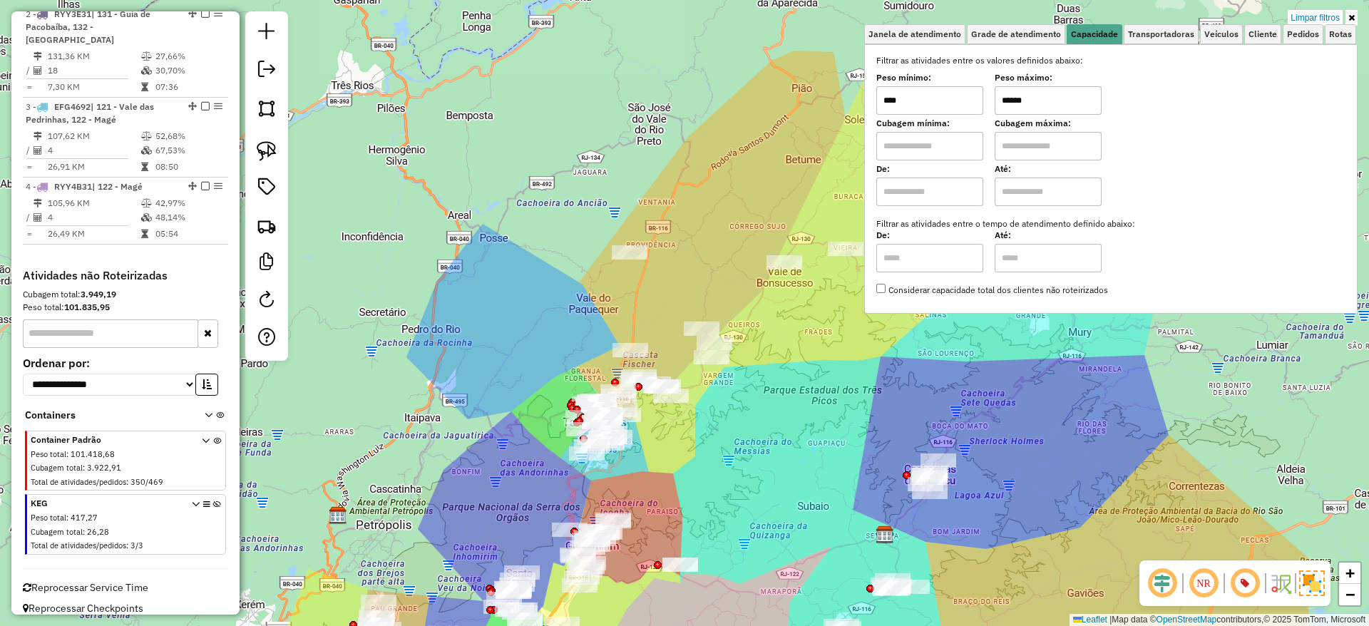
drag, startPoint x: 634, startPoint y: 329, endPoint x: 679, endPoint y: 269, distance: 74.9
click at [679, 269] on div "Limpar filtros Janela de atendimento Grade de atendimento Capacidade Transporta…" at bounding box center [684, 313] width 1369 height 626
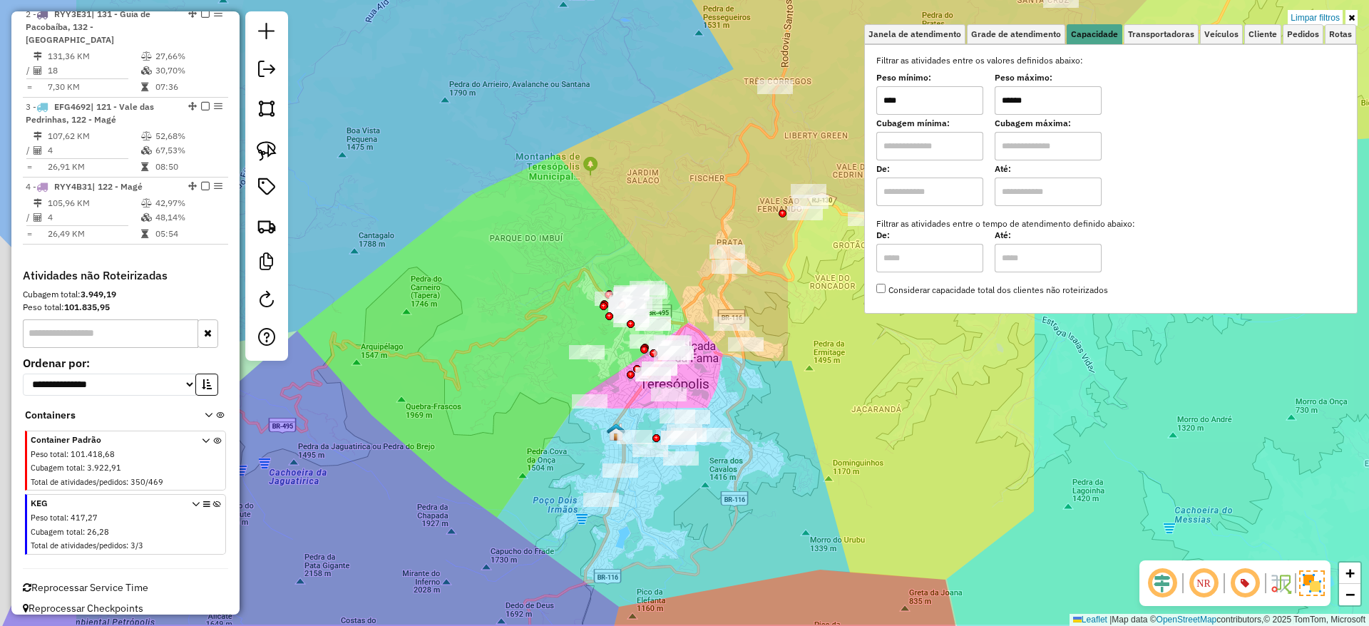
drag, startPoint x: 789, startPoint y: 389, endPoint x: 801, endPoint y: 387, distance: 11.6
click at [802, 379] on div "Limpar filtros Janela de atendimento Grade de atendimento Capacidade Transporta…" at bounding box center [684, 313] width 1369 height 626
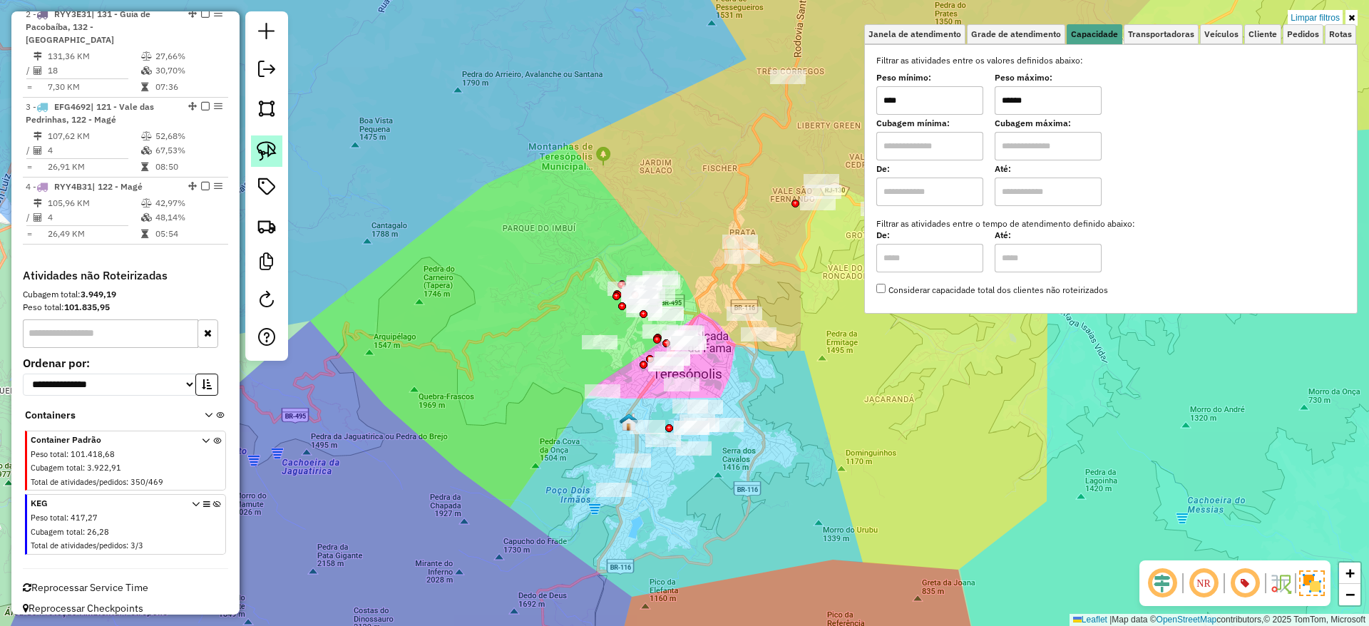
click at [278, 151] on link at bounding box center [266, 150] width 31 height 31
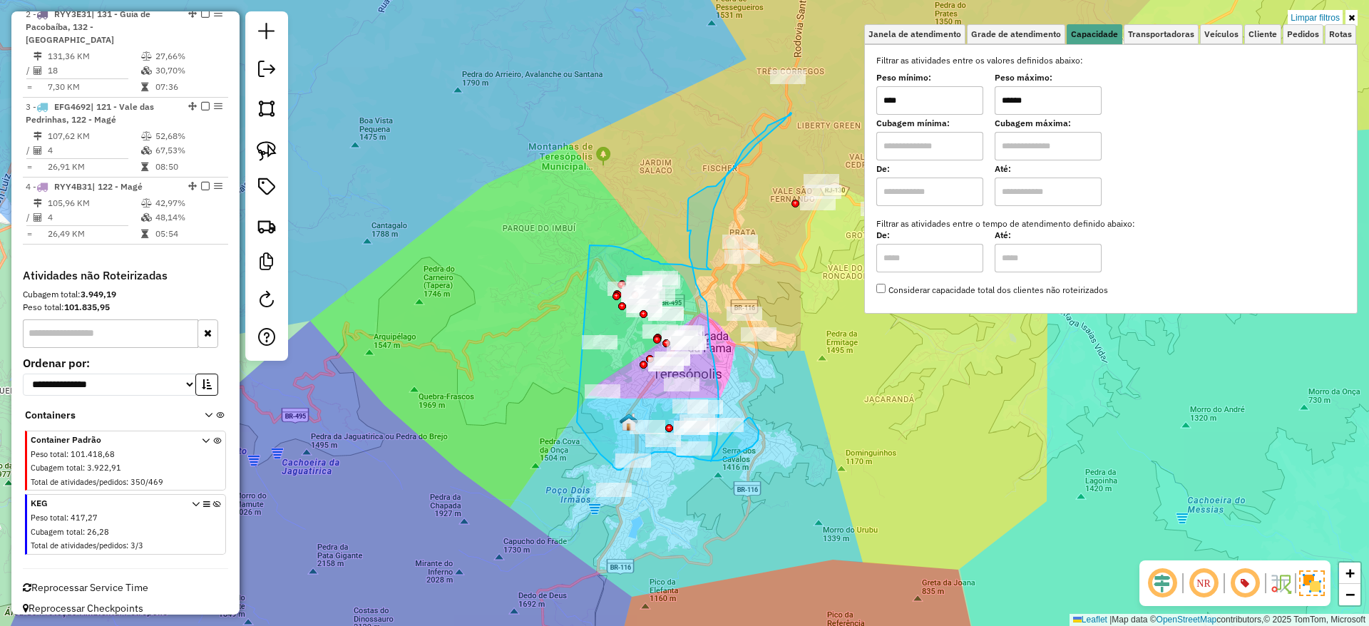
drag, startPoint x: 595, startPoint y: 246, endPoint x: 545, endPoint y: 329, distance: 97.2
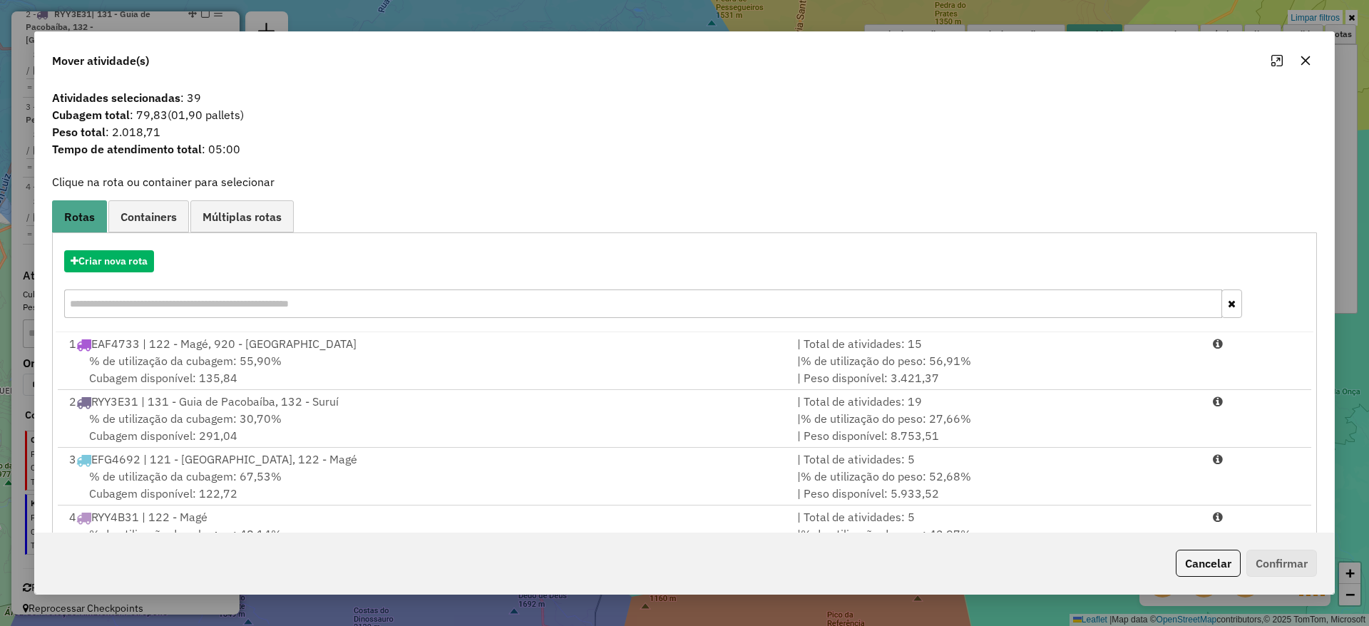
click at [1140, 61] on icon "button" at bounding box center [1305, 60] width 9 height 9
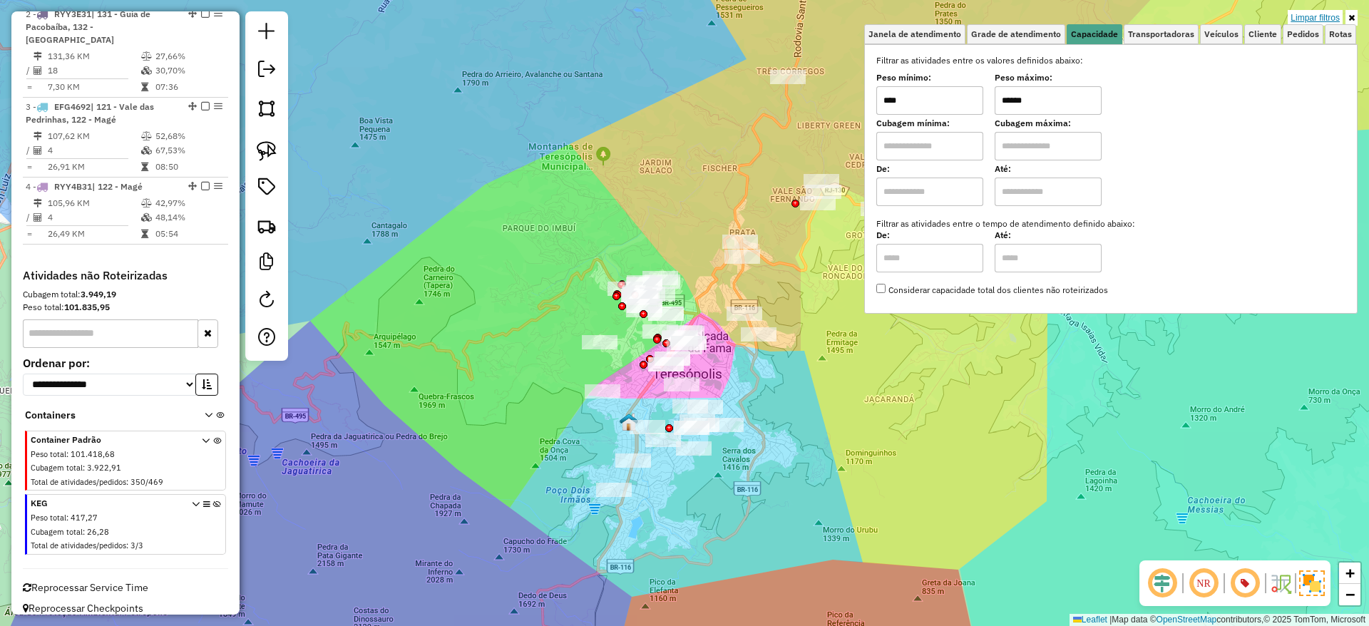
click at [1140, 21] on link "Limpar filtros" at bounding box center [1314, 18] width 55 height 16
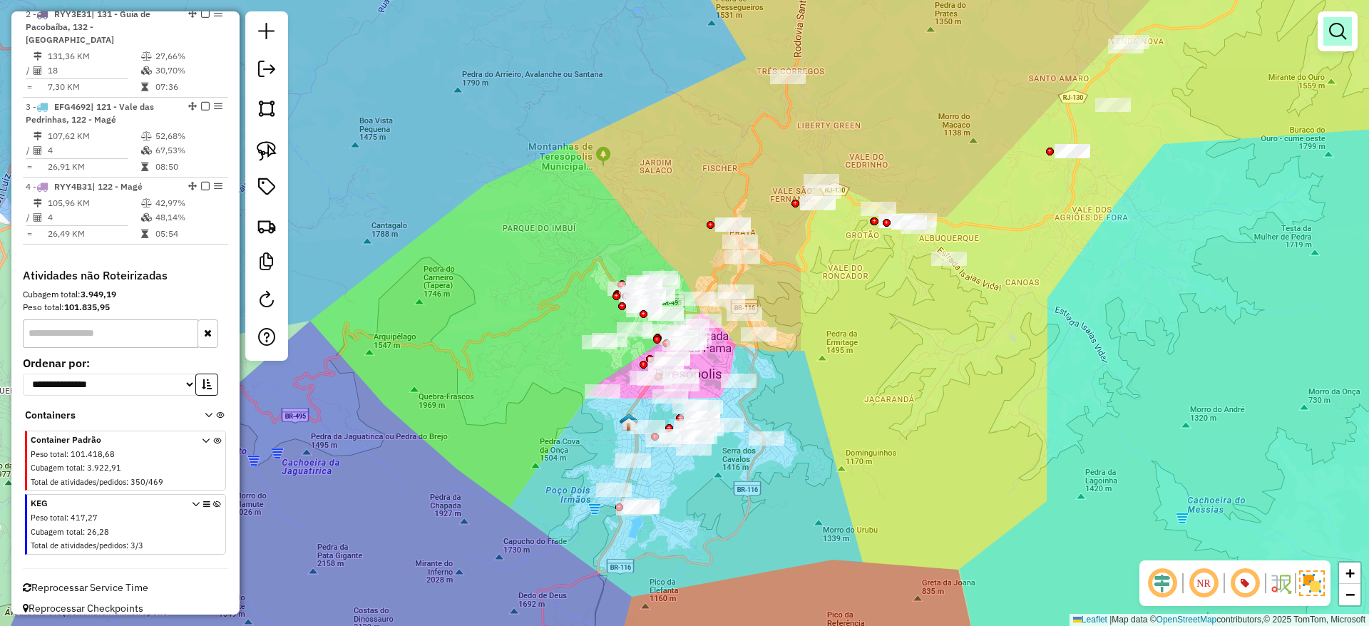
click at [1140, 38] on em at bounding box center [1337, 31] width 17 height 17
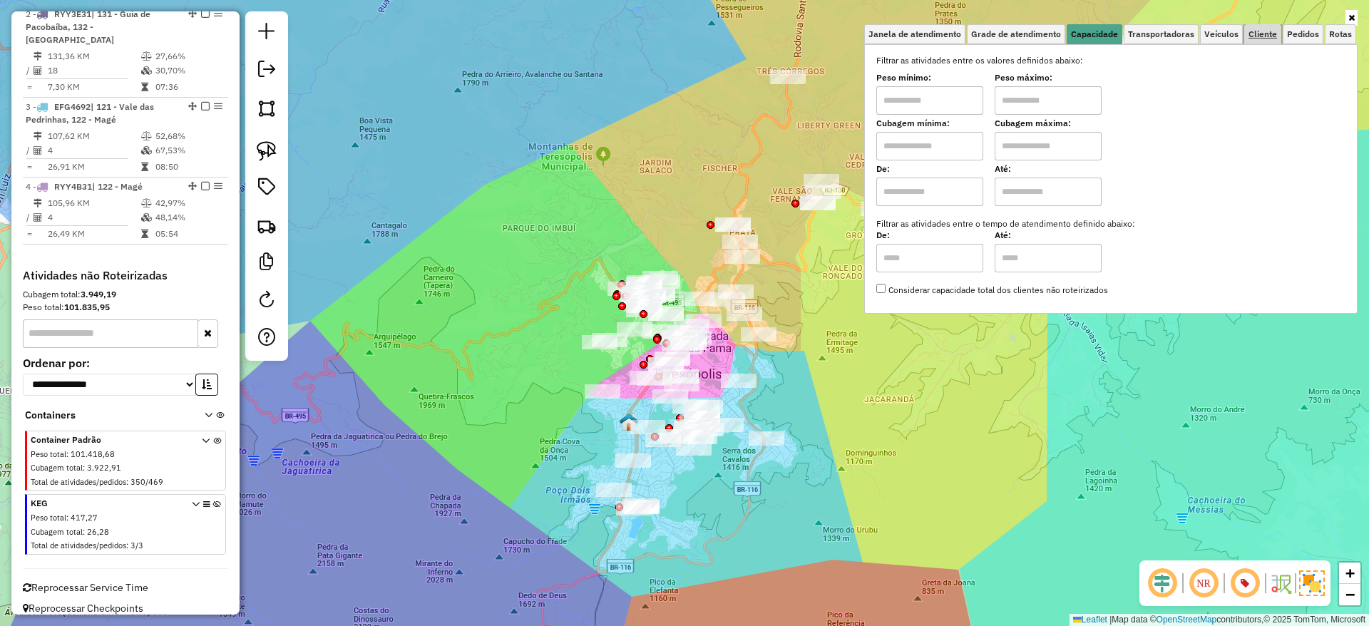
click at [1140, 36] on span "Cliente" at bounding box center [1262, 34] width 29 height 9
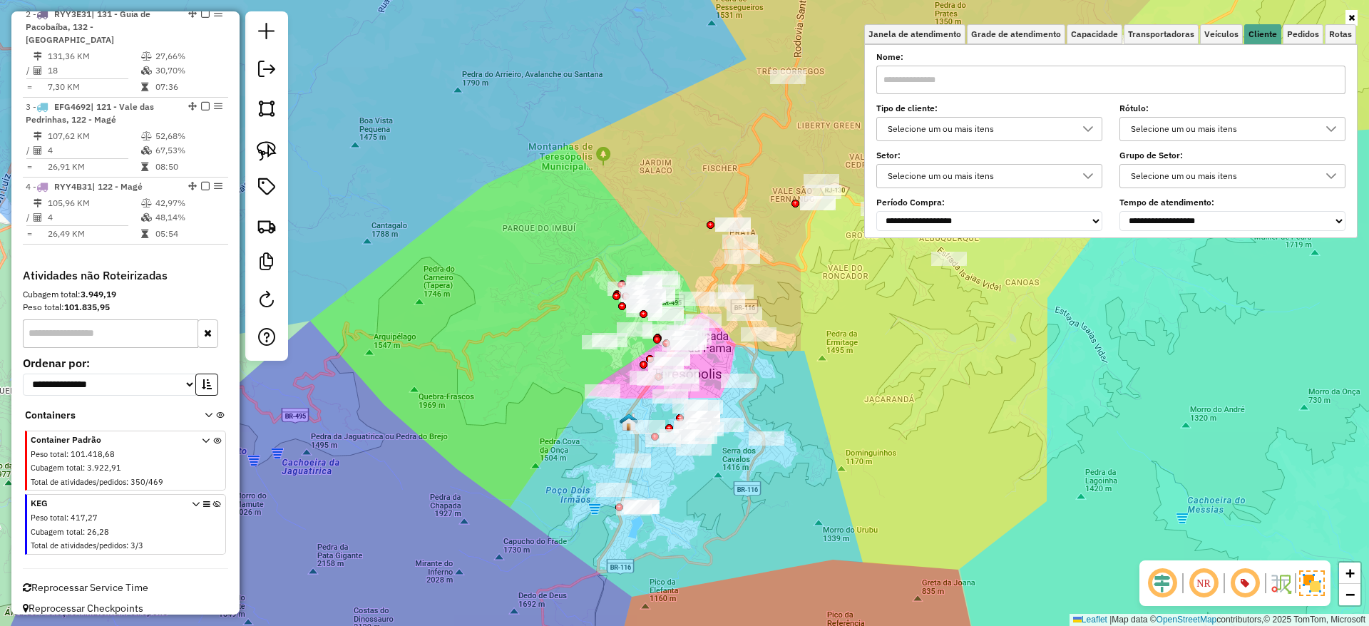
click at [985, 123] on div "Selecione um ou mais itens" at bounding box center [979, 129] width 192 height 23
click at [895, 164] on div "All items unselected" at bounding box center [895, 161] width 14 height 14
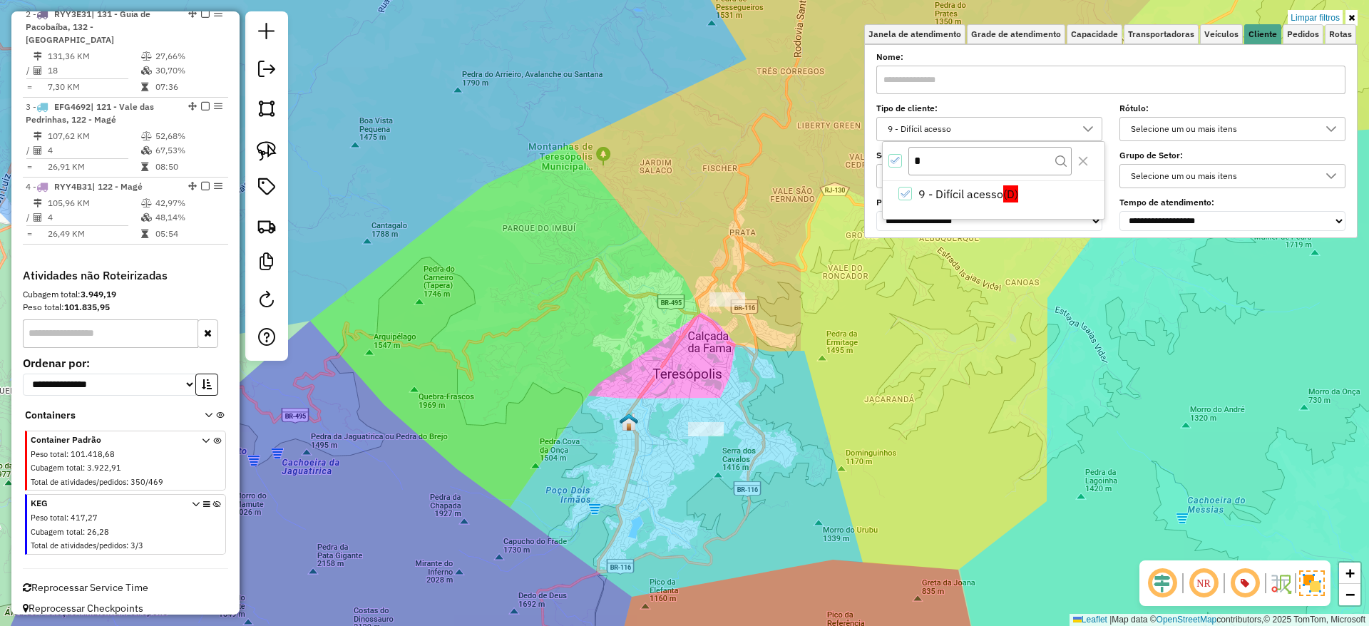
drag, startPoint x: 821, startPoint y: 386, endPoint x: 863, endPoint y: 334, distance: 66.8
click at [863, 334] on div "Limpar filtros Janela de atendimento Grade de atendimento Capacidade Transporta…" at bounding box center [684, 313] width 1369 height 626
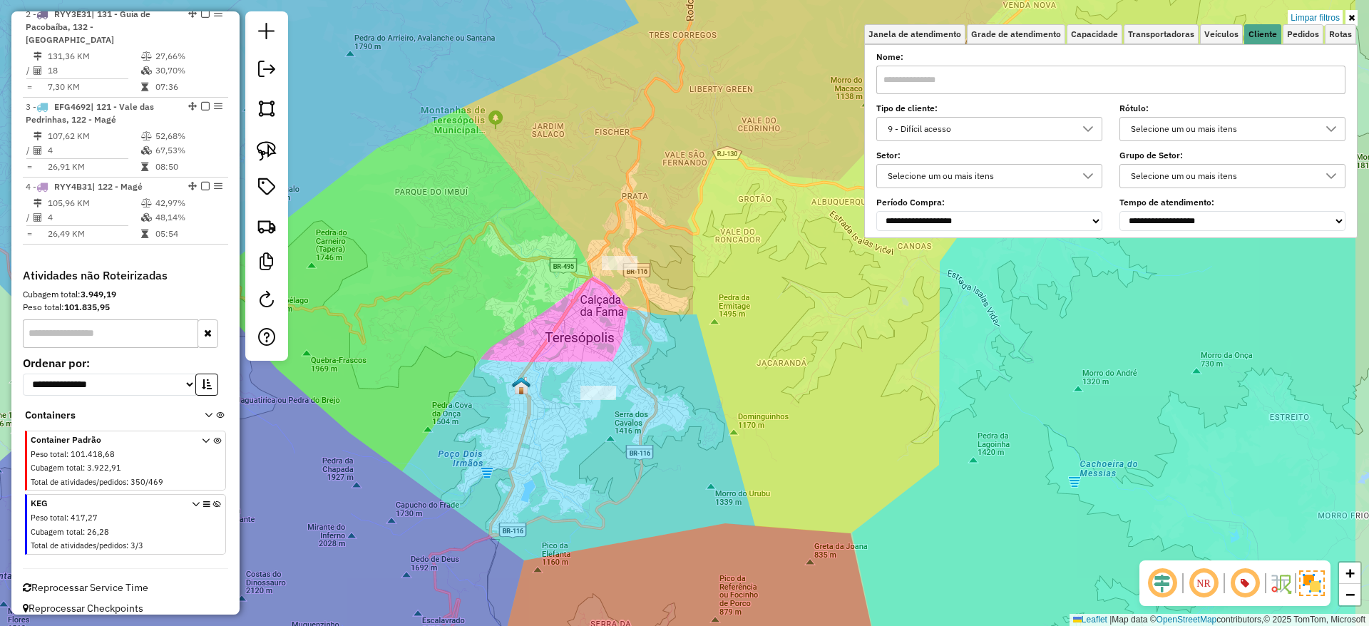
drag, startPoint x: 843, startPoint y: 381, endPoint x: 783, endPoint y: 378, distance: 60.7
click at [783, 378] on div "Limpar filtros Janela de atendimento Grade de atendimento Capacidade Transporta…" at bounding box center [684, 313] width 1369 height 626
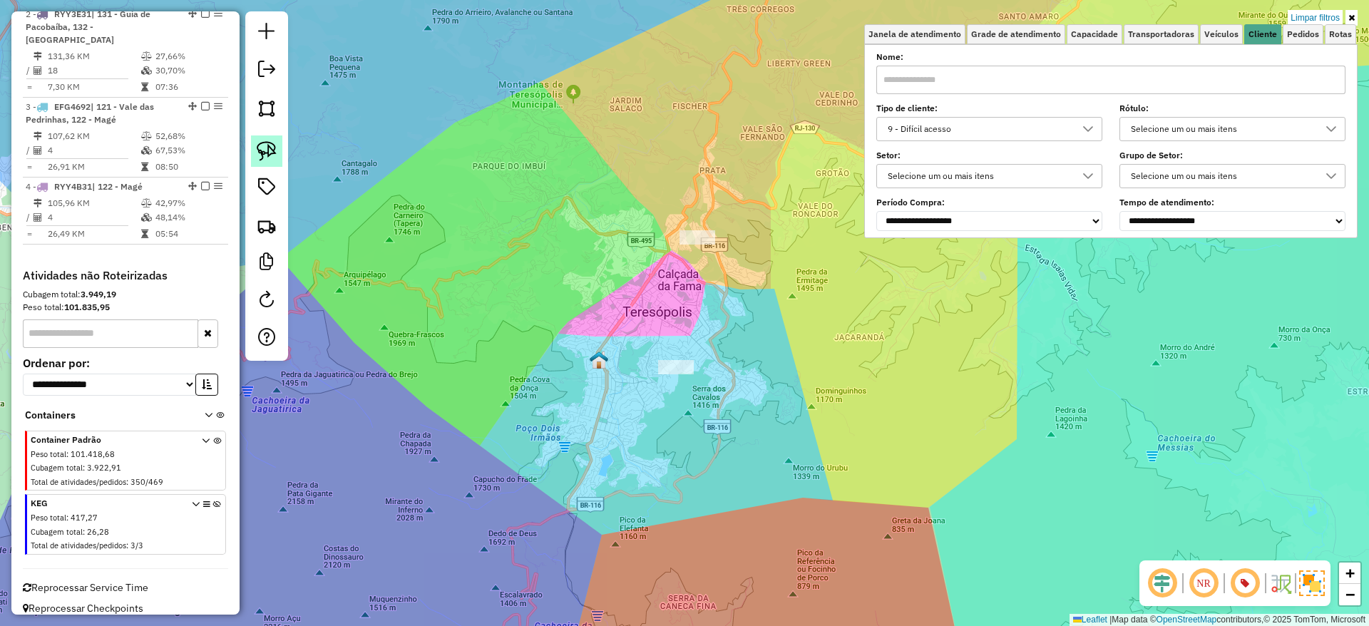
click at [276, 141] on img at bounding box center [267, 151] width 20 height 20
drag, startPoint x: 632, startPoint y: 336, endPoint x: 770, endPoint y: 336, distance: 138.3
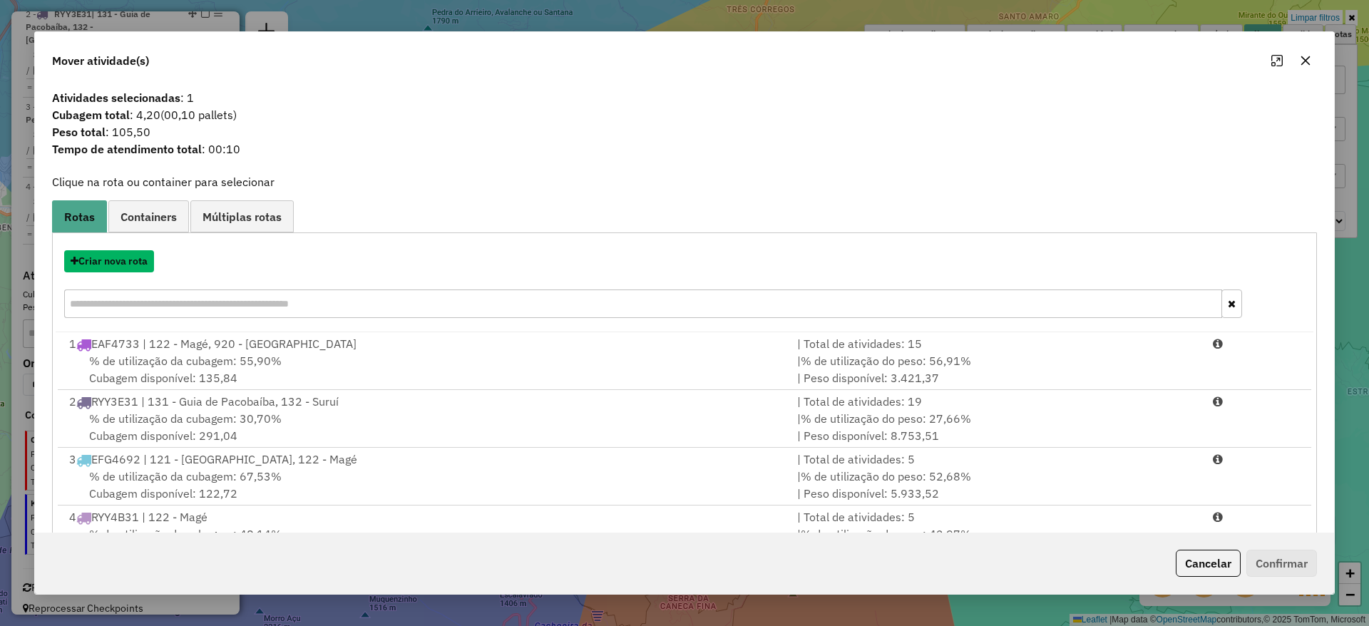
click at [146, 257] on button "Criar nova rota" at bounding box center [109, 261] width 90 height 22
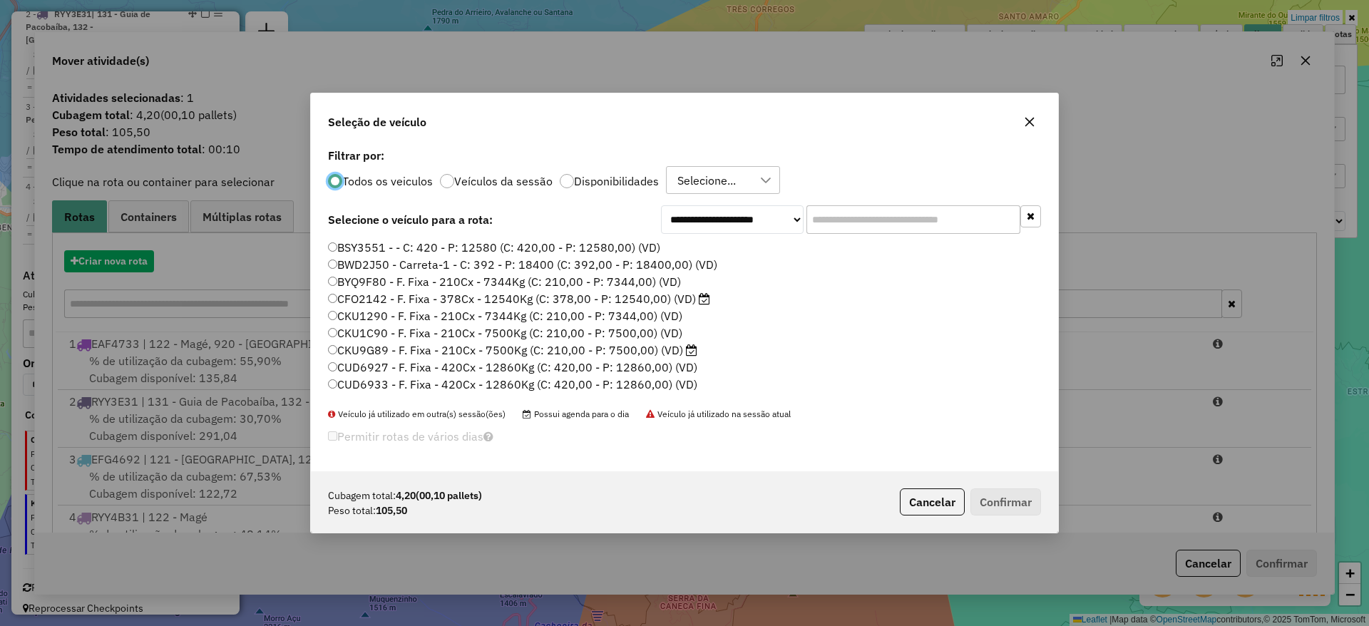
scroll to position [8, 4]
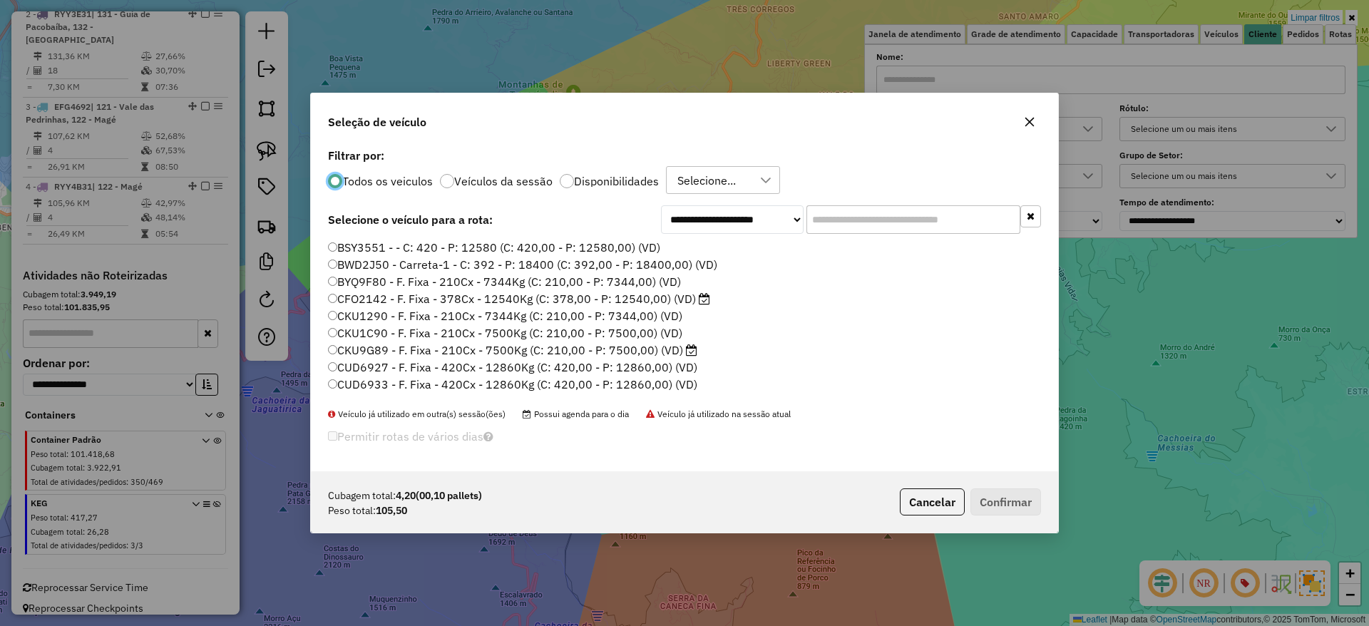
click at [853, 220] on input "text" at bounding box center [913, 219] width 214 height 29
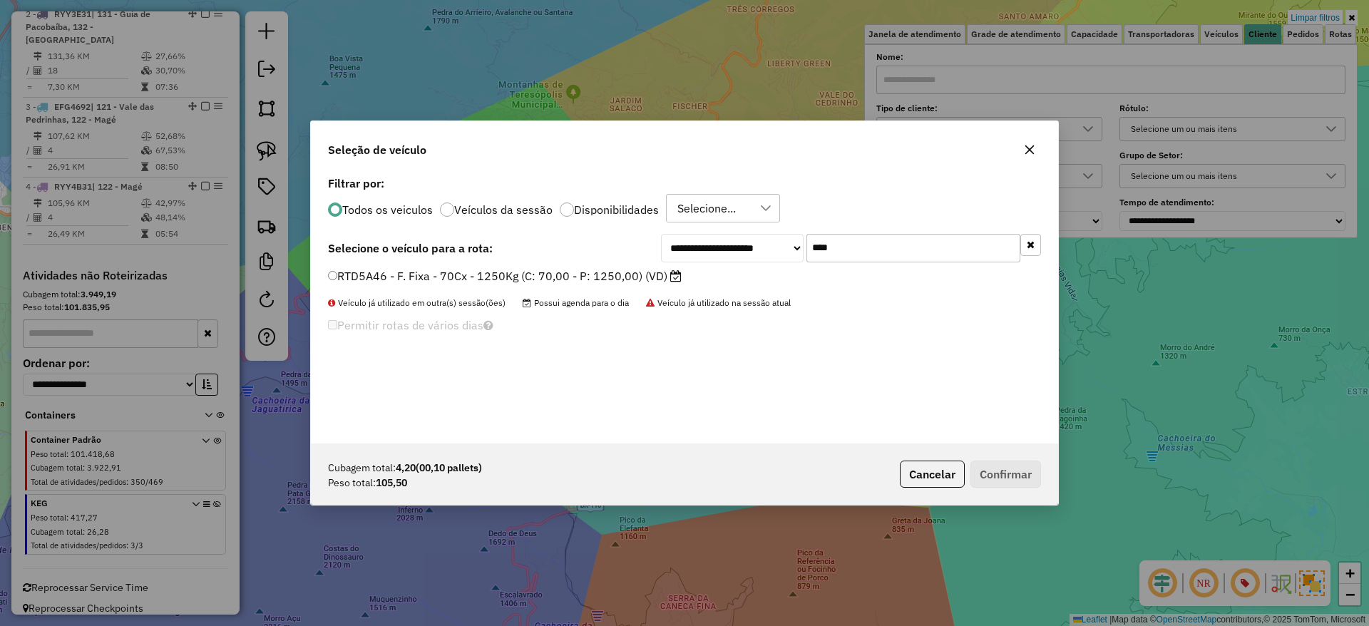
type input "****"
click at [661, 274] on label "RTD5A46 - F. Fixa - 70Cx - 1250Kg (C: 70,00 - P: 1250,00) (VD)" at bounding box center [505, 275] width 354 height 17
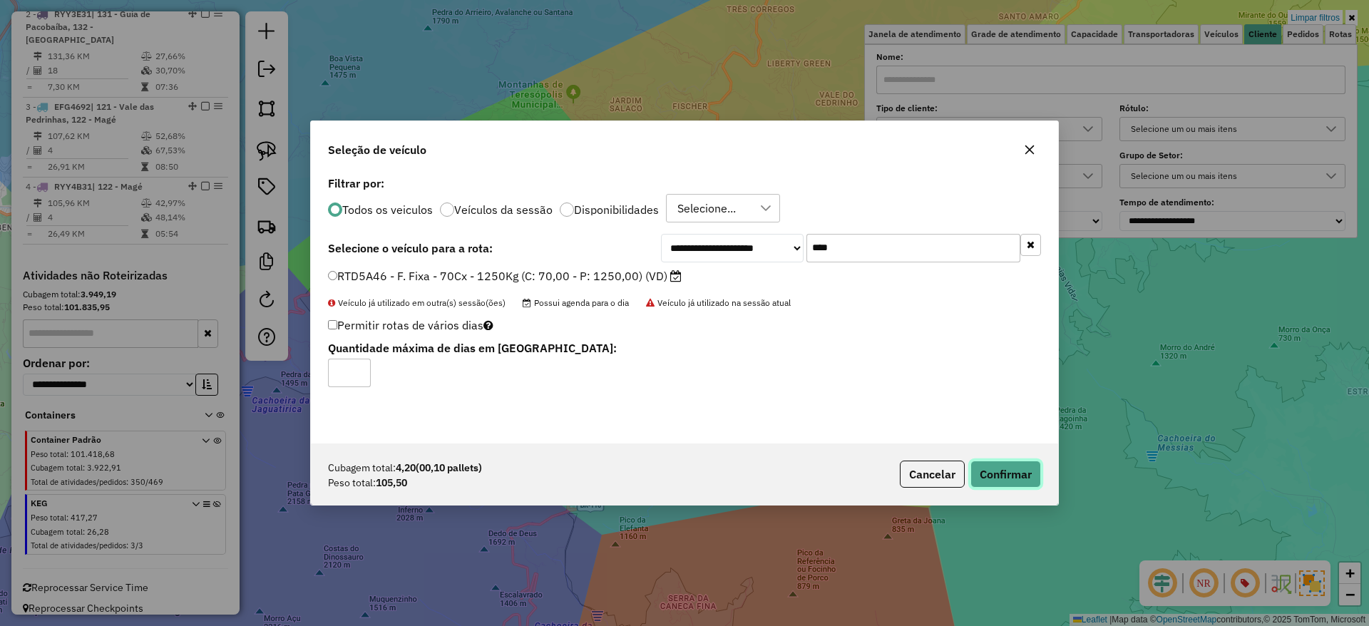
click at [971, 479] on button "Confirmar" at bounding box center [1005, 474] width 71 height 27
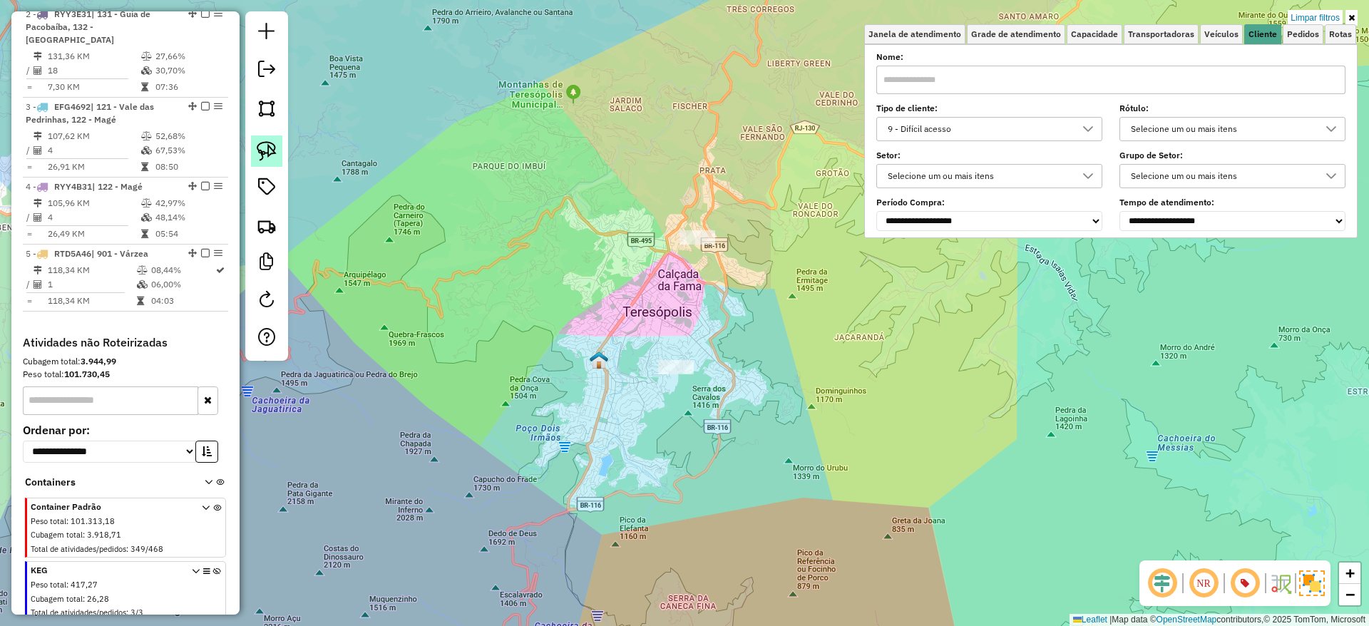
click at [266, 147] on img at bounding box center [267, 151] width 20 height 20
drag, startPoint x: 681, startPoint y: 196, endPoint x: 782, endPoint y: 238, distance: 109.6
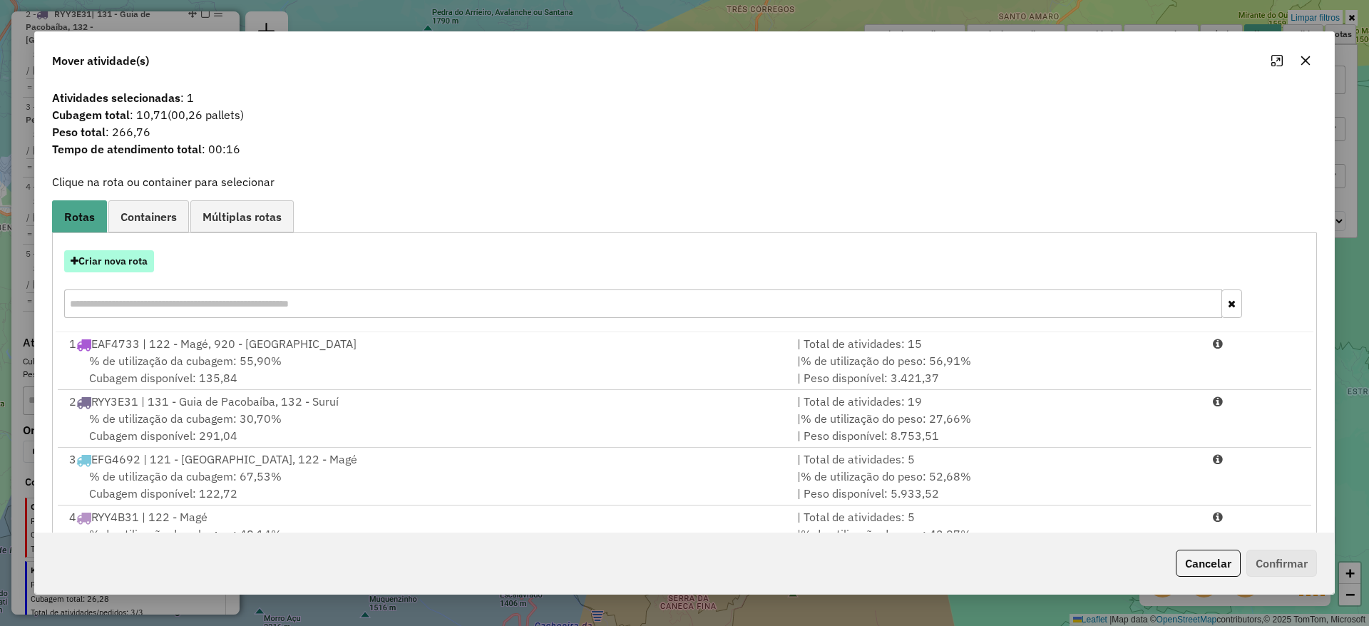
click at [151, 255] on button "Criar nova rota" at bounding box center [109, 261] width 90 height 22
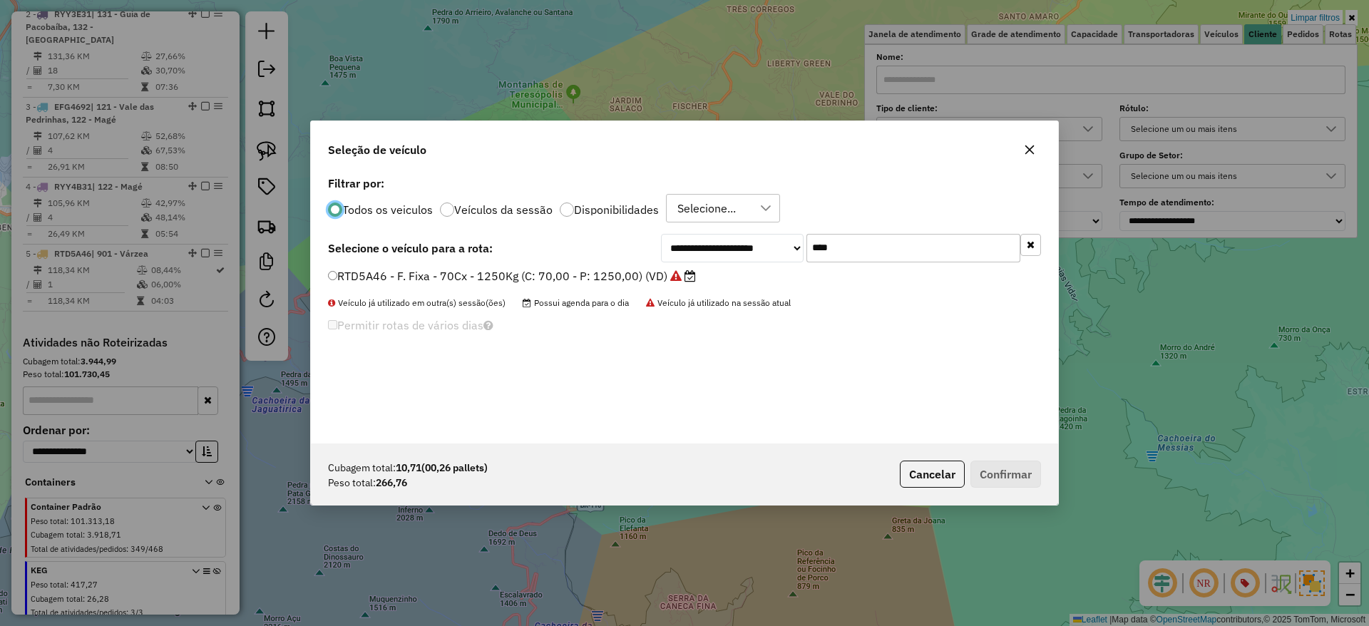
click at [882, 246] on input "****" at bounding box center [913, 248] width 214 height 29
type input "****"
click at [660, 267] on label "RTD5B06 - F. Fixa - 70Cx - 1250Kg (C: 70,00 - P: 1250,00) (VD)" at bounding box center [505, 275] width 354 height 17
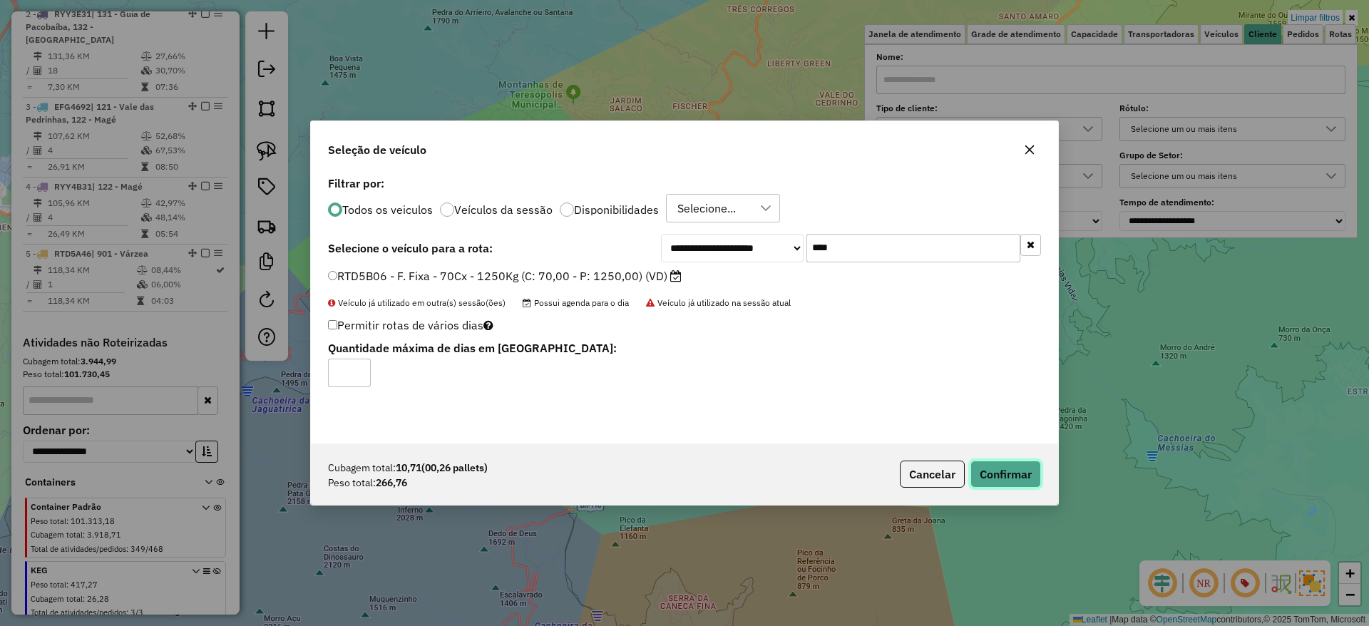
click at [990, 461] on button "Confirmar" at bounding box center [1005, 474] width 71 height 27
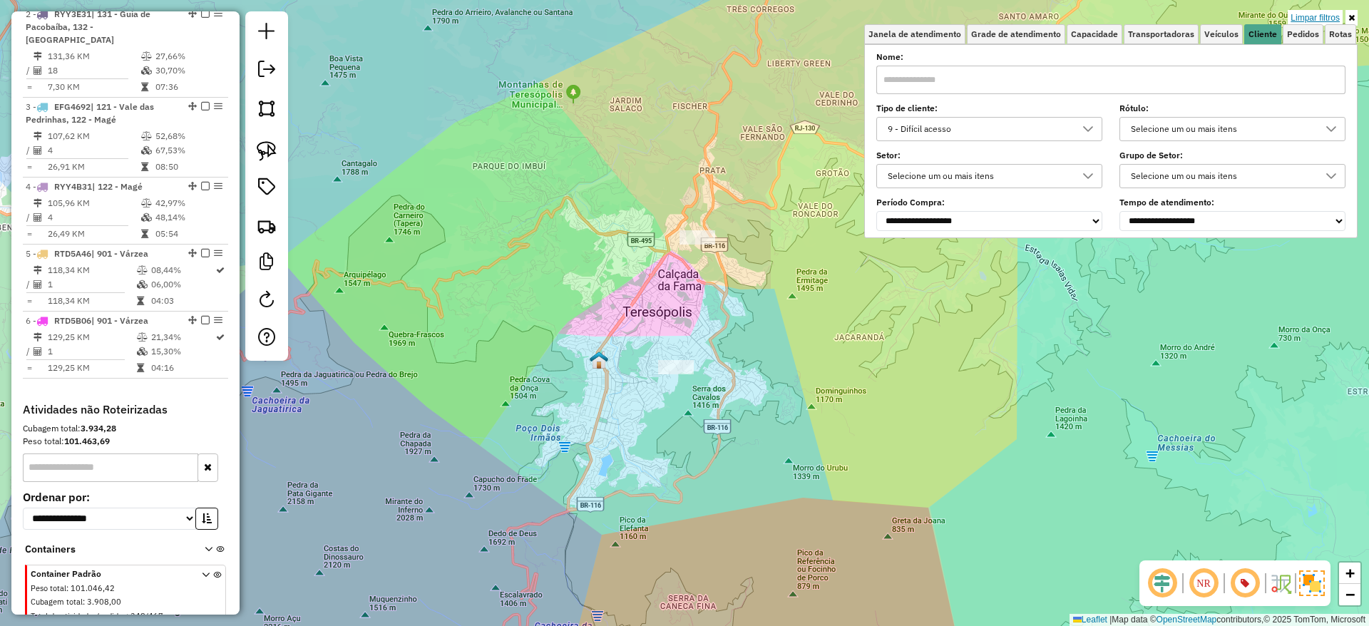
click at [1140, 18] on link "Limpar filtros" at bounding box center [1314, 18] width 55 height 16
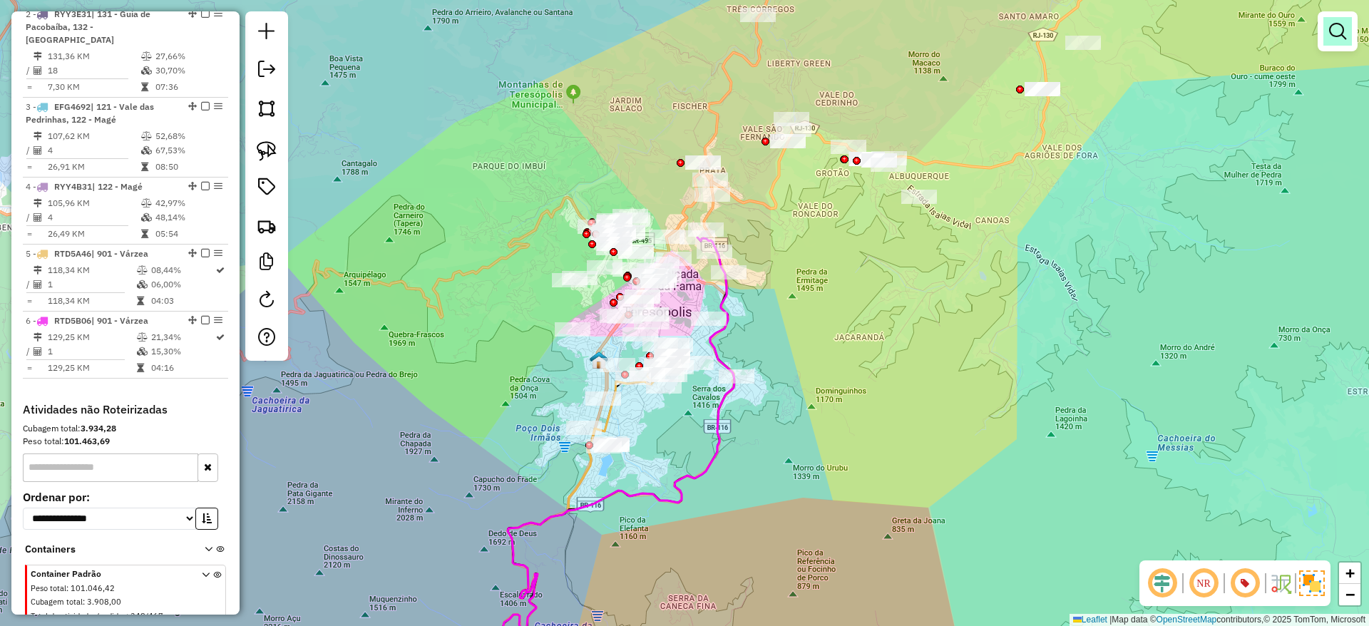
click at [1140, 41] on link at bounding box center [1337, 31] width 29 height 29
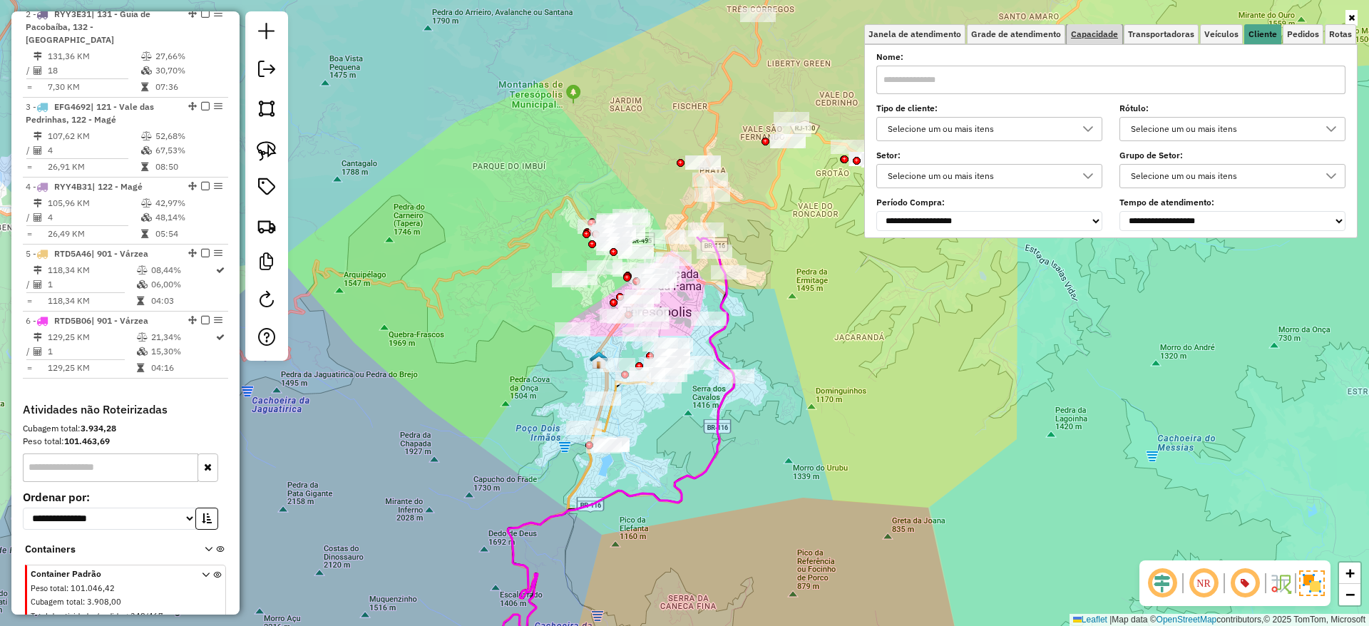
click at [1092, 38] on span "Capacidade" at bounding box center [1094, 34] width 47 height 9
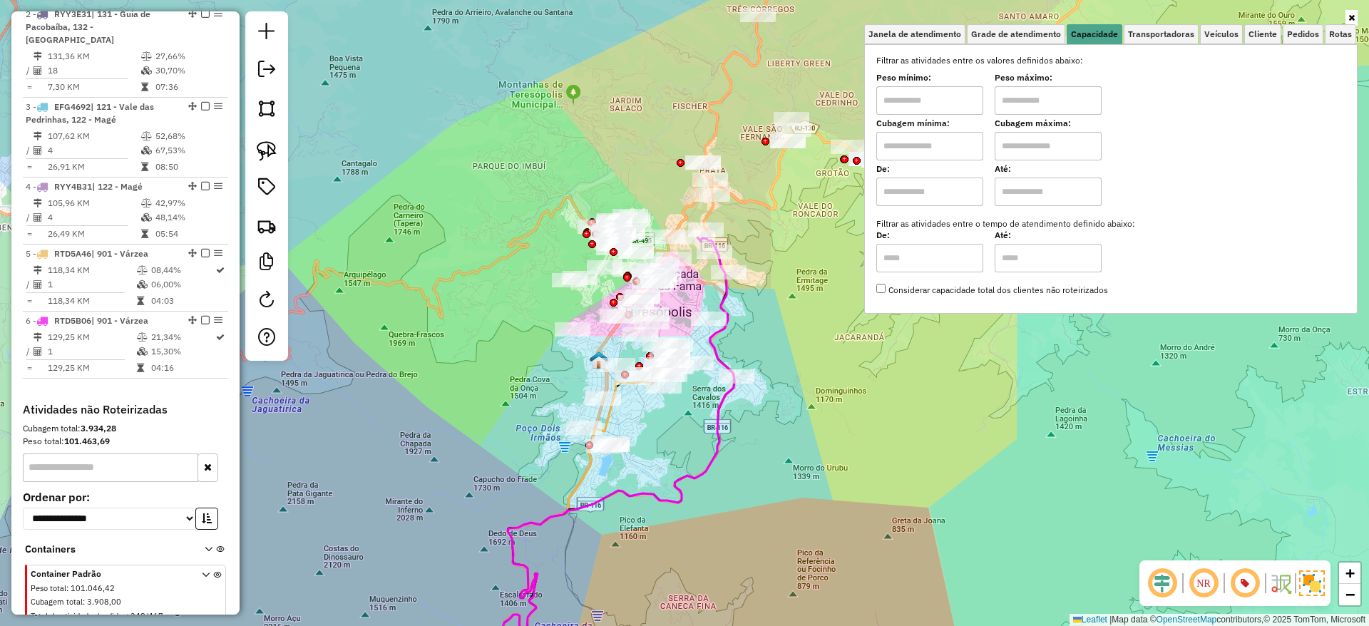
click at [967, 92] on input "text" at bounding box center [929, 100] width 107 height 29
type input "****"
click at [1008, 95] on input "text" at bounding box center [1047, 100] width 107 height 29
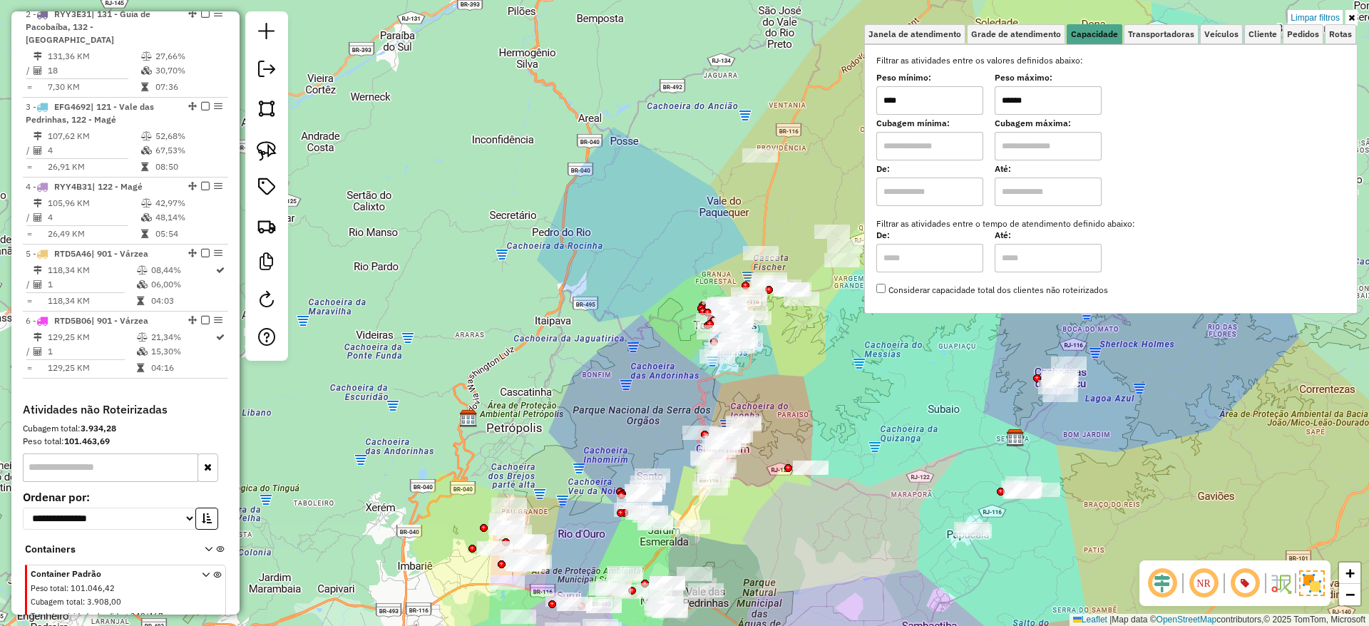
type input "******"
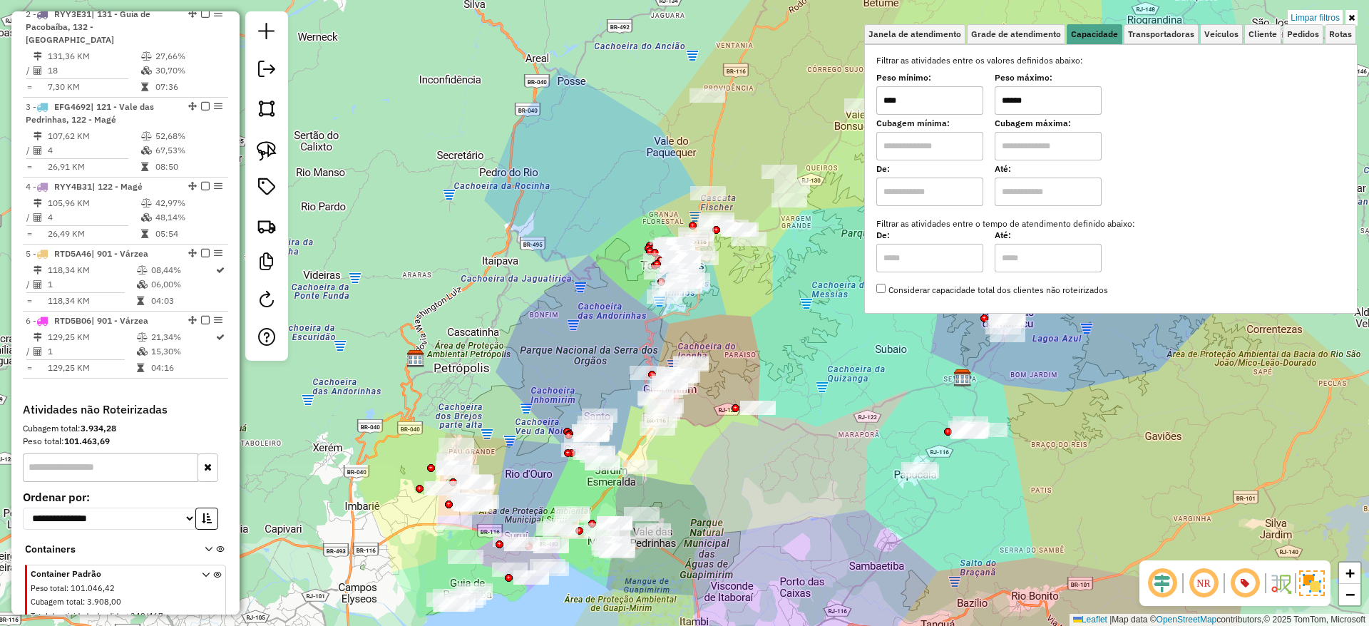
drag, startPoint x: 819, startPoint y: 400, endPoint x: 766, endPoint y: 340, distance: 79.8
click at [766, 340] on div "Limpar filtros Janela de atendimento Grade de atendimento Capacidade Transporta…" at bounding box center [684, 313] width 1369 height 626
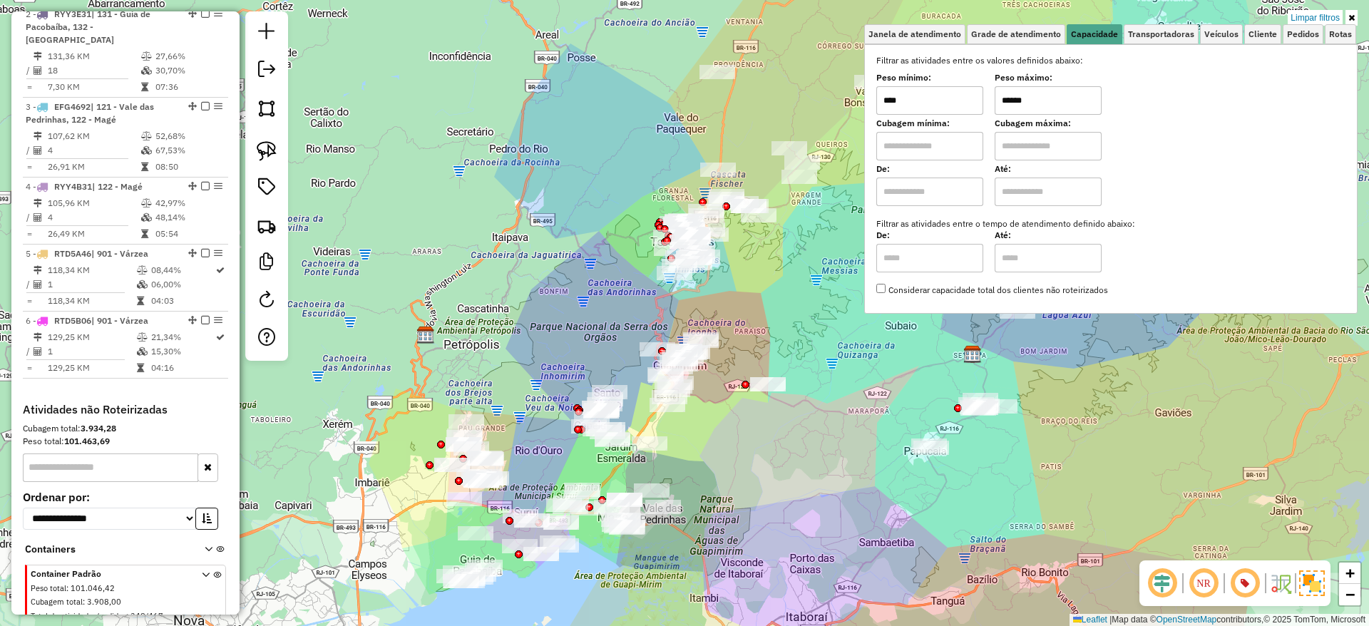
drag, startPoint x: 759, startPoint y: 341, endPoint x: 768, endPoint y: 317, distance: 25.3
click at [768, 317] on div "Limpar filtros Janela de atendimento Grade de atendimento Capacidade Transporta…" at bounding box center [684, 313] width 1369 height 626
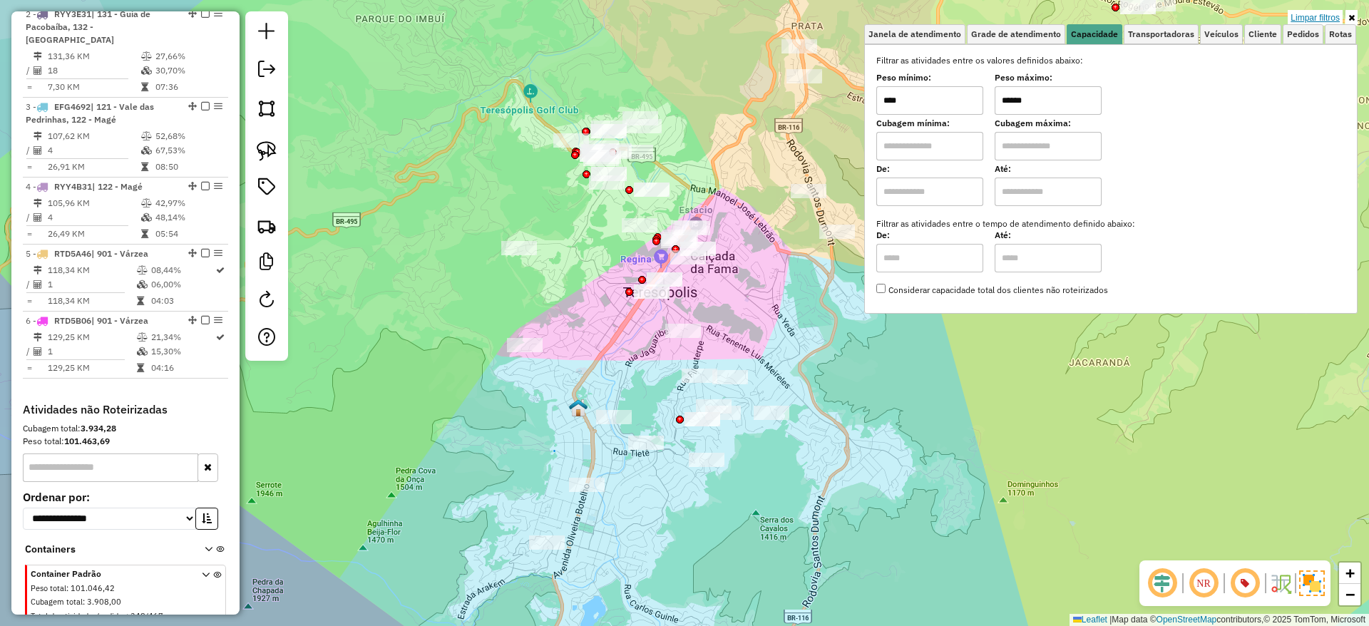
click at [1140, 12] on link "Limpar filtros" at bounding box center [1314, 18] width 55 height 16
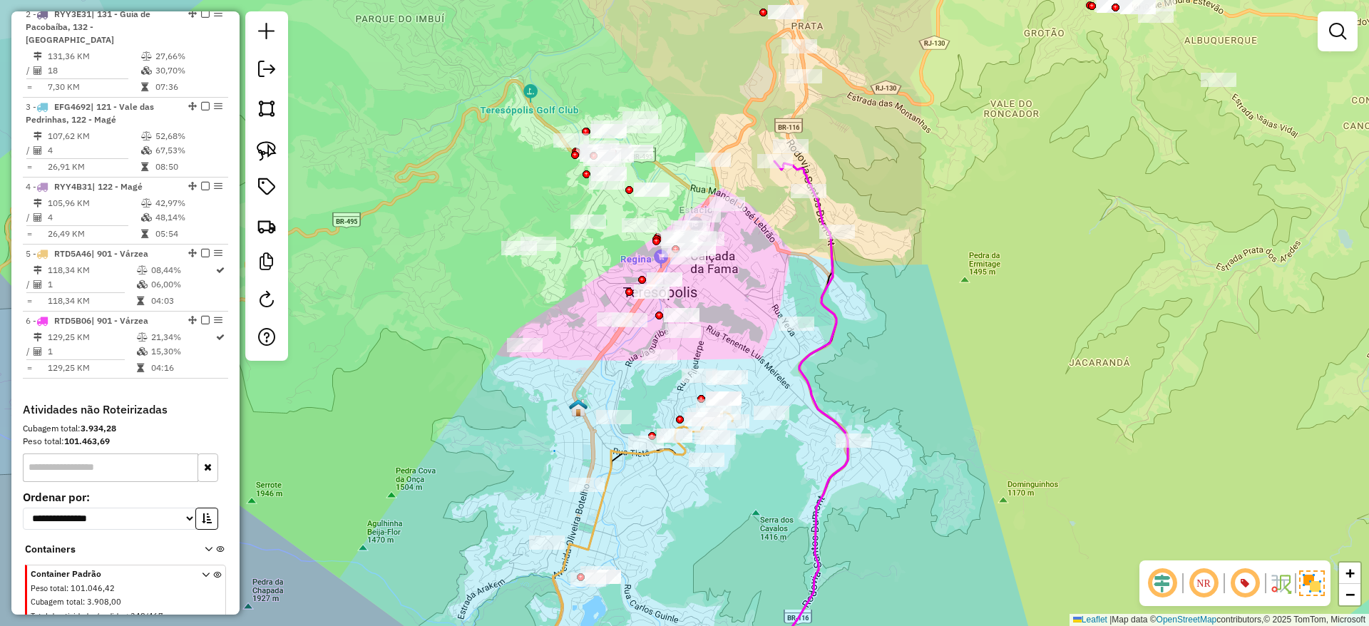
click at [1018, 342] on div "Janela de atendimento Grade de atendimento Capacidade Transportadoras Veículos …" at bounding box center [684, 313] width 1369 height 626
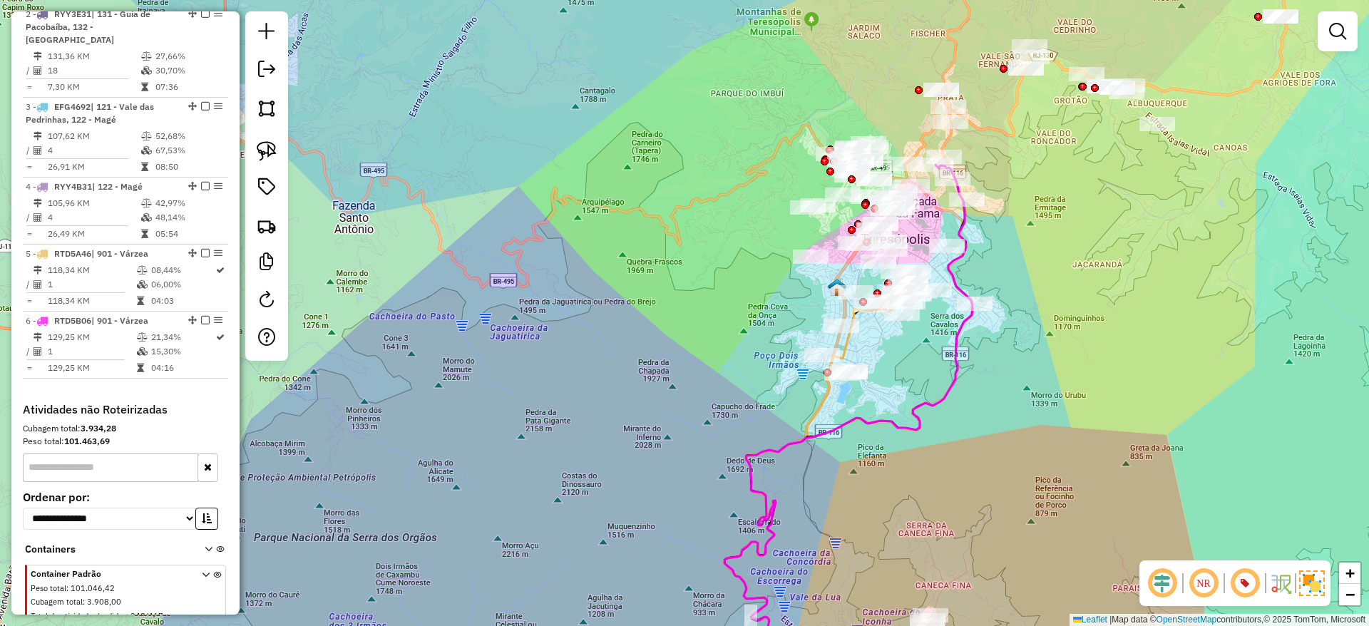
click at [1140, 15] on div at bounding box center [1337, 31] width 40 height 40
click at [1140, 32] on em at bounding box center [1337, 31] width 17 height 17
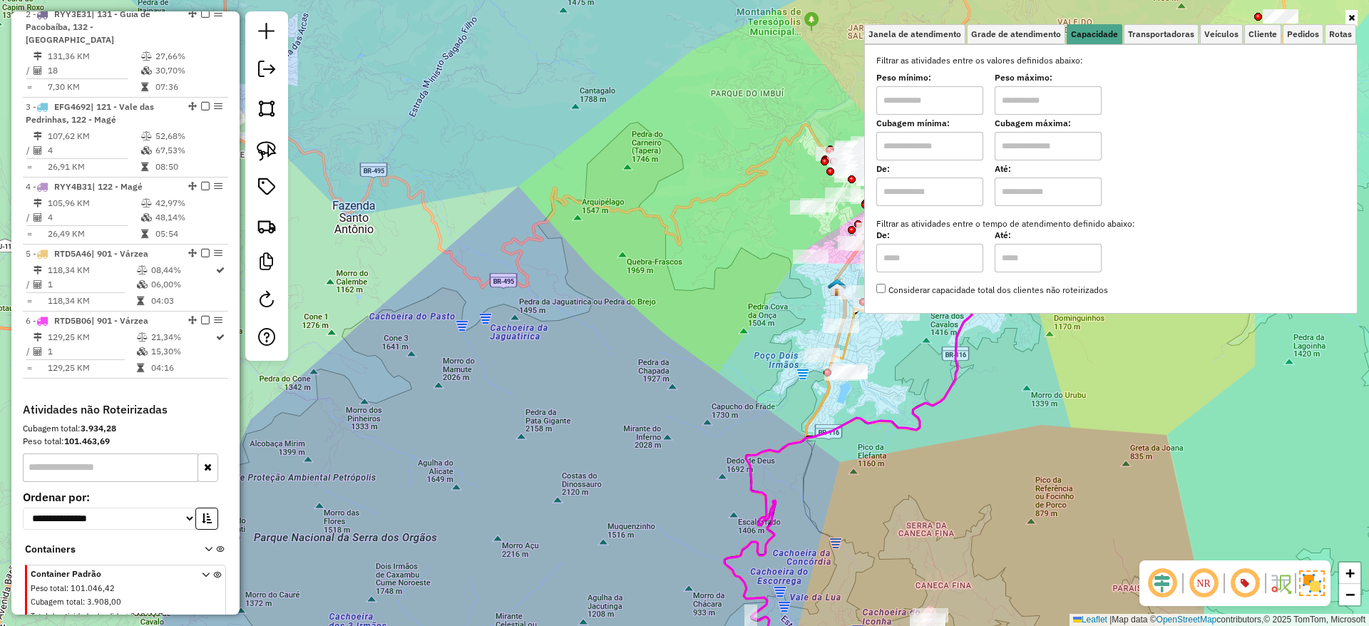
click at [961, 92] on input "text" at bounding box center [929, 100] width 107 height 29
type input "****"
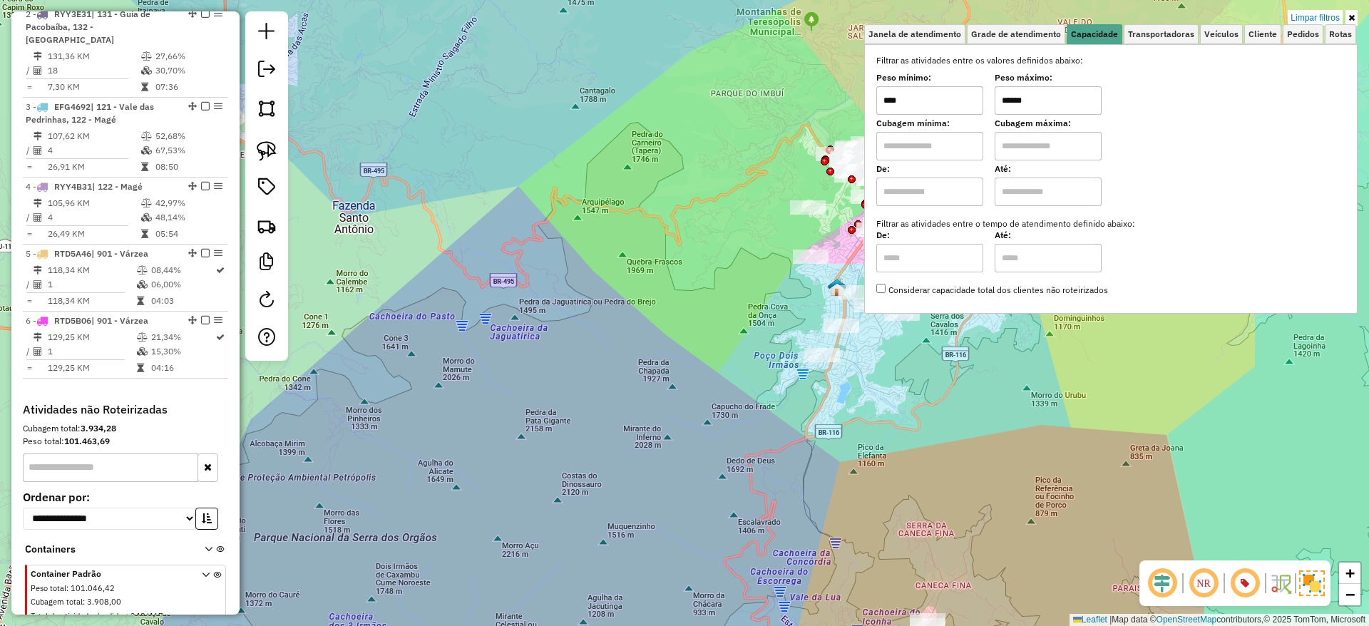
type input "******"
drag, startPoint x: 926, startPoint y: 406, endPoint x: 912, endPoint y: 364, distance: 44.4
click at [912, 367] on div "Limpar filtros Janela de atendimento Grade de atendimento Capacidade Transporta…" at bounding box center [684, 313] width 1369 height 626
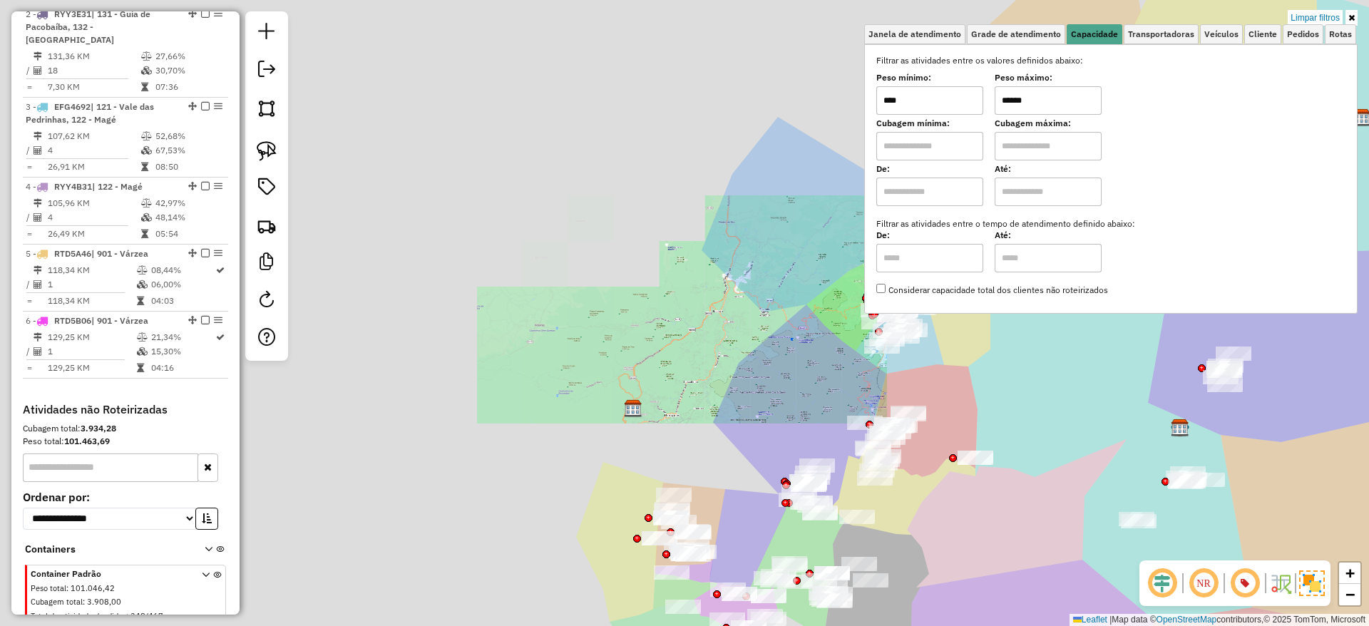
click at [928, 388] on div "Limpar filtros Janela de atendimento Grade de atendimento Capacidade Transporta…" at bounding box center [684, 313] width 1369 height 626
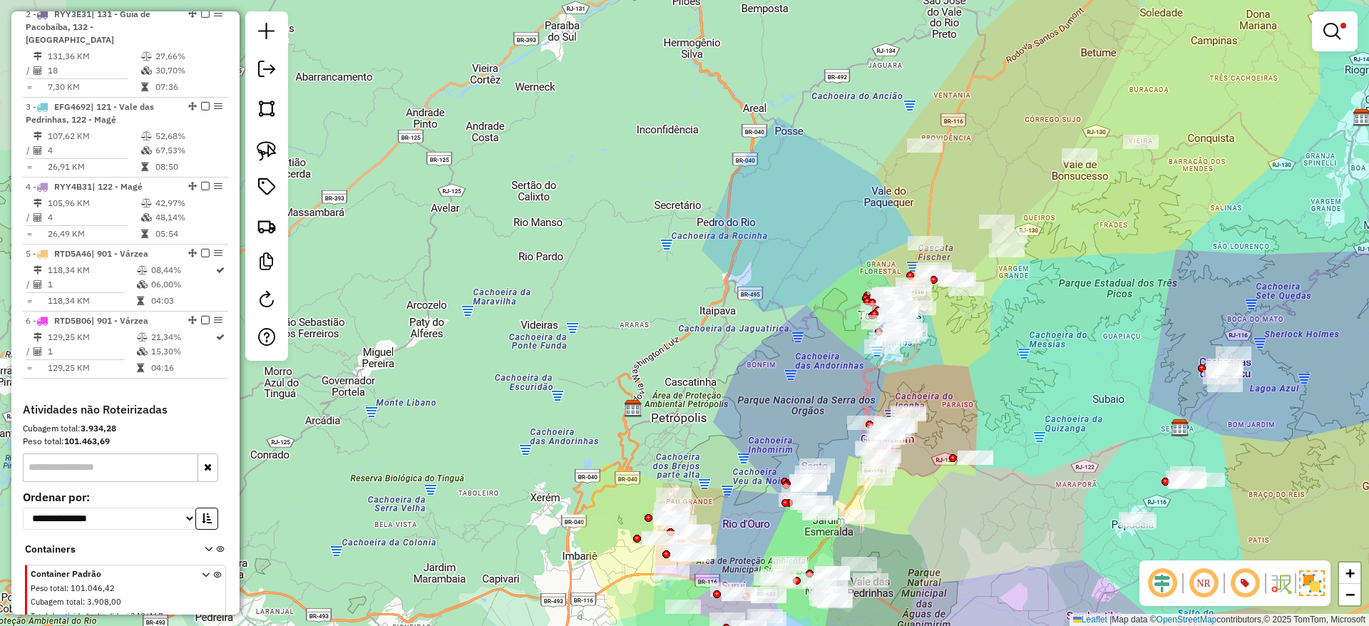
drag, startPoint x: 999, startPoint y: 416, endPoint x: 897, endPoint y: 318, distance: 141.2
click at [910, 326] on div "Limpar filtros Janela de atendimento Grade de atendimento Capacidade Transporta…" at bounding box center [684, 313] width 1369 height 626
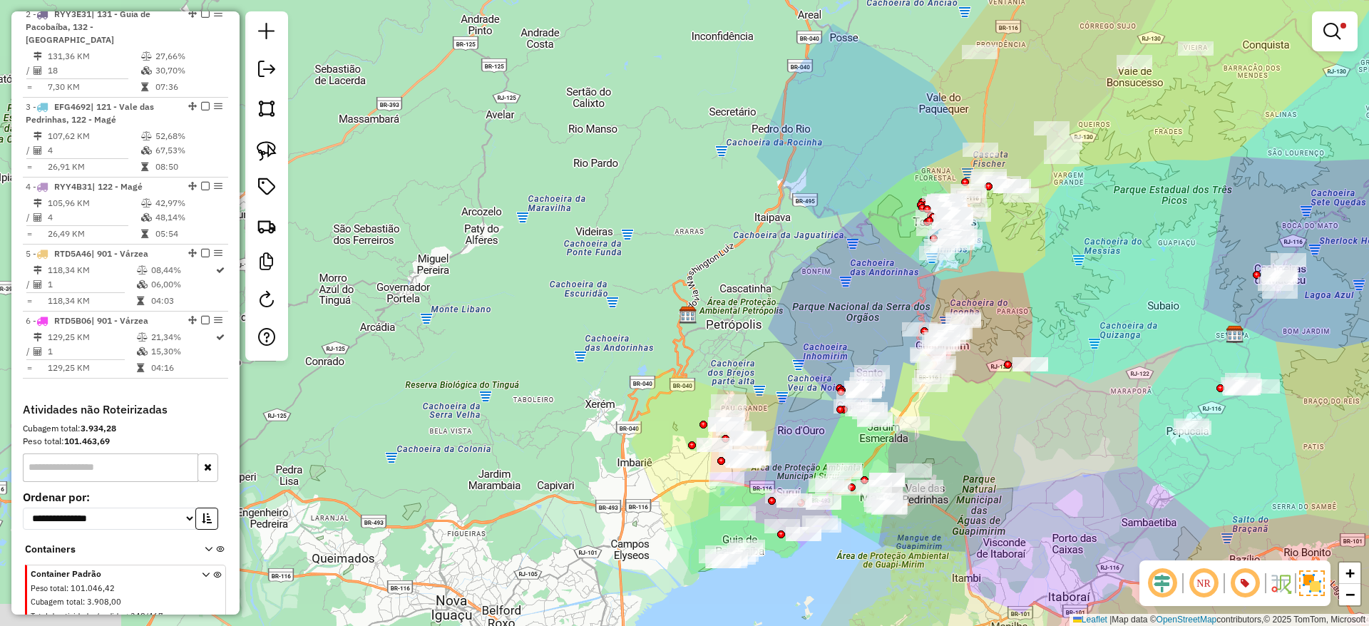
drag, startPoint x: 873, startPoint y: 416, endPoint x: 1017, endPoint y: 411, distance: 144.1
click at [1017, 411] on div "Limpar filtros Janela de atendimento Grade de atendimento Capacidade Transporta…" at bounding box center [684, 313] width 1369 height 626
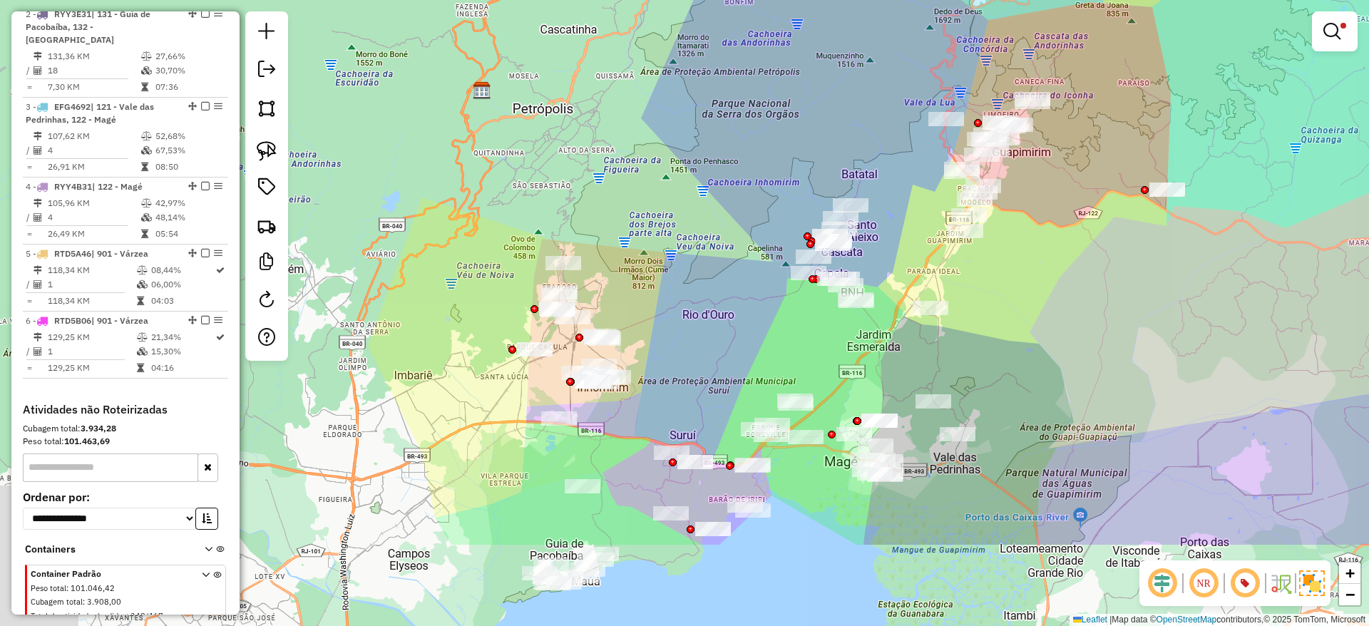
drag, startPoint x: 1014, startPoint y: 328, endPoint x: 1079, endPoint y: 232, distance: 116.1
click at [1079, 232] on div "Limpar filtros Janela de atendimento Grade de atendimento Capacidade Transporta…" at bounding box center [684, 313] width 1369 height 626
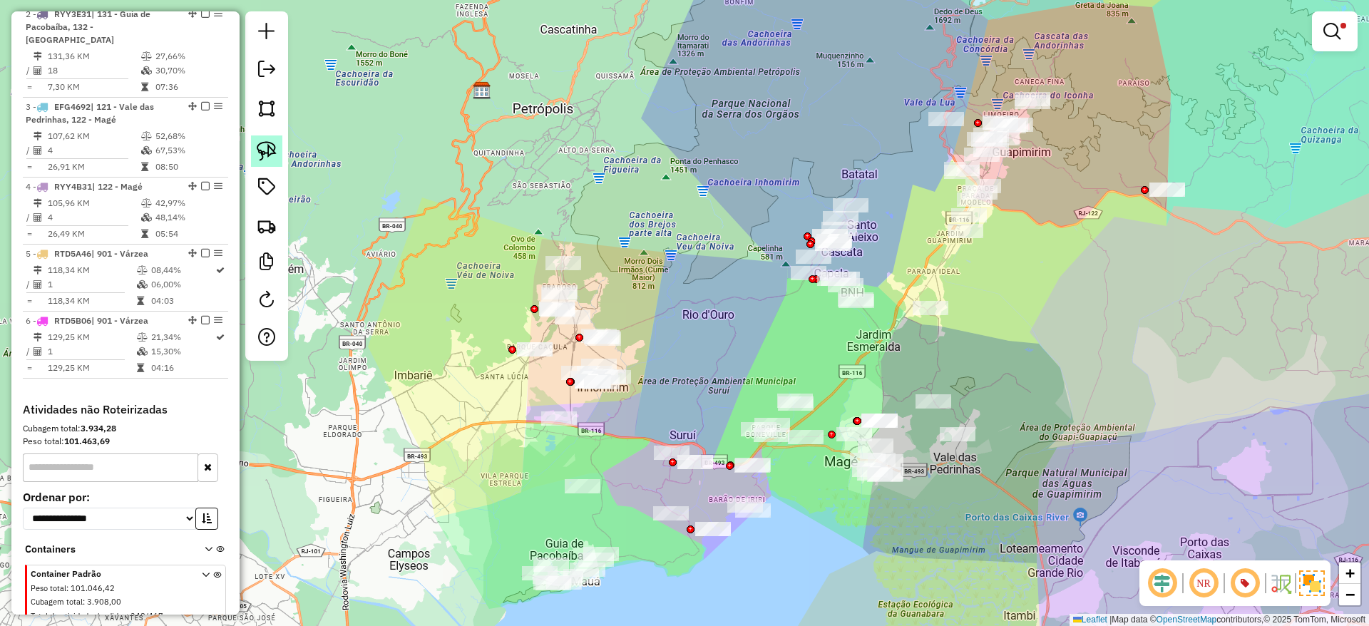
click at [275, 146] on img at bounding box center [267, 151] width 20 height 20
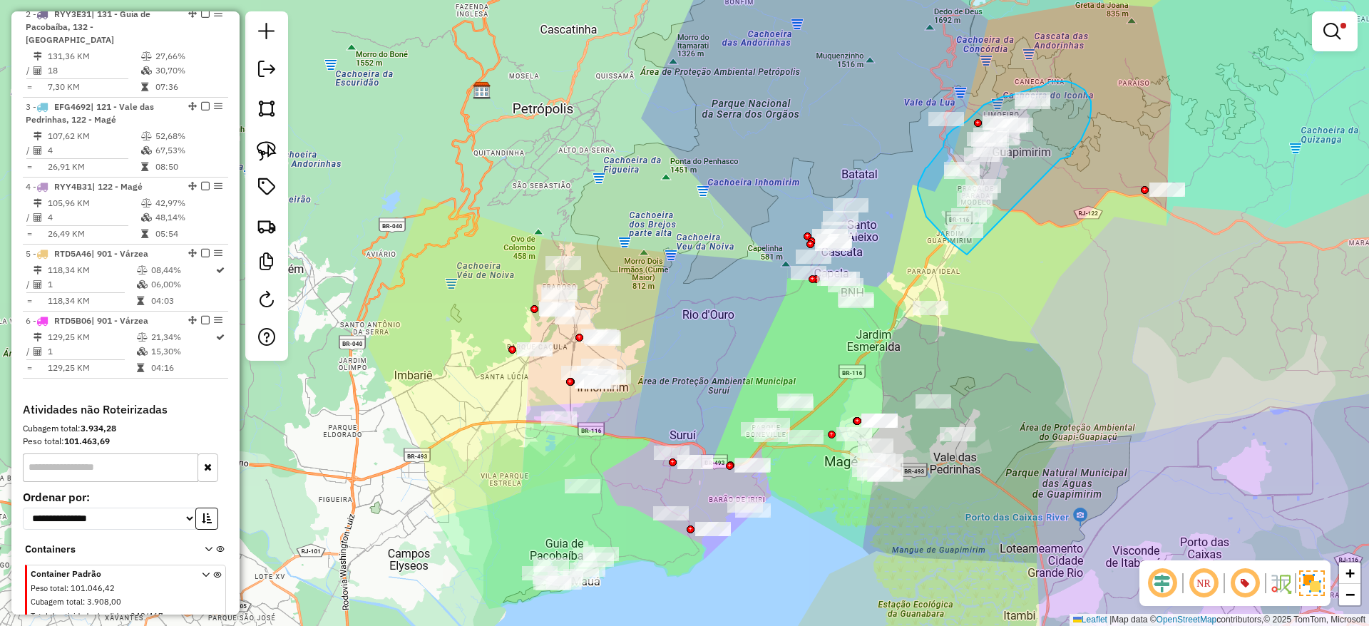
drag, startPoint x: 1060, startPoint y: 159, endPoint x: 974, endPoint y: 262, distance: 134.1
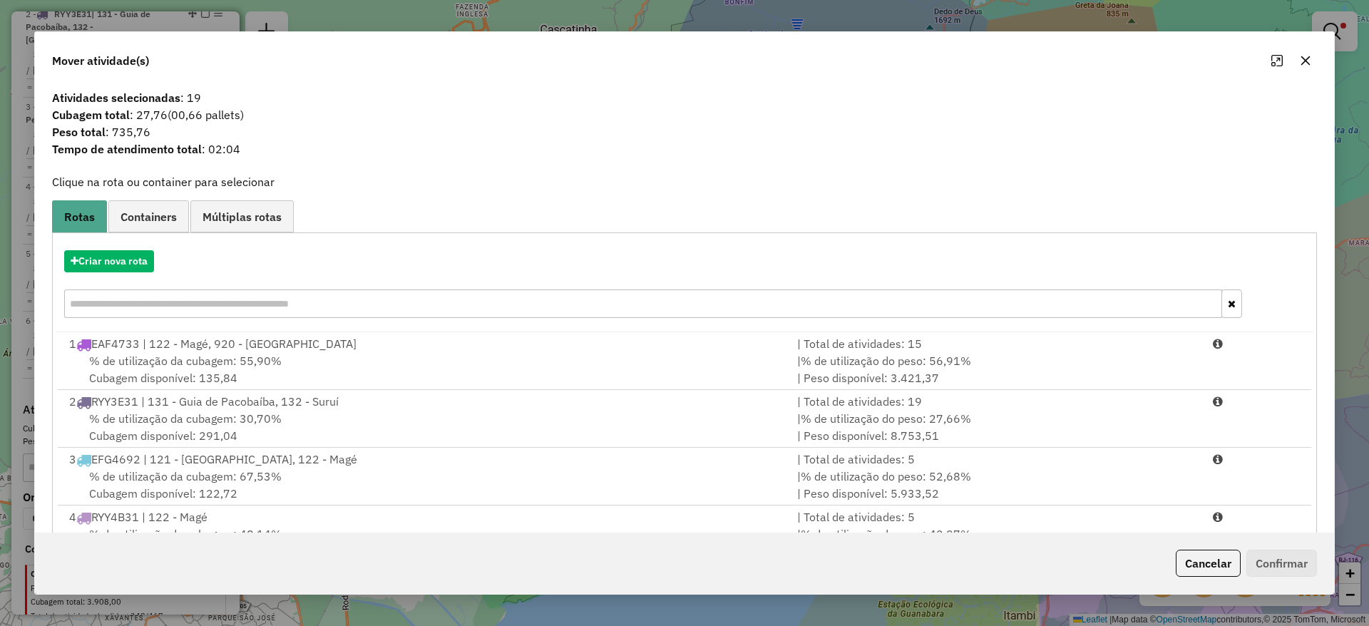
click at [1140, 62] on icon "button" at bounding box center [1305, 60] width 11 height 11
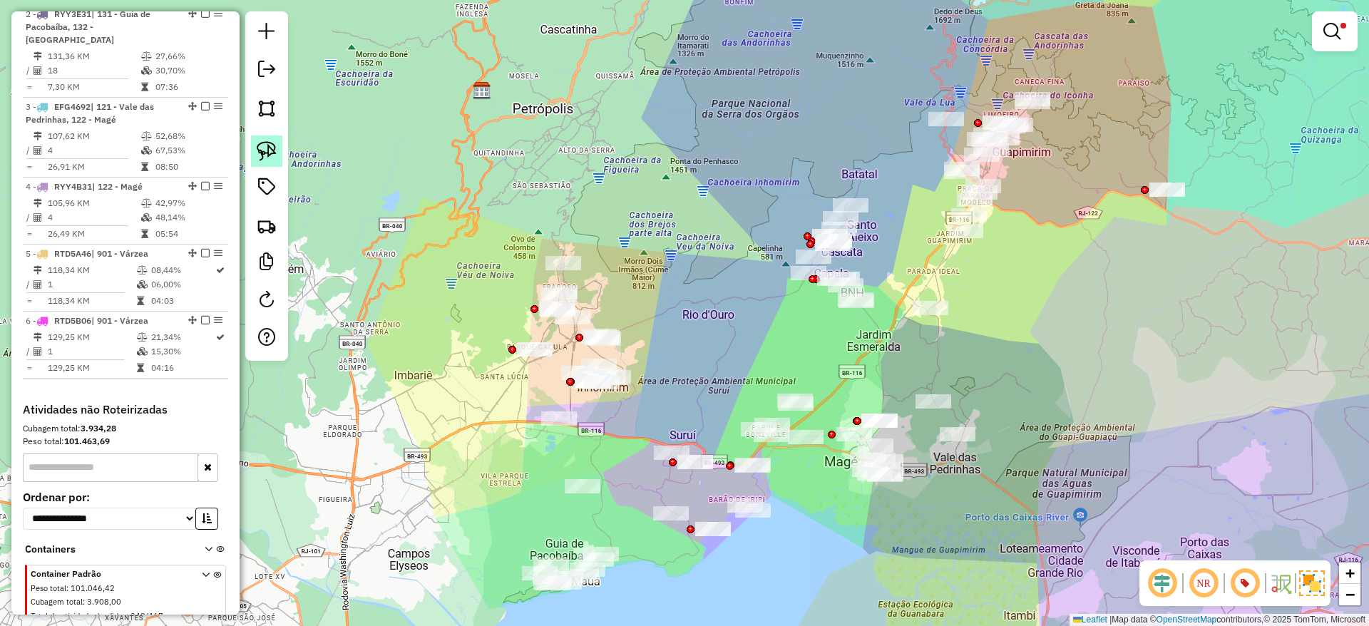
click at [268, 143] on img at bounding box center [267, 151] width 20 height 20
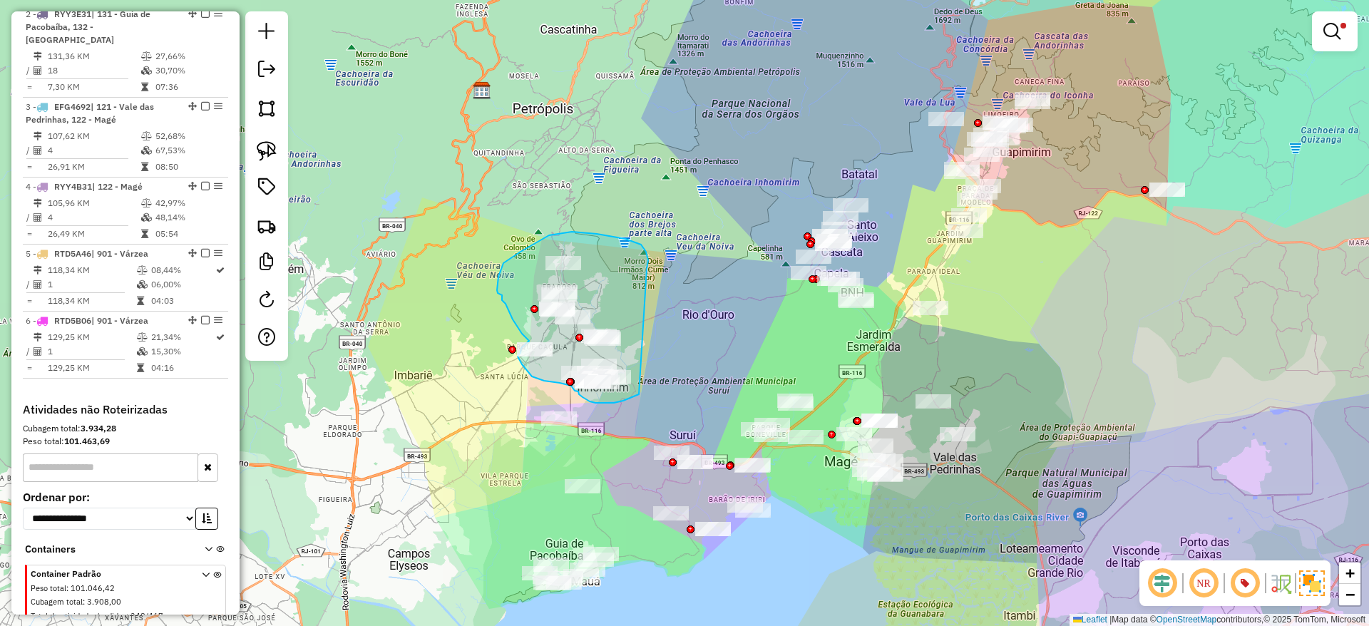
drag, startPoint x: 648, startPoint y: 263, endPoint x: 640, endPoint y: 394, distance: 131.4
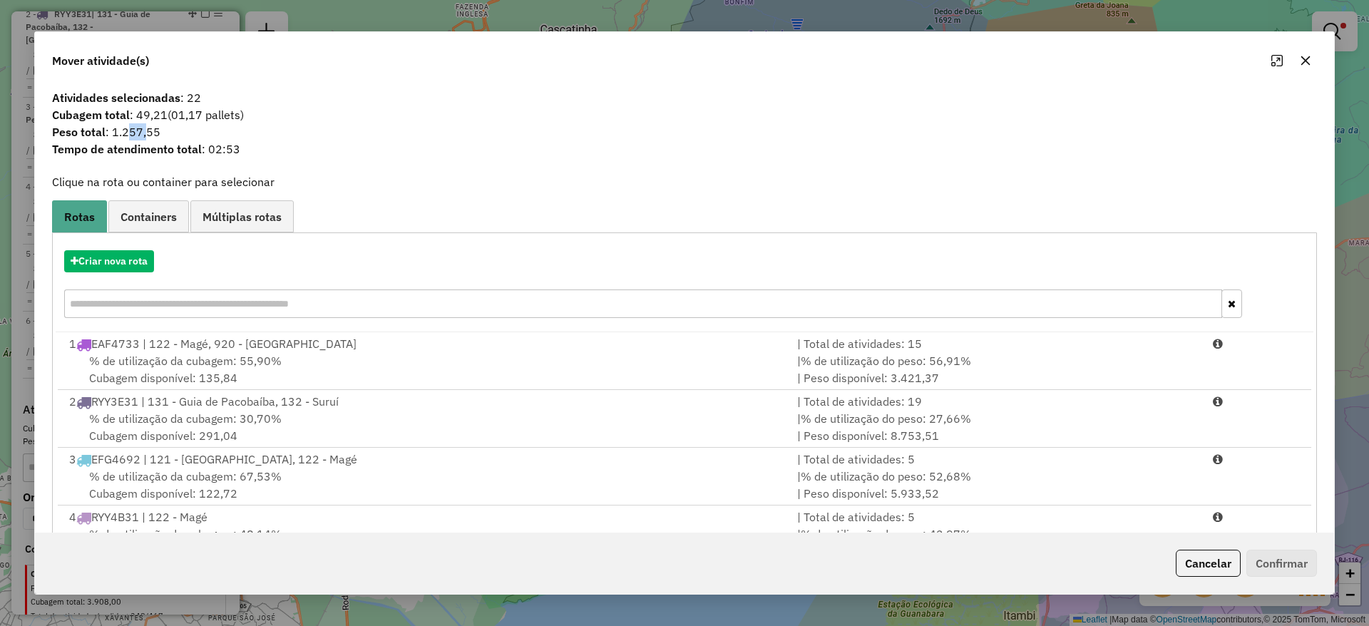
drag, startPoint x: 135, startPoint y: 128, endPoint x: 155, endPoint y: 125, distance: 19.6
click at [155, 125] on span "Peso total : 1.257,55" at bounding box center [684, 131] width 1282 height 17
click at [1140, 60] on icon "button" at bounding box center [1305, 60] width 11 height 11
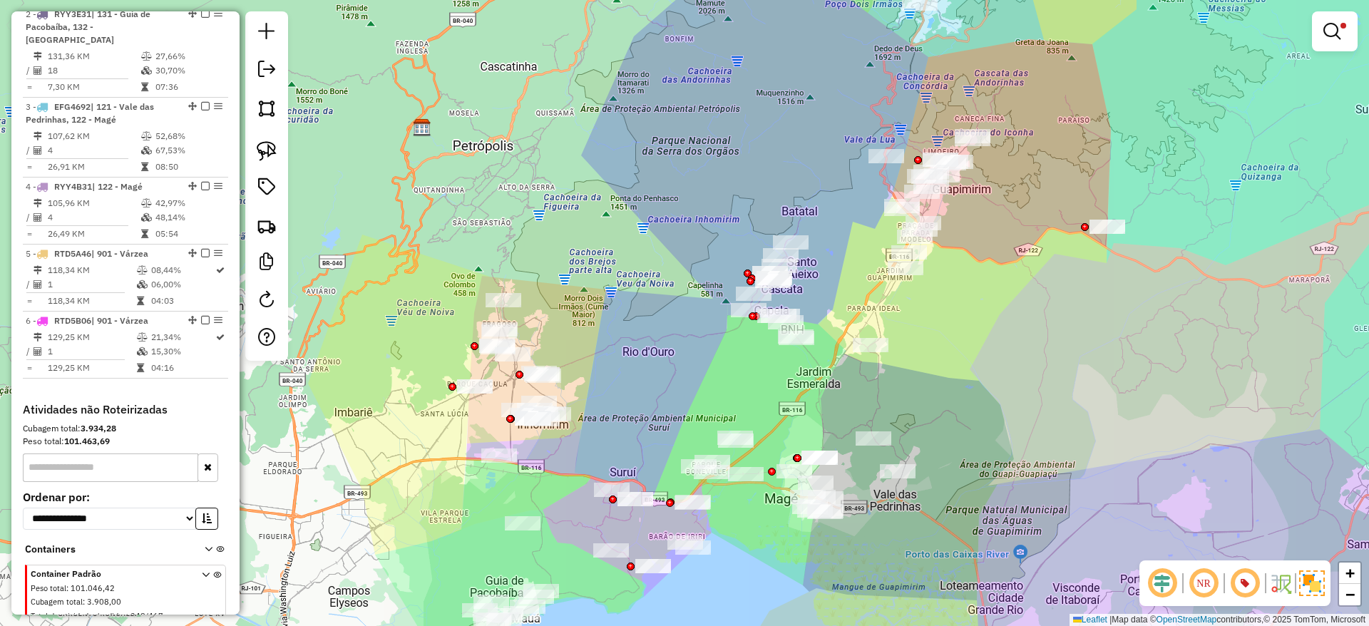
drag, startPoint x: 1028, startPoint y: 307, endPoint x: 974, endPoint y: 343, distance: 65.2
click at [974, 343] on div "Limpar filtros Janela de atendimento Grade de atendimento Capacidade Transporta…" at bounding box center [684, 313] width 1369 height 626
click at [272, 158] on img at bounding box center [267, 151] width 20 height 20
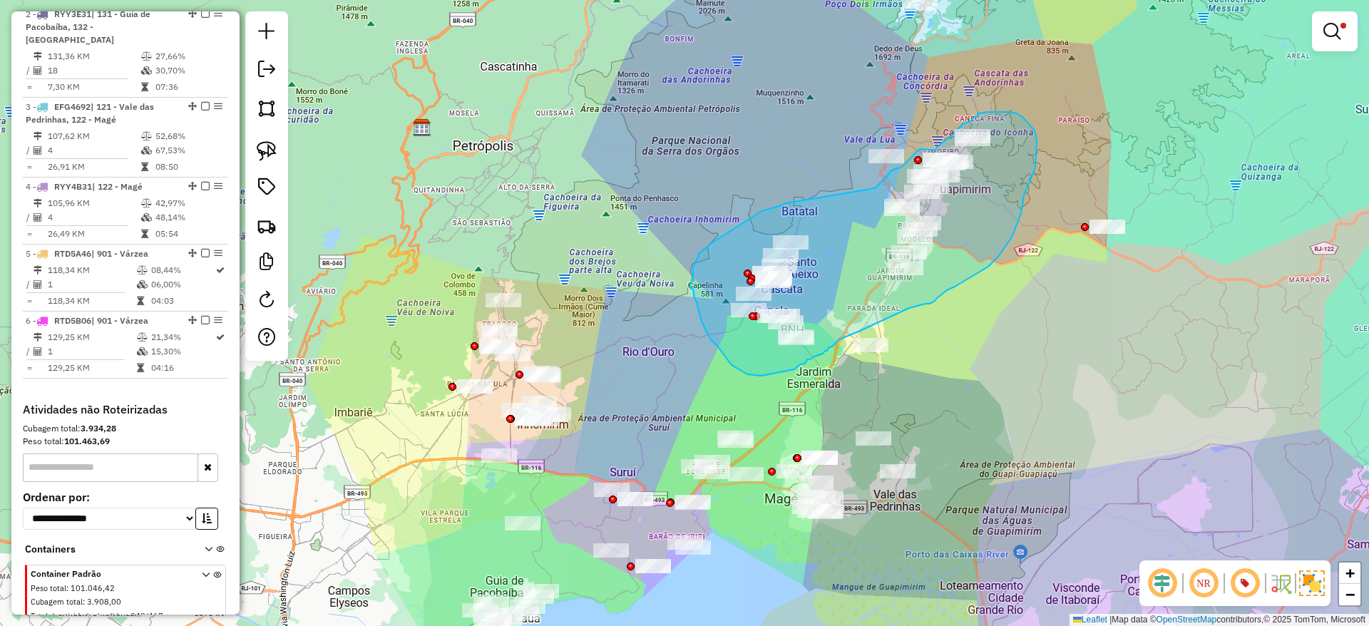
drag, startPoint x: 776, startPoint y: 207, endPoint x: 875, endPoint y: 188, distance: 100.8
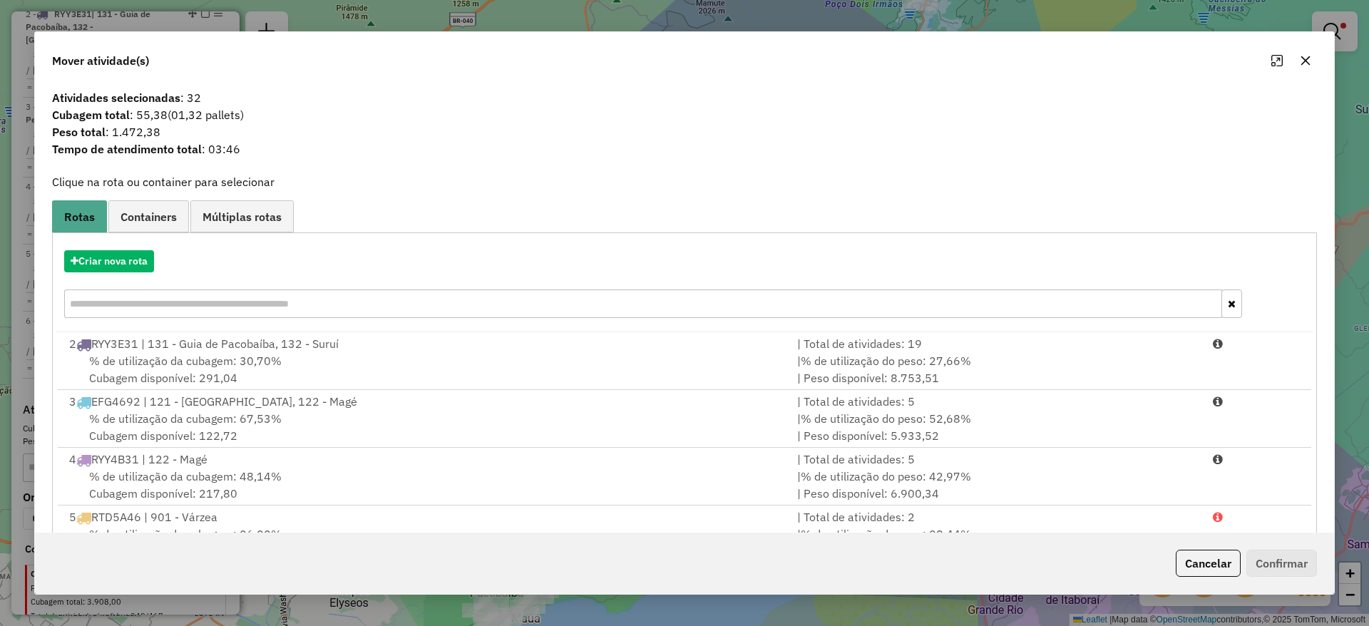
click at [1140, 64] on icon "button" at bounding box center [1305, 60] width 11 height 11
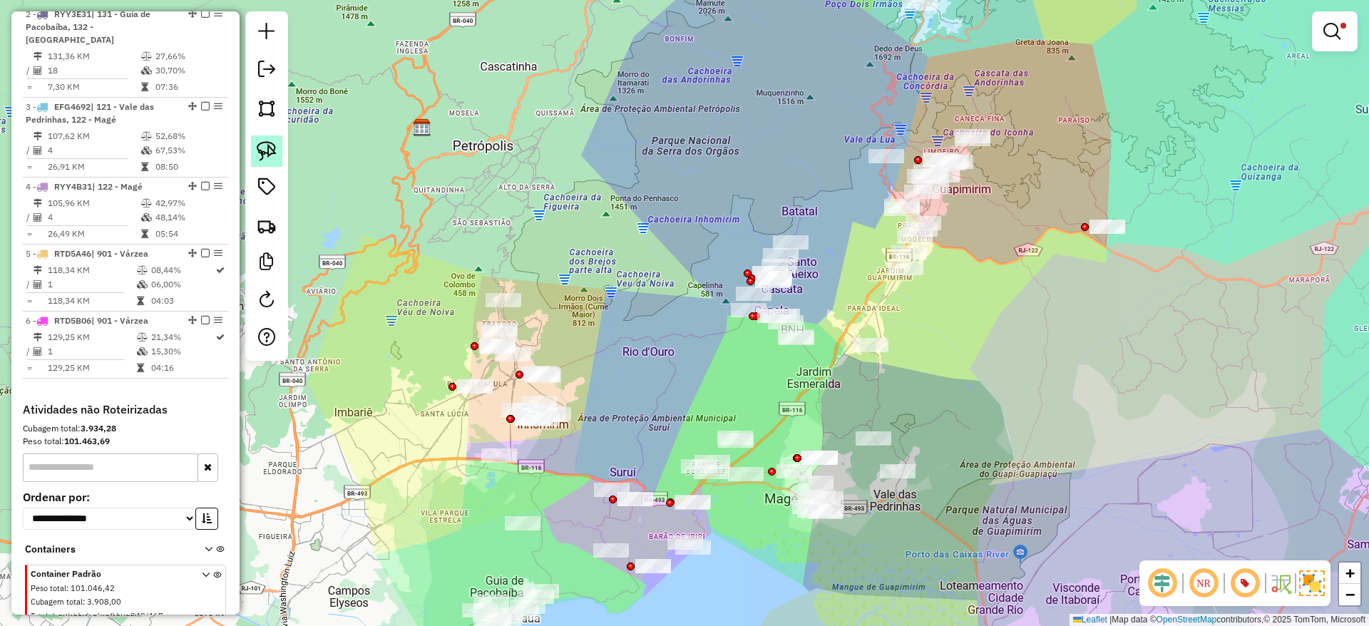
click at [280, 155] on link at bounding box center [266, 150] width 31 height 31
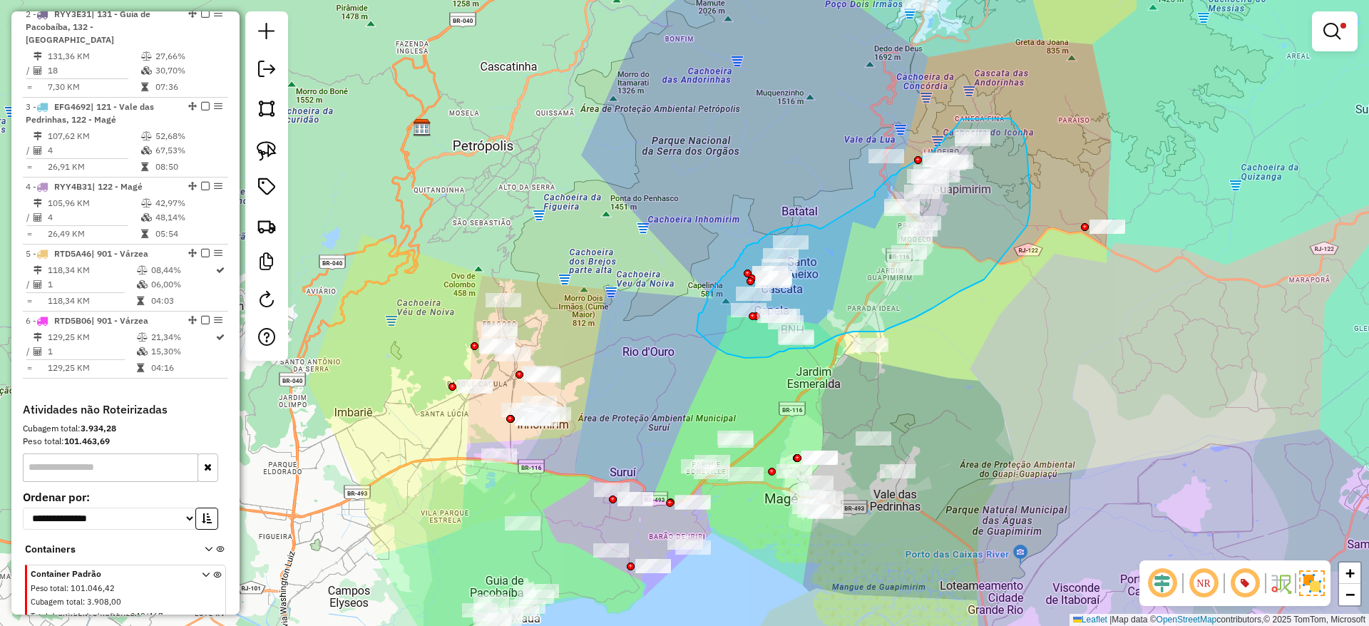
drag, startPoint x: 821, startPoint y: 229, endPoint x: 875, endPoint y: 196, distance: 63.3
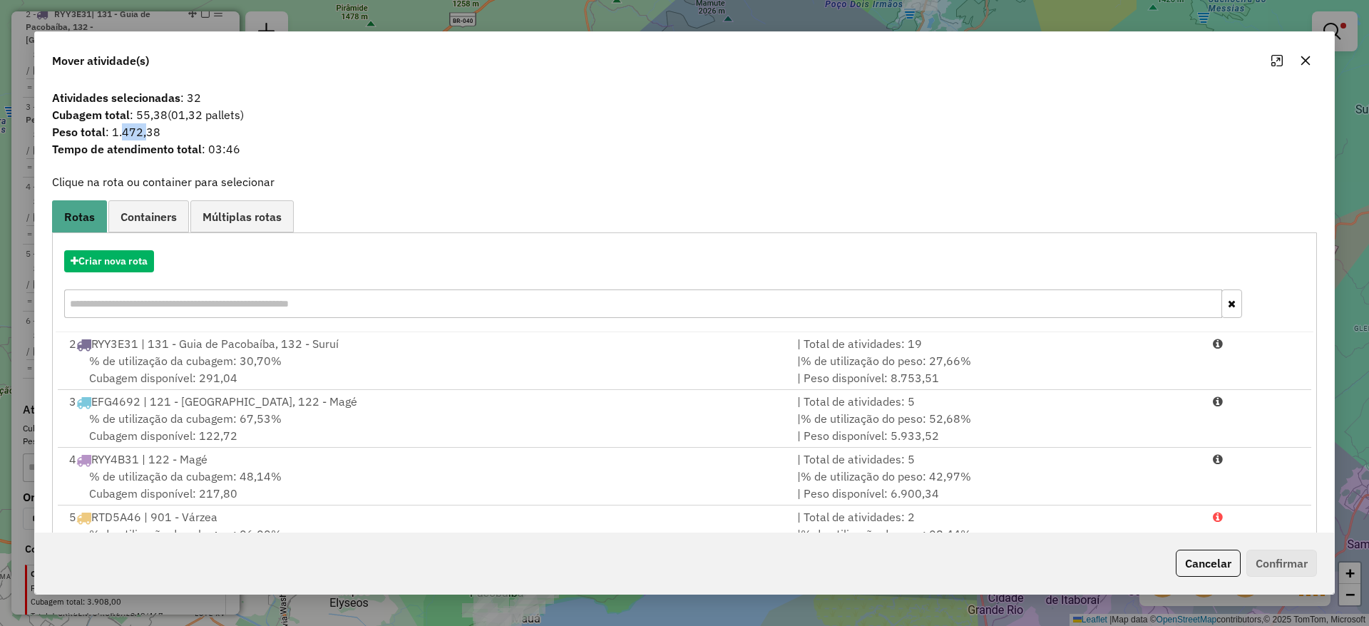
drag, startPoint x: 125, startPoint y: 134, endPoint x: 146, endPoint y: 134, distance: 21.4
click at [146, 134] on span "Peso total : 1.472,38" at bounding box center [684, 131] width 1282 height 17
click at [130, 130] on span "Peso total : 1.472,38" at bounding box center [684, 131] width 1282 height 17
click at [169, 134] on span "Peso total : 1.472,38" at bounding box center [684, 131] width 1282 height 17
click at [1140, 61] on icon "button" at bounding box center [1305, 60] width 11 height 11
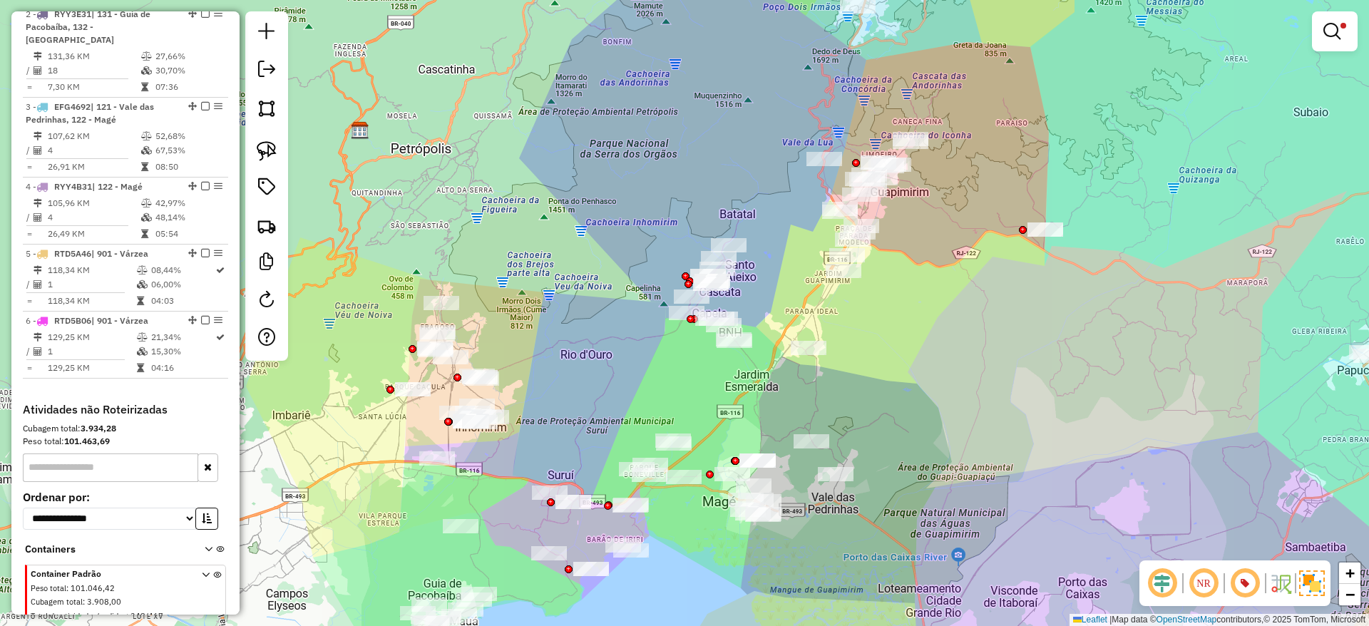
drag, startPoint x: 999, startPoint y: 303, endPoint x: 966, endPoint y: 297, distance: 34.1
click at [966, 297] on div "Limpar filtros Janela de atendimento Grade de atendimento Capacidade Transporta…" at bounding box center [684, 313] width 1369 height 626
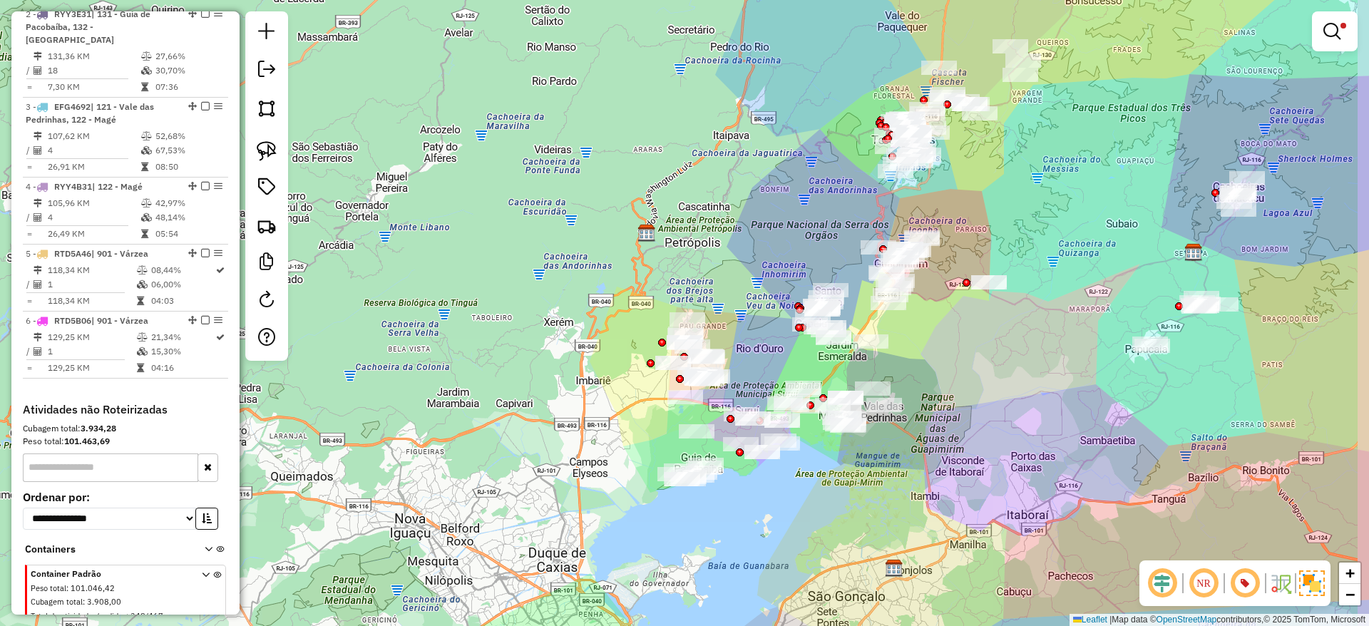
drag, startPoint x: 1059, startPoint y: 245, endPoint x: 1047, endPoint y: 261, distance: 19.8
click at [1047, 261] on div "Limpar filtros Janela de atendimento Grade de atendimento Capacidade Transporta…" at bounding box center [684, 313] width 1369 height 626
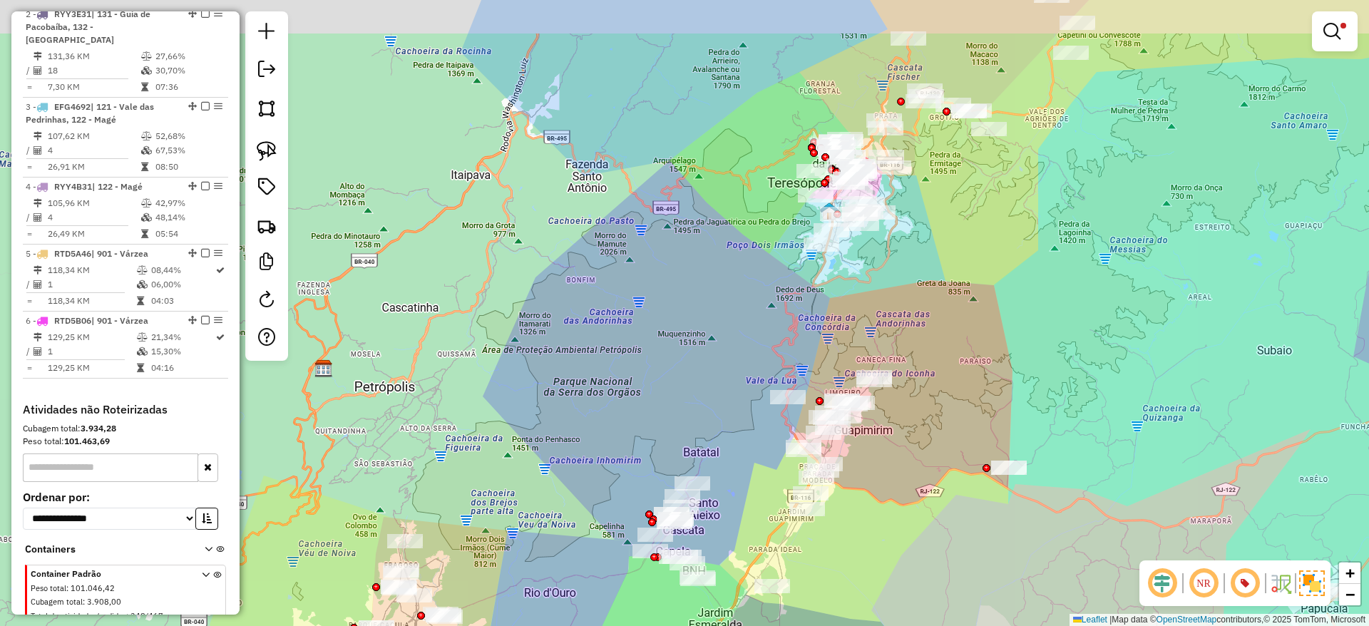
drag, startPoint x: 828, startPoint y: 71, endPoint x: 840, endPoint y: 157, distance: 87.0
click at [840, 157] on div "Limpar filtros Janela de atendimento Grade de atendimento Capacidade Transporta…" at bounding box center [684, 313] width 1369 height 626
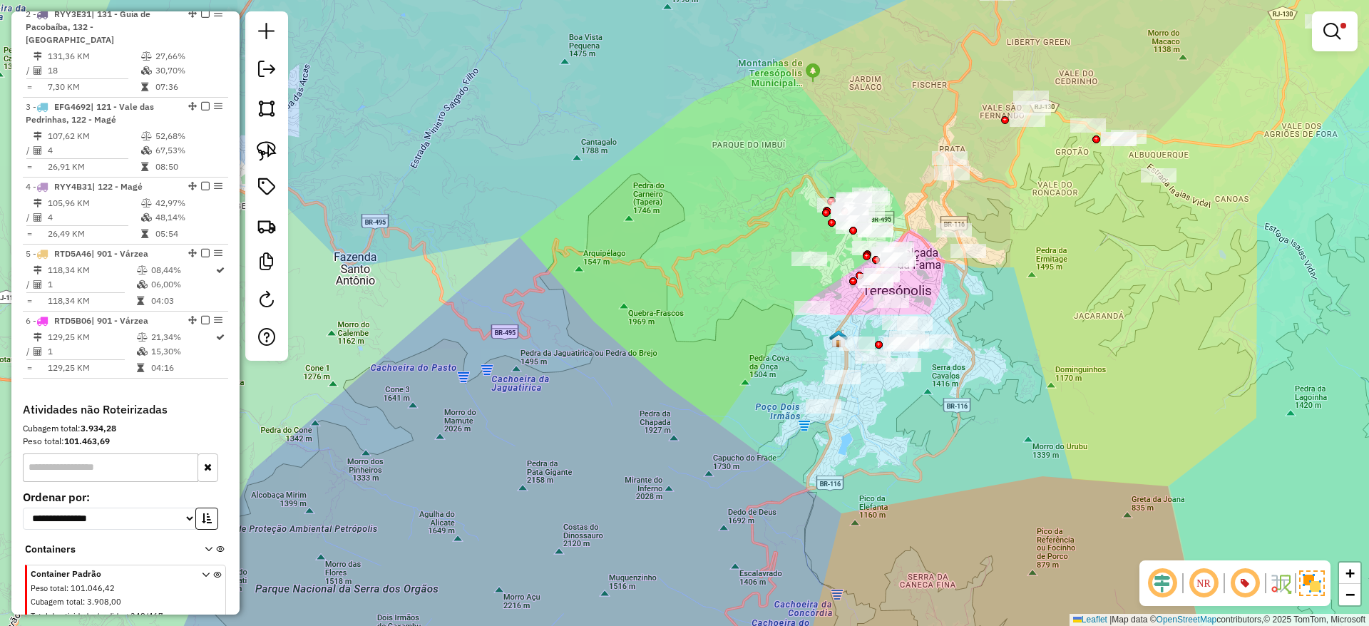
drag, startPoint x: 1076, startPoint y: 347, endPoint x: 1065, endPoint y: 349, distance: 10.8
click at [1066, 349] on div "Limpar filtros Janela de atendimento Grade de atendimento Capacidade Transporta…" at bounding box center [684, 313] width 1369 height 626
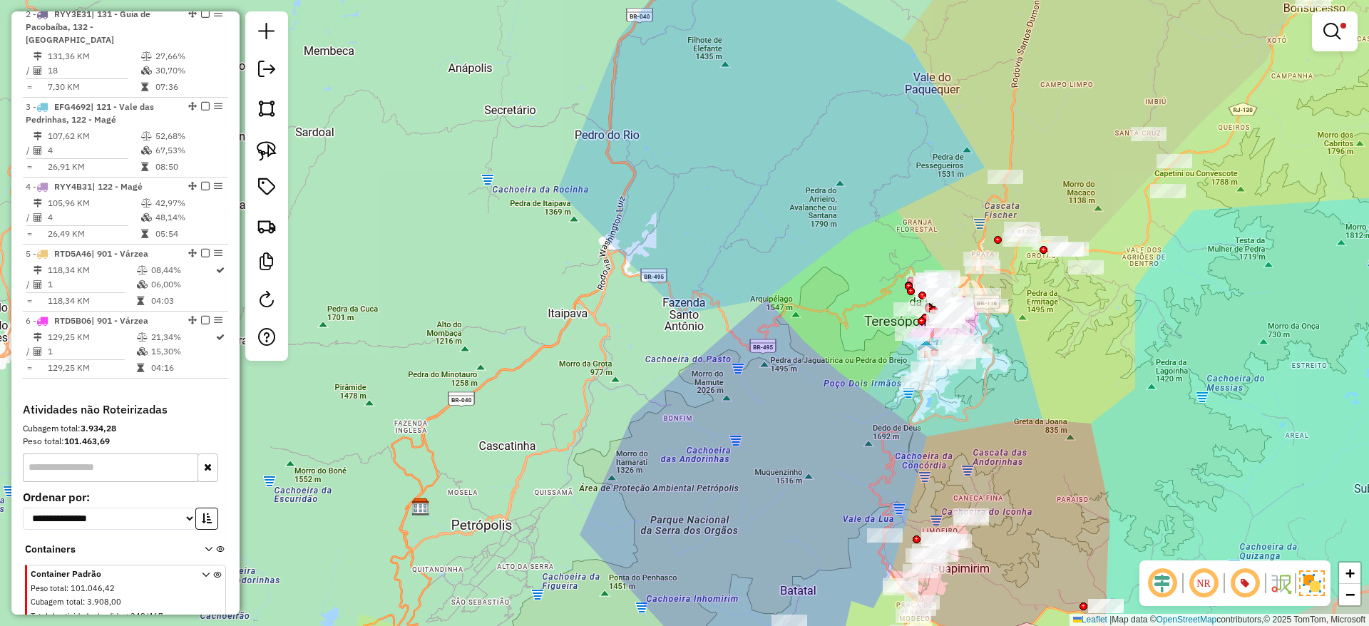
drag, startPoint x: 948, startPoint y: 473, endPoint x: 974, endPoint y: 393, distance: 83.9
click at [974, 393] on div "Limpar filtros Janela de atendimento Grade de atendimento Capacidade Transporta…" at bounding box center [684, 313] width 1369 height 626
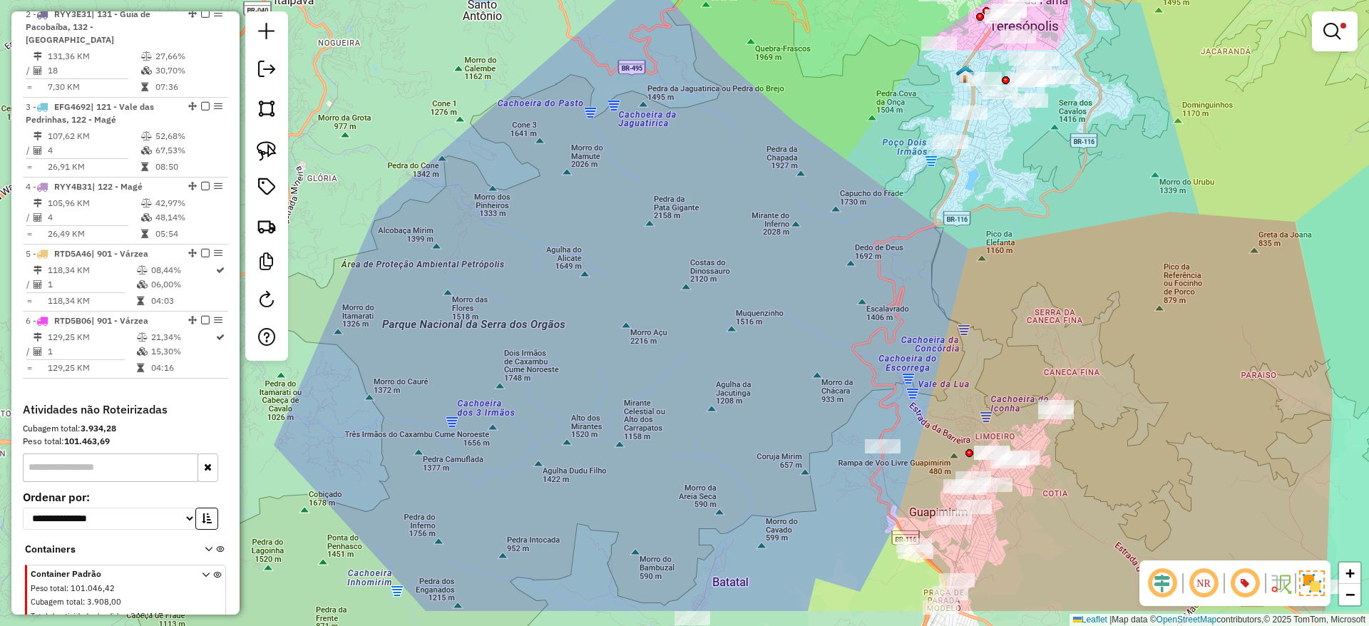
drag, startPoint x: 1005, startPoint y: 371, endPoint x: 966, endPoint y: 278, distance: 100.6
click at [966, 278] on div "Limpar filtros Janela de atendimento Grade de atendimento Capacidade Transporta…" at bounding box center [684, 313] width 1369 height 626
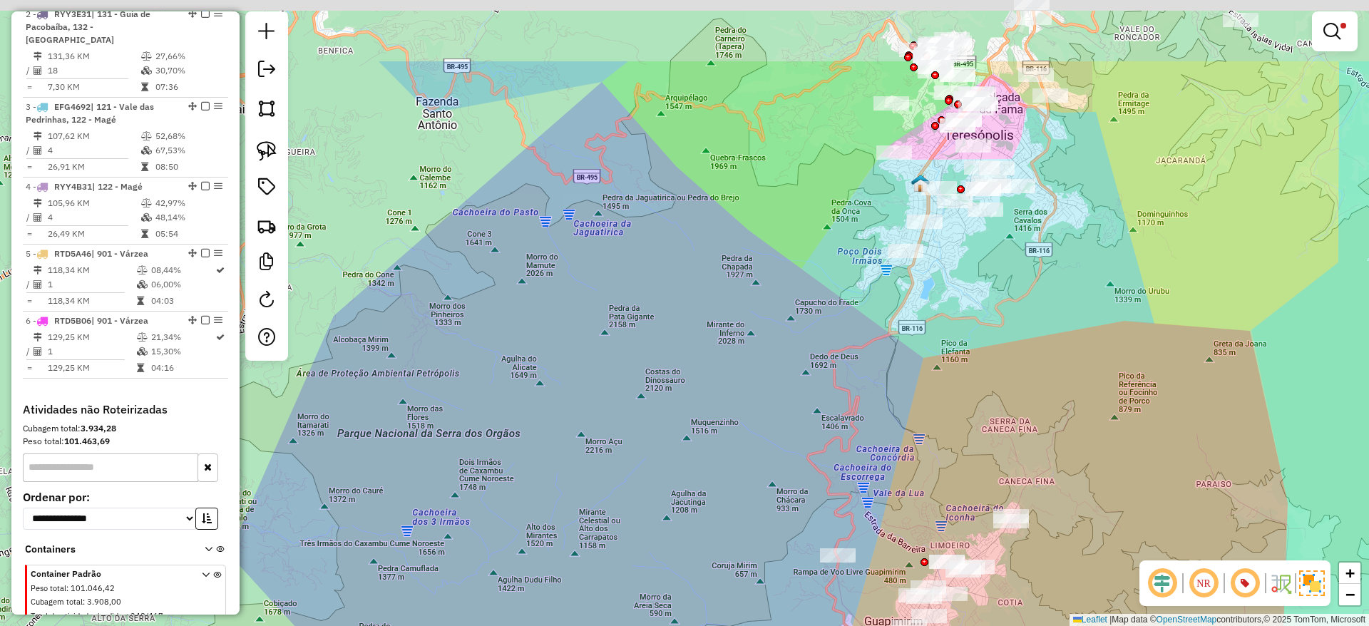
drag, startPoint x: 980, startPoint y: 321, endPoint x: 956, endPoint y: 431, distance: 112.3
click at [954, 431] on div "Limpar filtros Janela de atendimento Grade de atendimento Capacidade Transporta…" at bounding box center [684, 313] width 1369 height 626
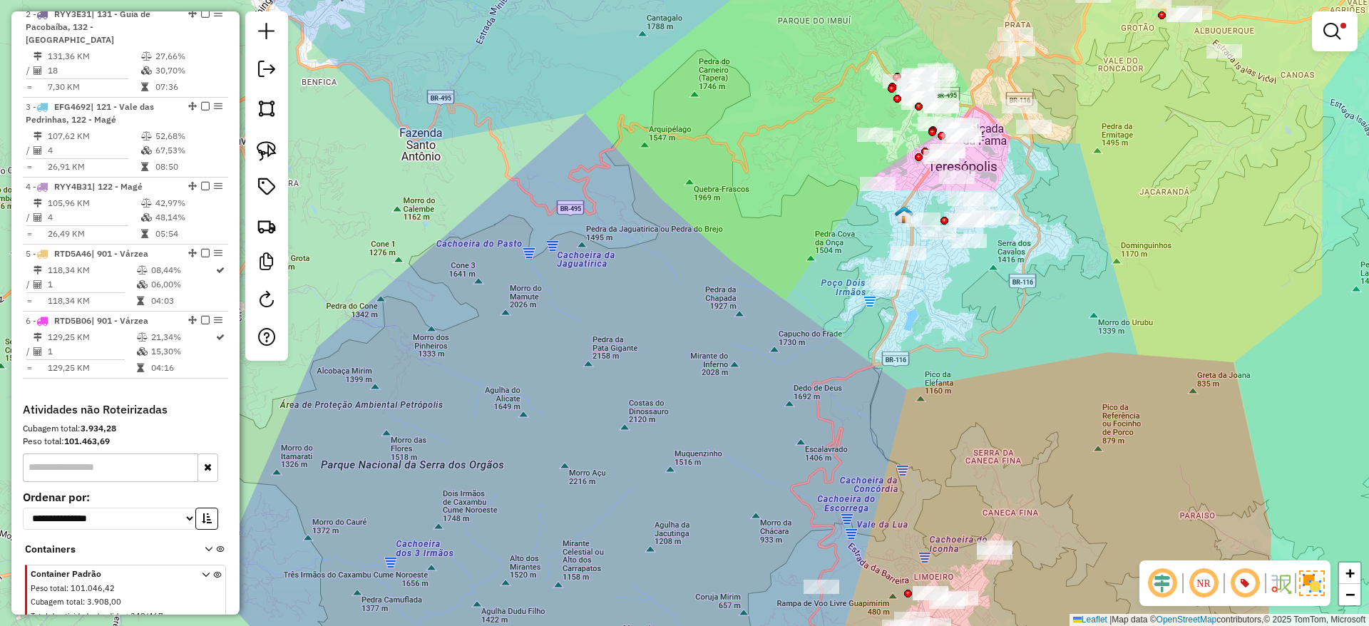
drag, startPoint x: 1145, startPoint y: 205, endPoint x: 1095, endPoint y: 295, distance: 103.4
click at [1096, 291] on div "Limpar filtros Janela de atendimento Grade de atendimento Capacidade Transporta…" at bounding box center [684, 313] width 1369 height 626
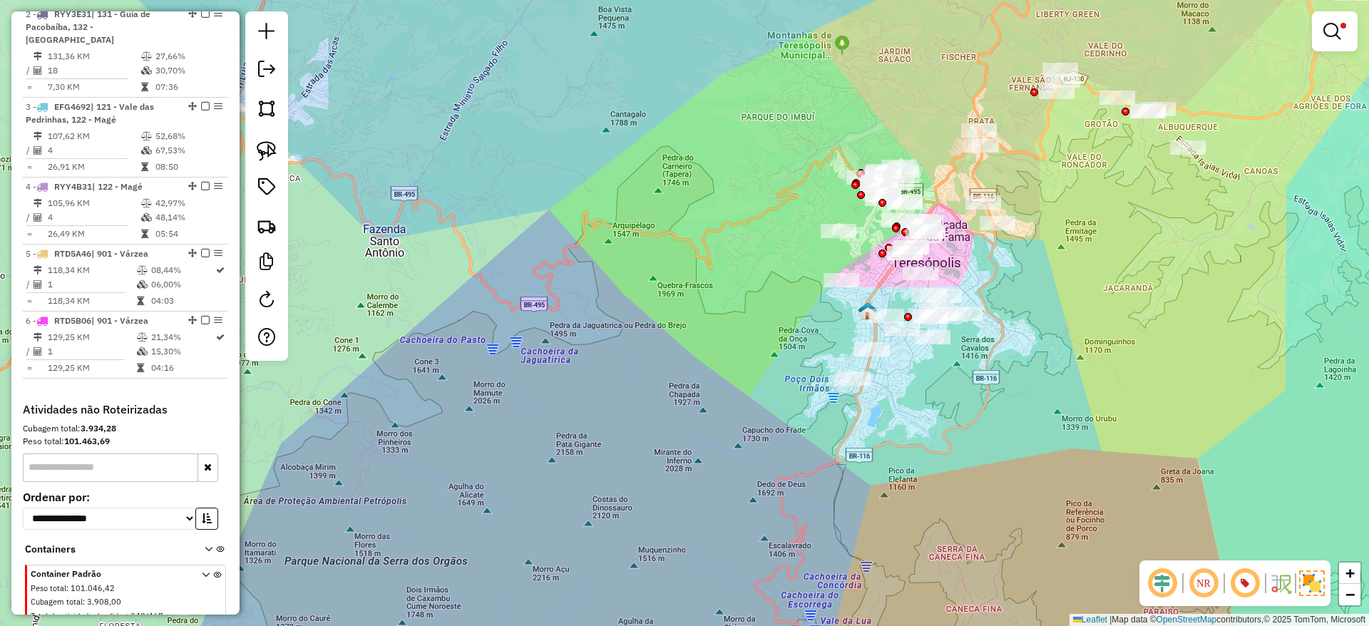
click at [1069, 197] on div "Limpar filtros Janela de atendimento Grade de atendimento Capacidade Transporta…" at bounding box center [684, 313] width 1369 height 626
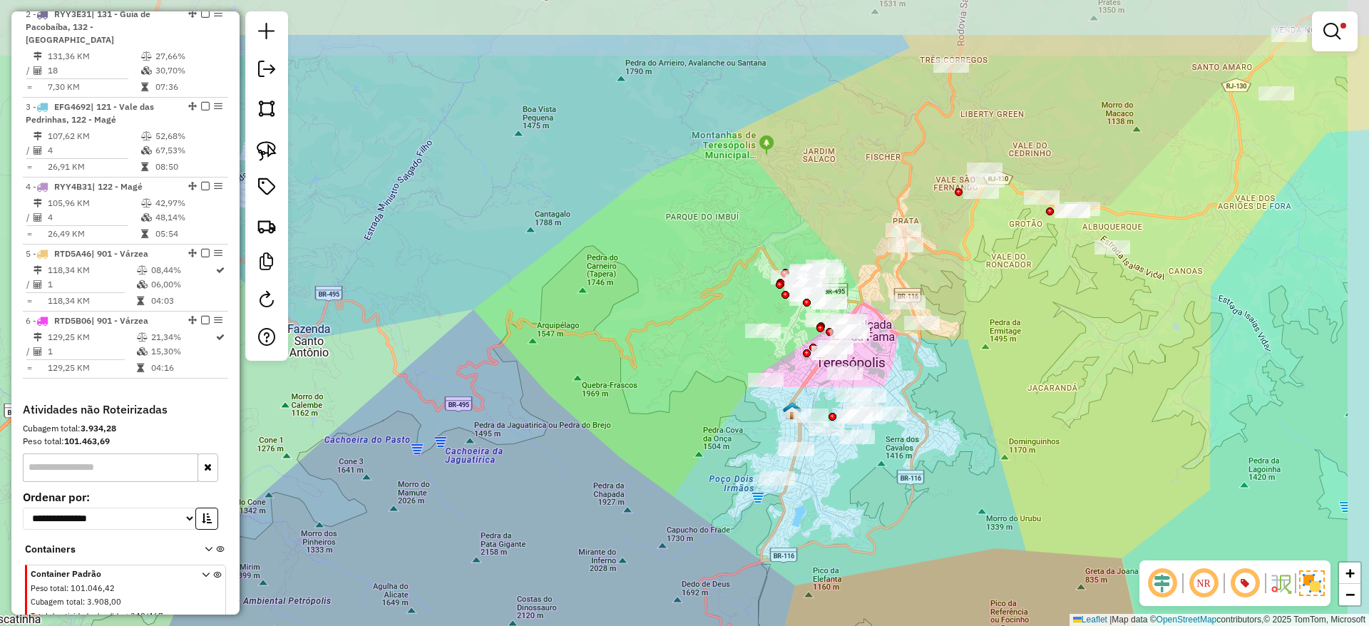
drag, startPoint x: 1088, startPoint y: 222, endPoint x: 981, endPoint y: 351, distance: 167.0
click at [980, 349] on div "Limpar filtros Janela de atendimento Grade de atendimento Capacidade Transporta…" at bounding box center [684, 313] width 1369 height 626
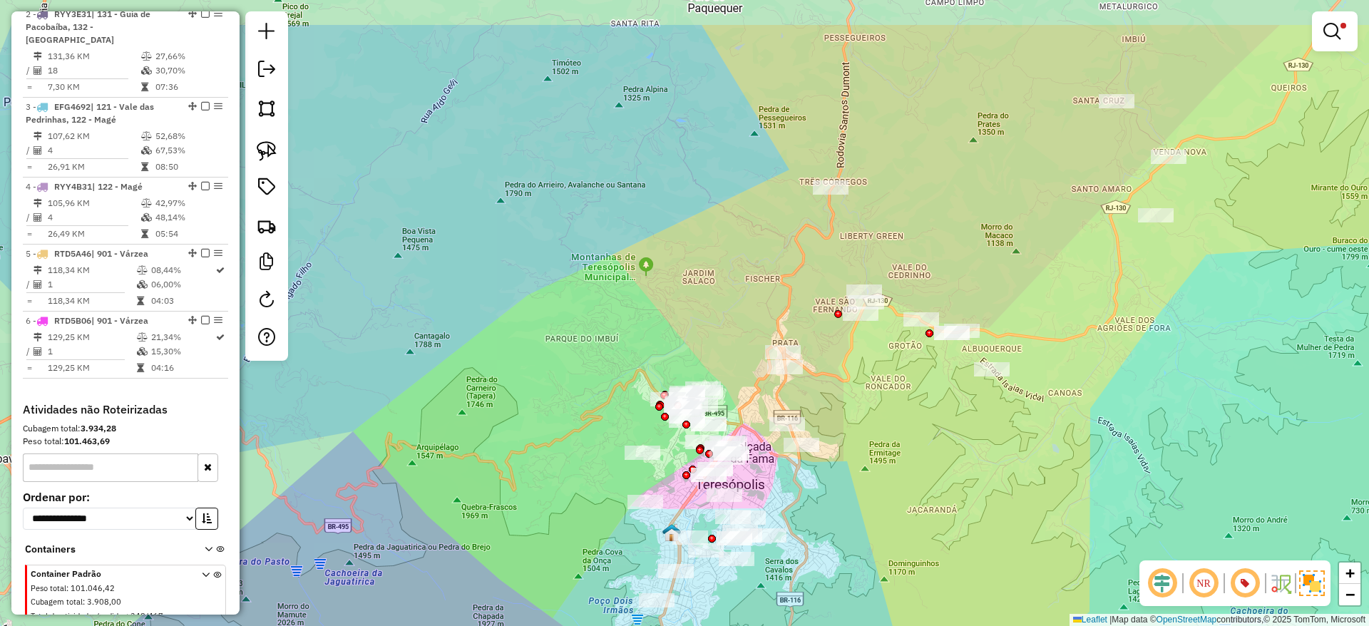
drag, startPoint x: 927, startPoint y: 396, endPoint x: 908, endPoint y: 413, distance: 25.3
click at [908, 413] on div "Limpar filtros Janela de atendimento Grade de atendimento Capacidade Transporta…" at bounding box center [684, 313] width 1369 height 626
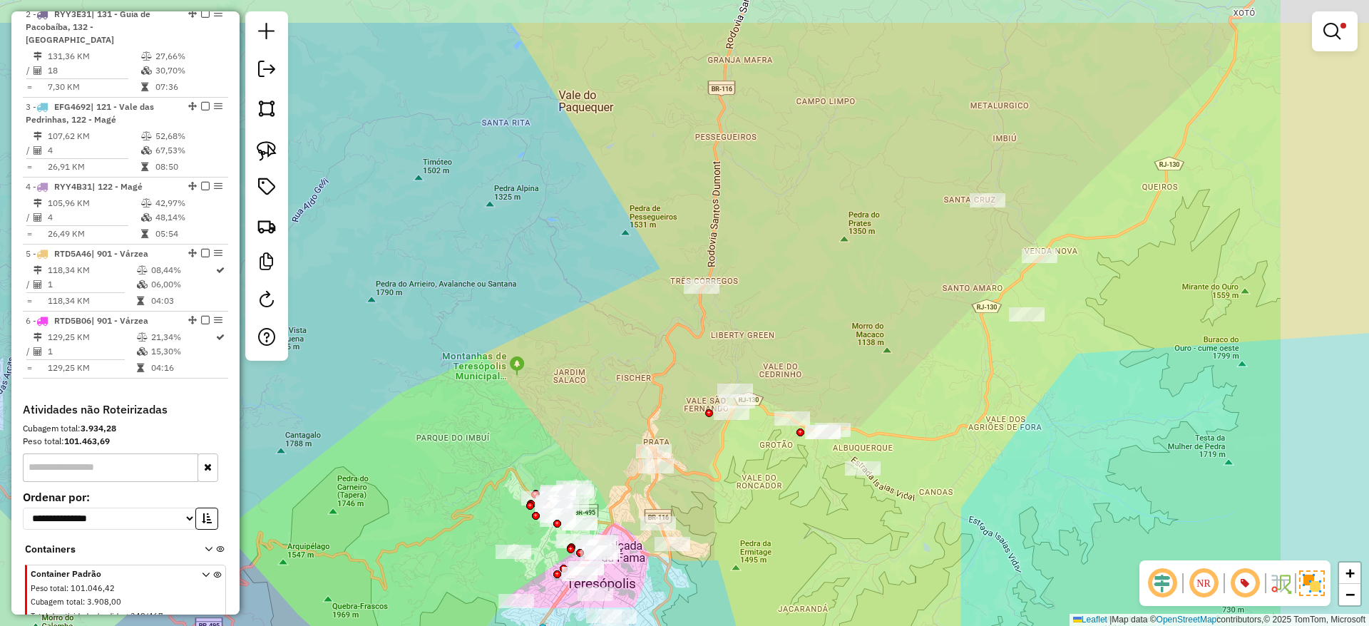
drag, startPoint x: 1067, startPoint y: 289, endPoint x: 960, endPoint y: 370, distance: 133.9
click at [959, 376] on div "Limpar filtros Janela de atendimento Grade de atendimento Capacidade Transporta…" at bounding box center [684, 313] width 1369 height 626
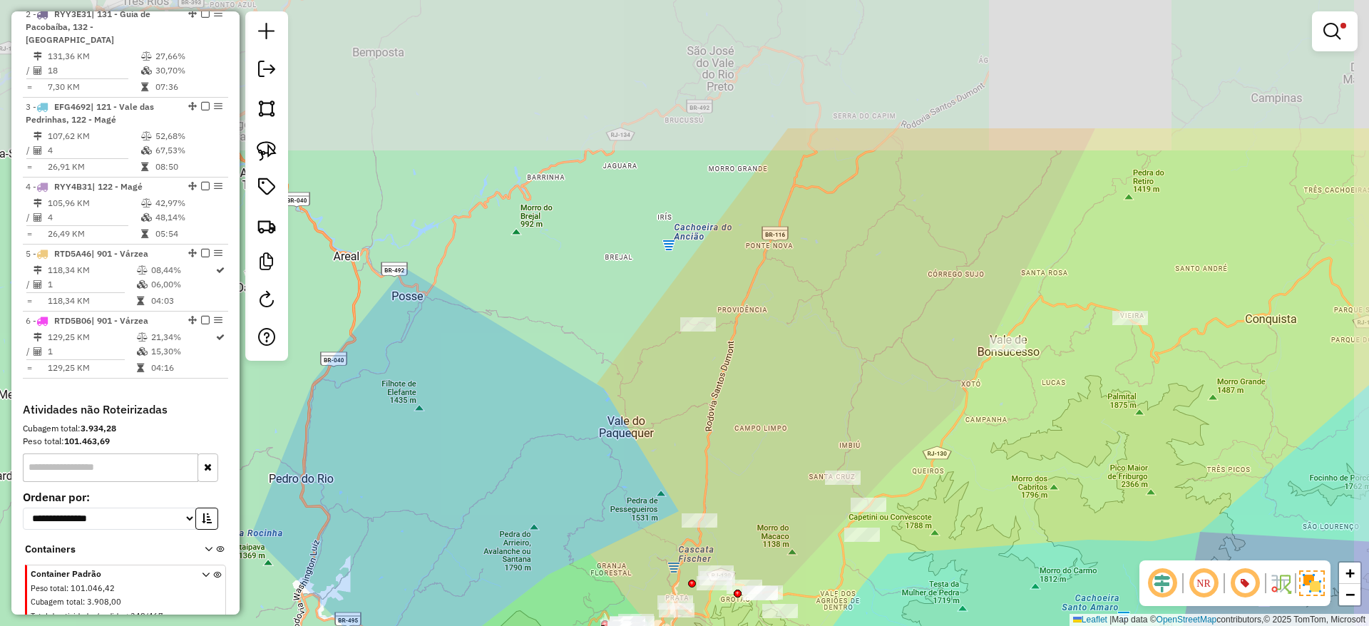
drag, startPoint x: 913, startPoint y: 171, endPoint x: 793, endPoint y: 337, distance: 204.8
click at [793, 337] on div "Limpar filtros Janela de atendimento Grade de atendimento Capacidade Transporta…" at bounding box center [684, 313] width 1369 height 626
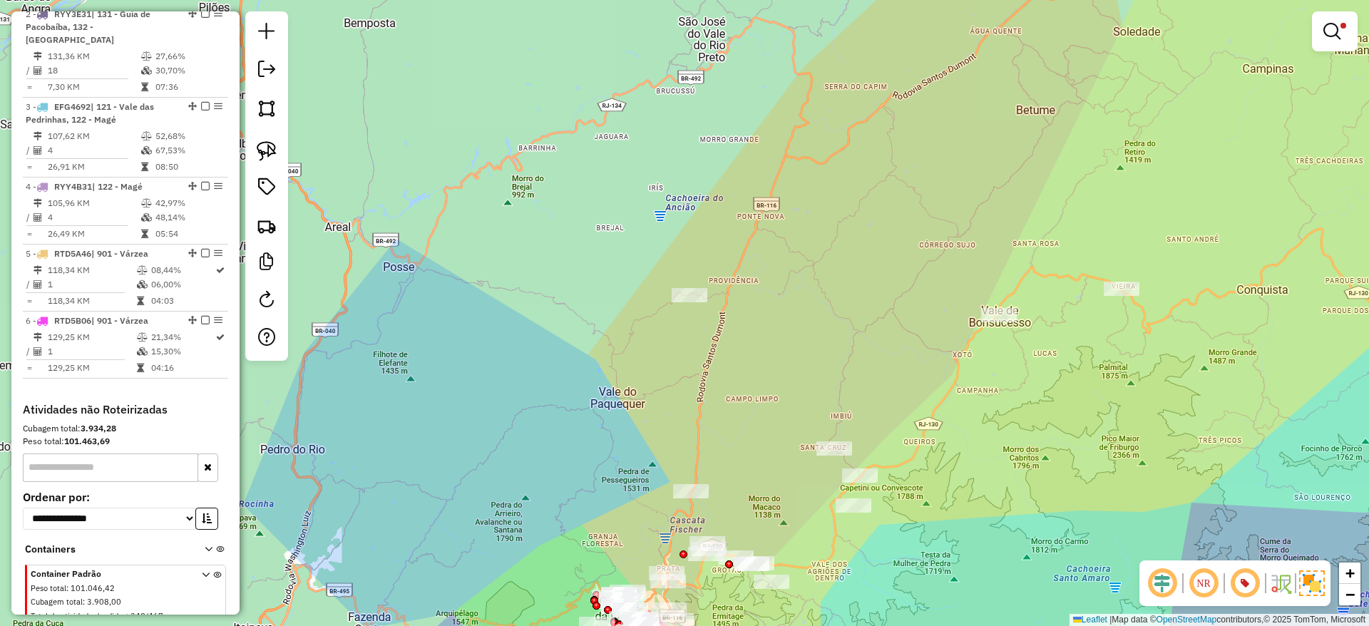
drag, startPoint x: 935, startPoint y: 452, endPoint x: 842, endPoint y: 295, distance: 182.5
click at [849, 302] on div "Limpar filtros Janela de atendimento Grade de atendimento Capacidade Transporta…" at bounding box center [684, 313] width 1369 height 626
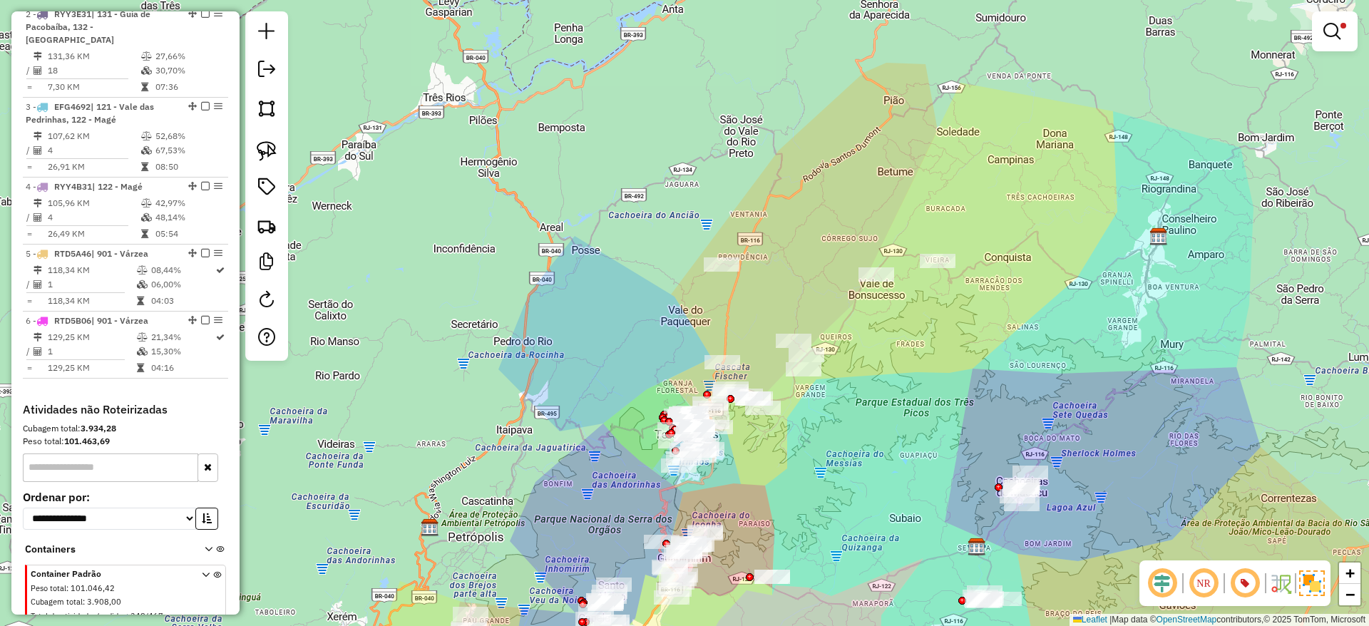
drag, startPoint x: 900, startPoint y: 299, endPoint x: 898, endPoint y: 322, distance: 22.9
click at [898, 322] on div "Limpar filtros Janela de atendimento Grade de atendimento Capacidade Transporta…" at bounding box center [684, 313] width 1369 height 626
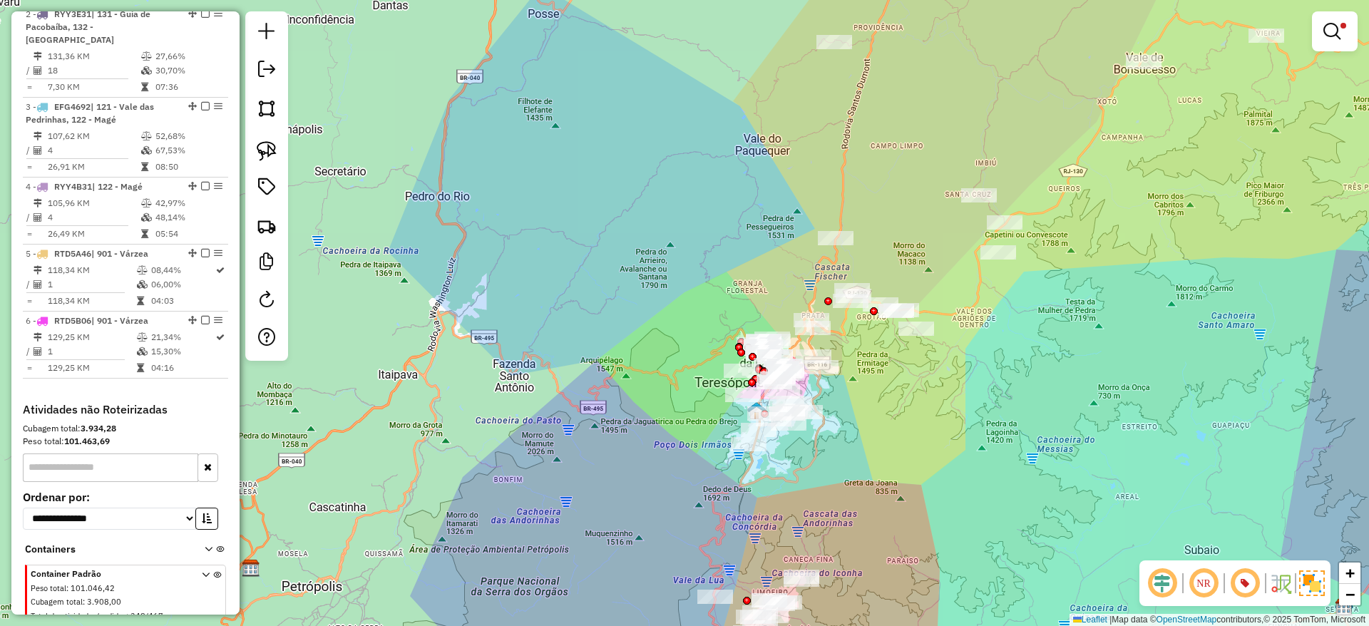
drag, startPoint x: 901, startPoint y: 416, endPoint x: 923, endPoint y: 401, distance: 26.7
click at [917, 406] on div "Limpar filtros Janela de atendimento Grade de atendimento Capacidade Transporta…" at bounding box center [684, 313] width 1369 height 626
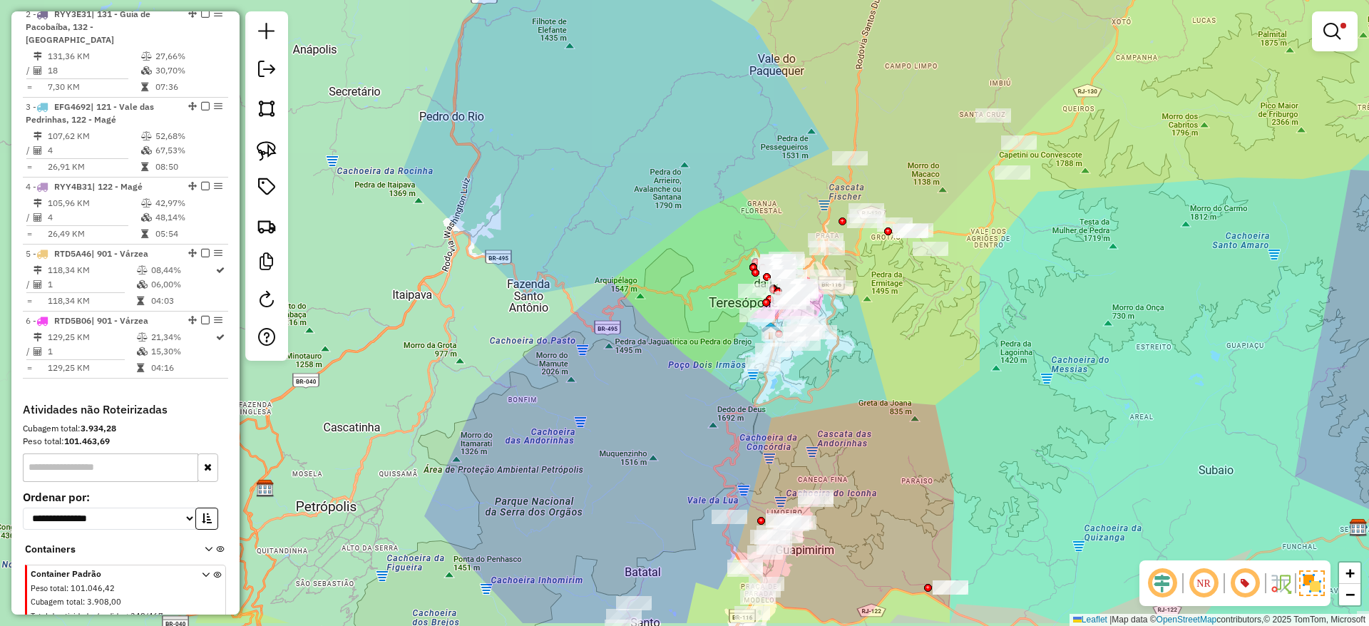
drag, startPoint x: 955, startPoint y: 508, endPoint x: 908, endPoint y: 344, distance: 170.6
click at [935, 376] on div "Limpar filtros Janela de atendimento Grade de atendimento Capacidade Transporta…" at bounding box center [684, 313] width 1369 height 626
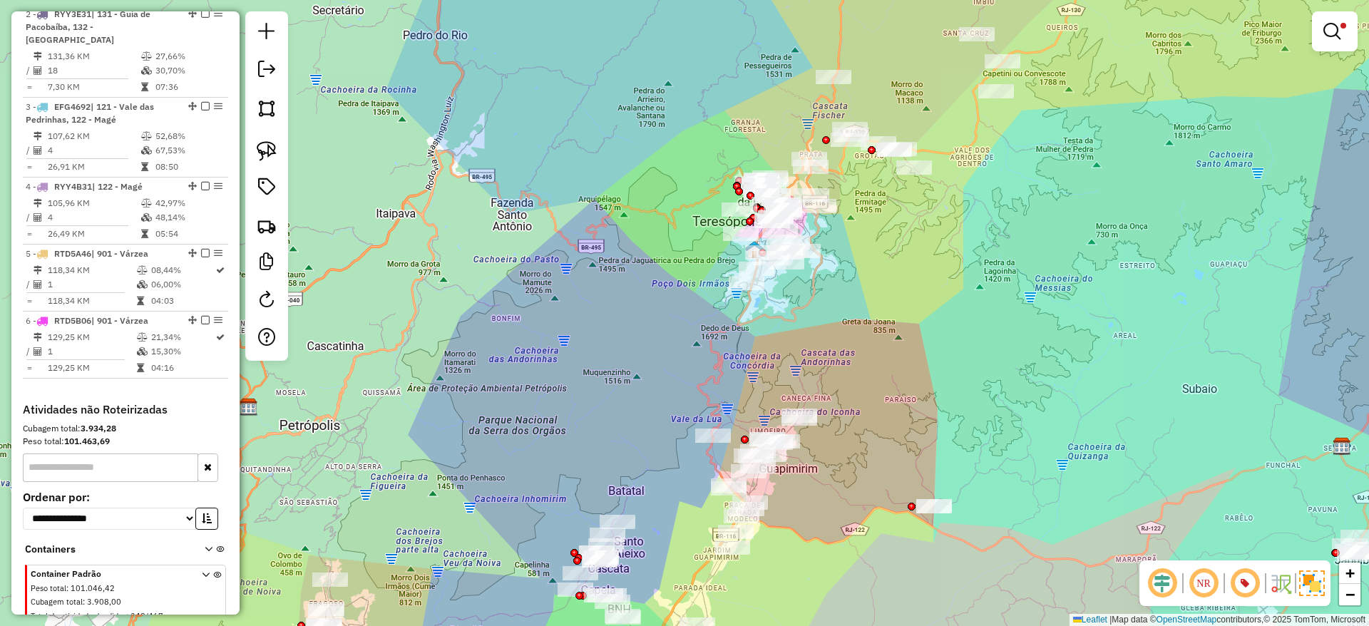
drag, startPoint x: 957, startPoint y: 376, endPoint x: 922, endPoint y: 348, distance: 44.1
click at [926, 350] on div "Limpar filtros Janela de atendimento Grade de atendimento Capacidade Transporta…" at bounding box center [684, 313] width 1369 height 626
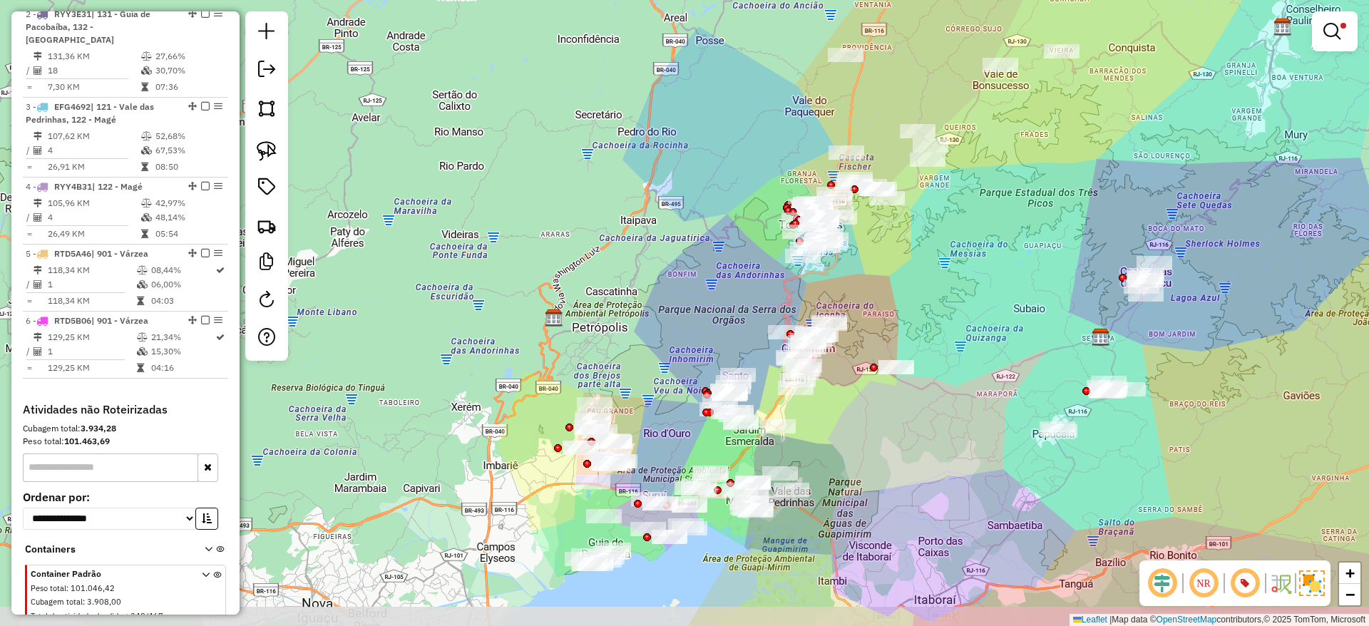
drag, startPoint x: 948, startPoint y: 363, endPoint x: 934, endPoint y: 319, distance: 45.8
click at [934, 319] on div "Limpar filtros Janela de atendimento Grade de atendimento Capacidade Transporta…" at bounding box center [684, 313] width 1369 height 626
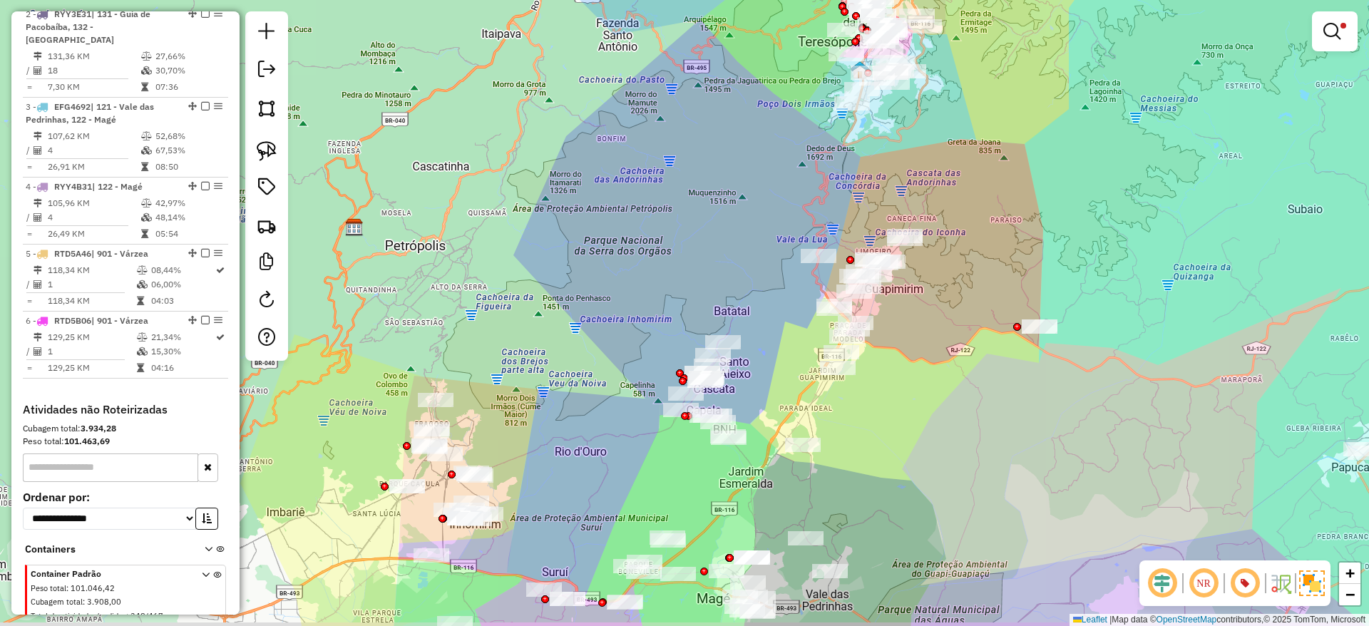
drag, startPoint x: 762, startPoint y: 394, endPoint x: 748, endPoint y: 366, distance: 30.6
click at [753, 371] on div "Limpar filtros Janela de atendimento Grade de atendimento Capacidade Transporta…" at bounding box center [684, 313] width 1369 height 626
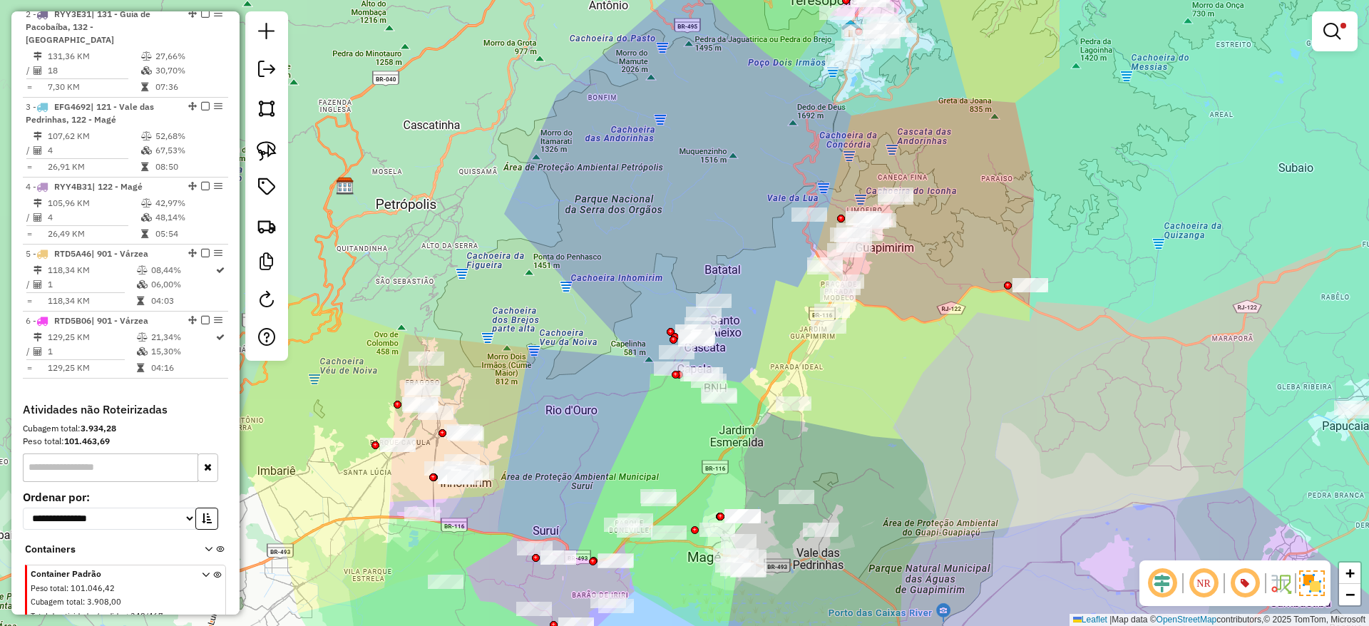
drag, startPoint x: 922, startPoint y: 391, endPoint x: 925, endPoint y: 350, distance: 40.7
click at [925, 350] on div "Limpar filtros Janela de atendimento Grade de atendimento Capacidade Transporta…" at bounding box center [684, 313] width 1369 height 626
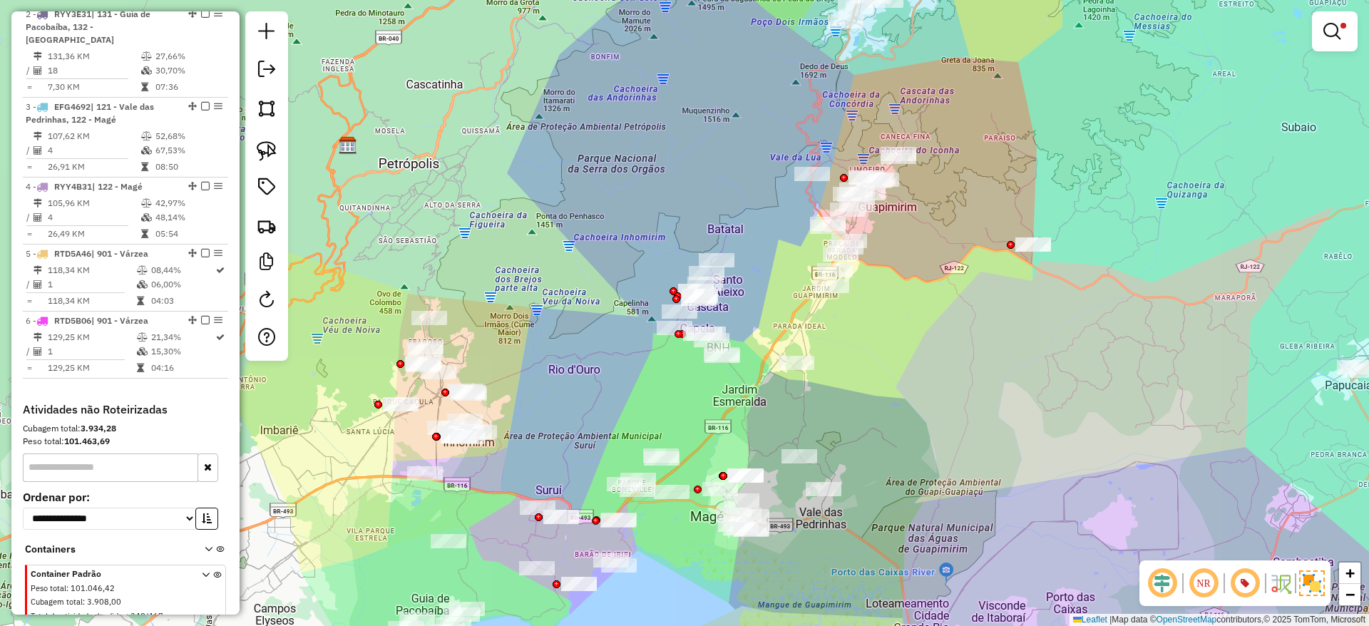
click at [1140, 36] on div at bounding box center [1335, 31] width 46 height 40
click at [1140, 28] on em at bounding box center [1331, 31] width 17 height 17
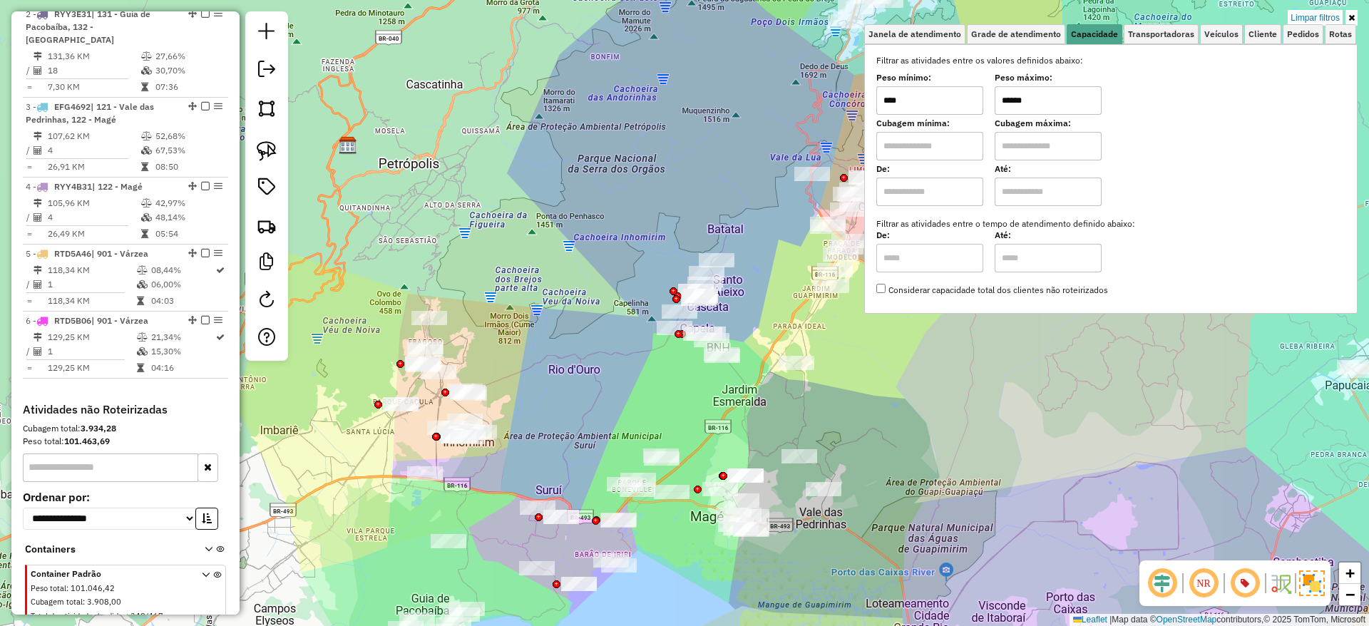
click at [1140, 7] on div "Limpar filtros Janela de atendimento Grade de atendimento Capacidade Transporta…" at bounding box center [684, 313] width 1369 height 626
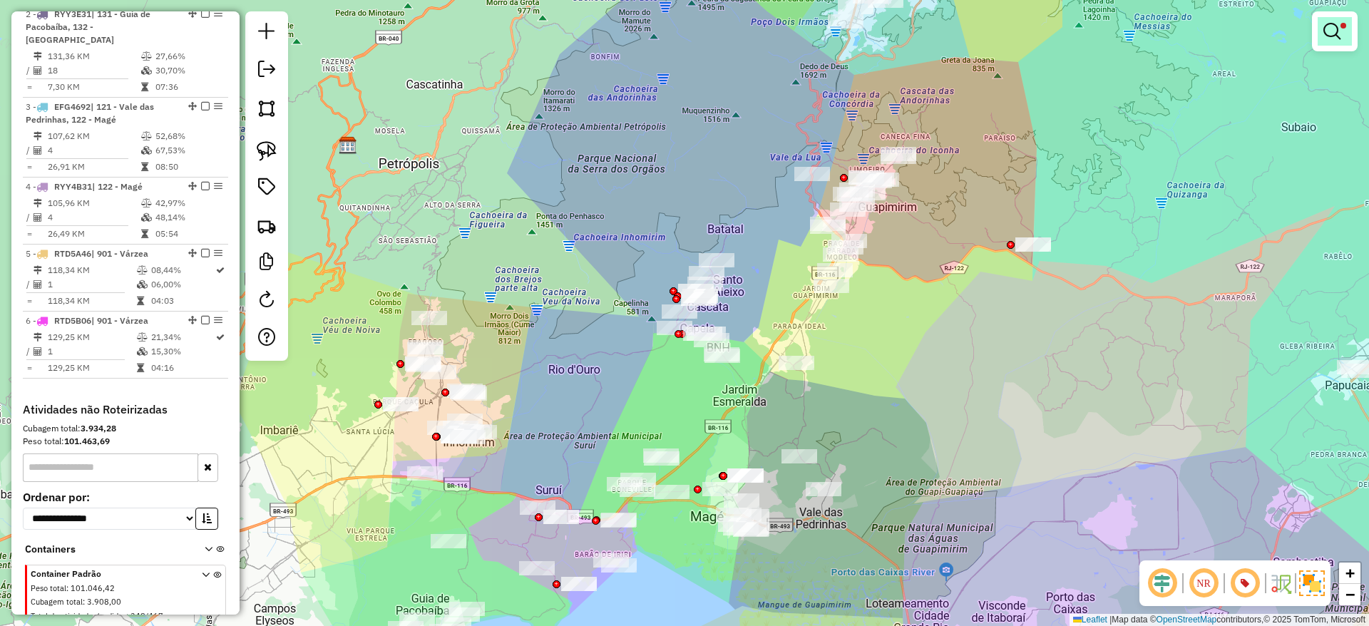
click at [1140, 31] on em at bounding box center [1331, 31] width 17 height 17
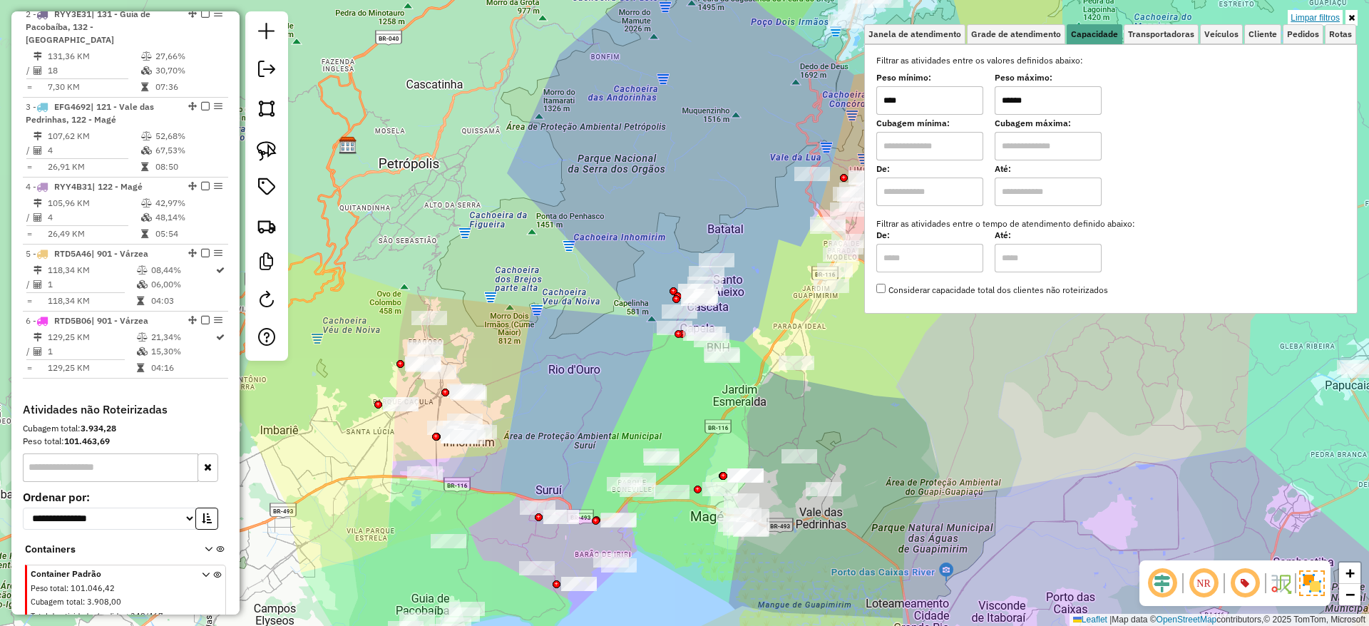
click at [1140, 16] on link "Limpar filtros" at bounding box center [1314, 18] width 55 height 16
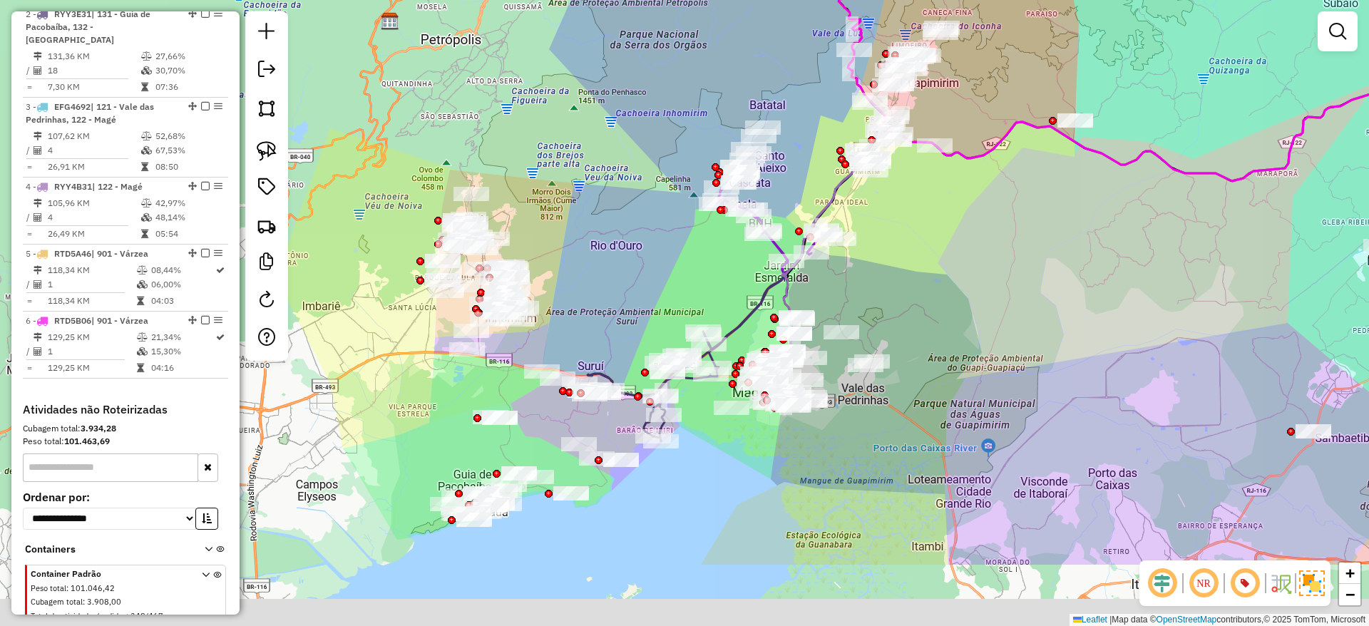
drag, startPoint x: 638, startPoint y: 380, endPoint x: 647, endPoint y: 376, distance: 9.9
click at [647, 376] on div "Janela de atendimento Grade de atendimento Capacidade Transportadoras Veículos …" at bounding box center [684, 313] width 1369 height 626
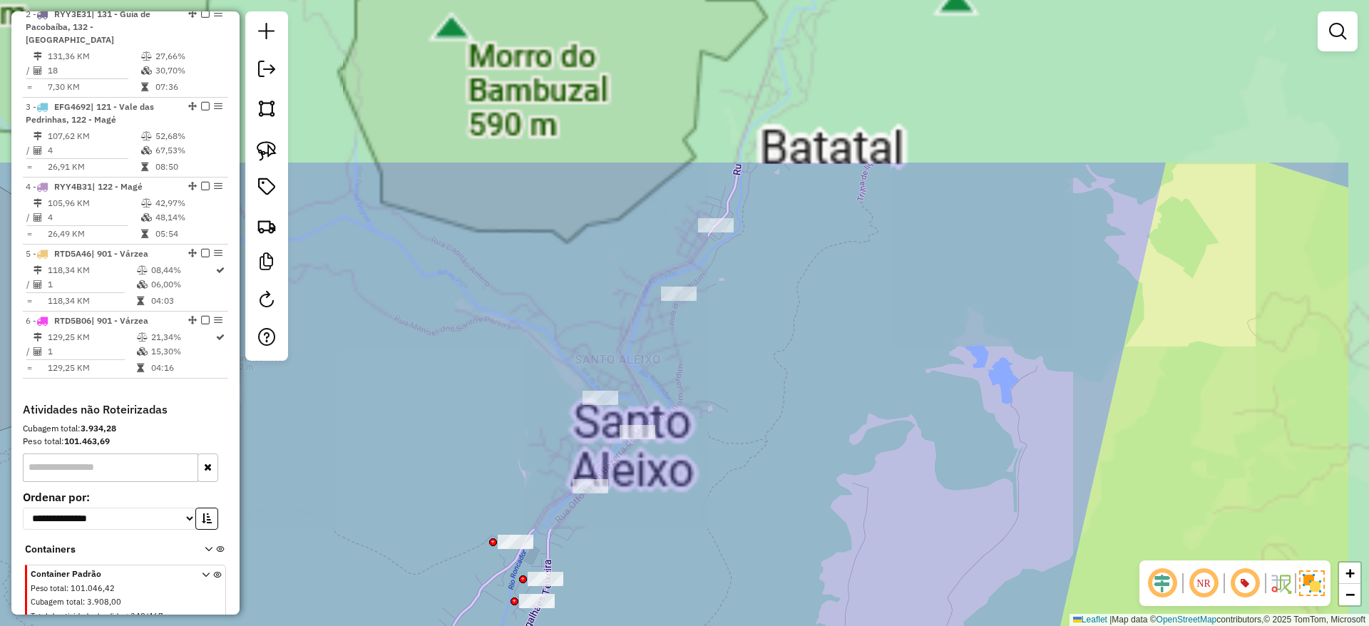
drag, startPoint x: 902, startPoint y: 155, endPoint x: 744, endPoint y: 381, distance: 275.5
click at [744, 381] on div "Janela de atendimento Grade de atendimento Capacidade Transportadoras Veículos …" at bounding box center [684, 313] width 1369 height 626
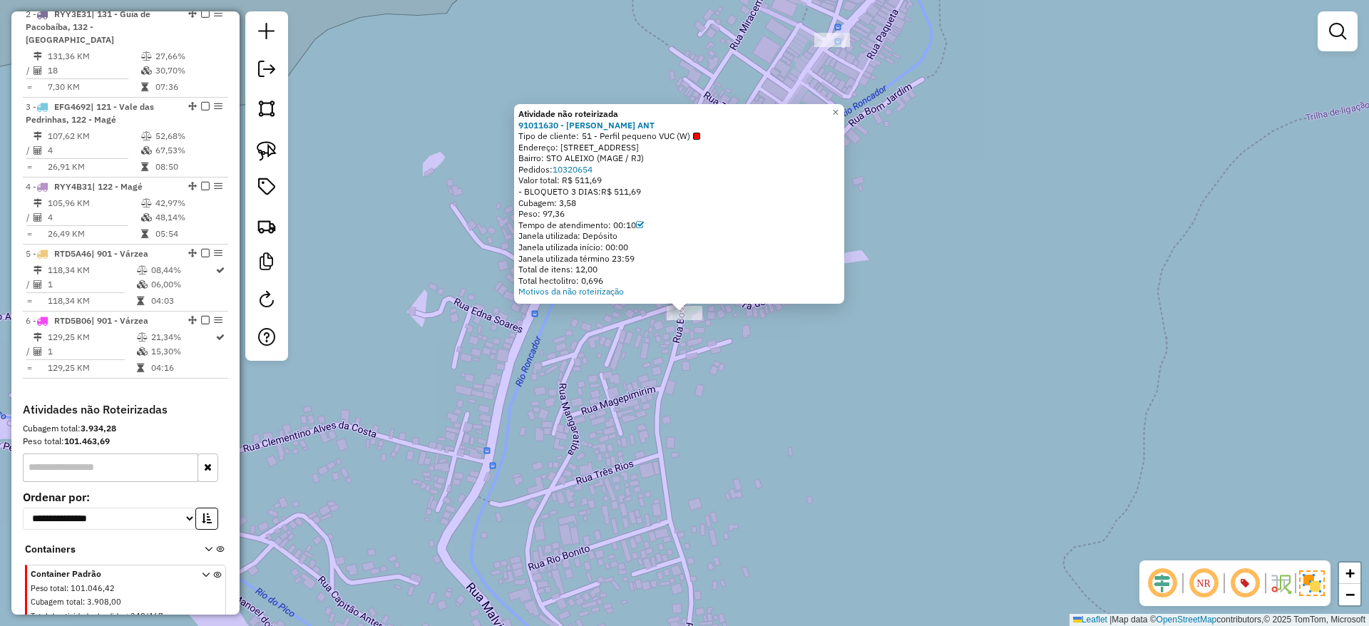
click at [688, 140] on span "51 - Perfil pequeno VUC (W)" at bounding box center [641, 135] width 118 height 11
drag, startPoint x: 629, startPoint y: 137, endPoint x: 657, endPoint y: 138, distance: 27.1
click at [656, 138] on span "51 - Perfil pequeno VUC (W)" at bounding box center [641, 135] width 118 height 11
click at [838, 113] on span "×" at bounding box center [835, 112] width 6 height 12
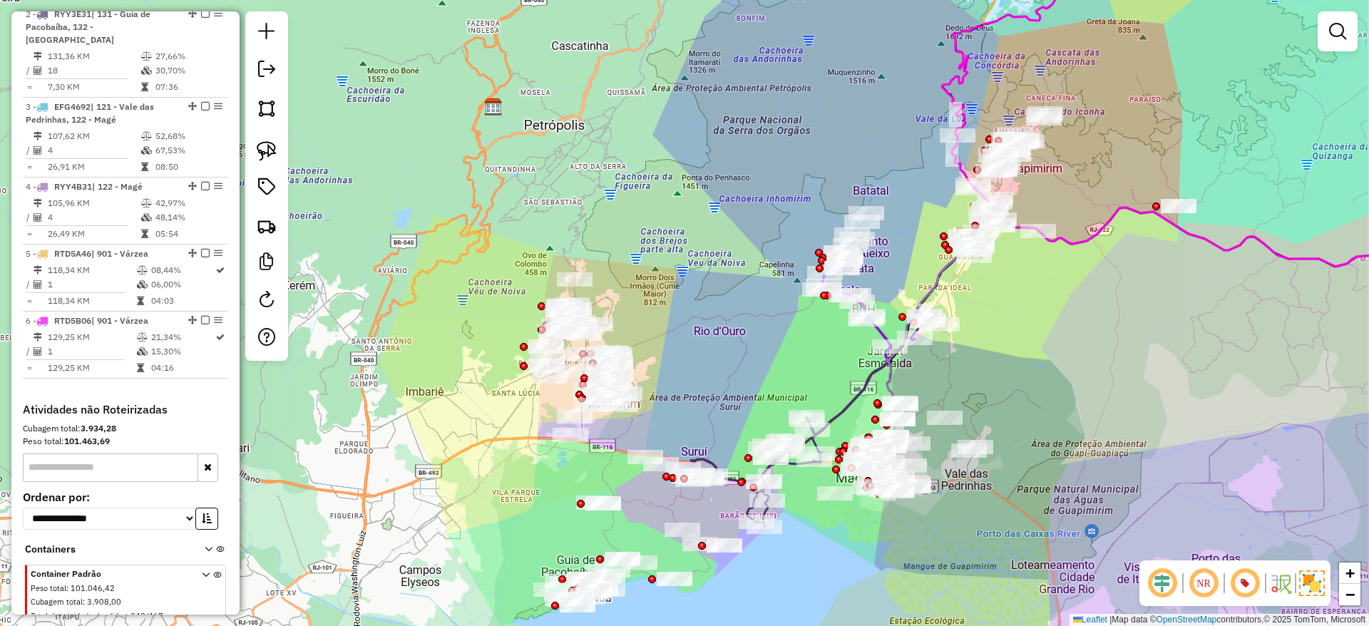
drag, startPoint x: 914, startPoint y: 262, endPoint x: 875, endPoint y: 280, distance: 43.4
click at [875, 280] on div "Janela de atendimento Grade de atendimento Capacidade Transportadoras Veículos …" at bounding box center [684, 313] width 1369 height 626
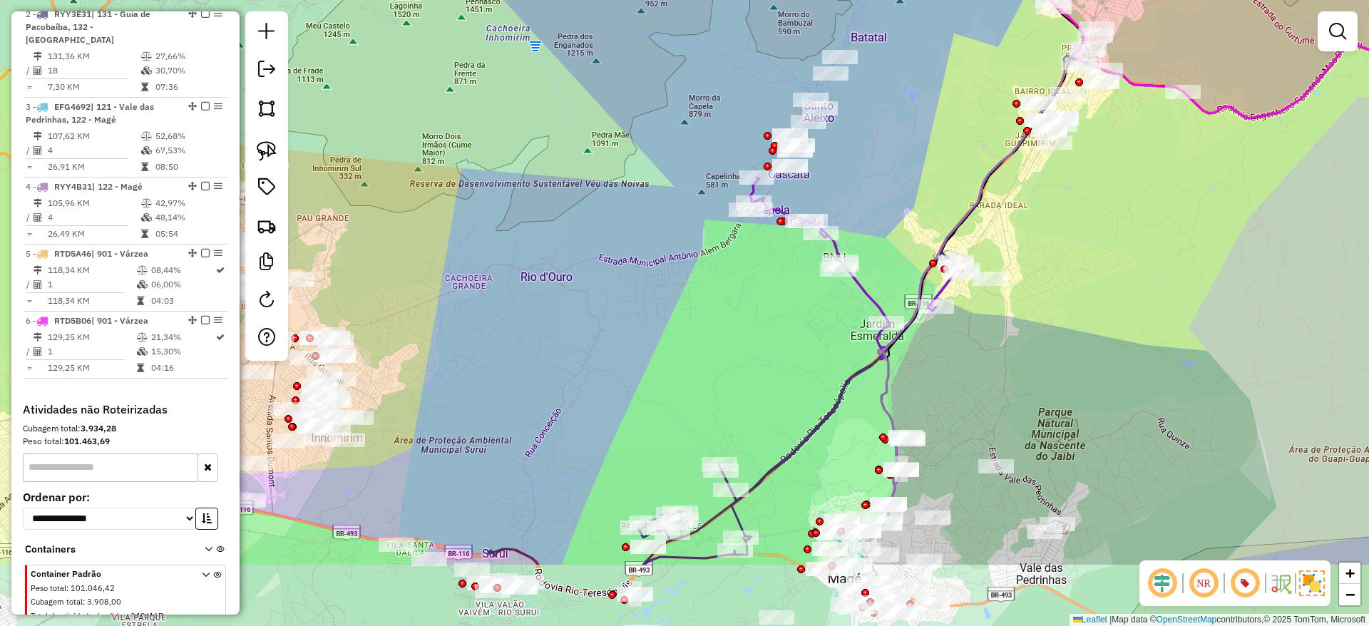
drag, startPoint x: 903, startPoint y: 267, endPoint x: 871, endPoint y: 133, distance: 138.5
click at [871, 133] on div "Janela de atendimento Grade de atendimento Capacidade Transportadoras Veículos …" at bounding box center [684, 313] width 1369 height 626
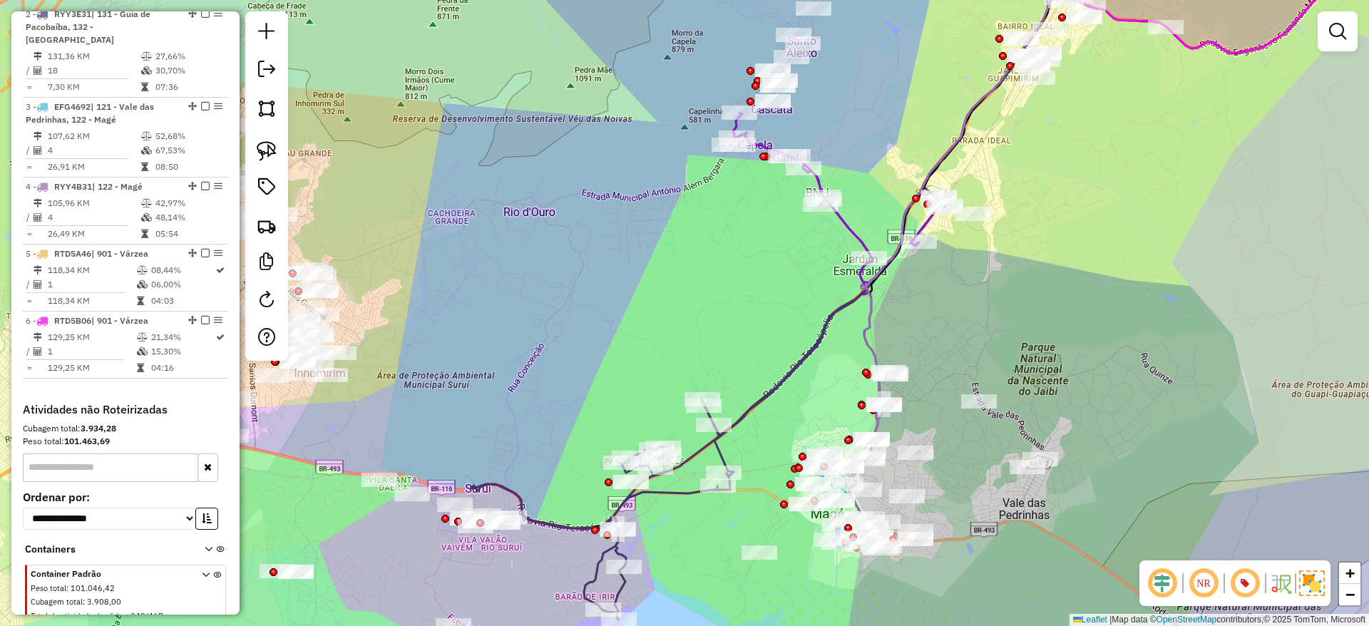
drag, startPoint x: 1002, startPoint y: 470, endPoint x: 990, endPoint y: 434, distance: 37.4
click at [990, 434] on div "Janela de atendimento Grade de atendimento Capacidade Transportadoras Veículos …" at bounding box center [684, 313] width 1369 height 626
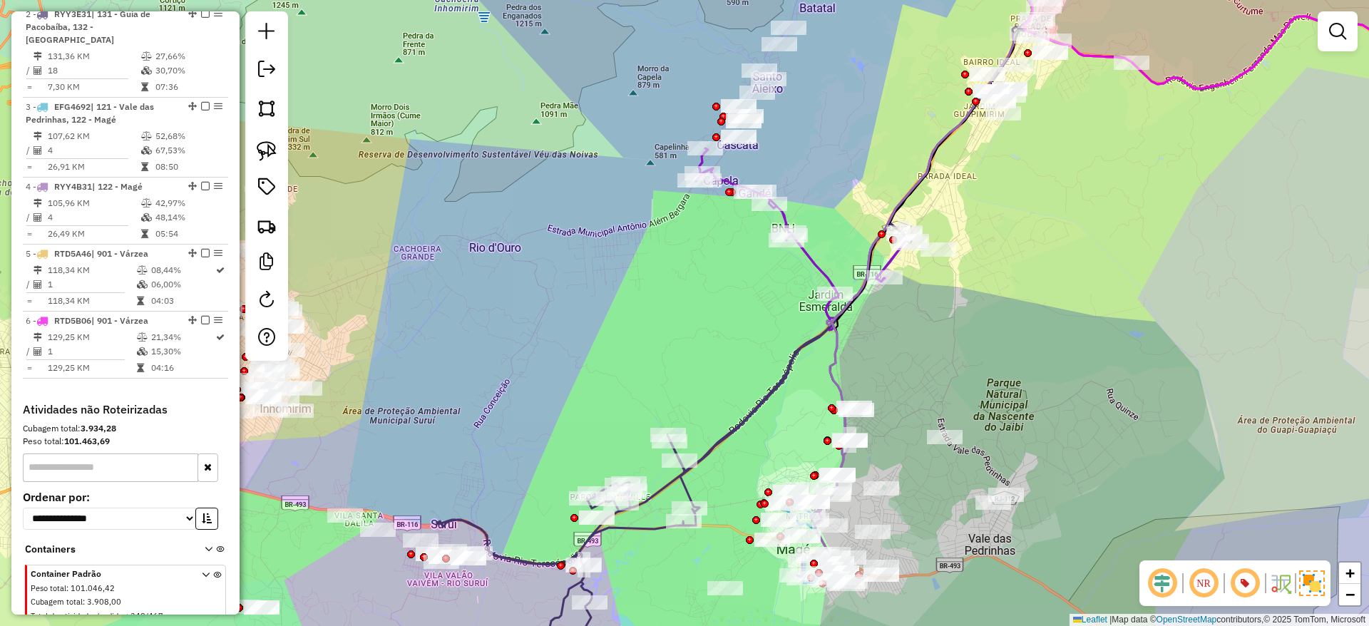
drag, startPoint x: 1166, startPoint y: 284, endPoint x: 1040, endPoint y: 398, distance: 169.6
click at [1041, 397] on div "Janela de atendimento Grade de atendimento Capacidade Transportadoras Veículos …" at bounding box center [684, 313] width 1369 height 626
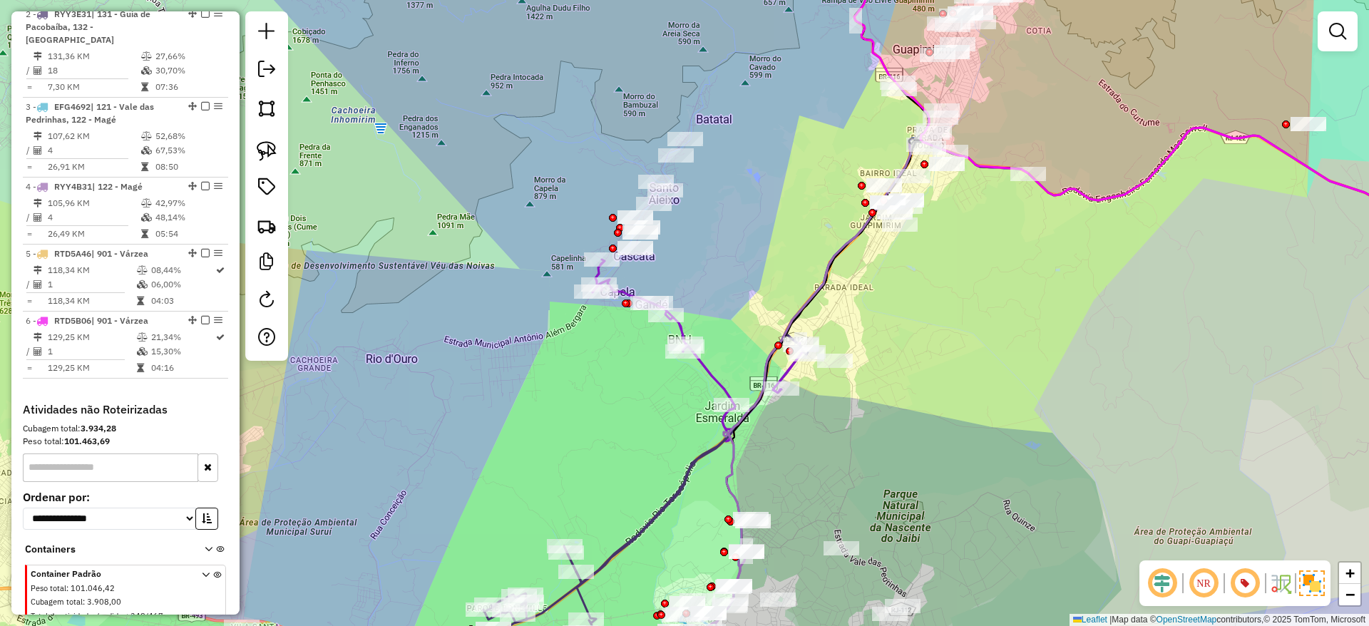
drag, startPoint x: 754, startPoint y: 245, endPoint x: 752, endPoint y: 255, distance: 10.9
click at [752, 255] on div "Janela de atendimento Grade de atendimento Capacidade Transportadoras Veículos …" at bounding box center [684, 313] width 1369 height 626
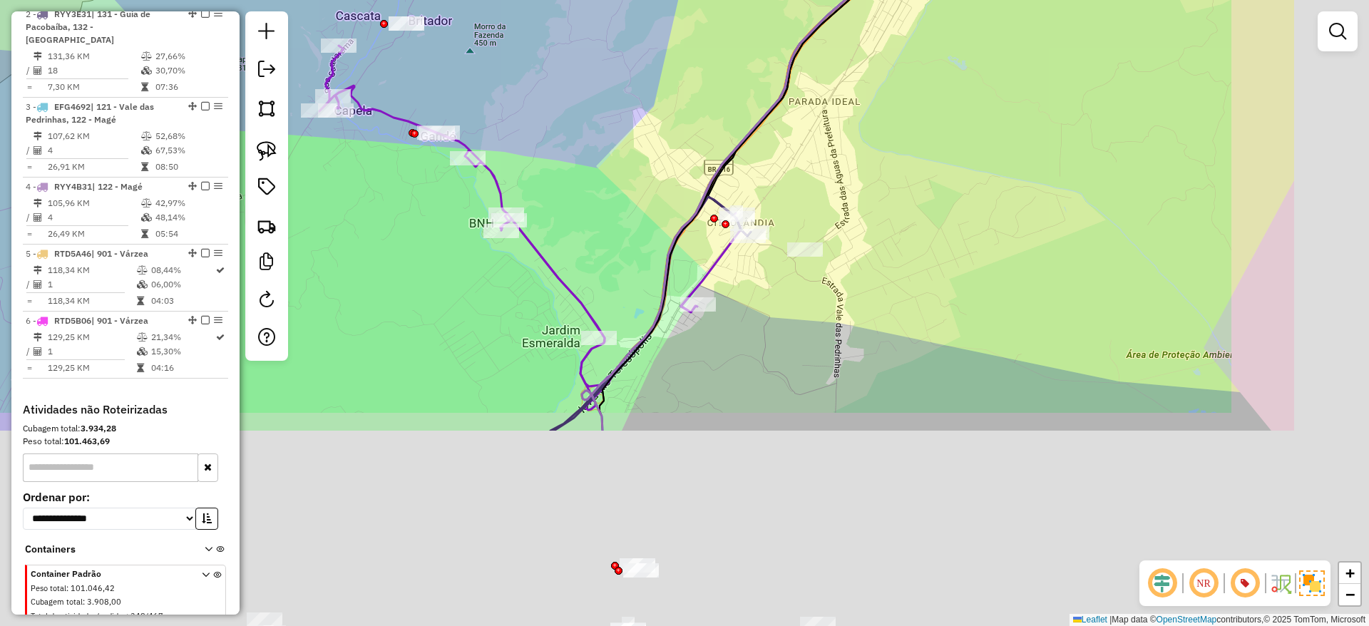
drag, startPoint x: 1046, startPoint y: 361, endPoint x: 854, endPoint y: 174, distance: 268.2
click at [858, 177] on div "Janela de atendimento Grade de atendimento Capacidade Transportadoras Veículos …" at bounding box center [684, 313] width 1369 height 626
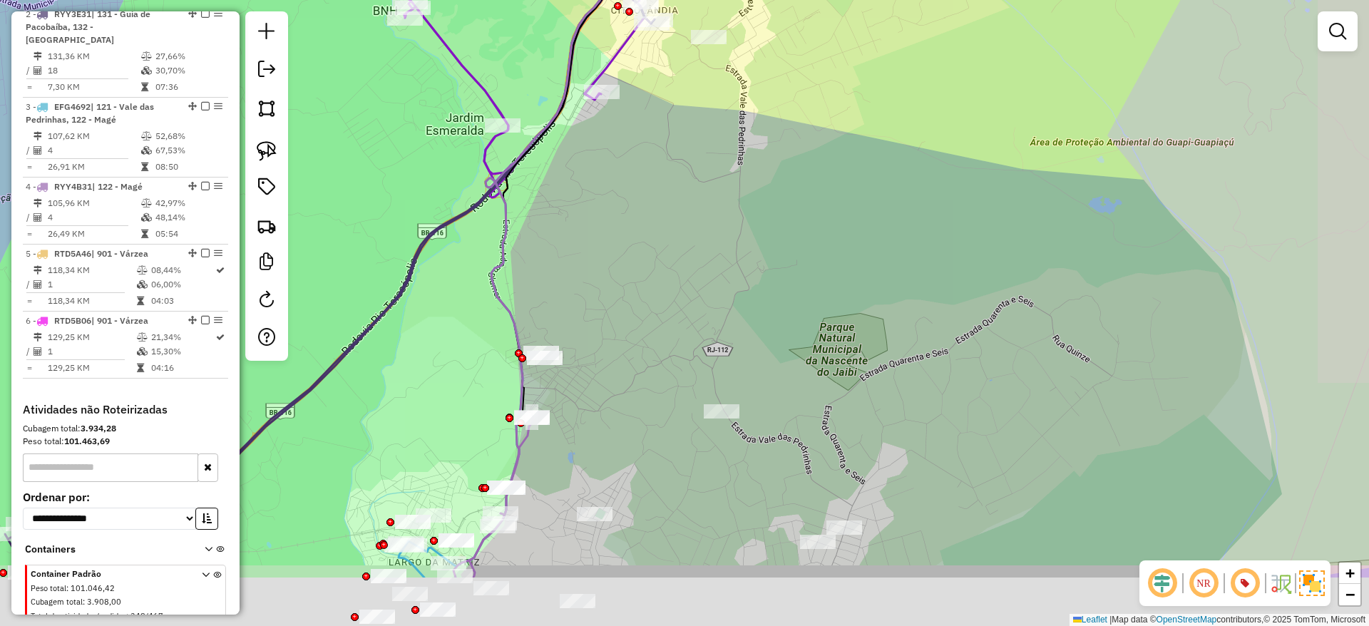
drag, startPoint x: 856, startPoint y: 347, endPoint x: 919, endPoint y: 231, distance: 132.1
click at [919, 231] on div "Janela de atendimento Grade de atendimento Capacidade Transportadoras Veículos …" at bounding box center [684, 313] width 1369 height 626
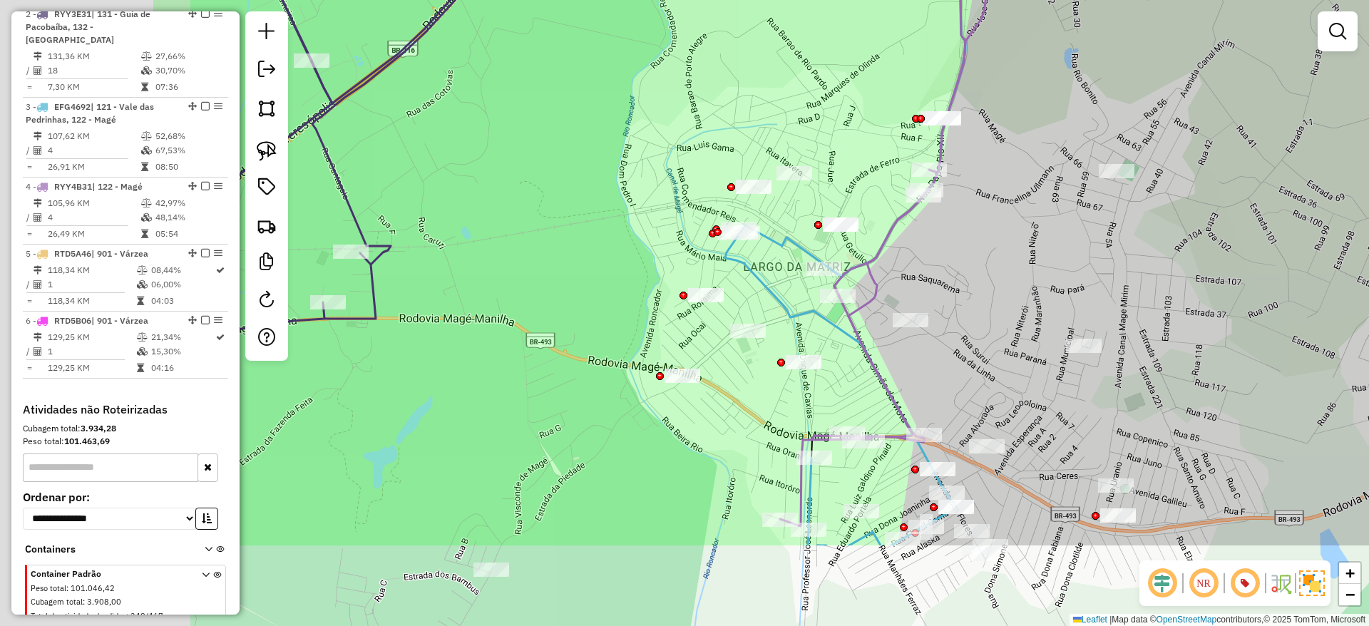
drag, startPoint x: 645, startPoint y: 473, endPoint x: 927, endPoint y: 269, distance: 348.7
click at [927, 269] on div "Janela de atendimento Grade de atendimento Capacidade Transportadoras Veículos …" at bounding box center [684, 313] width 1369 height 626
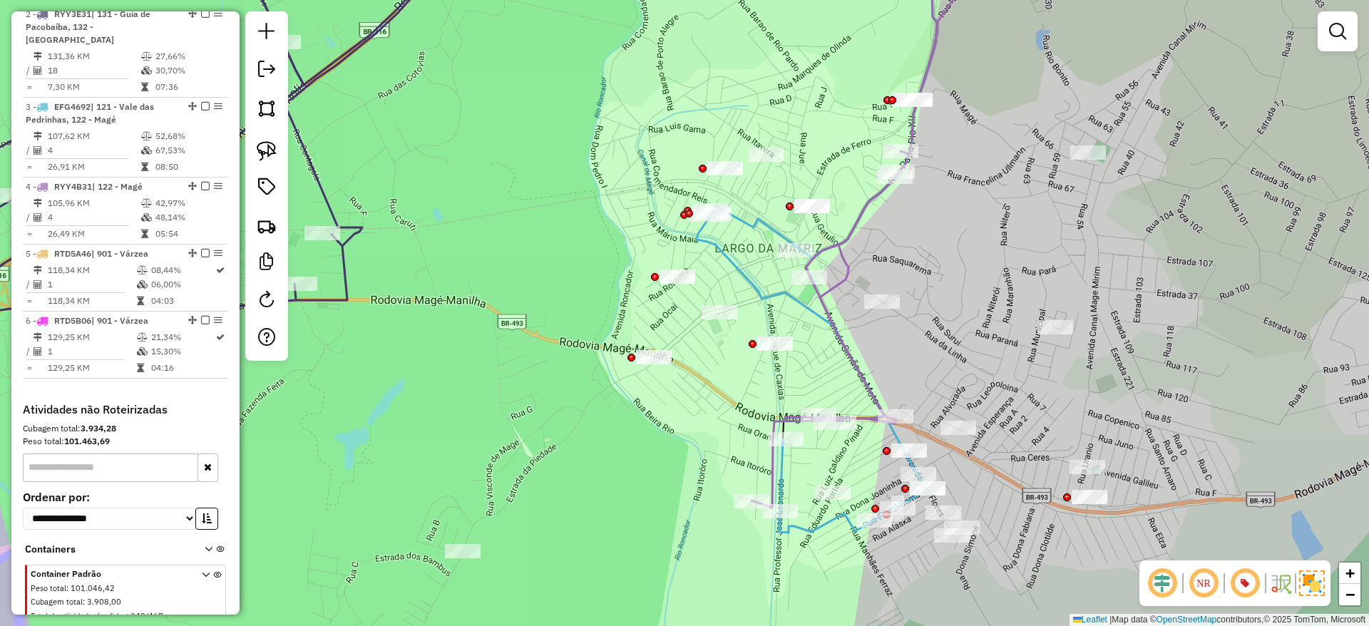
drag, startPoint x: 811, startPoint y: 320, endPoint x: 798, endPoint y: 353, distance: 35.5
click at [798, 353] on icon at bounding box center [811, 373] width 230 height 317
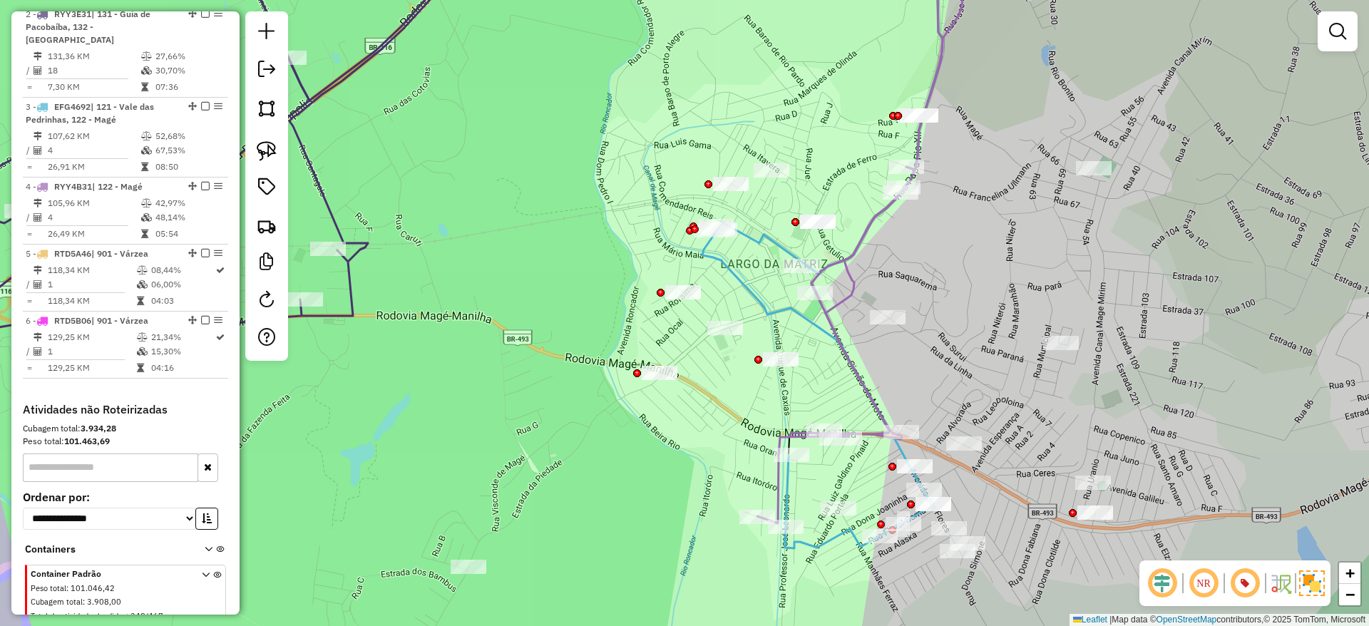
drag, startPoint x: 736, startPoint y: 307, endPoint x: 752, endPoint y: 291, distance: 22.7
click at [752, 291] on icon at bounding box center [817, 389] width 230 height 317
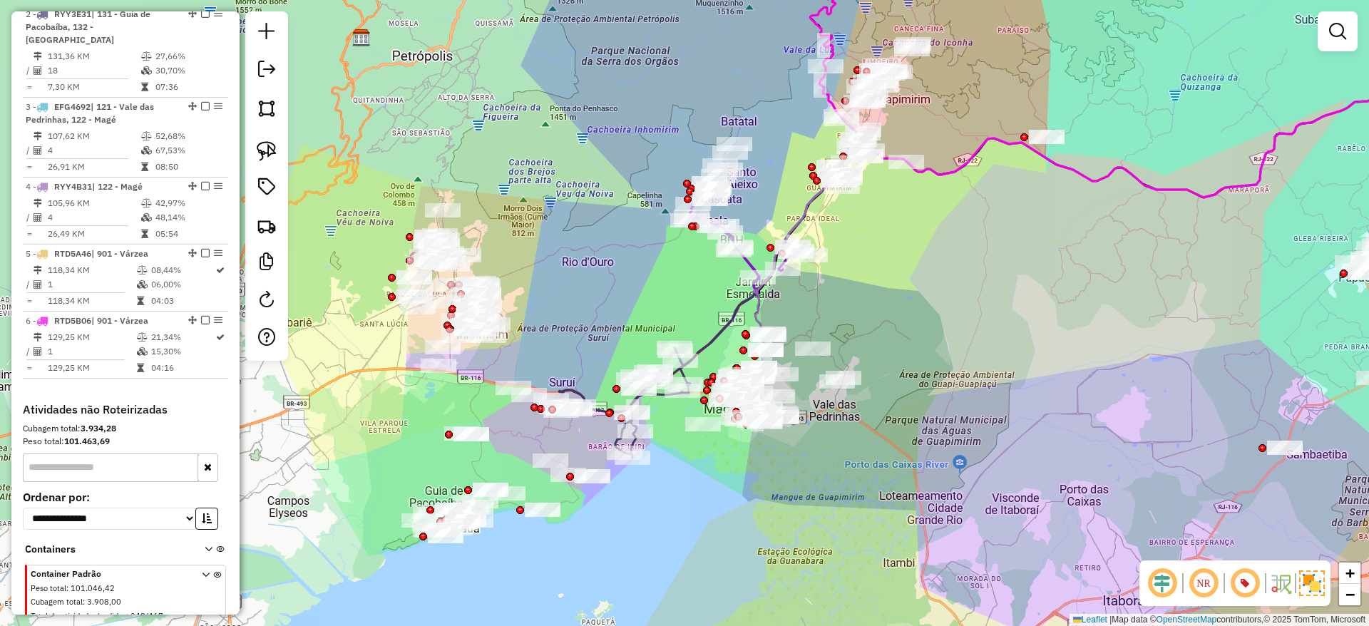
drag, startPoint x: 1150, startPoint y: 373, endPoint x: 986, endPoint y: 420, distance: 170.6
click at [988, 420] on div "Janela de atendimento Grade de atendimento Capacidade Transportadoras Veículos …" at bounding box center [684, 313] width 1369 height 626
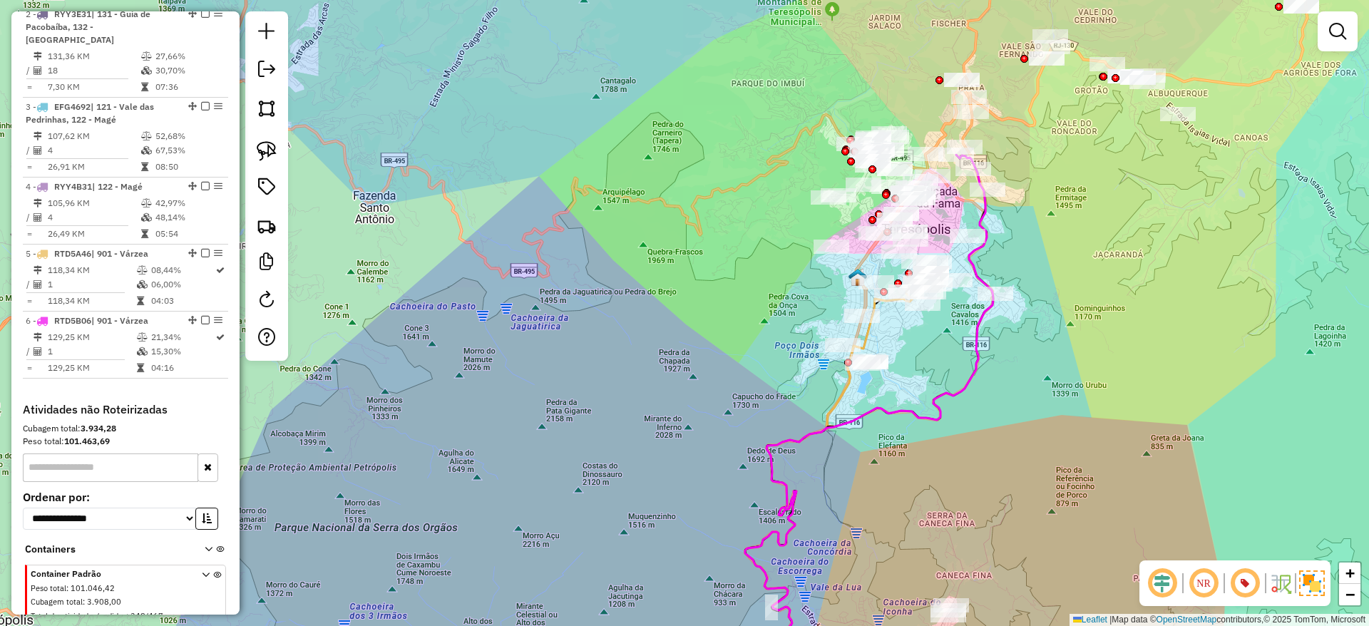
drag, startPoint x: 905, startPoint y: 505, endPoint x: 915, endPoint y: 298, distance: 207.0
click at [913, 325] on div "Janela de atendimento Grade de atendimento Capacidade Transportadoras Veículos …" at bounding box center [684, 313] width 1369 height 626
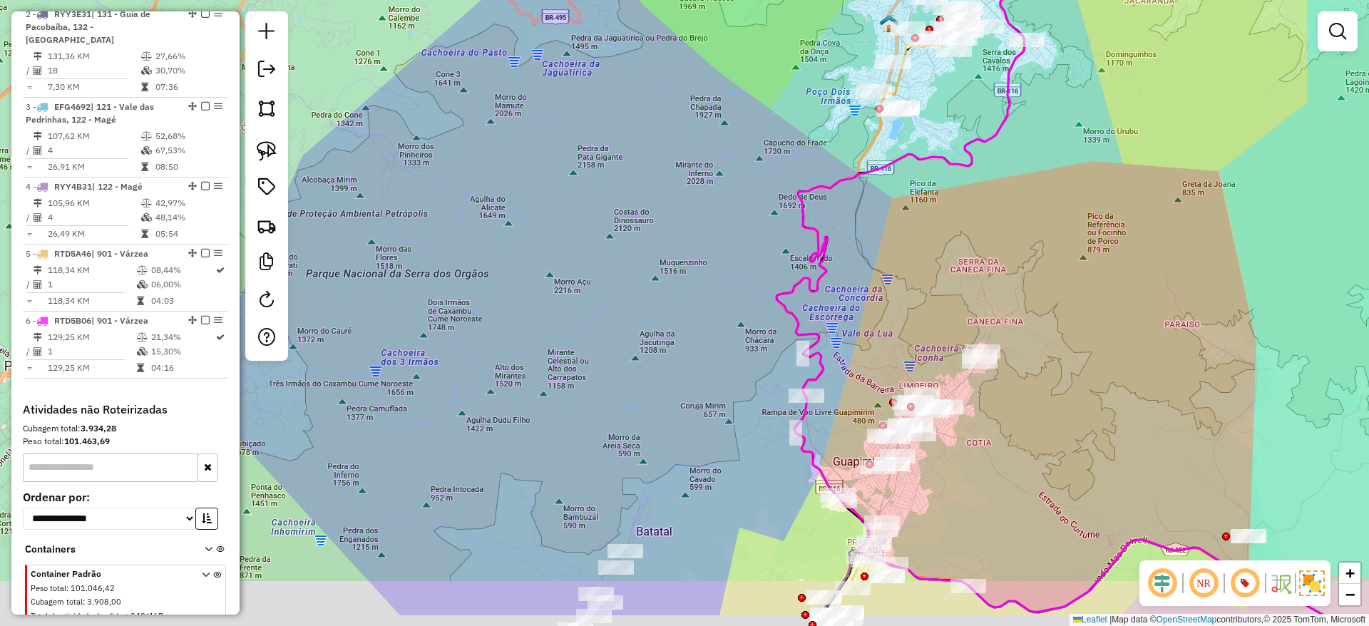
drag, startPoint x: 721, startPoint y: 340, endPoint x: 733, endPoint y: 309, distance: 32.7
click at [733, 309] on div "Janela de atendimento Grade de atendimento Capacidade Transportadoras Veículos …" at bounding box center [684, 313] width 1369 height 626
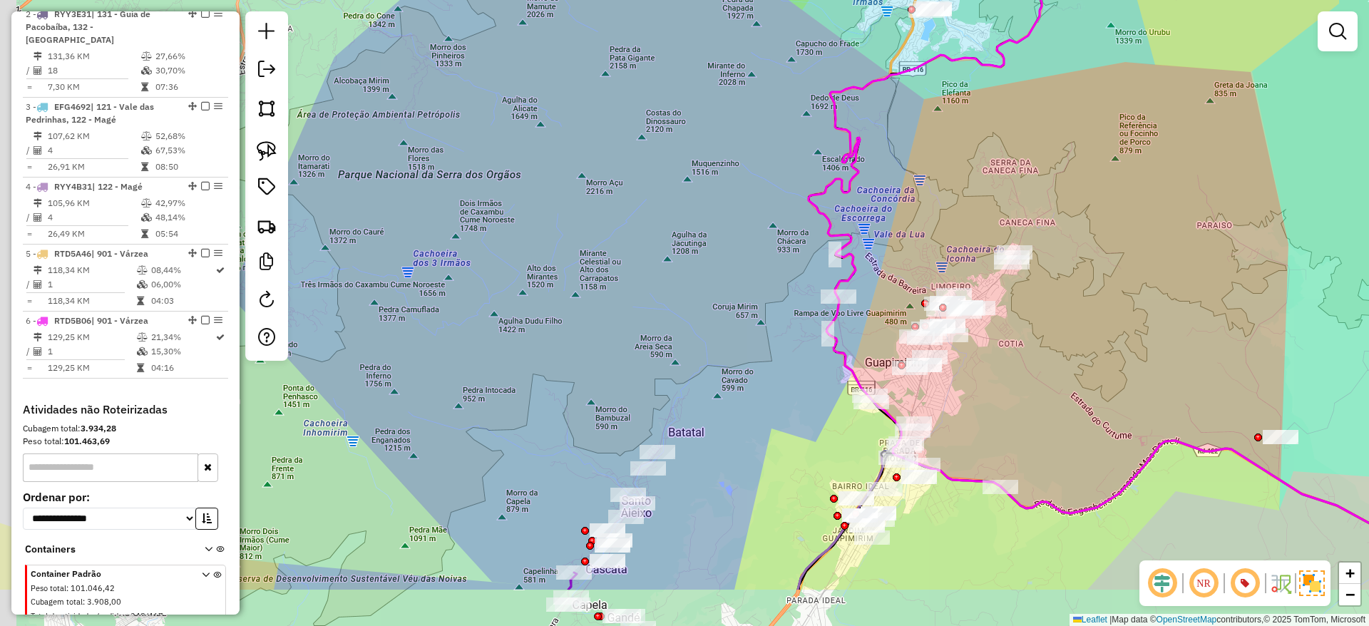
drag, startPoint x: 703, startPoint y: 473, endPoint x: 735, endPoint y: 374, distance: 104.2
click at [735, 374] on div "Janela de atendimento Grade de atendimento Capacidade Transportadoras Veículos …" at bounding box center [684, 313] width 1369 height 626
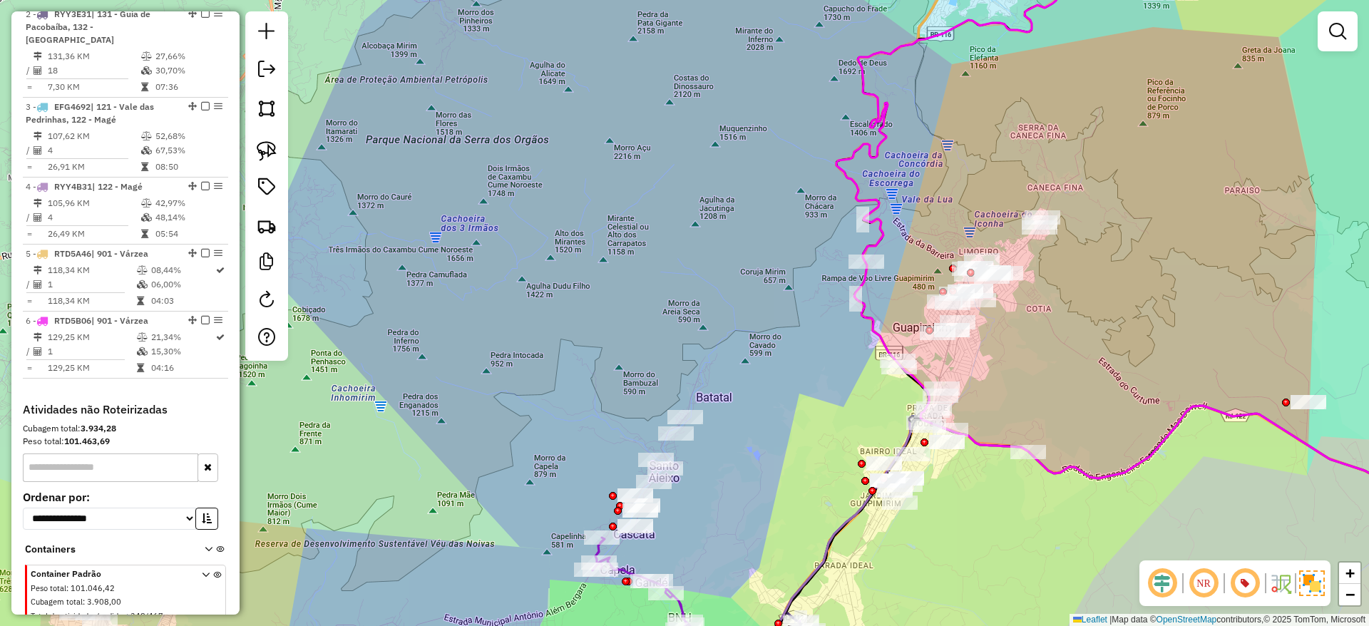
drag, startPoint x: 714, startPoint y: 505, endPoint x: 788, endPoint y: 308, distance: 210.7
click at [788, 308] on div "Janela de atendimento Grade de atendimento Capacidade Transportadoras Veículos …" at bounding box center [684, 313] width 1369 height 626
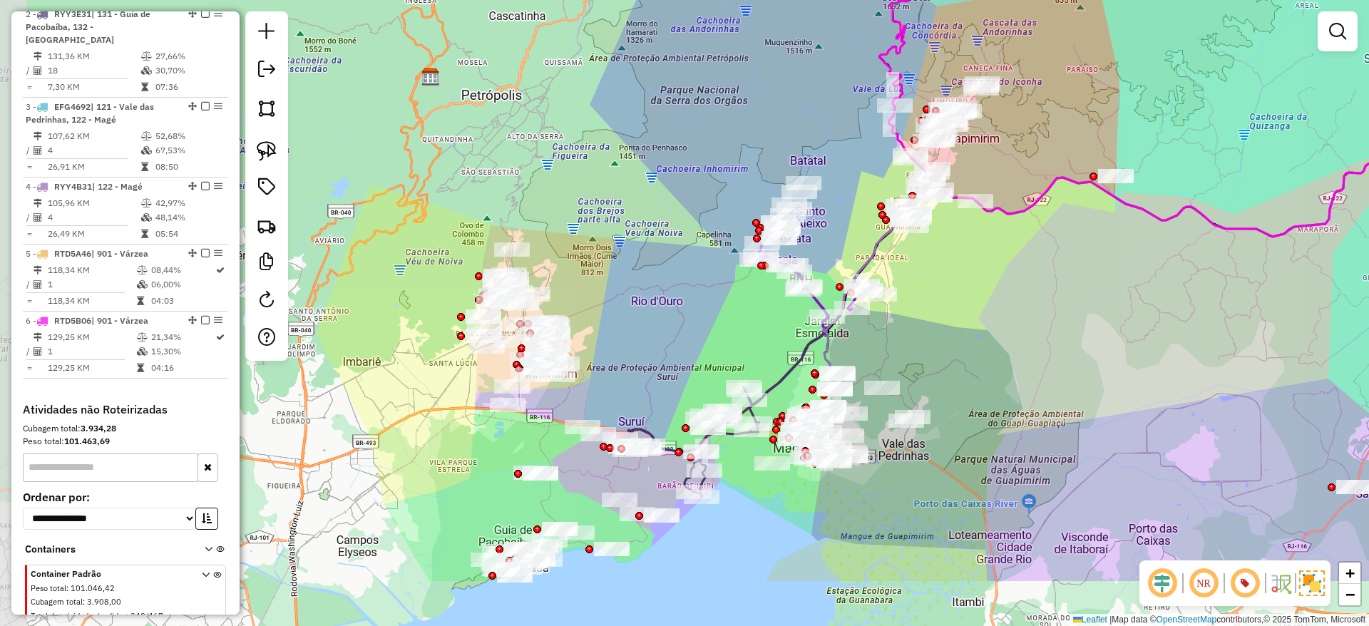
drag, startPoint x: 632, startPoint y: 386, endPoint x: 676, endPoint y: 282, distance: 112.4
click at [676, 282] on div "Janela de atendimento Grade de atendimento Capacidade Transportadoras Veículos …" at bounding box center [684, 313] width 1369 height 626
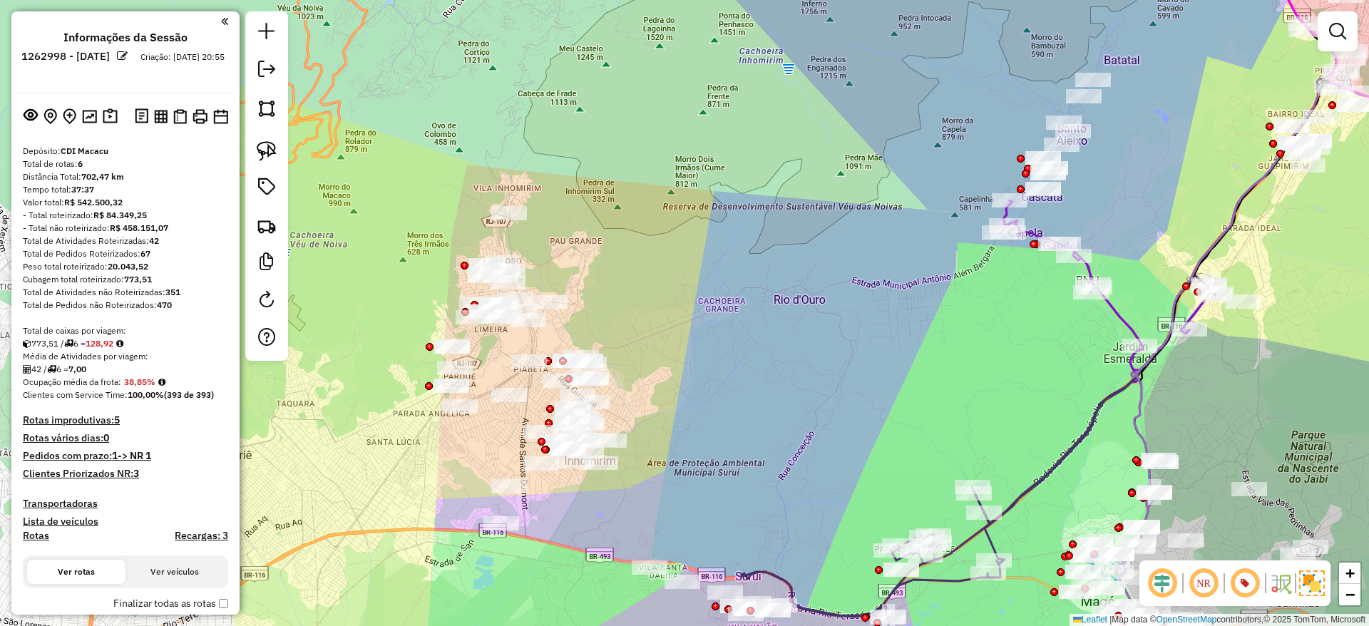
scroll to position [692, 0]
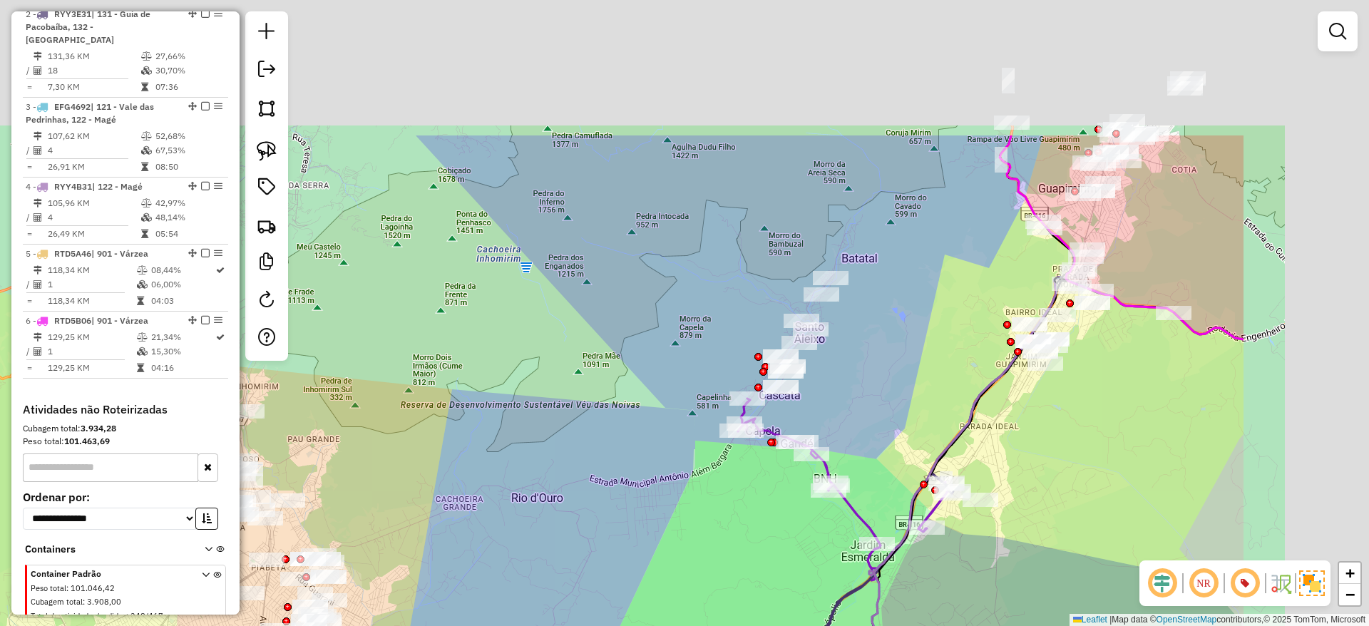
drag, startPoint x: 1193, startPoint y: 168, endPoint x: 935, endPoint y: 349, distance: 315.3
click at [933, 364] on div "Janela de atendimento Grade de atendimento Capacidade Transportadoras Veículos …" at bounding box center [684, 313] width 1369 height 626
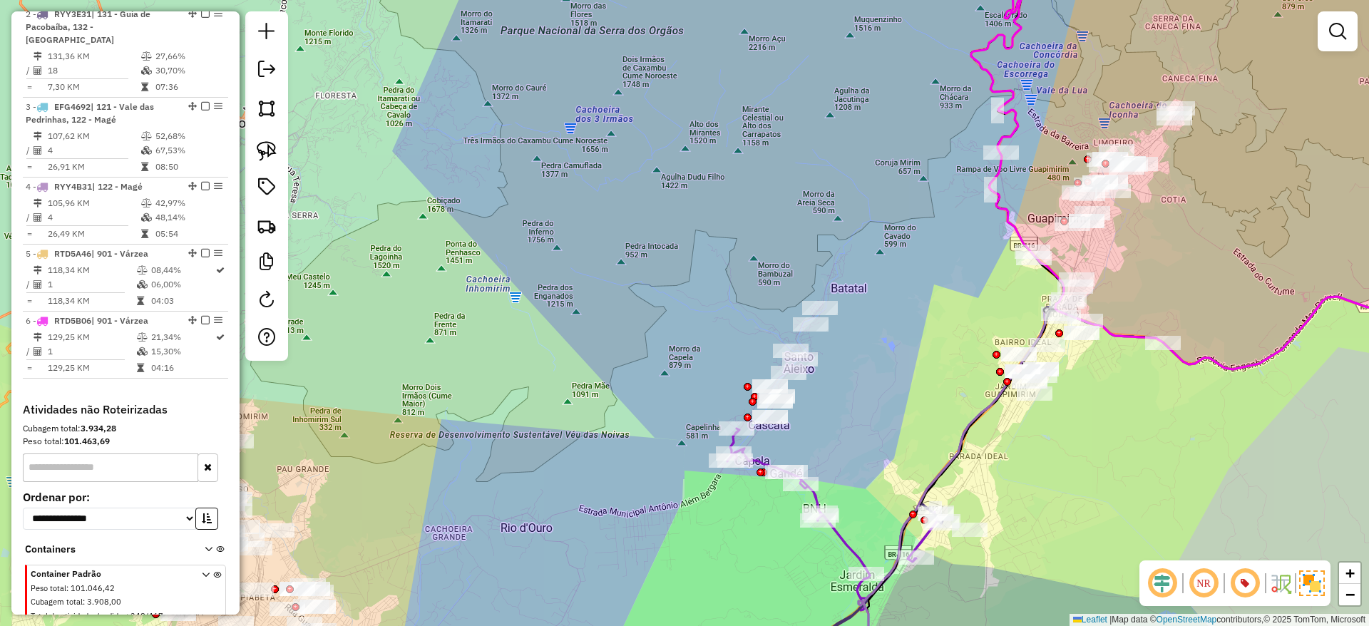
drag, startPoint x: 1203, startPoint y: 186, endPoint x: 1121, endPoint y: 207, distance: 84.7
click at [1114, 399] on div "Janela de atendimento Grade de atendimento Capacidade Transportadoras Veículos …" at bounding box center [684, 313] width 1369 height 626
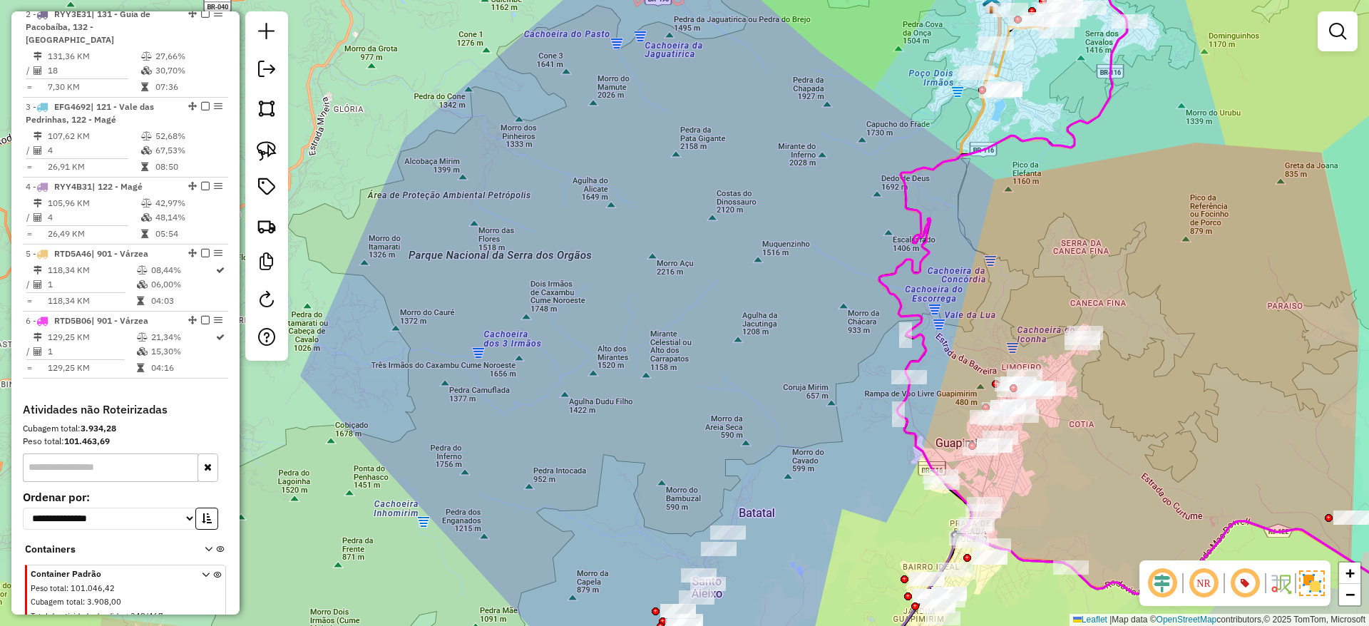
drag, startPoint x: 1113, startPoint y: 213, endPoint x: 1023, endPoint y: 284, distance: 114.7
click at [1071, 364] on div "Janela de atendimento Grade de atendimento Capacidade Transportadoras Veículos …" at bounding box center [684, 313] width 1369 height 626
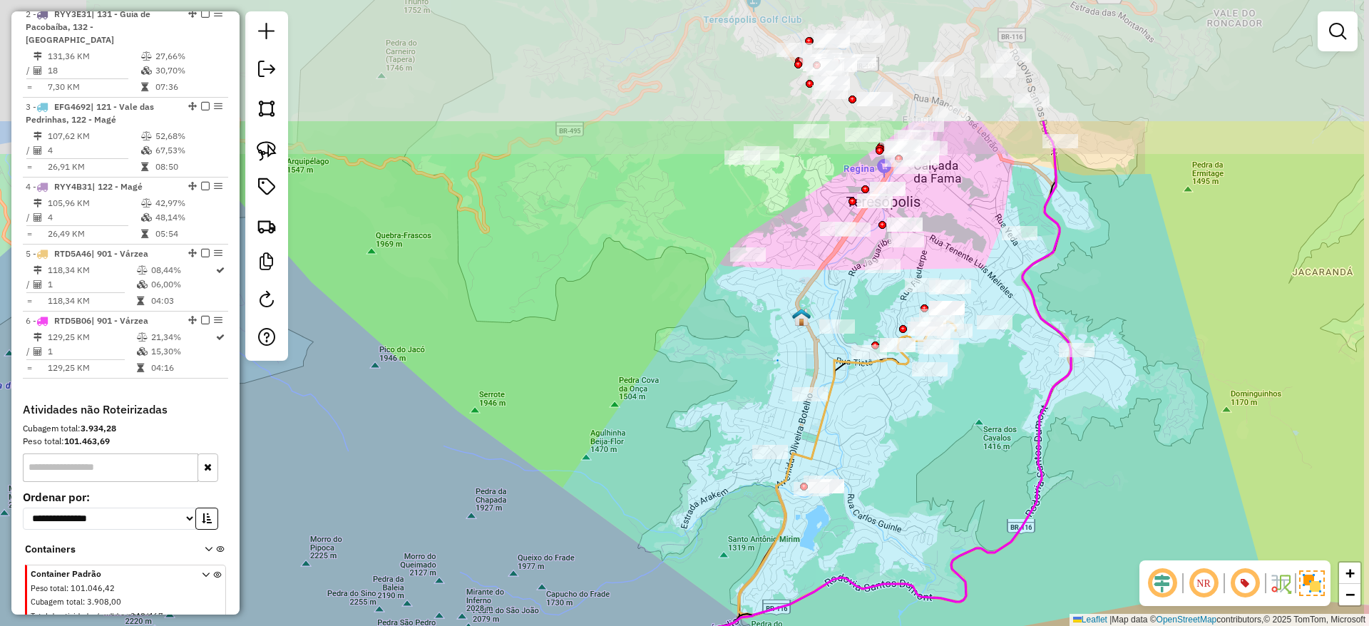
drag, startPoint x: 1057, startPoint y: 173, endPoint x: 966, endPoint y: 353, distance: 202.1
click at [968, 355] on div "Janela de atendimento Grade de atendimento Capacidade Transportadoras Veículos …" at bounding box center [684, 313] width 1369 height 626
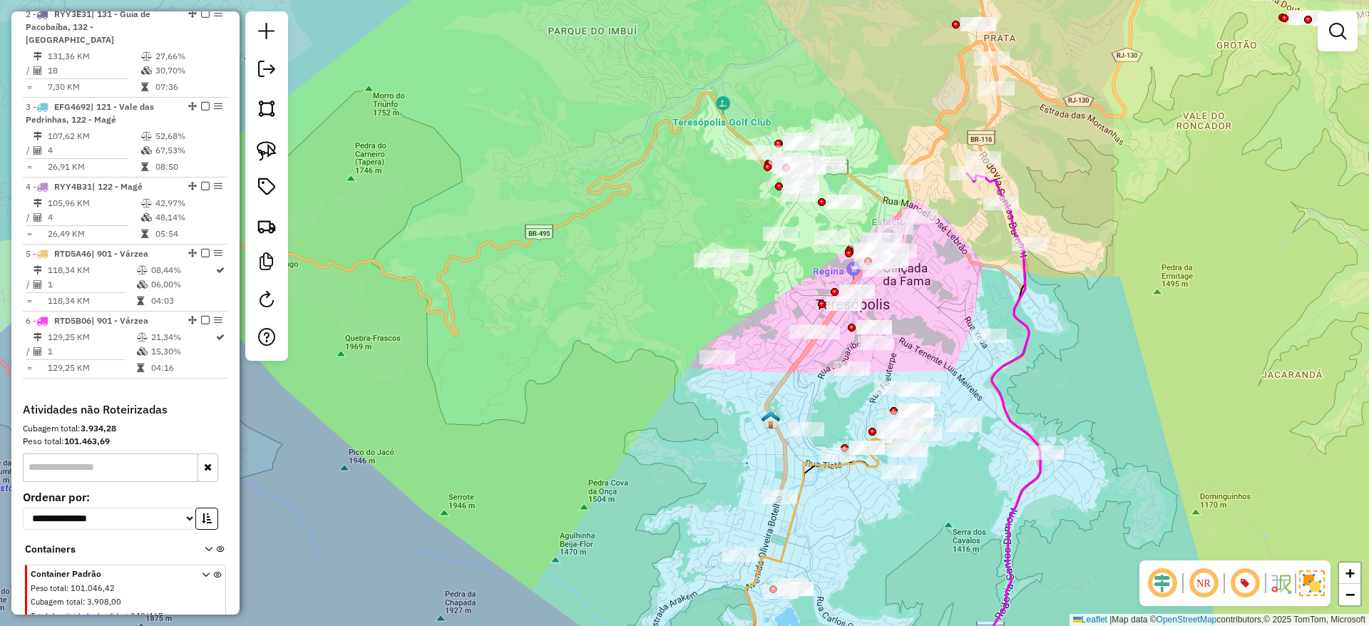
drag, startPoint x: 987, startPoint y: 229, endPoint x: 934, endPoint y: 360, distance: 141.7
click at [935, 364] on div "Janela de atendimento Grade de atendimento Capacidade Transportadoras Veículos …" at bounding box center [684, 313] width 1369 height 626
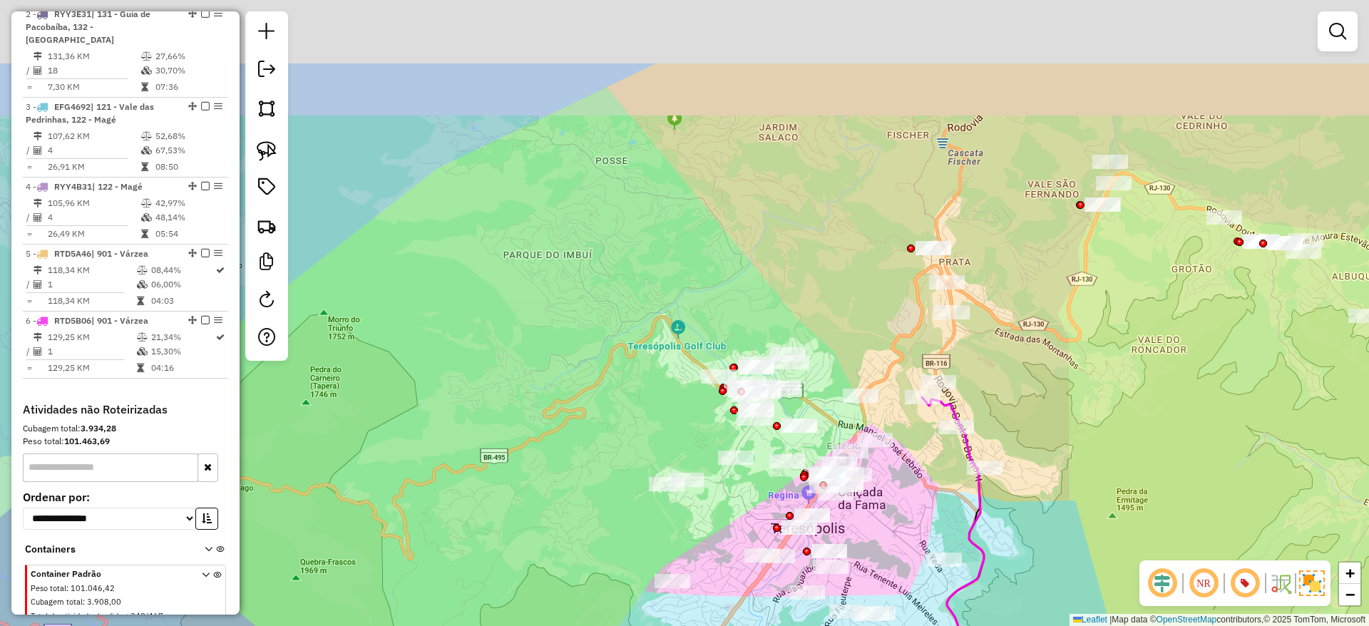
drag, startPoint x: 844, startPoint y: 283, endPoint x: 845, endPoint y: 331, distance: 48.5
click at [844, 349] on div "Janela de atendimento Grade de atendimento Capacidade Transportadoras Veículos …" at bounding box center [684, 313] width 1369 height 626
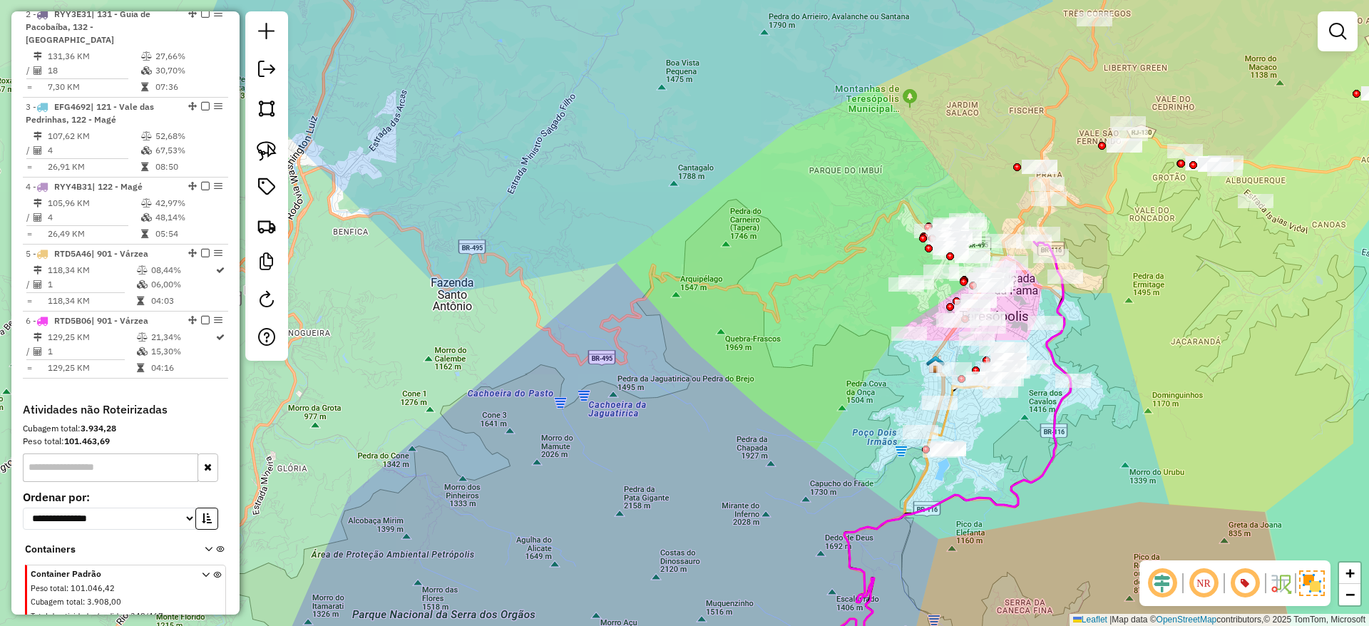
click at [803, 192] on div "Janela de atendimento Grade de atendimento Capacidade Transportadoras Veículos …" at bounding box center [684, 313] width 1369 height 626
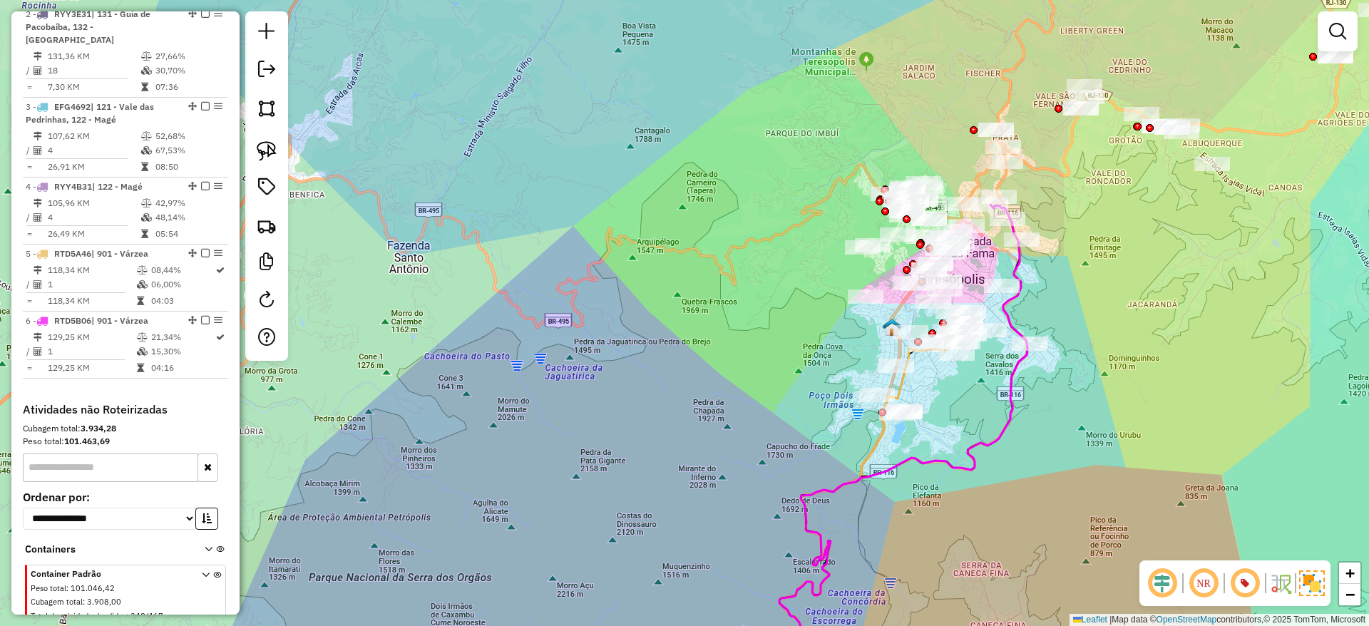
drag, startPoint x: 992, startPoint y: 519, endPoint x: 934, endPoint y: 401, distance: 132.0
click at [942, 418] on div "Janela de atendimento Grade de atendimento Capacidade Transportadoras Veículos …" at bounding box center [684, 313] width 1369 height 626
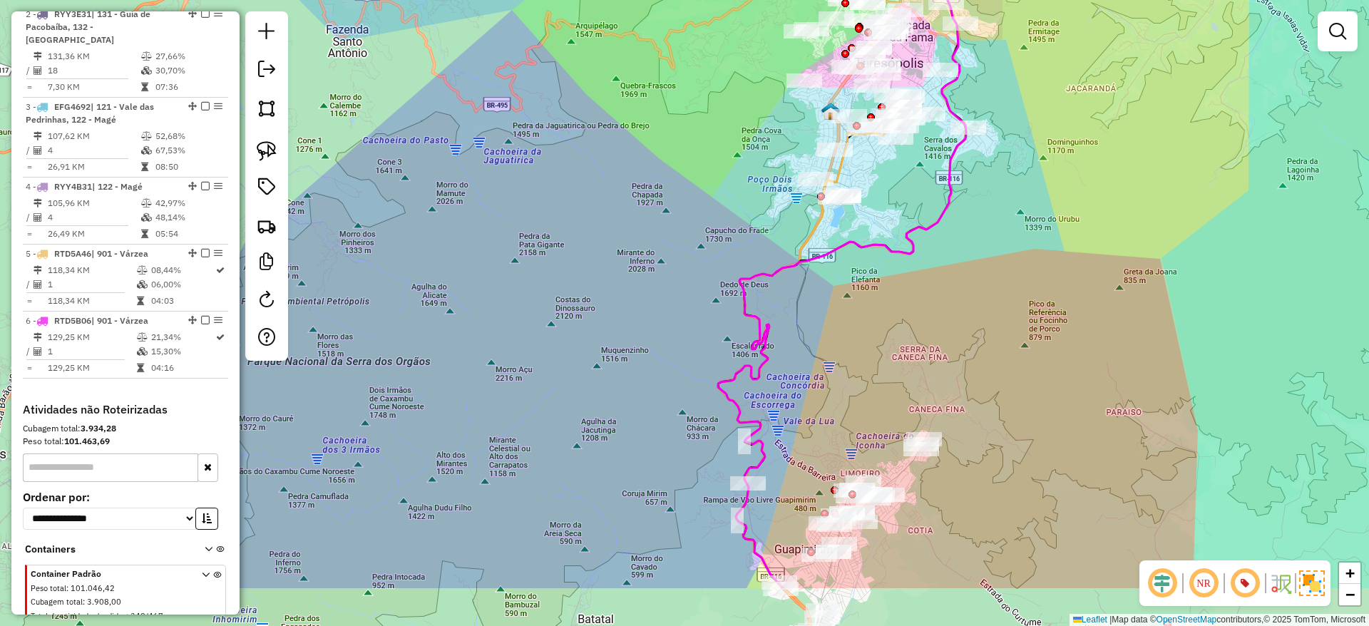
drag, startPoint x: 972, startPoint y: 463, endPoint x: 953, endPoint y: 301, distance: 163.0
click at [967, 327] on div "Janela de atendimento Grade de atendimento Capacidade Transportadoras Veículos …" at bounding box center [684, 313] width 1369 height 626
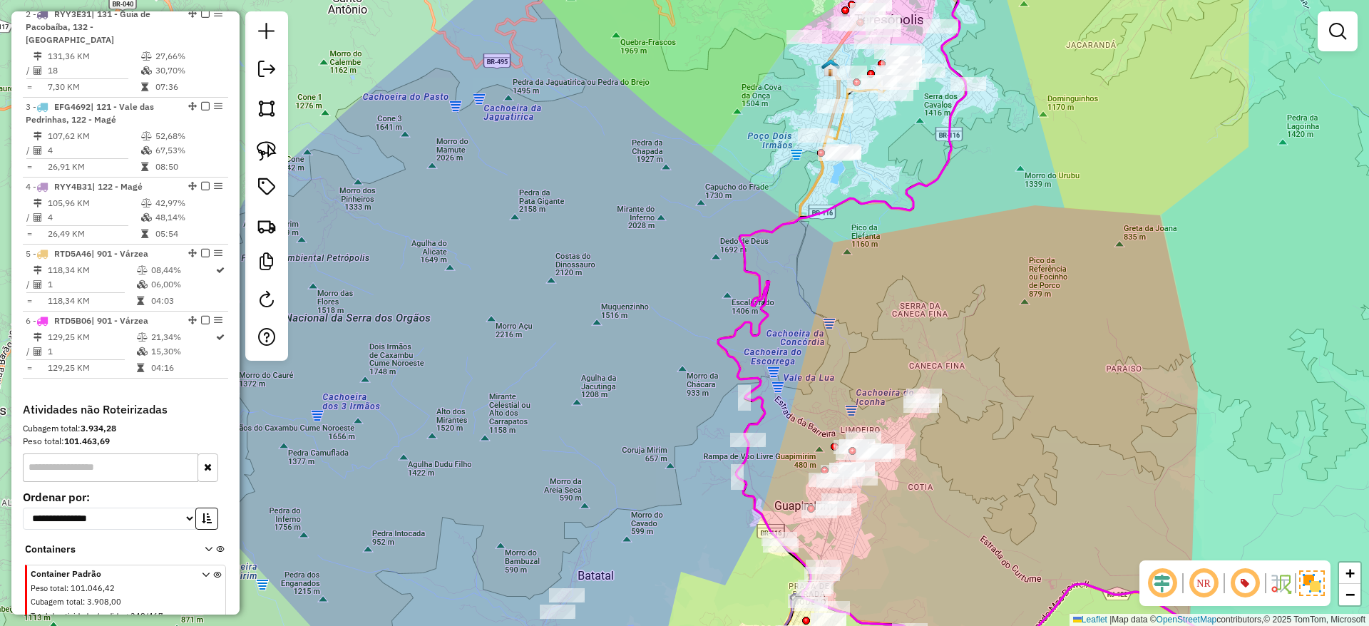
drag, startPoint x: 999, startPoint y: 401, endPoint x: 1045, endPoint y: 320, distance: 92.6
click at [1042, 331] on div "Janela de atendimento Grade de atendimento Capacidade Transportadoras Veículos …" at bounding box center [684, 313] width 1369 height 626
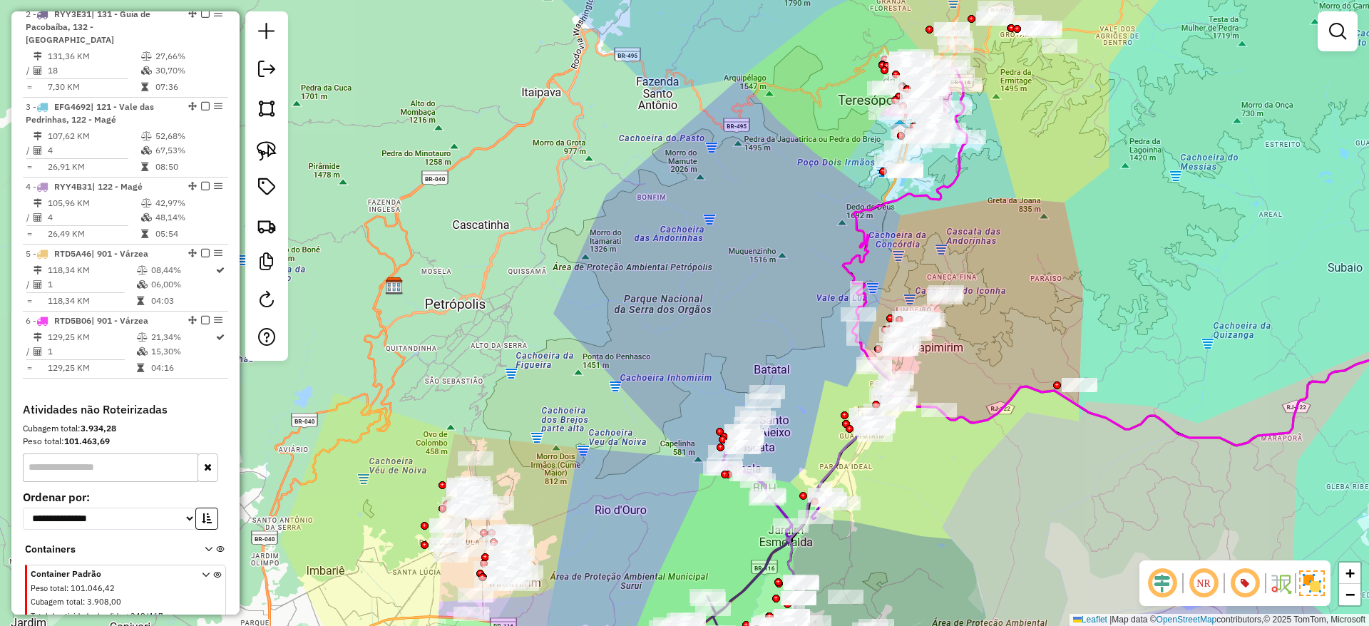
drag, startPoint x: 1084, startPoint y: 341, endPoint x: 754, endPoint y: 349, distance: 330.1
click at [788, 348] on div "Janela de atendimento Grade de atendimento Capacidade Transportadoras Veículos …" at bounding box center [684, 313] width 1369 height 626
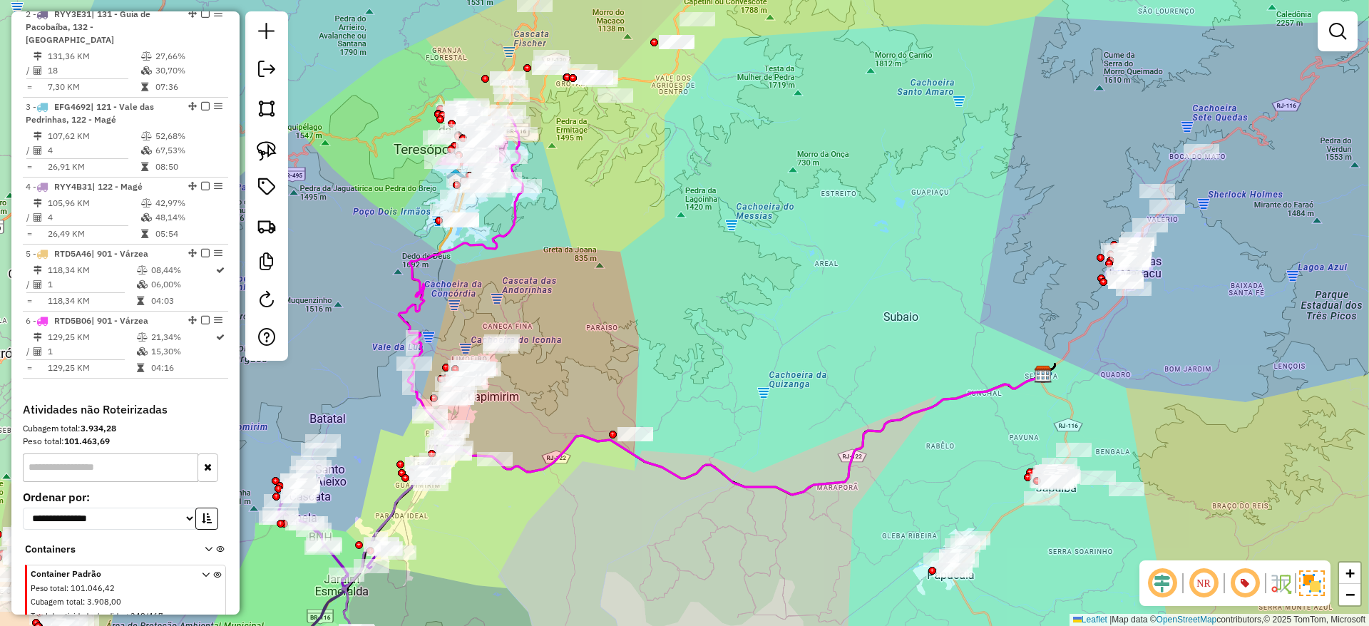
drag, startPoint x: 962, startPoint y: 338, endPoint x: 885, endPoint y: 352, distance: 78.3
click at [887, 352] on div "Janela de atendimento Grade de atendimento Capacidade Transportadoras Veículos …" at bounding box center [684, 313] width 1369 height 626
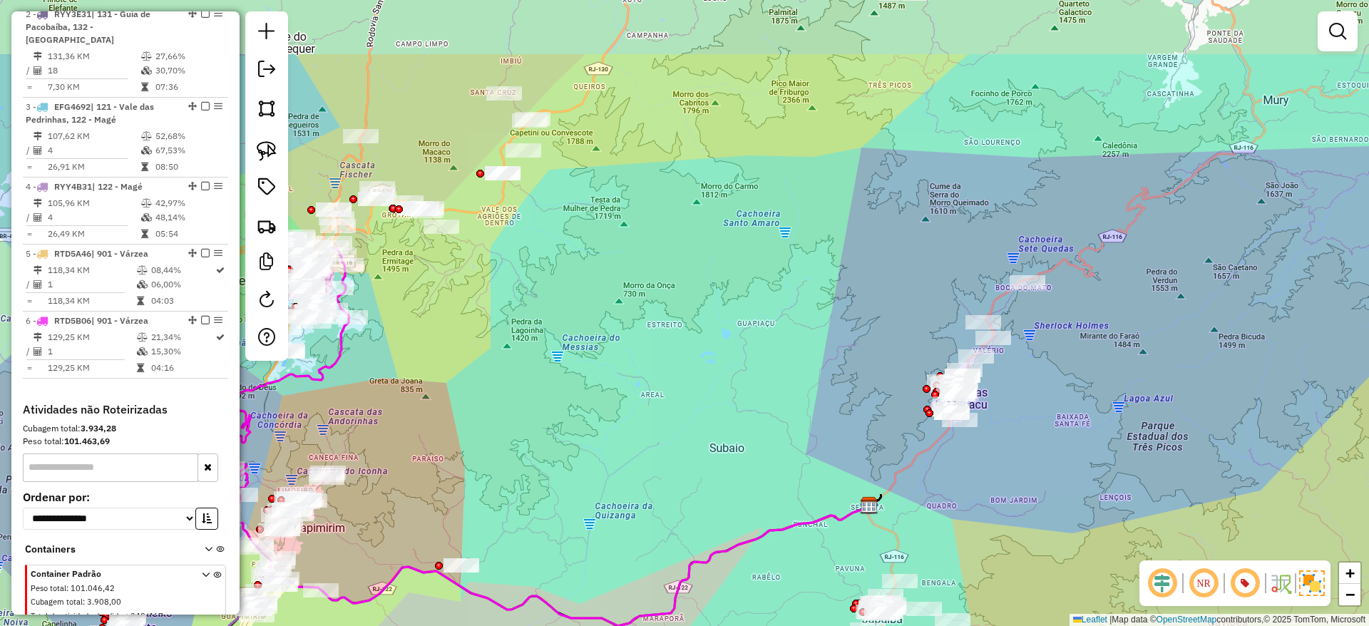
drag, startPoint x: 1106, startPoint y: 366, endPoint x: 1093, endPoint y: 373, distance: 15.0
click at [1096, 379] on div "Janela de atendimento Grade de atendimento Capacidade Transportadoras Veículos …" at bounding box center [684, 313] width 1369 height 626
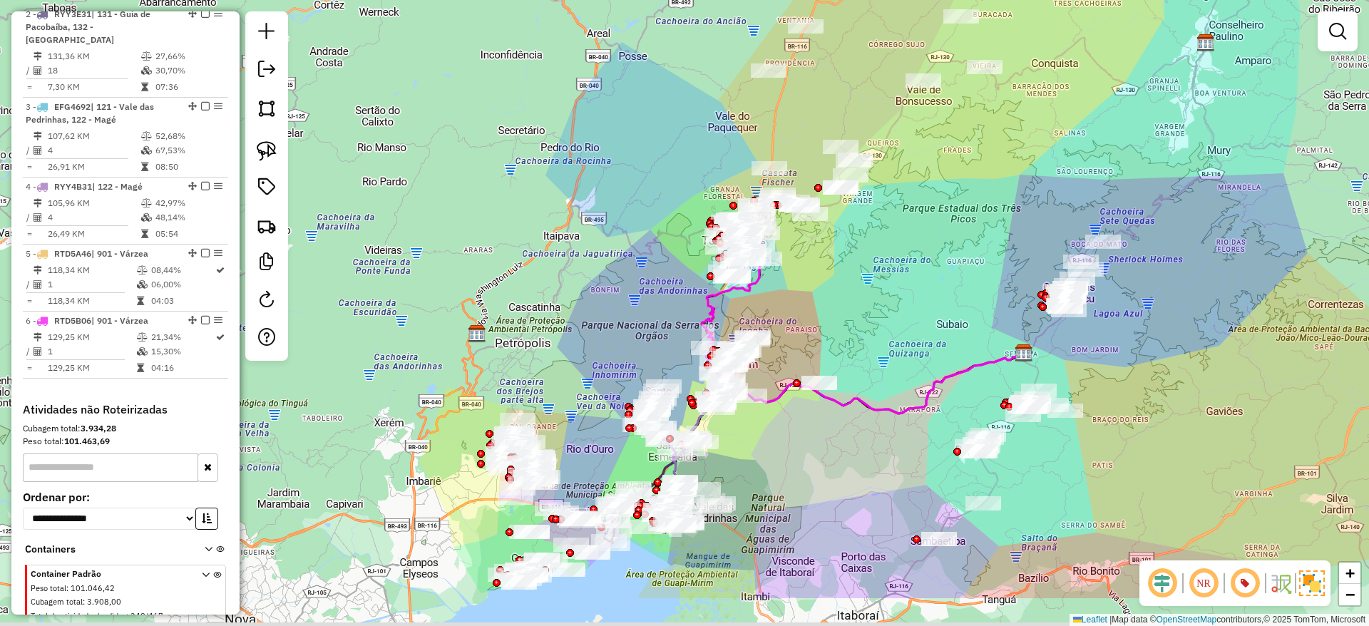
drag, startPoint x: 1151, startPoint y: 325, endPoint x: 1157, endPoint y: 295, distance: 30.5
click at [1157, 295] on div "Janela de atendimento Grade de atendimento Capacidade Transportadoras Veículos …" at bounding box center [684, 313] width 1369 height 626
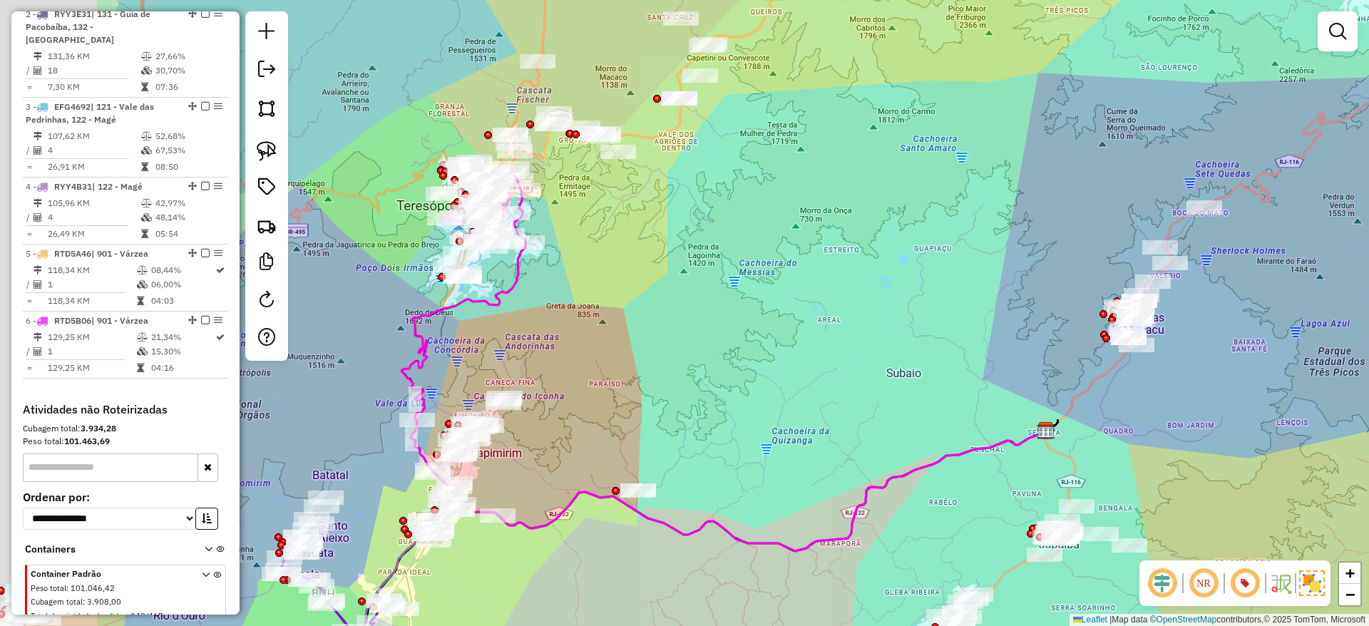
drag, startPoint x: 1272, startPoint y: 332, endPoint x: 1263, endPoint y: 327, distance: 10.3
click at [1340, 356] on div "Janela de atendimento Grade de atendimento Capacidade Transportadoras Veículos …" at bounding box center [684, 313] width 1369 height 626
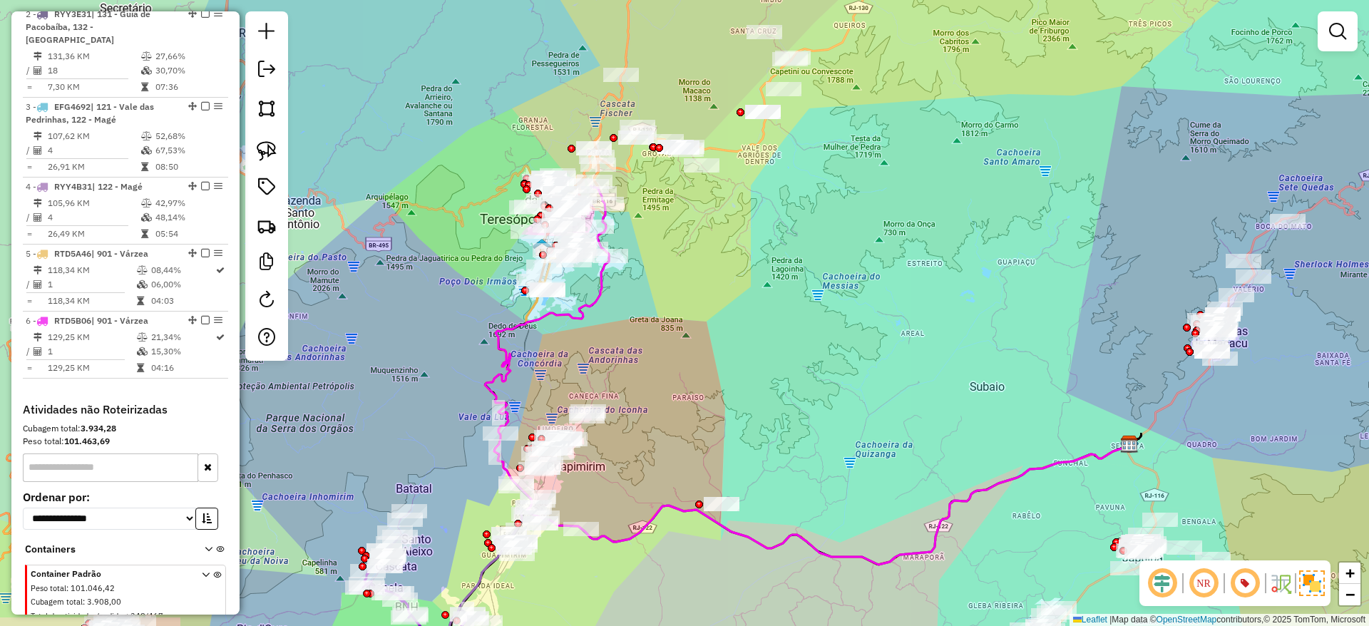
drag, startPoint x: 754, startPoint y: 384, endPoint x: 854, endPoint y: 303, distance: 128.8
click at [863, 282] on div "Janela de atendimento Grade de atendimento Capacidade Transportadoras Veículos …" at bounding box center [684, 313] width 1369 height 626
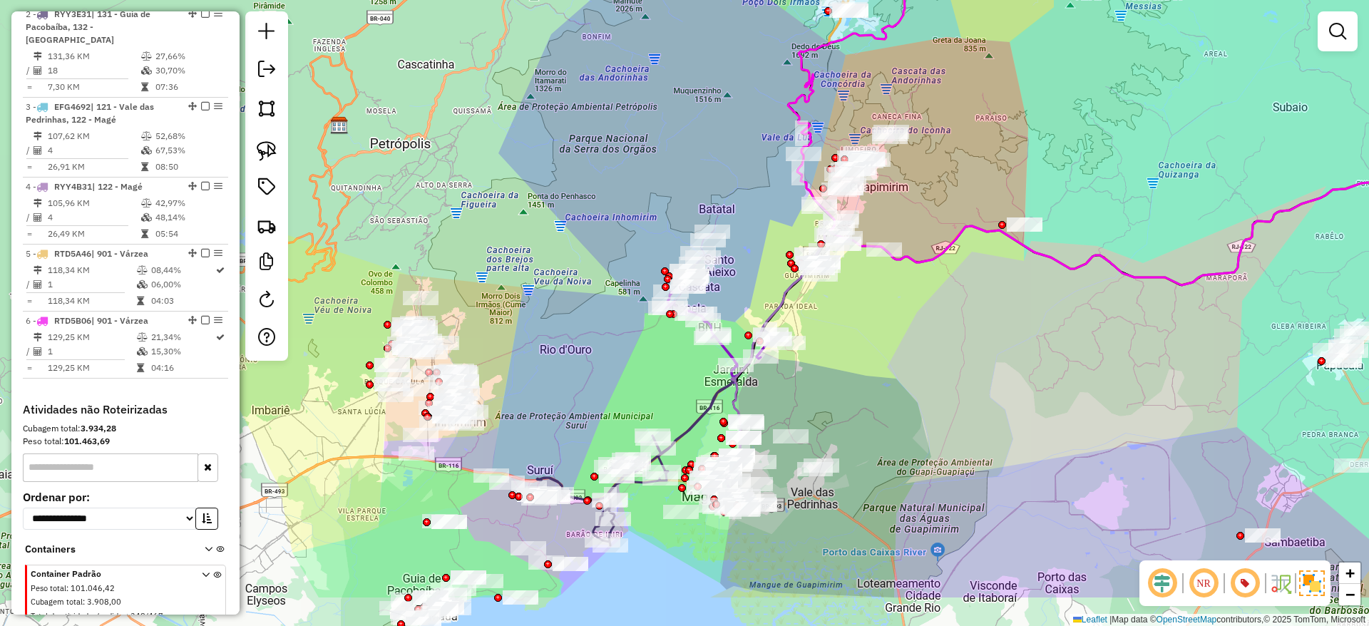
drag, startPoint x: 624, startPoint y: 370, endPoint x: 729, endPoint y: 344, distance: 107.4
click at [697, 344] on div "Janela de atendimento Grade de atendimento Capacidade Transportadoras Veículos …" at bounding box center [684, 313] width 1369 height 626
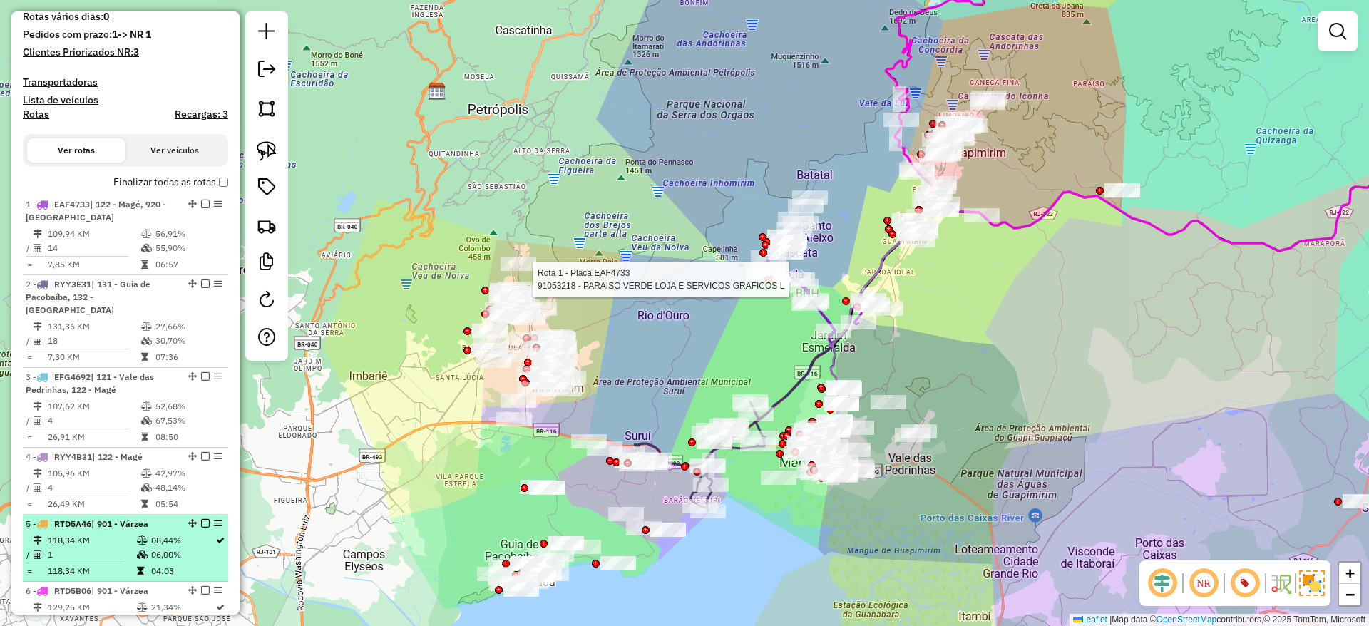
scroll to position [0, 0]
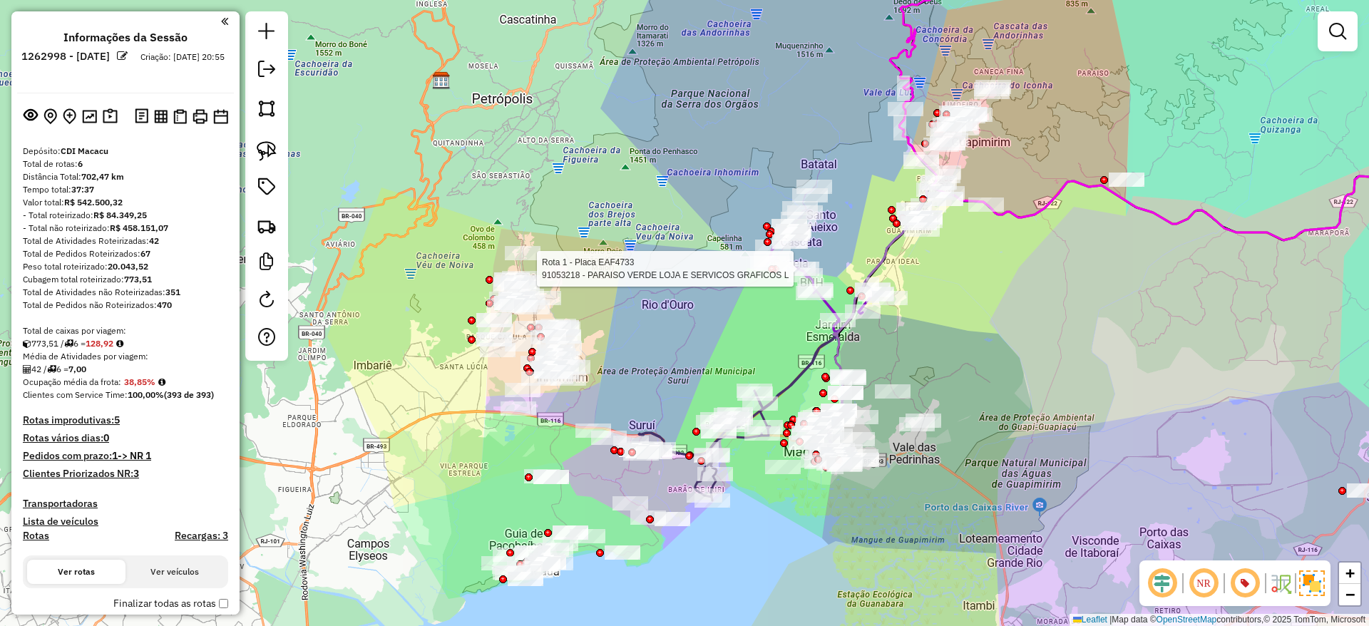
click at [640, 341] on div "Rota 1 - Placa EAF4733 91053218 - PARAISO VERDE LOJA E SERVICOS GRAFICOS L Jane…" at bounding box center [684, 313] width 1369 height 626
click at [642, 341] on div "Rota 1 - Placa EAF4733 91053218 - PARAISO VERDE LOJA E SERVICOS GRAFICOS L Jane…" at bounding box center [684, 313] width 1369 height 626
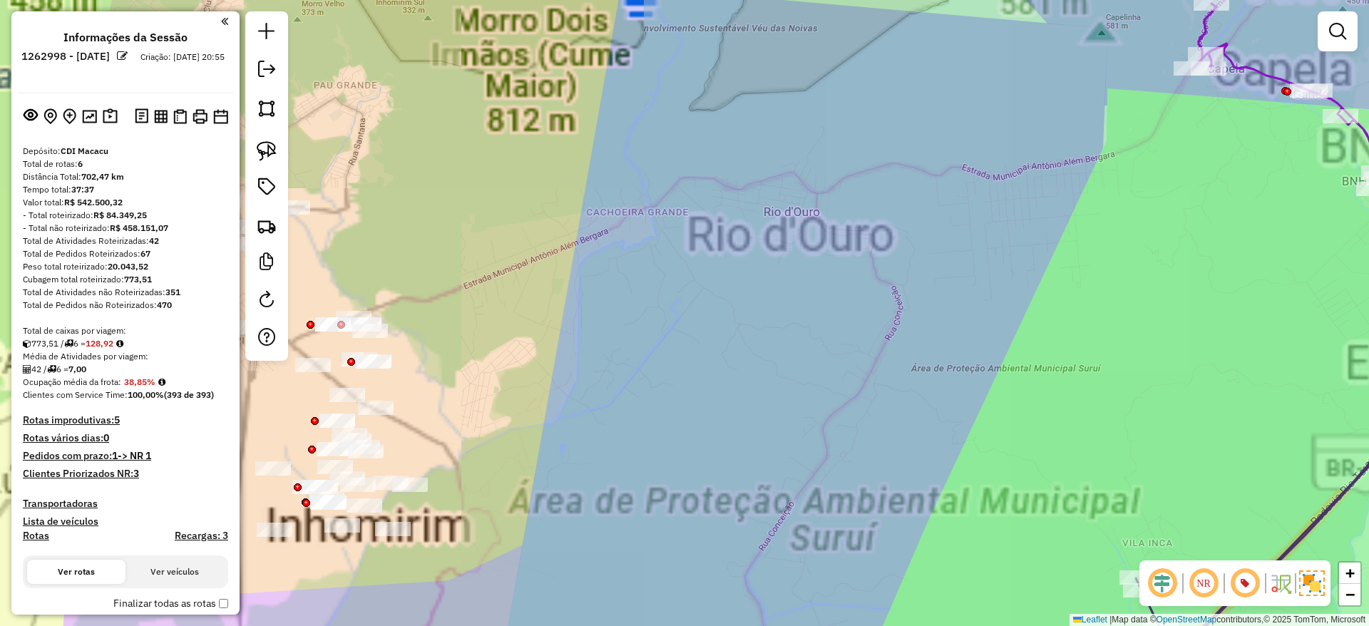
click at [801, 346] on div "Janela de atendimento Grade de atendimento Capacidade Transportadoras Veículos …" at bounding box center [684, 313] width 1369 height 626
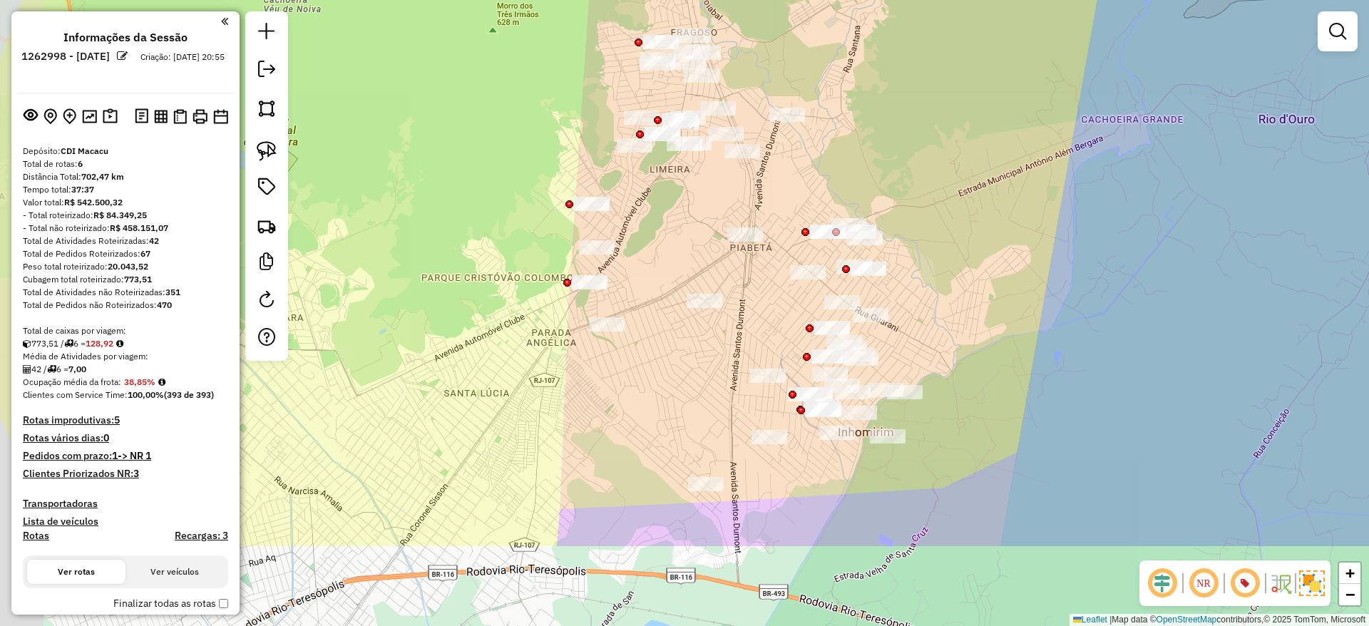
drag, startPoint x: 909, startPoint y: 253, endPoint x: 899, endPoint y: 179, distance: 74.8
click at [899, 179] on div "Janela de atendimento Grade de atendimento Capacidade Transportadoras Veículos …" at bounding box center [684, 313] width 1369 height 626
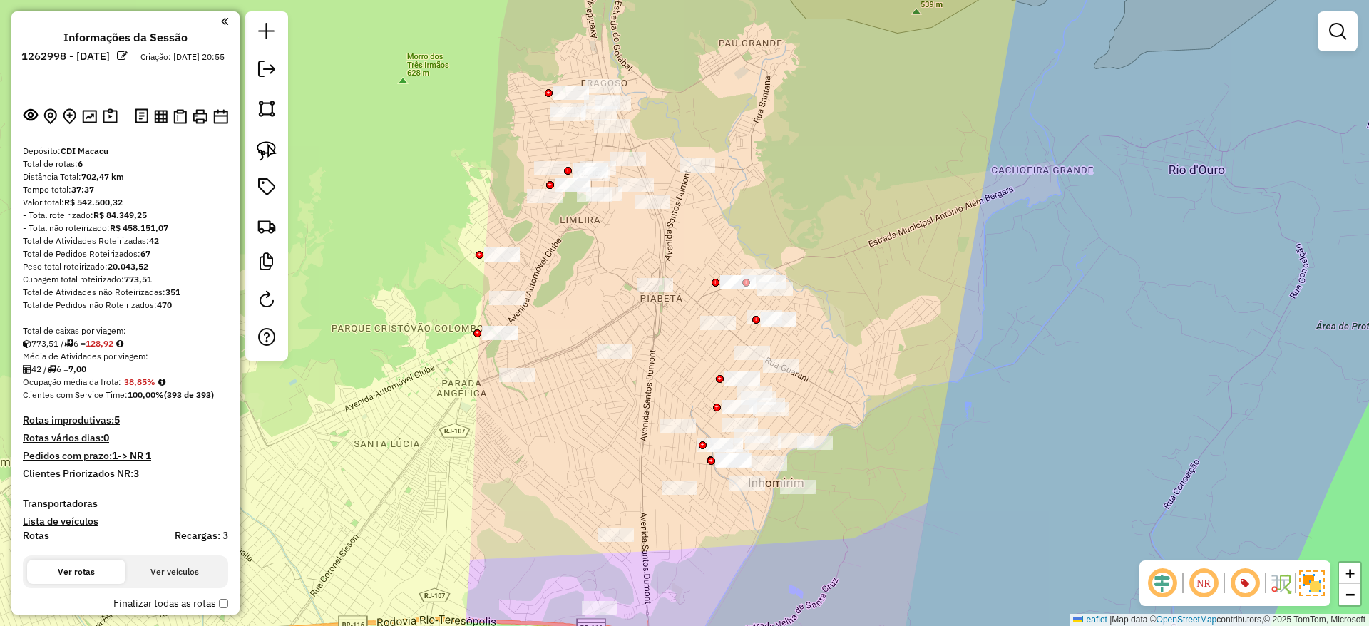
drag, startPoint x: 950, startPoint y: 260, endPoint x: 860, endPoint y: 311, distance: 103.1
click at [860, 311] on div "Janela de atendimento Grade de atendimento Capacidade Transportadoras Veículos …" at bounding box center [684, 313] width 1369 height 626
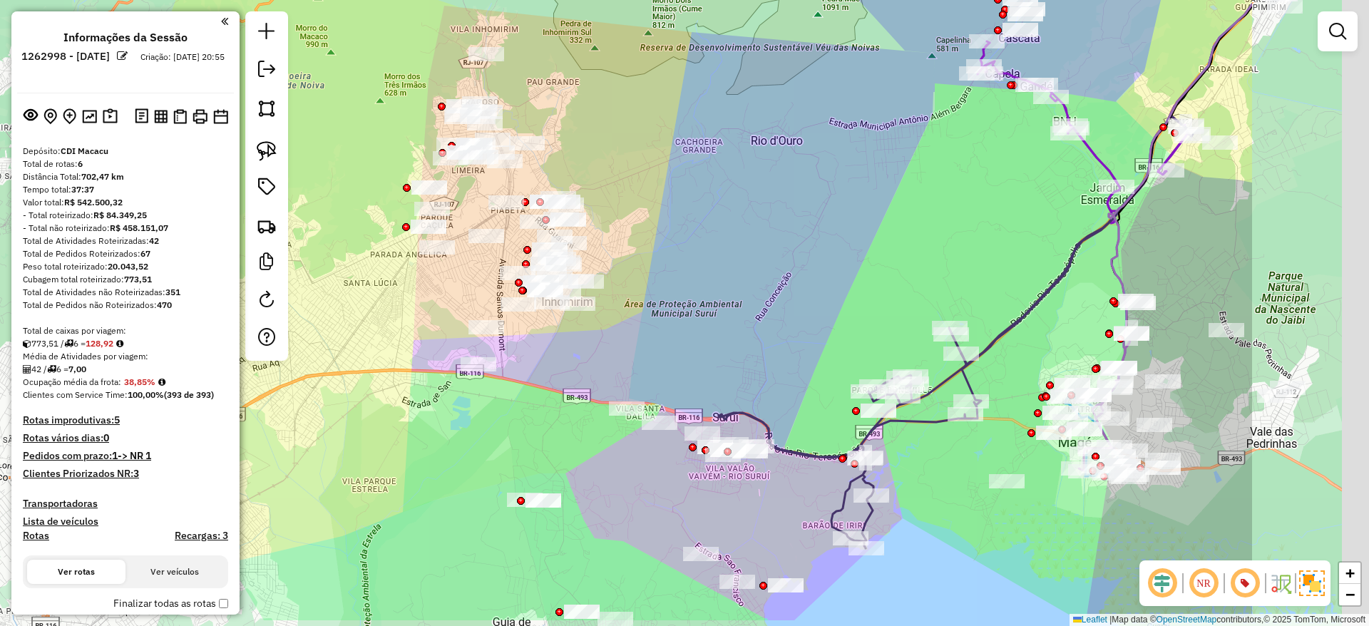
drag, startPoint x: 907, startPoint y: 347, endPoint x: 673, endPoint y: 336, distance: 234.1
click at [673, 336] on div "Janela de atendimento Grade de atendimento Capacidade Transportadoras Veículos …" at bounding box center [684, 313] width 1369 height 626
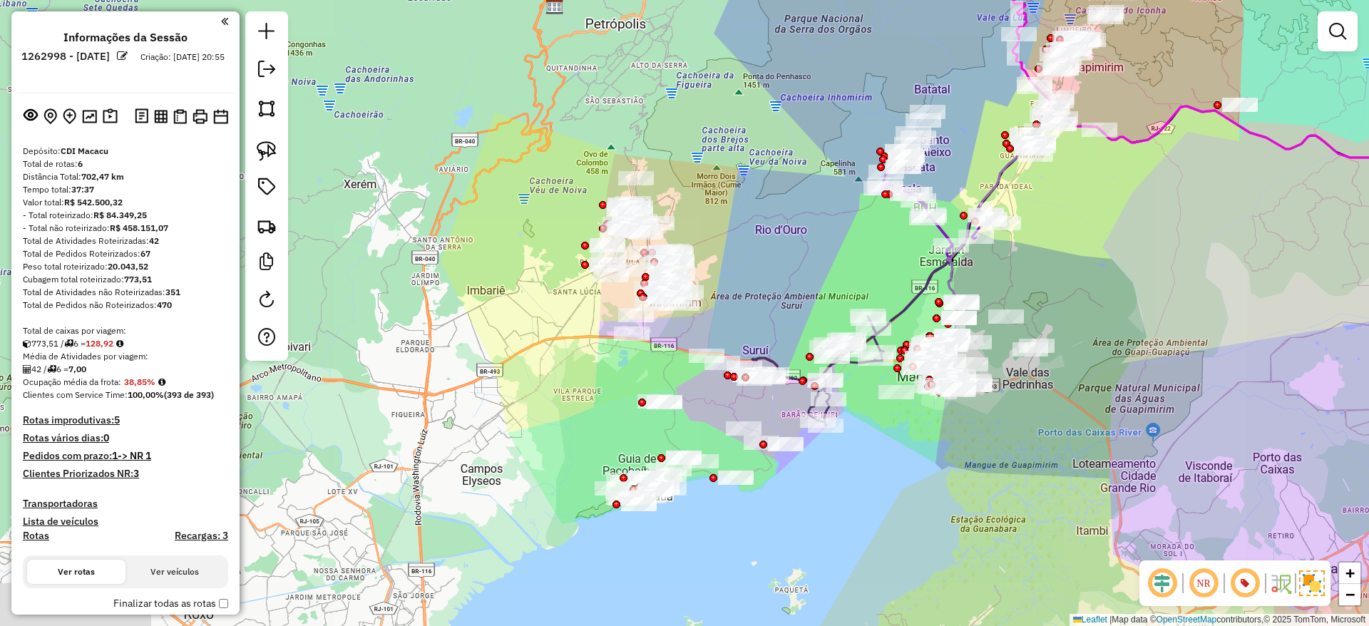
drag, startPoint x: 784, startPoint y: 294, endPoint x: 788, endPoint y: 272, distance: 21.8
click at [788, 272] on div "Janela de atendimento Grade de atendimento Capacidade Transportadoras Veículos …" at bounding box center [684, 313] width 1369 height 626
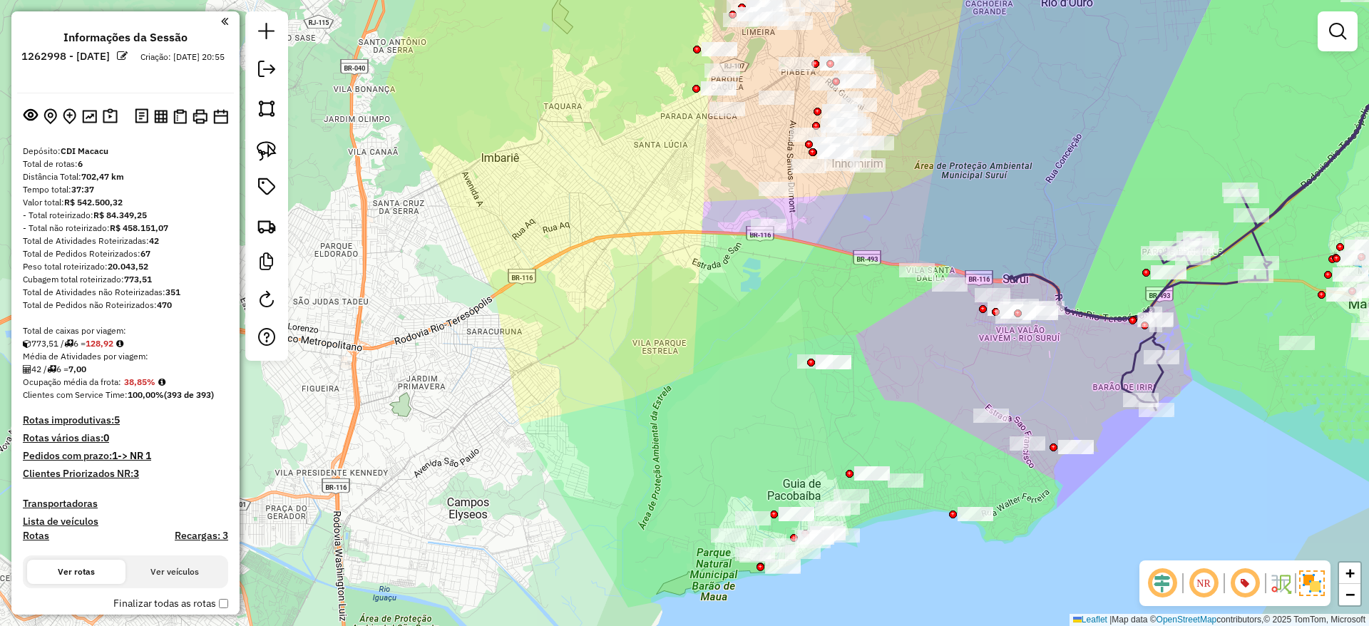
drag, startPoint x: 572, startPoint y: 291, endPoint x: 564, endPoint y: 269, distance: 22.8
click at [564, 269] on div "Janela de atendimento Grade de atendimento Capacidade Transportadoras Veículos …" at bounding box center [684, 313] width 1369 height 626
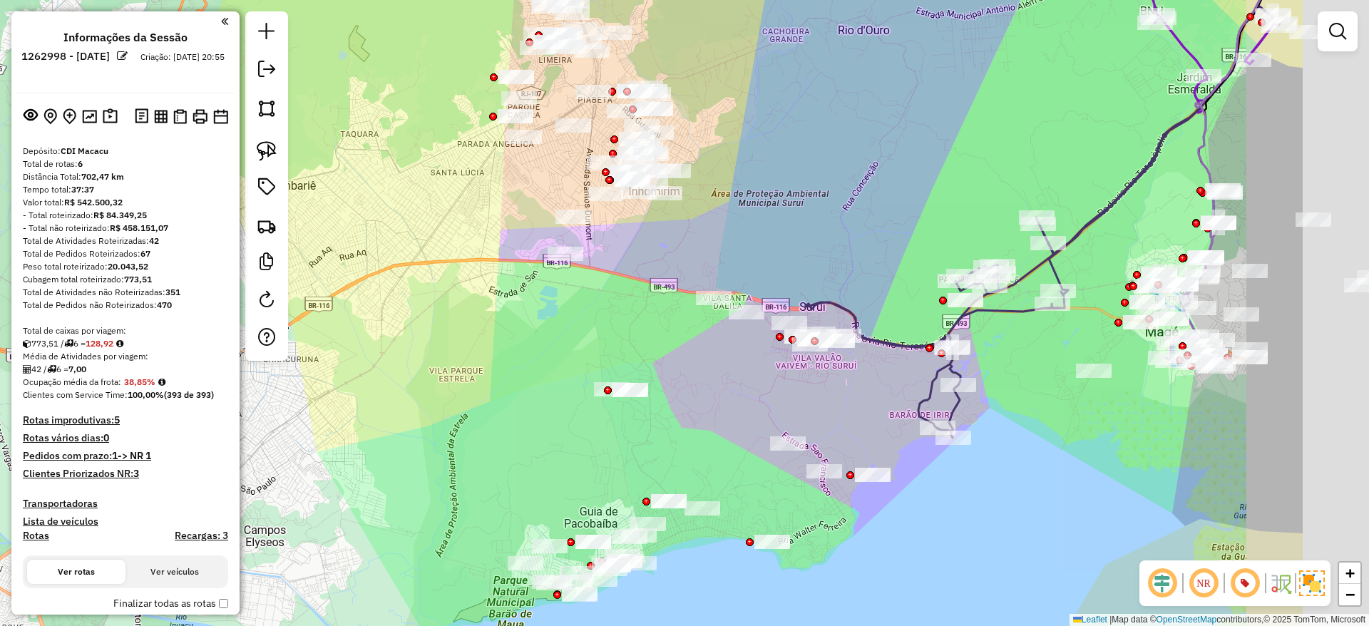
drag, startPoint x: 637, startPoint y: 375, endPoint x: 496, endPoint y: 390, distance: 141.2
click at [498, 395] on div "Janela de atendimento Grade de atendimento Capacidade Transportadoras Veículos …" at bounding box center [684, 313] width 1369 height 626
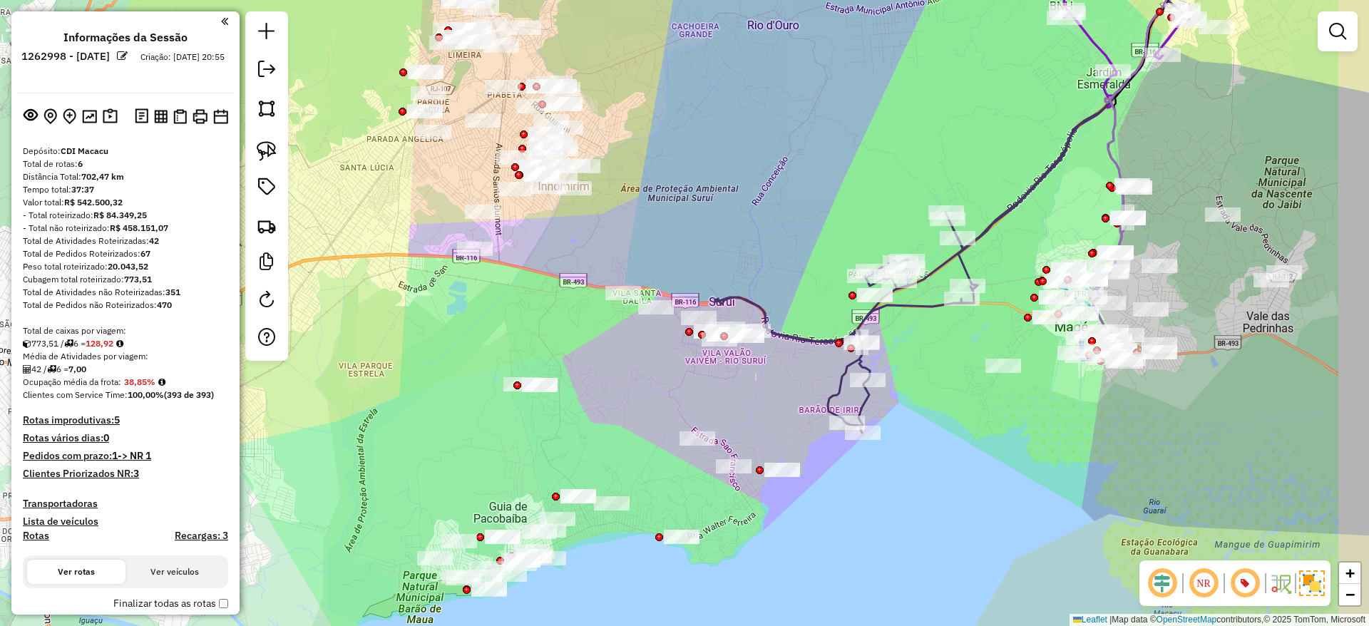
click at [786, 403] on div "Janela de atendimento Grade de atendimento Capacidade Transportadoras Veículos …" at bounding box center [684, 313] width 1369 height 626
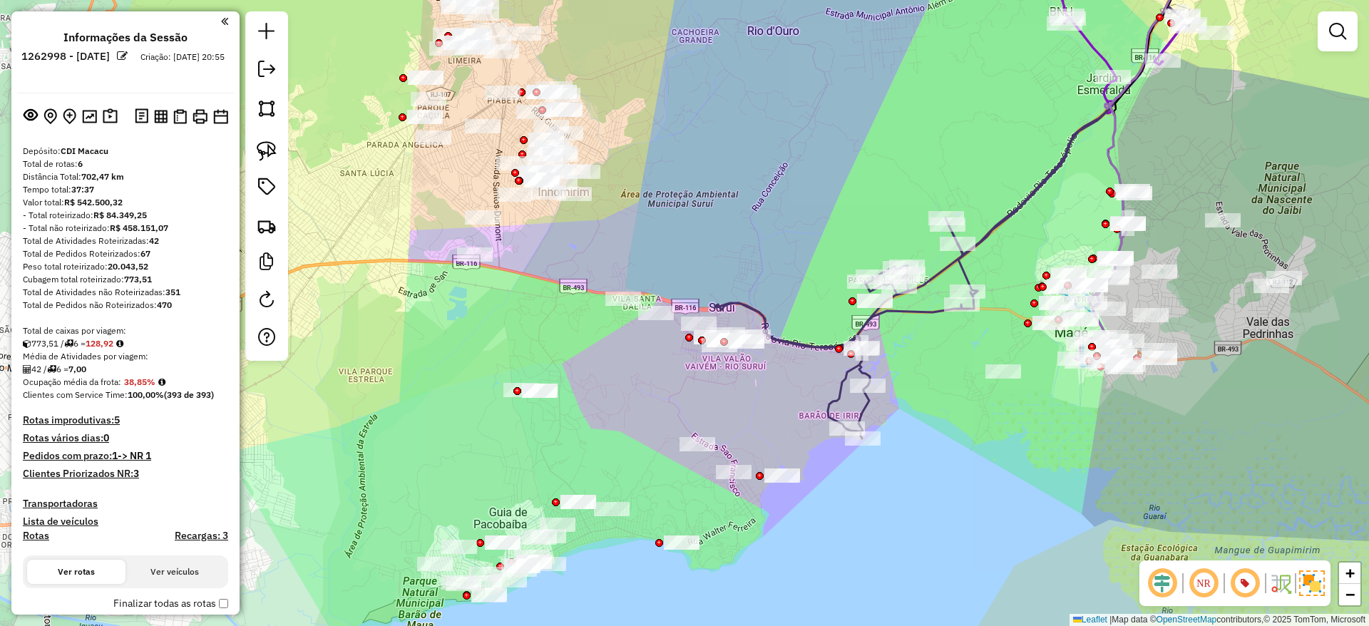
drag, startPoint x: 763, startPoint y: 242, endPoint x: 746, endPoint y: 262, distance: 25.8
click at [746, 262] on div "Janela de atendimento Grade de atendimento Capacidade Transportadoras Veículos …" at bounding box center [684, 313] width 1369 height 626
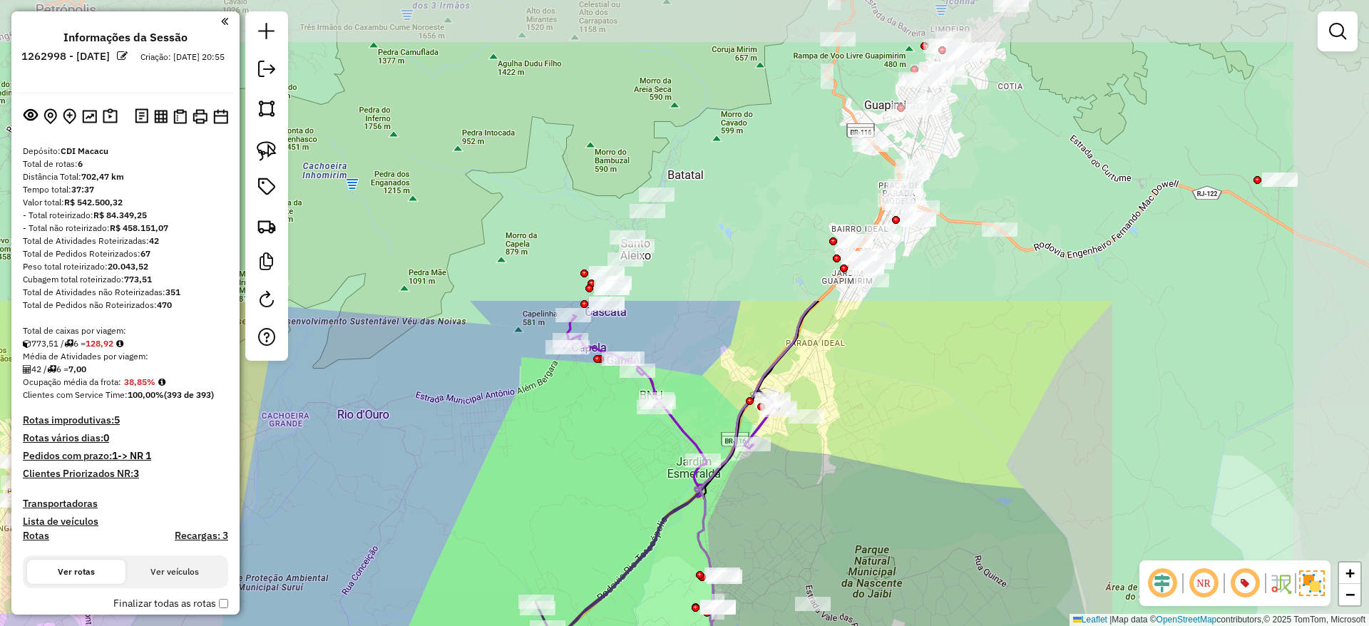
drag, startPoint x: 1190, startPoint y: 161, endPoint x: 838, endPoint y: 466, distance: 465.5
click at [838, 466] on div "Janela de atendimento Grade de atendimento Capacidade Transportadoras Veículos …" at bounding box center [684, 313] width 1369 height 626
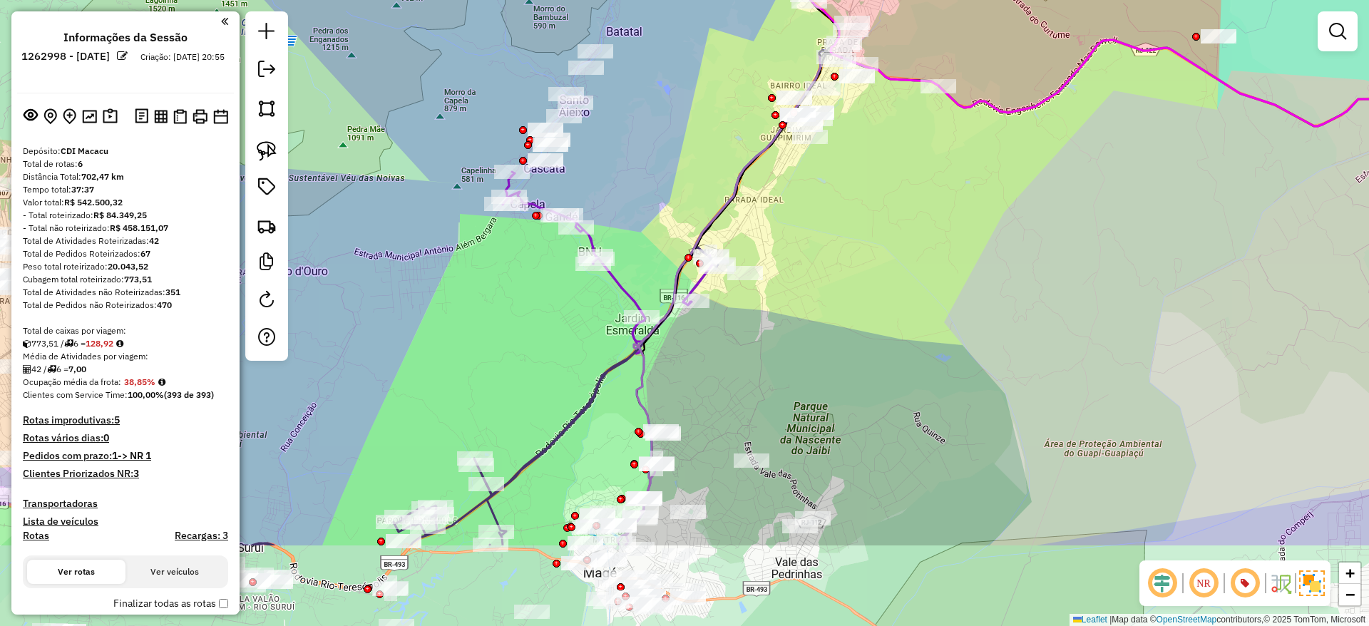
drag, startPoint x: 1080, startPoint y: 321, endPoint x: 1039, endPoint y: 236, distance: 94.4
click at [1039, 236] on div "Janela de atendimento Grade de atendimento Capacidade Transportadoras Veículos …" at bounding box center [684, 313] width 1369 height 626
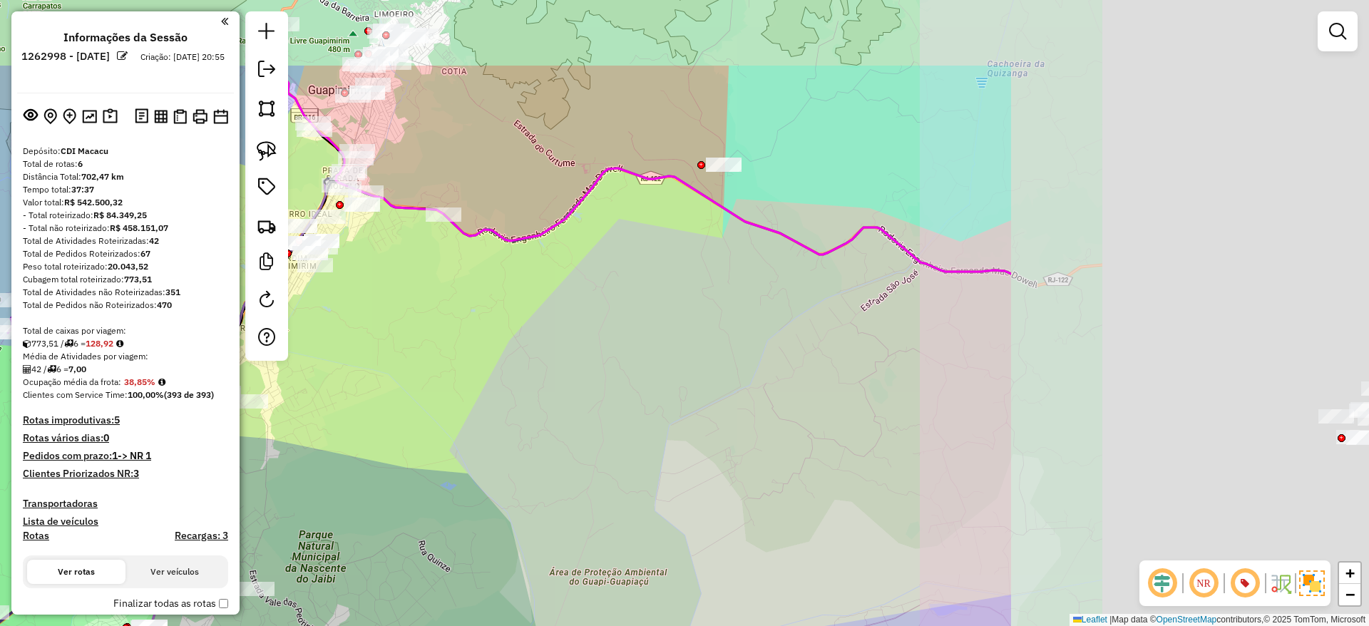
drag, startPoint x: 934, startPoint y: 309, endPoint x: 518, endPoint y: 339, distance: 416.7
click at [518, 336] on div "Janela de atendimento Grade de atendimento Capacidade Transportadoras Veículos …" at bounding box center [684, 313] width 1369 height 626
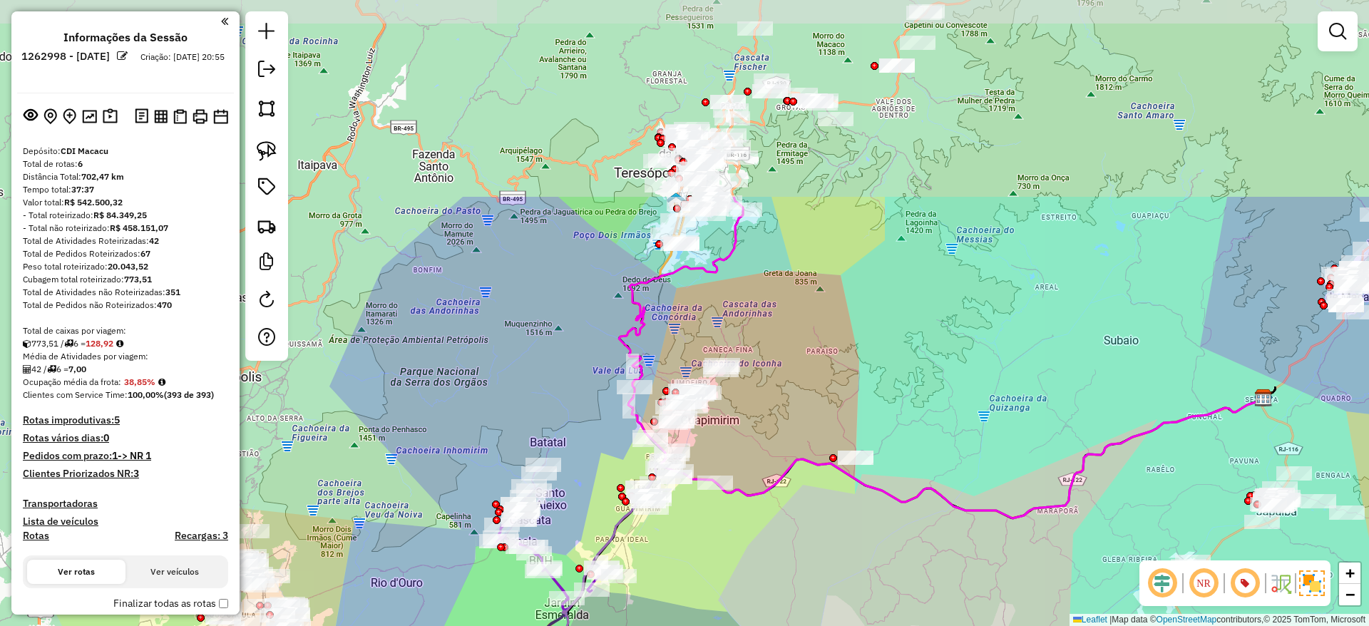
drag, startPoint x: 685, startPoint y: 301, endPoint x: 860, endPoint y: 520, distance: 280.6
click at [866, 555] on div "Janela de atendimento Grade de atendimento Capacidade Transportadoras Veículos …" at bounding box center [684, 313] width 1369 height 626
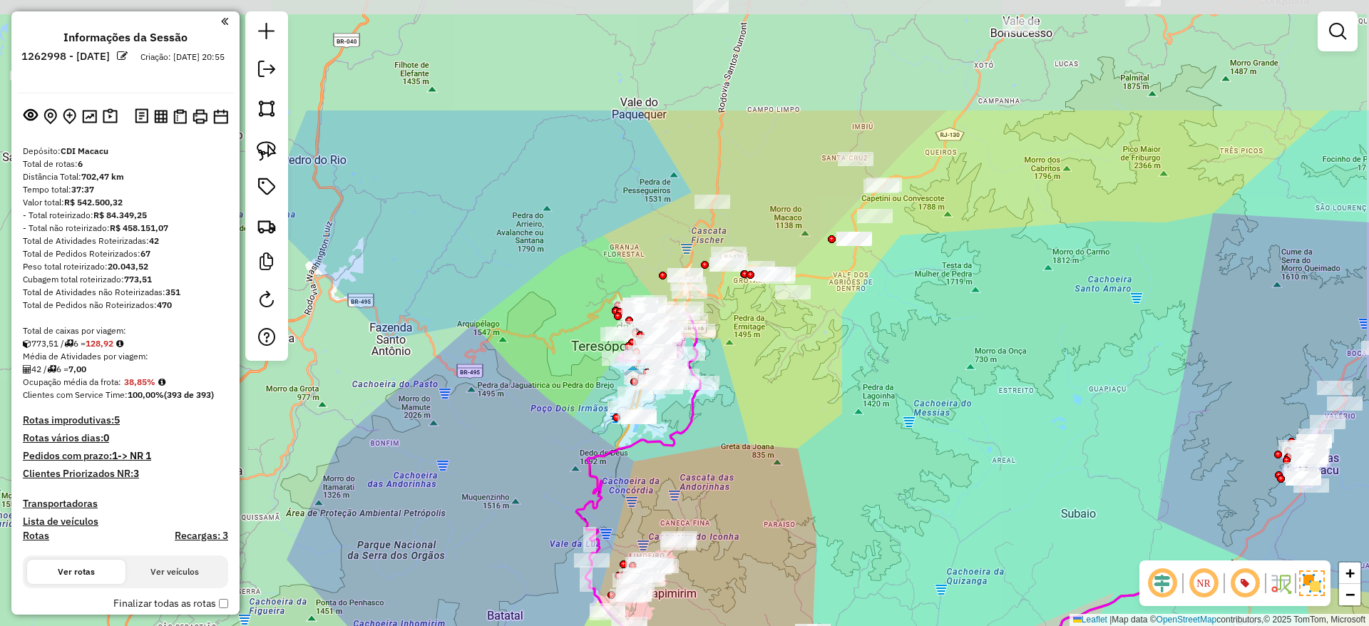
drag, startPoint x: 895, startPoint y: 261, endPoint x: 863, endPoint y: 394, distance: 136.3
click at [863, 394] on div "Janela de atendimento Grade de atendimento Capacidade Transportadoras Veículos …" at bounding box center [684, 313] width 1369 height 626
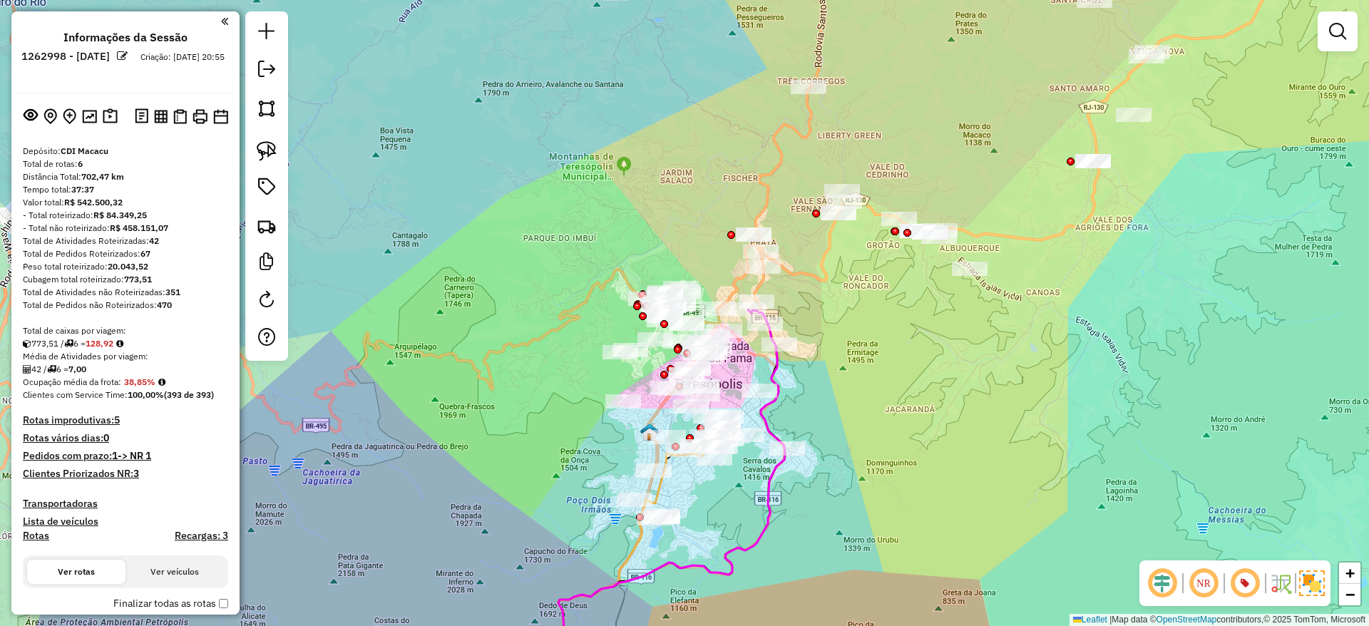
click at [600, 345] on div "Janela de atendimento Grade de atendimento Capacidade Transportadoras Veículos …" at bounding box center [684, 313] width 1369 height 626
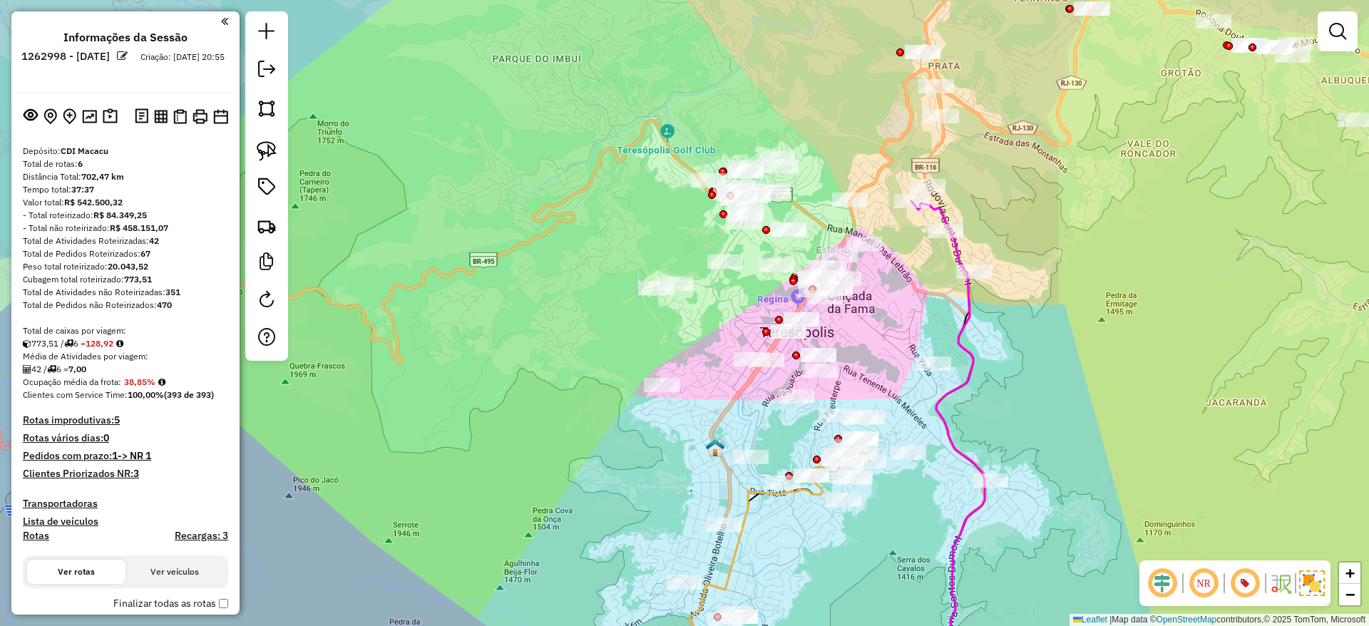
drag, startPoint x: 572, startPoint y: 359, endPoint x: 552, endPoint y: 362, distance: 20.3
click at [552, 362] on div "Janela de atendimento Grade de atendimento Capacidade Transportadoras Veículos …" at bounding box center [684, 313] width 1369 height 626
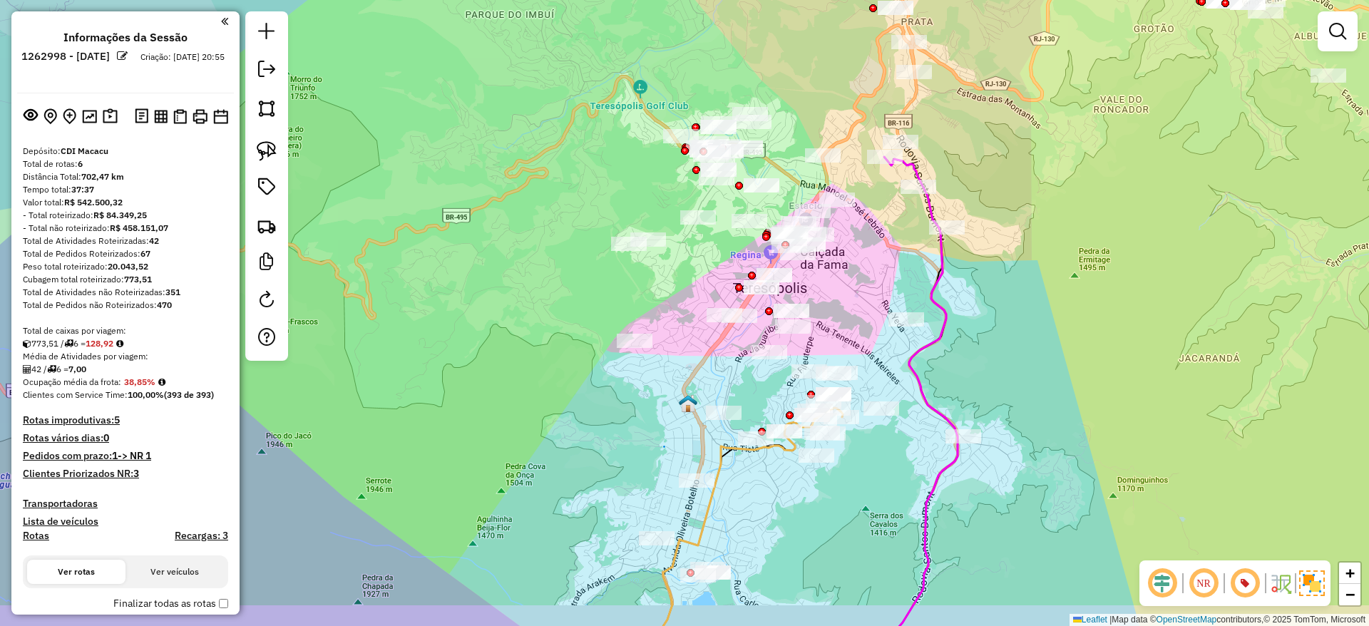
drag, startPoint x: 550, startPoint y: 297, endPoint x: 542, endPoint y: 266, distance: 31.6
click at [542, 266] on div "Janela de atendimento Grade de atendimento Capacidade Transportadoras Veículos …" at bounding box center [684, 313] width 1369 height 626
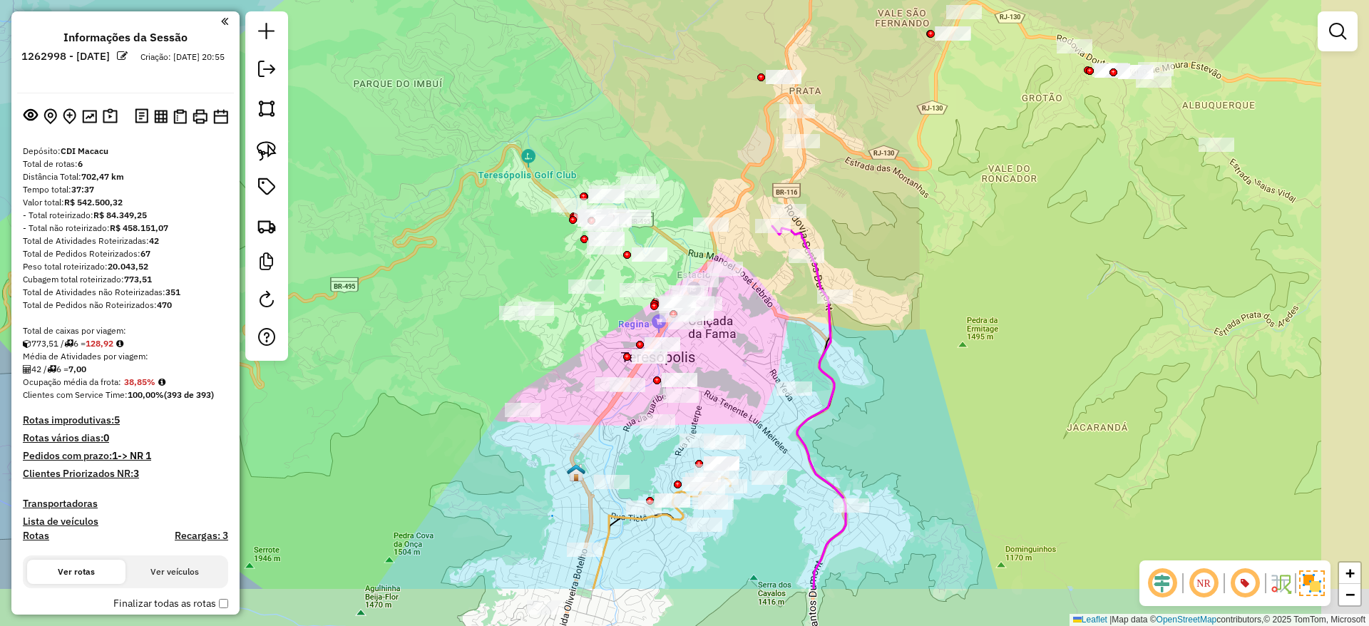
drag, startPoint x: 1071, startPoint y: 387, endPoint x: 976, endPoint y: 297, distance: 131.1
click at [976, 297] on div "Janela de atendimento Grade de atendimento Capacidade Transportadoras Veículos …" at bounding box center [684, 313] width 1369 height 626
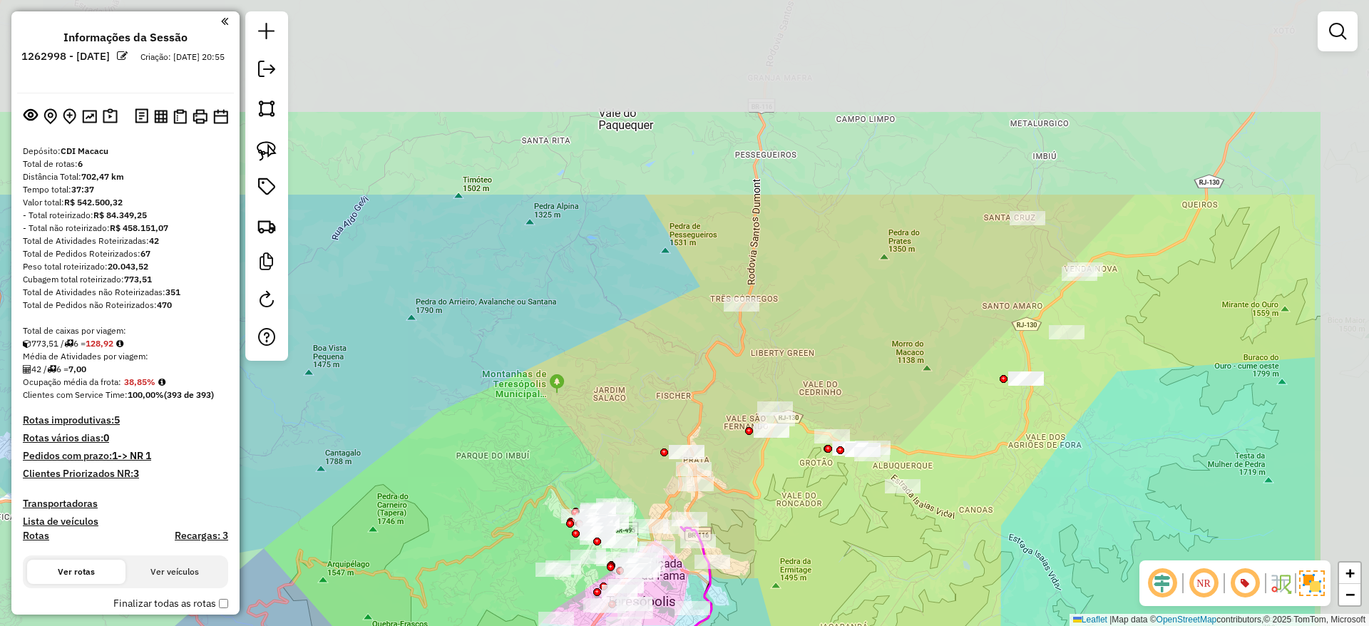
drag, startPoint x: 939, startPoint y: 384, endPoint x: 808, endPoint y: 572, distance: 229.0
click at [808, 572] on div "Janela de atendimento Grade de atendimento Capacidade Transportadoras Veículos …" at bounding box center [684, 313] width 1369 height 626
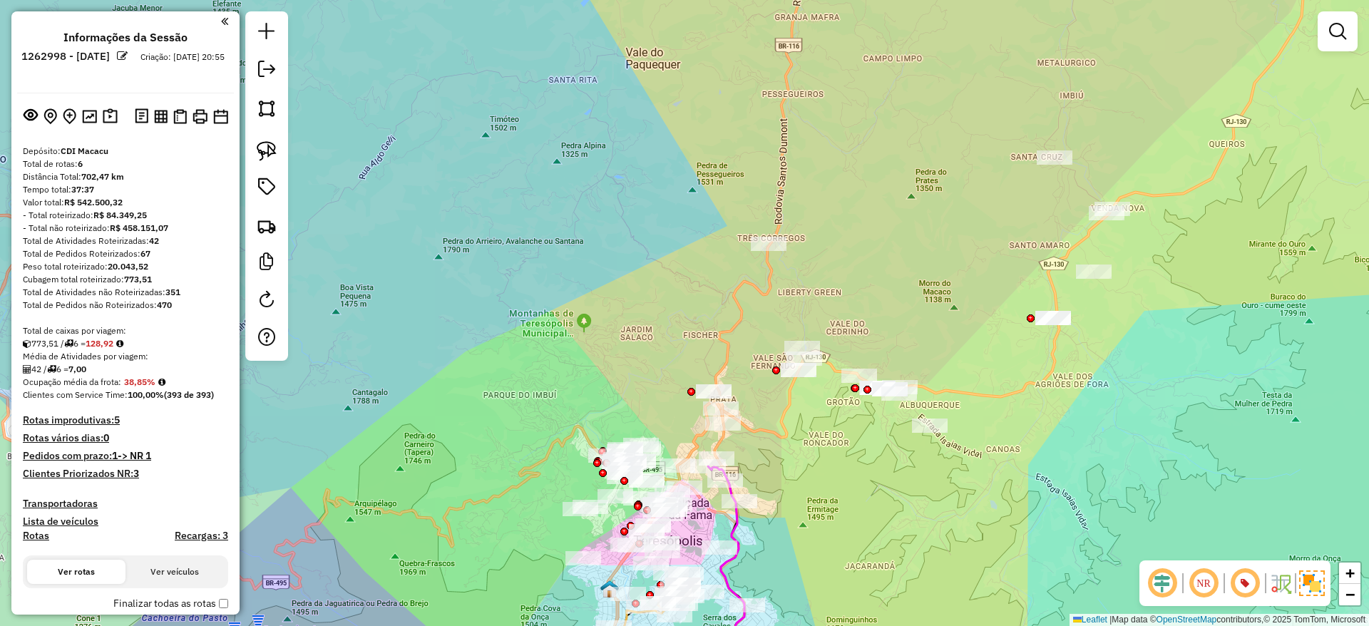
drag, startPoint x: 1118, startPoint y: 515, endPoint x: 1285, endPoint y: 327, distance: 251.4
click at [1285, 327] on div "Janela de atendimento Grade de atendimento Capacidade Transportadoras Veículos …" at bounding box center [684, 313] width 1369 height 626
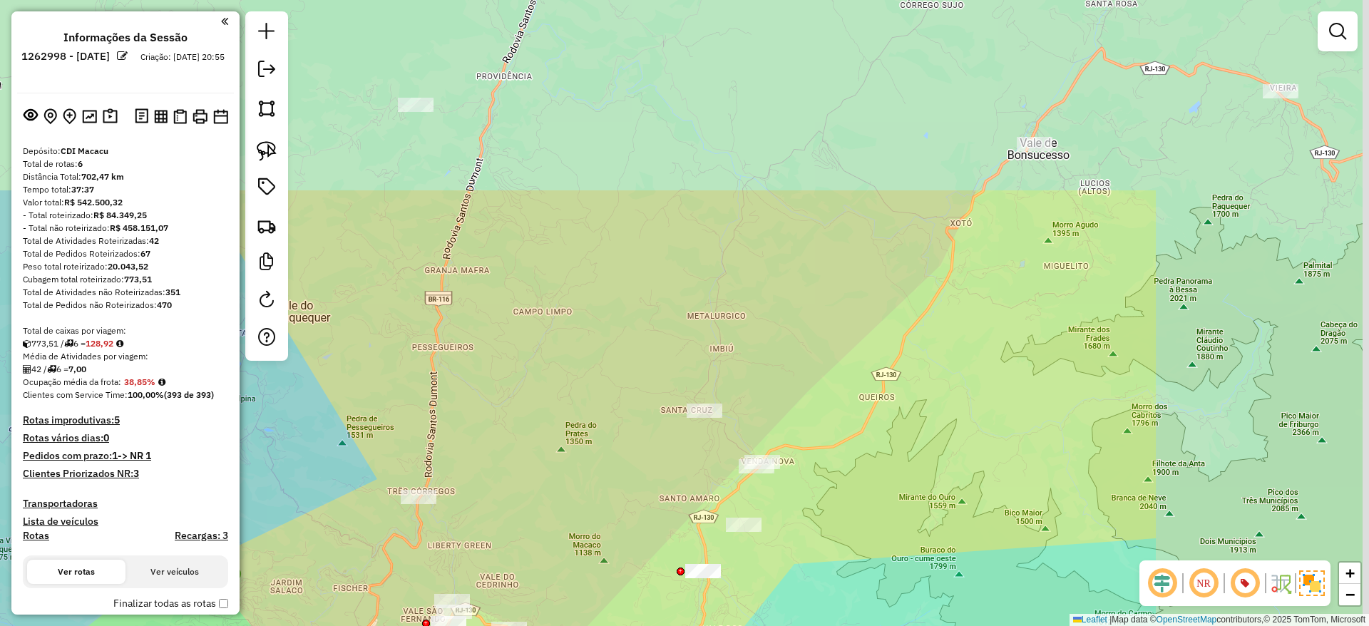
drag, startPoint x: 1208, startPoint y: 343, endPoint x: 935, endPoint y: 559, distance: 348.1
click at [935, 559] on div "Janela de atendimento Grade de atendimento Capacidade Transportadoras Veículos …" at bounding box center [684, 313] width 1369 height 626
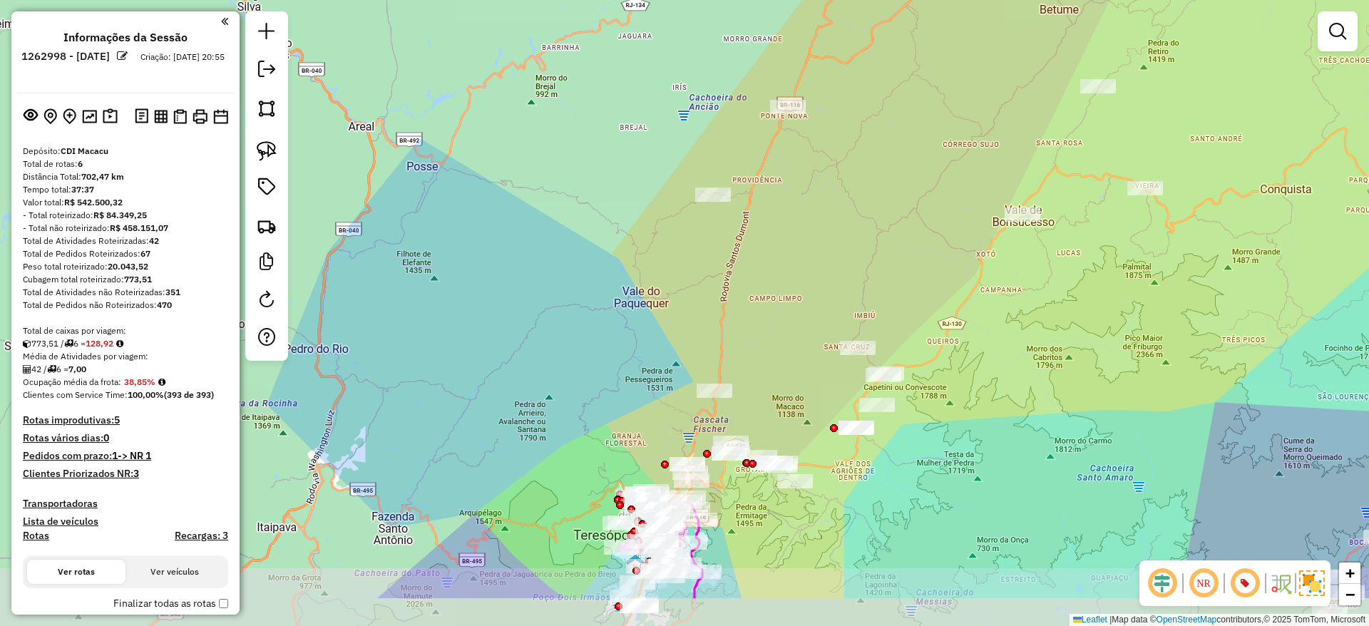
drag, startPoint x: 1039, startPoint y: 451, endPoint x: 1041, endPoint y: 378, distance: 72.7
click at [1041, 379] on div "Janela de atendimento Grade de atendimento Capacidade Transportadoras Veículos …" at bounding box center [684, 313] width 1369 height 626
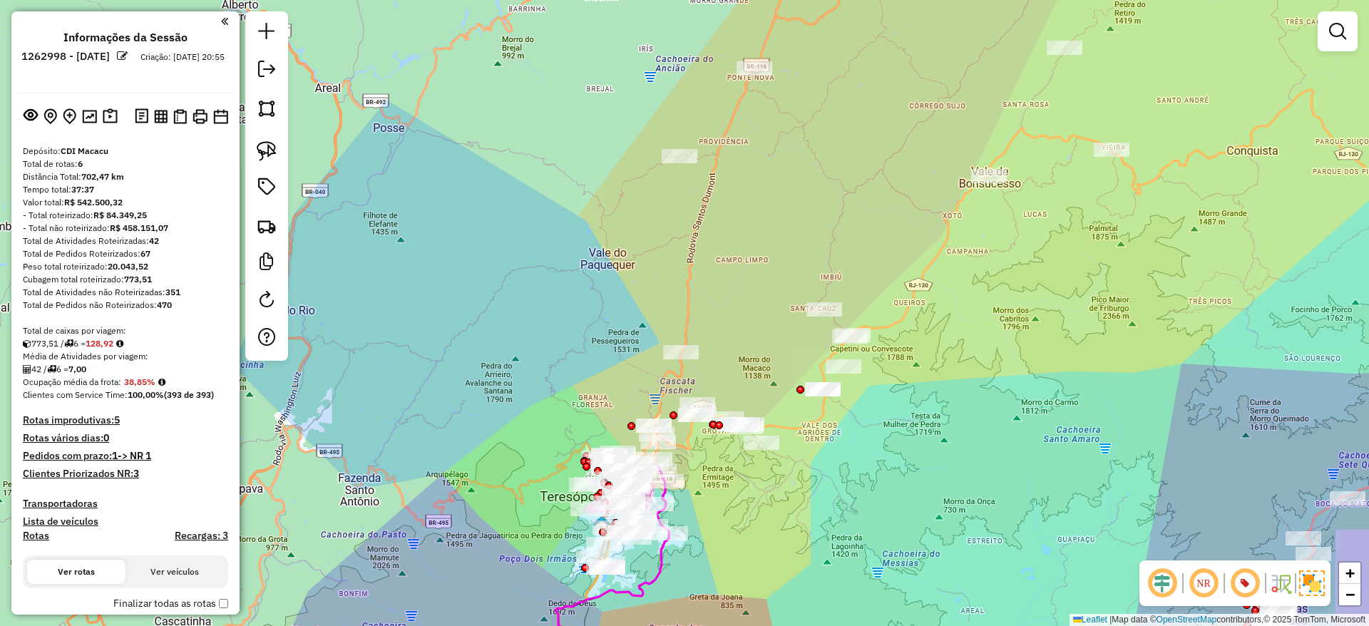
drag, startPoint x: 1155, startPoint y: 353, endPoint x: 986, endPoint y: 198, distance: 229.1
click at [1004, 209] on div "Janela de atendimento Grade de atendimento Capacidade Transportadoras Veículos …" at bounding box center [684, 313] width 1369 height 626
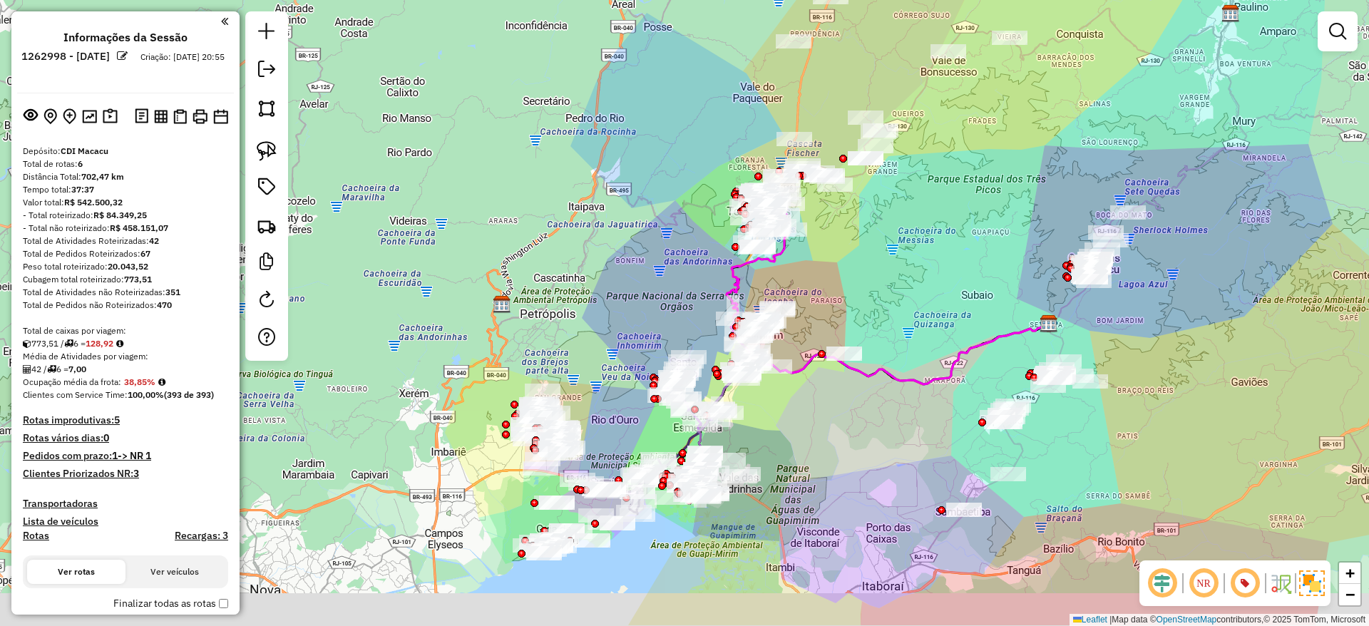
drag, startPoint x: 967, startPoint y: 305, endPoint x: 1032, endPoint y: 215, distance: 111.4
click at [1032, 215] on div "Janela de atendimento Grade de atendimento Capacidade Transportadoras Veículos …" at bounding box center [684, 313] width 1369 height 626
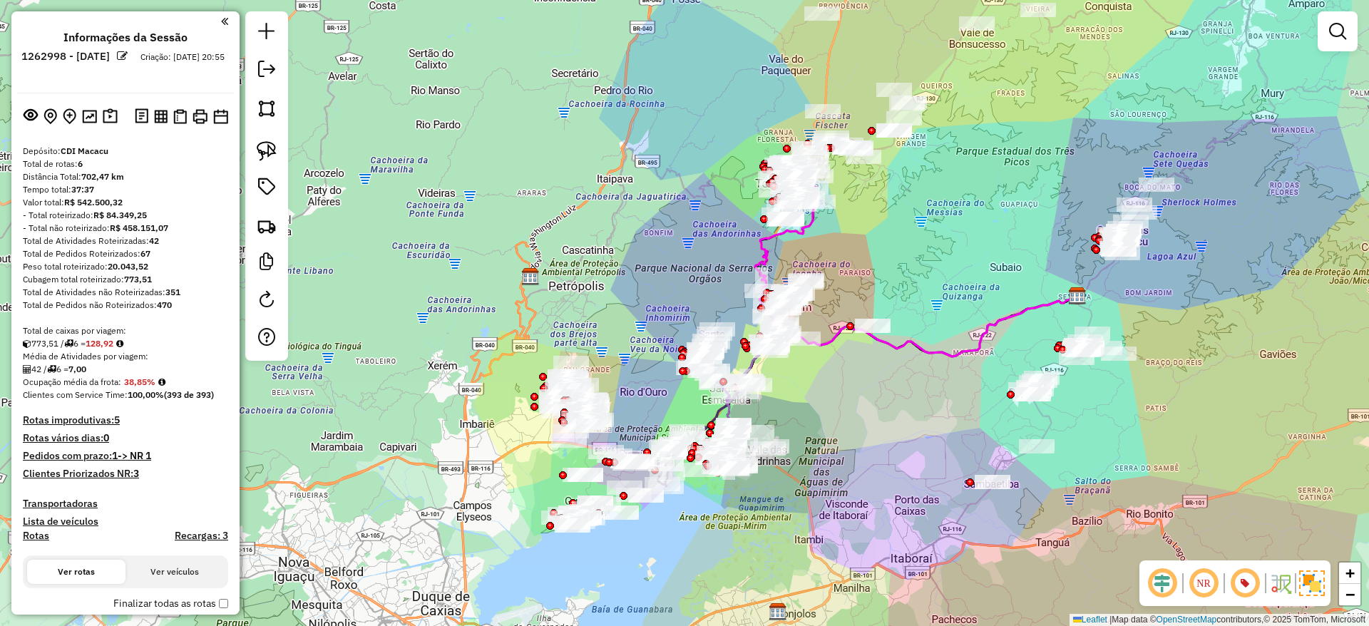
click at [627, 262] on div "Janela de atendimento Grade de atendimento Capacidade Transportadoras Veículos …" at bounding box center [684, 313] width 1369 height 626
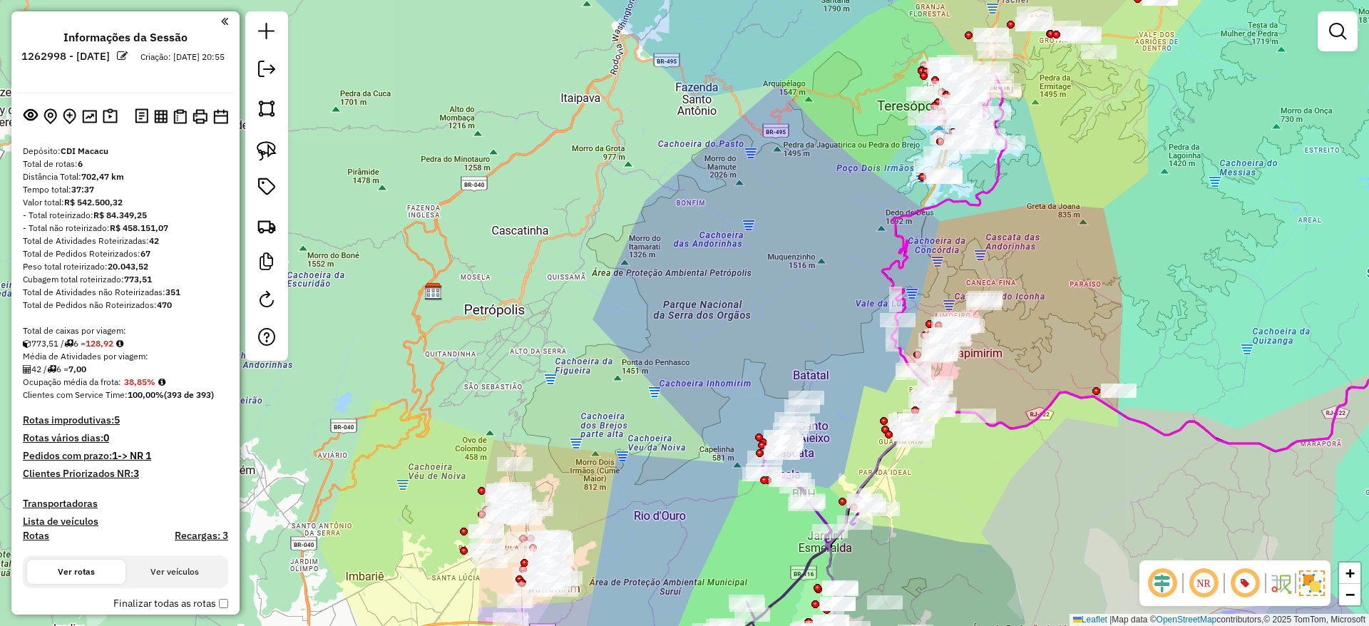
click at [654, 262] on div "Janela de atendimento Grade de atendimento Capacidade Transportadoras Veículos …" at bounding box center [684, 313] width 1369 height 626
click at [646, 269] on div "Janela de atendimento Grade de atendimento Capacidade Transportadoras Veículos …" at bounding box center [684, 313] width 1369 height 626
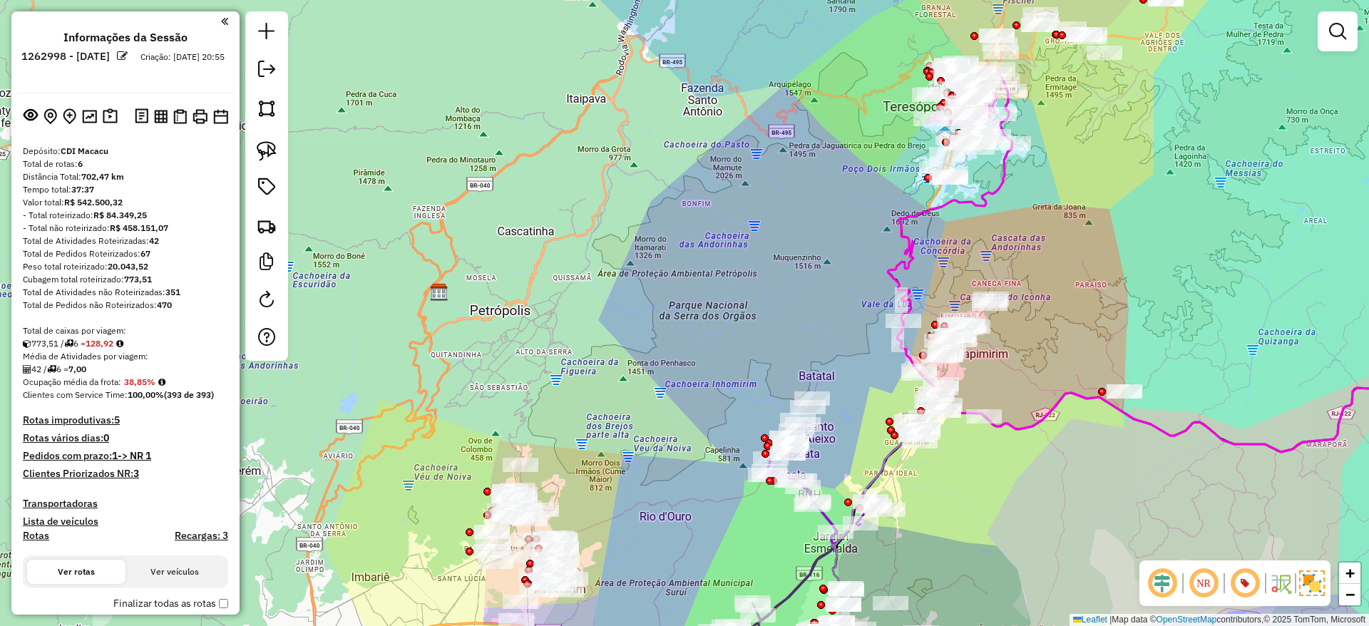
click at [646, 269] on div "Janela de atendimento Grade de atendimento Capacidade Transportadoras Veículos …" at bounding box center [684, 313] width 1369 height 626
click at [643, 270] on div "Janela de atendimento Grade de atendimento Capacidade Transportadoras Veículos …" at bounding box center [684, 313] width 1369 height 626
click at [650, 271] on div "Janela de atendimento Grade de atendimento Capacidade Transportadoras Veículos …" at bounding box center [684, 313] width 1369 height 626
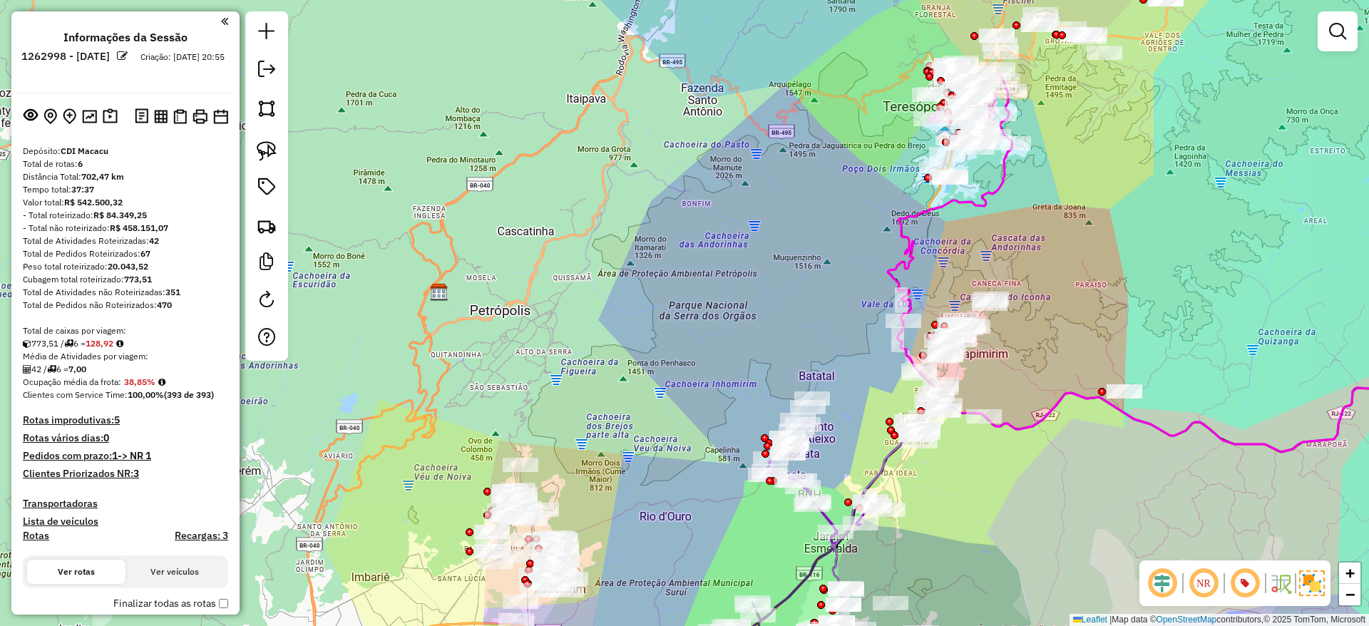
click at [650, 272] on div "Janela de atendimento Grade de atendimento Capacidade Transportadoras Veículos …" at bounding box center [684, 313] width 1369 height 626
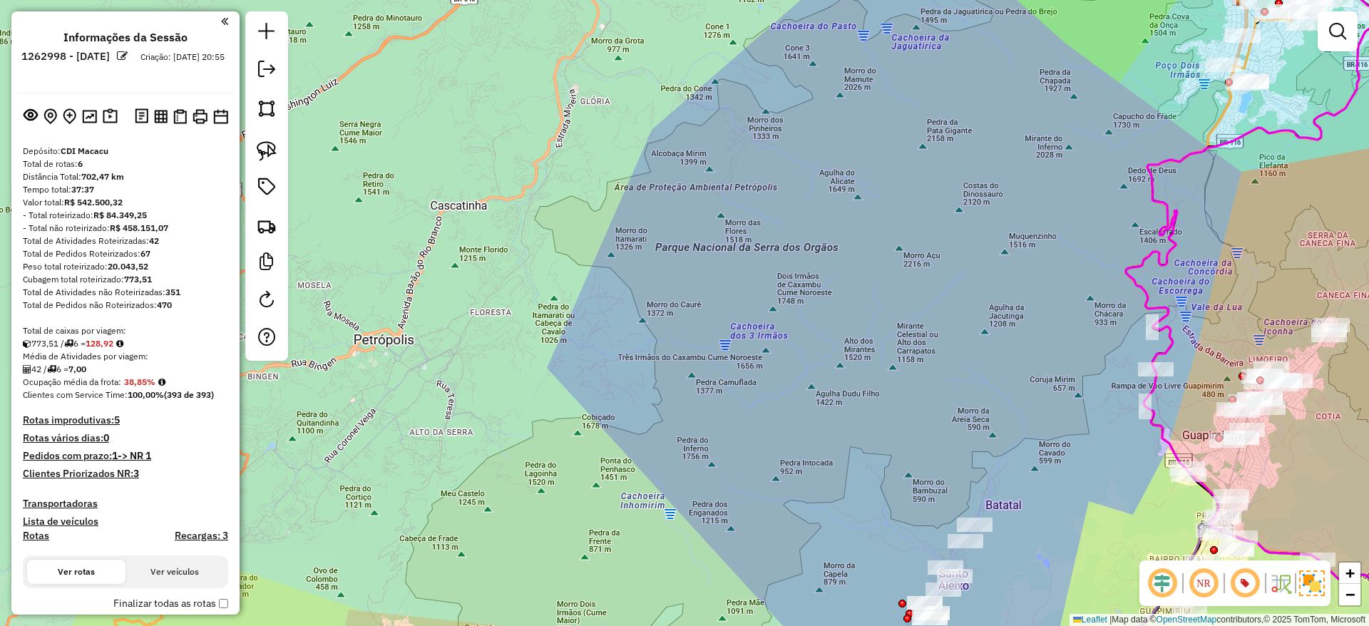
click at [650, 272] on div "Janela de atendimento Grade de atendimento Capacidade Transportadoras Veículos …" at bounding box center [684, 313] width 1369 height 626
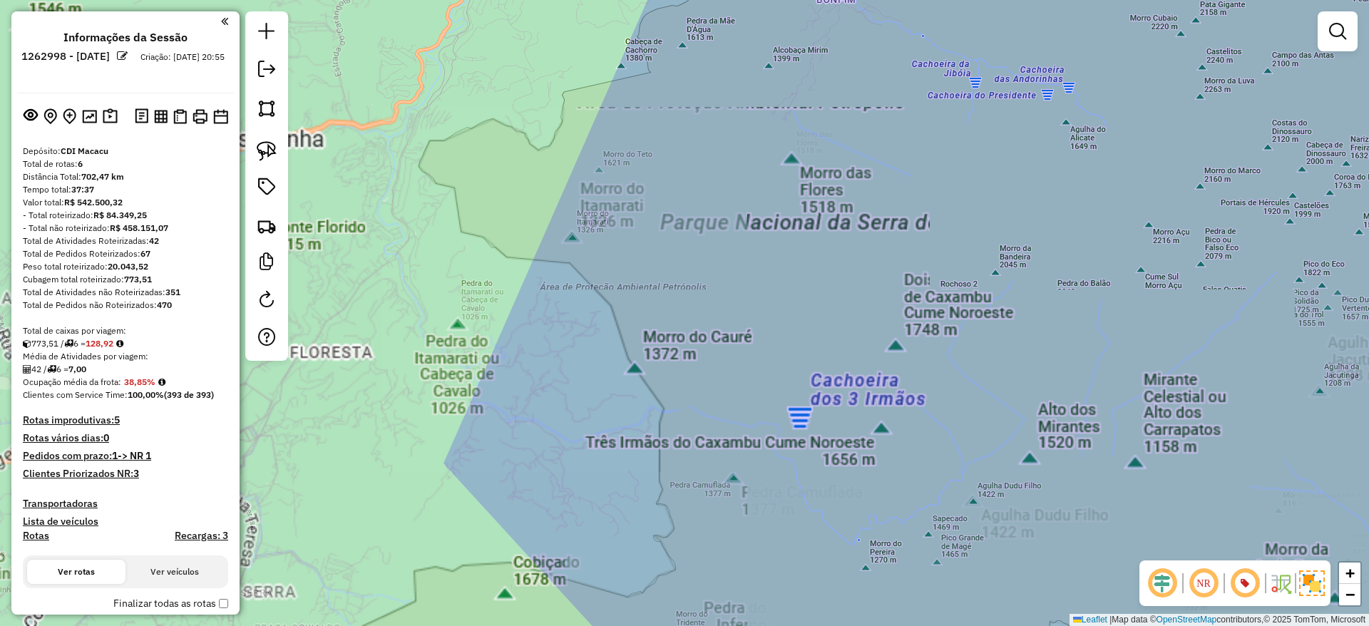
click at [649, 275] on div "Janela de atendimento Grade de atendimento Capacidade Transportadoras Veículos …" at bounding box center [684, 313] width 1369 height 626
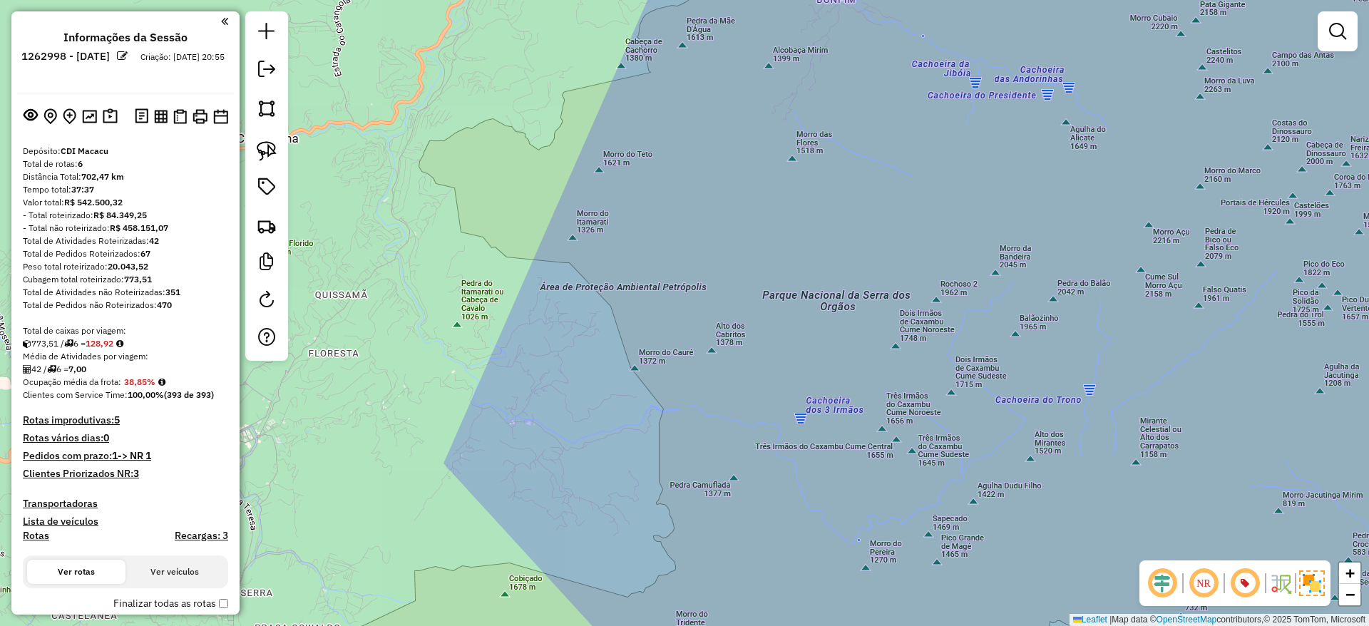
click at [649, 275] on div "Janela de atendimento Grade de atendimento Capacidade Transportadoras Veículos …" at bounding box center [684, 313] width 1369 height 626
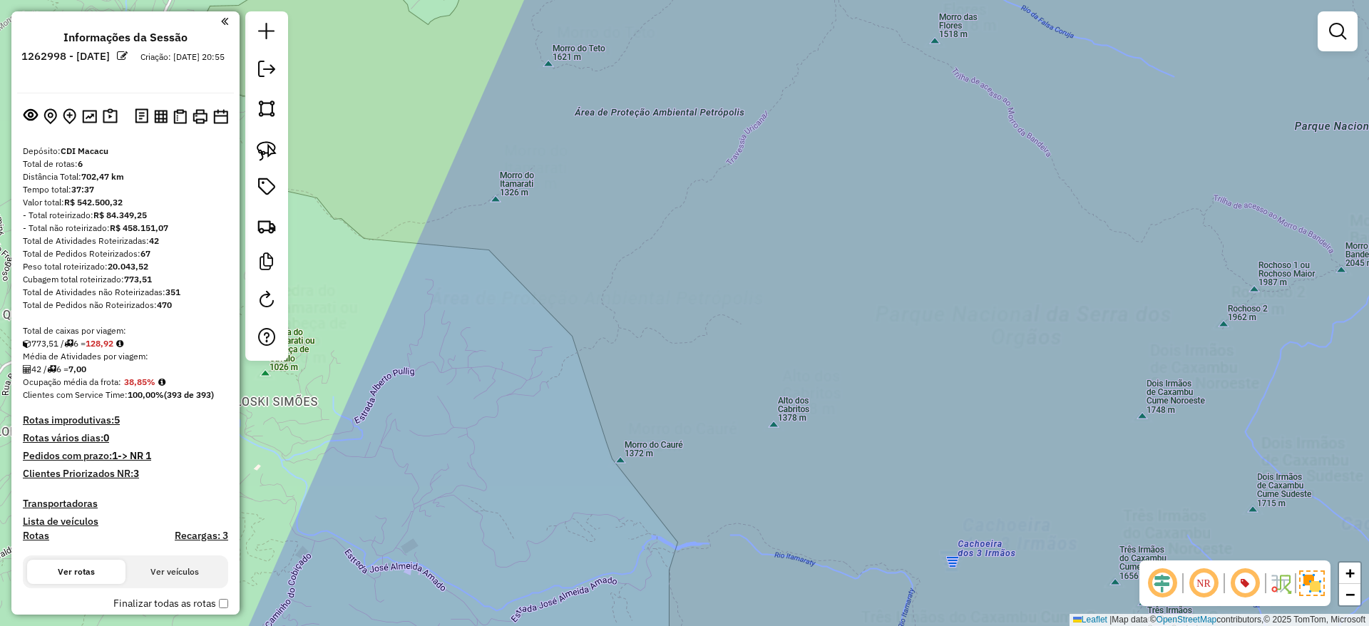
click at [662, 274] on div "Janela de atendimento Grade de atendimento Capacidade Transportadoras Veículos …" at bounding box center [684, 313] width 1369 height 626
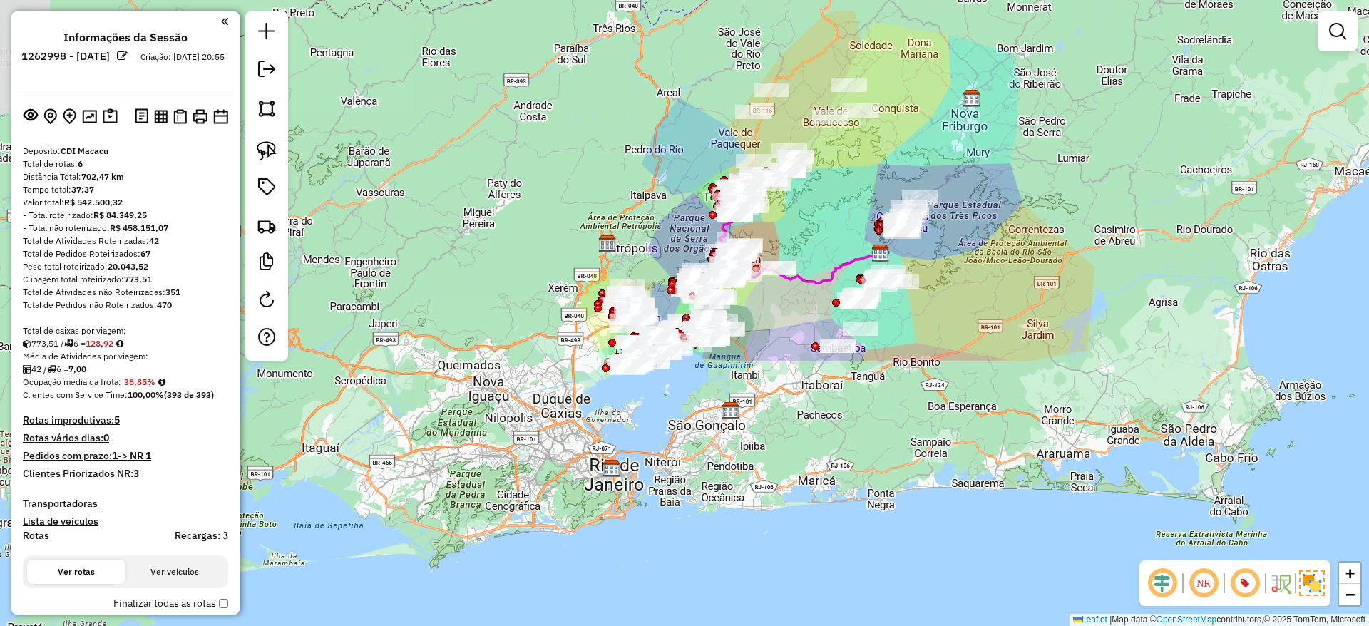
drag, startPoint x: 863, startPoint y: 525, endPoint x: 1056, endPoint y: 200, distance: 378.2
click at [1056, 200] on div "Janela de atendimento Grade de atendimento Capacidade Transportadoras Veículos …" at bounding box center [684, 313] width 1369 height 626
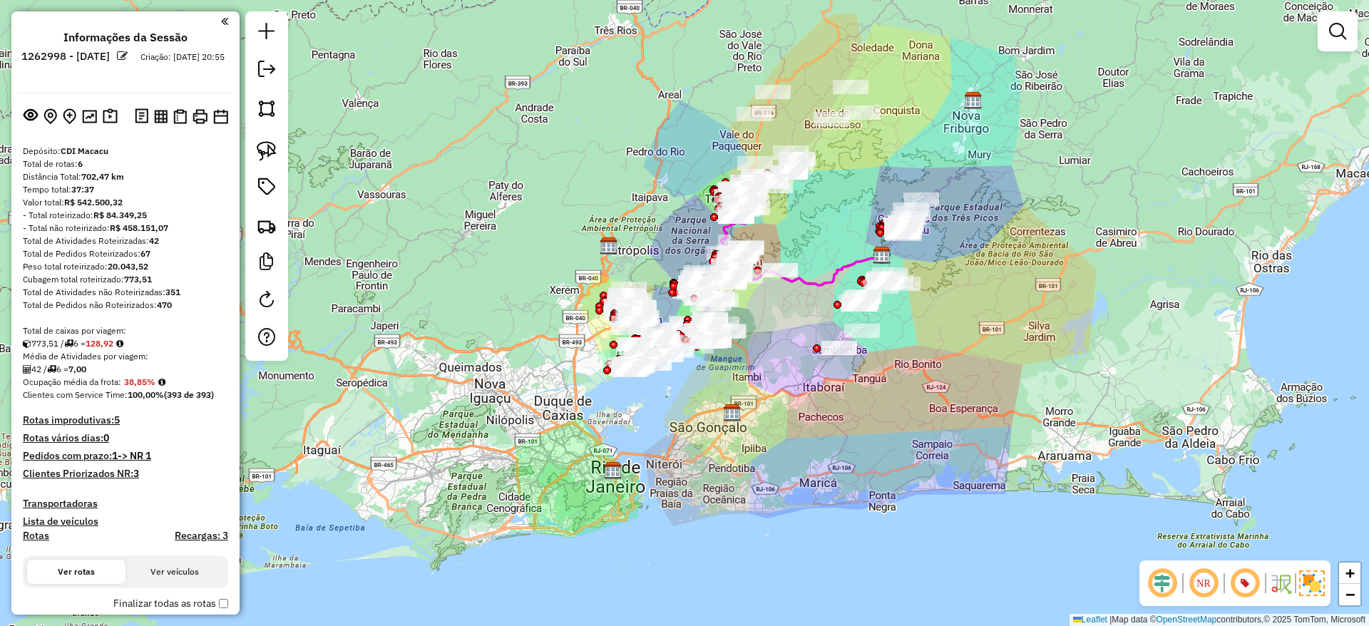
click at [1056, 200] on div "Janela de atendimento Grade de atendimento Capacidade Transportadoras Veículos …" at bounding box center [684, 313] width 1369 height 626
click at [1054, 153] on div "Janela de atendimento Grade de atendimento Capacidade Transportadoras Veículos …" at bounding box center [684, 313] width 1369 height 626
